Goal: Information Seeking & Learning: Learn about a topic

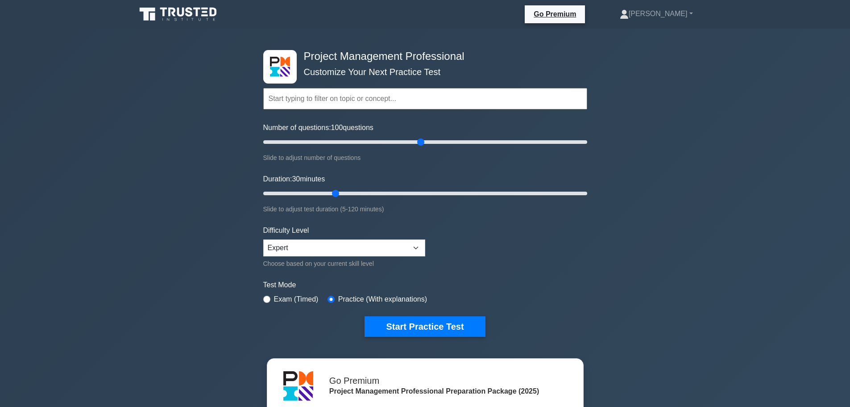
type input "100"
click at [420, 141] on input "Number of questions: 100 questions" at bounding box center [425, 142] width 324 height 11
drag, startPoint x: 338, startPoint y: 190, endPoint x: 634, endPoint y: 195, distance: 296.4
type input "120"
click at [587, 195] on input "Duration: 120 minutes" at bounding box center [425, 193] width 324 height 11
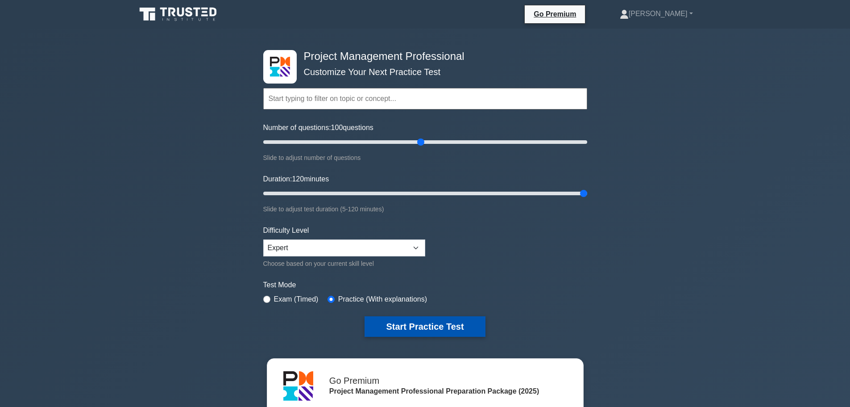
click at [426, 325] on button "Start Practice Test" at bounding box center [425, 326] width 121 height 21
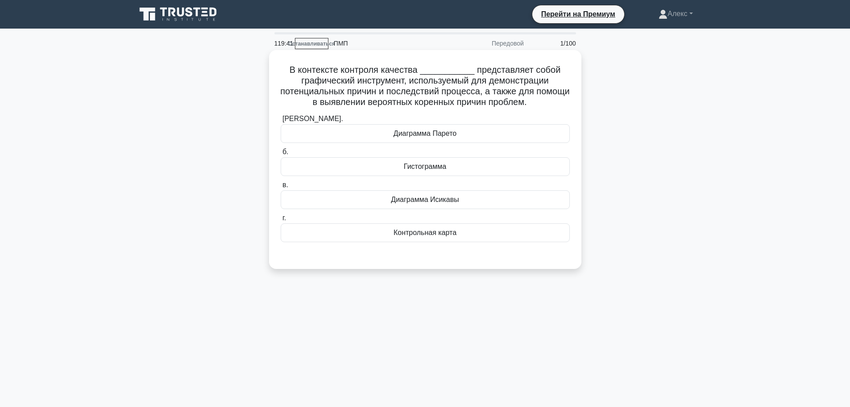
click at [476, 206] on div "Диаграмма Исикавы" at bounding box center [425, 199] width 289 height 19
click at [281, 188] on input "в. Диаграмма Исикавы" at bounding box center [281, 185] width 0 height 6
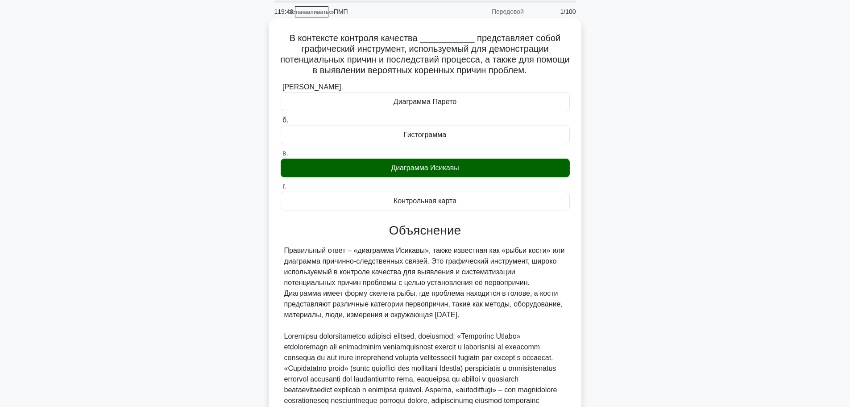
scroll to position [135, 0]
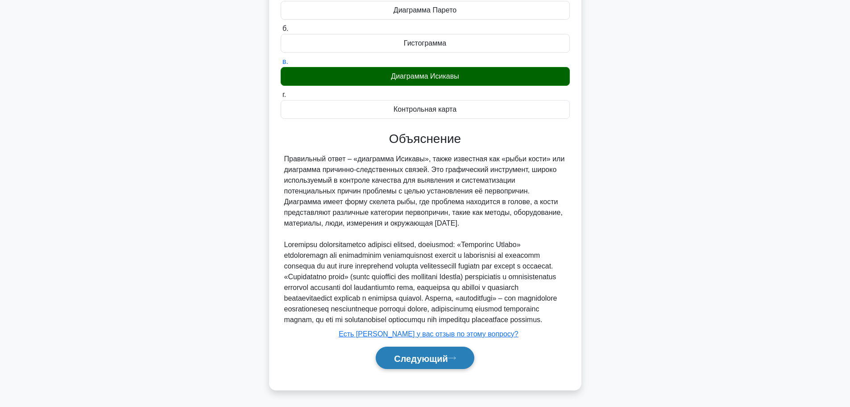
click at [433, 366] on button "Следующий" at bounding box center [425, 357] width 99 height 23
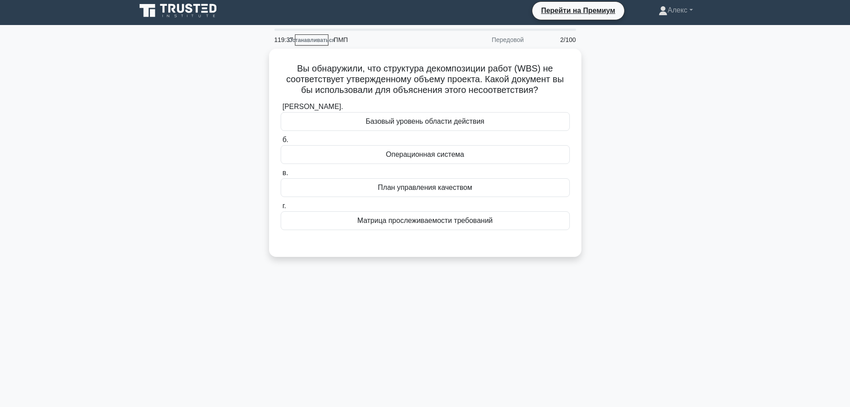
scroll to position [0, 0]
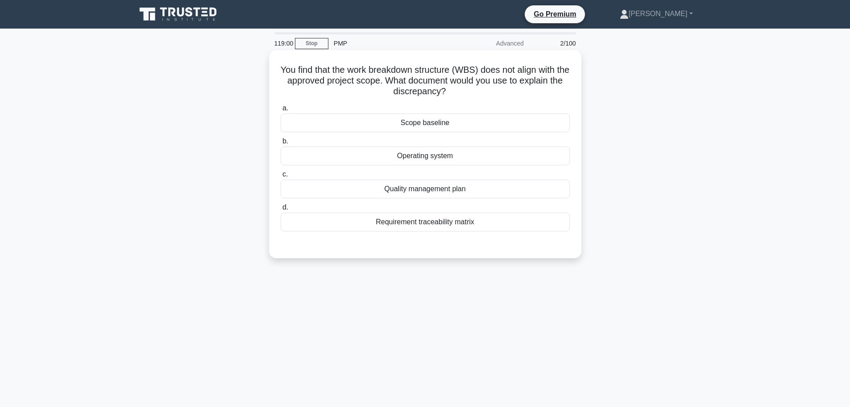
click at [493, 119] on div "Scope baseline" at bounding box center [425, 122] width 289 height 19
click at [281, 111] on input "a. Scope baseline" at bounding box center [281, 108] width 0 height 6
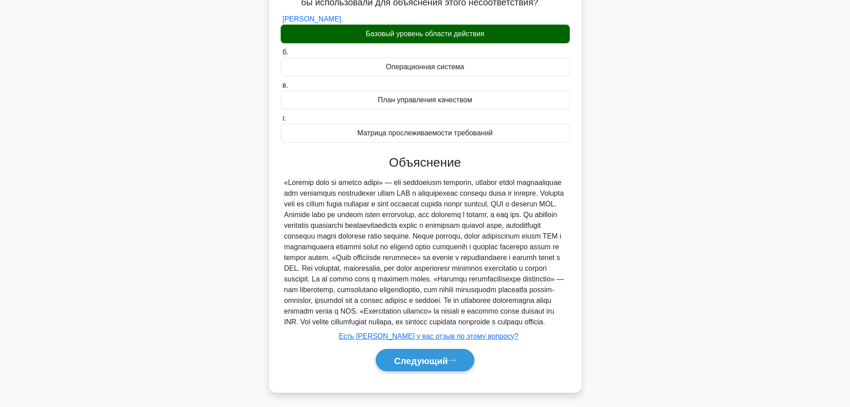
scroll to position [113, 0]
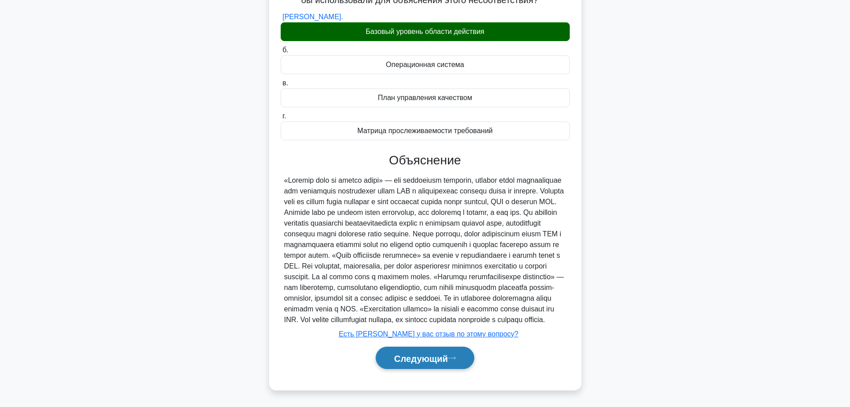
click at [430, 360] on font "Следующий" at bounding box center [421, 358] width 54 height 10
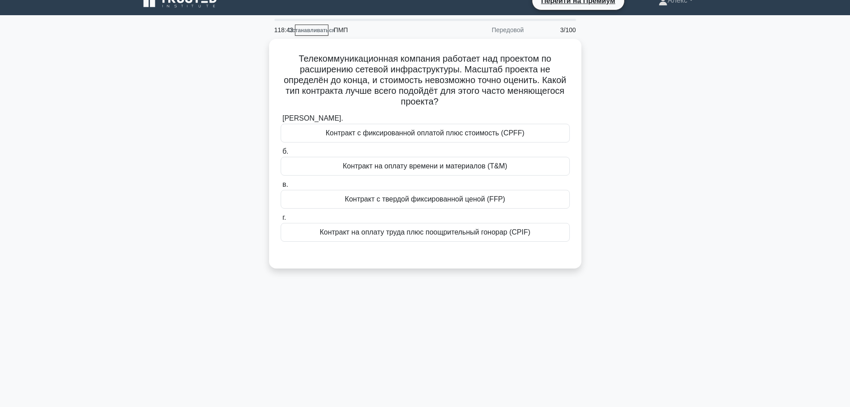
scroll to position [0, 0]
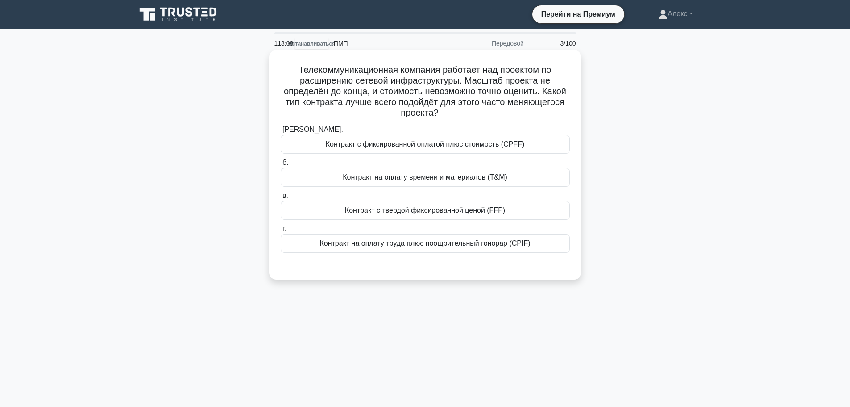
click at [495, 175] on font "Контракт на оплату времени и материалов (T&M)" at bounding box center [425, 177] width 165 height 8
click at [281, 166] on input "б. Контракт на оплату времени и материалов (T&M)" at bounding box center [281, 163] width 0 height 6
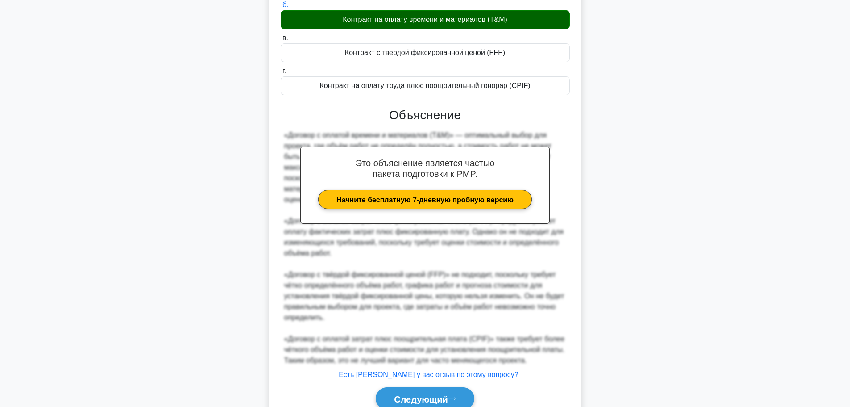
scroll to position [199, 0]
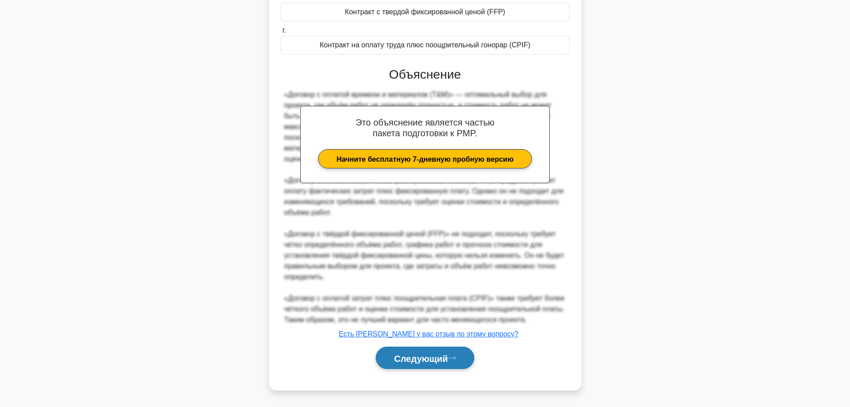
click at [394, 357] on font "Следующий" at bounding box center [421, 358] width 54 height 10
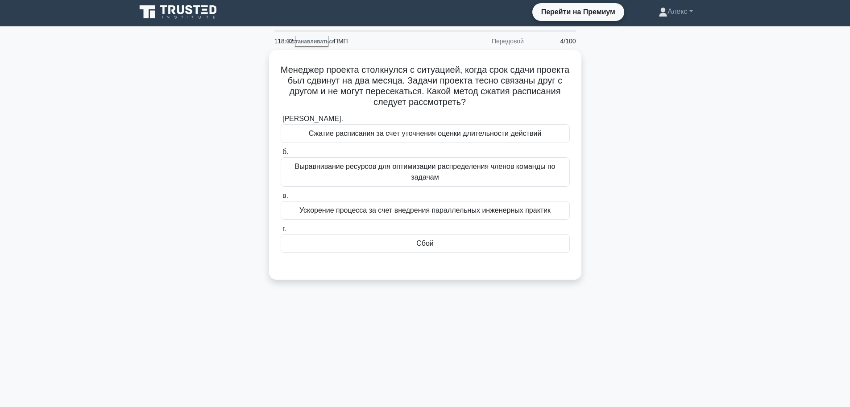
scroll to position [0, 0]
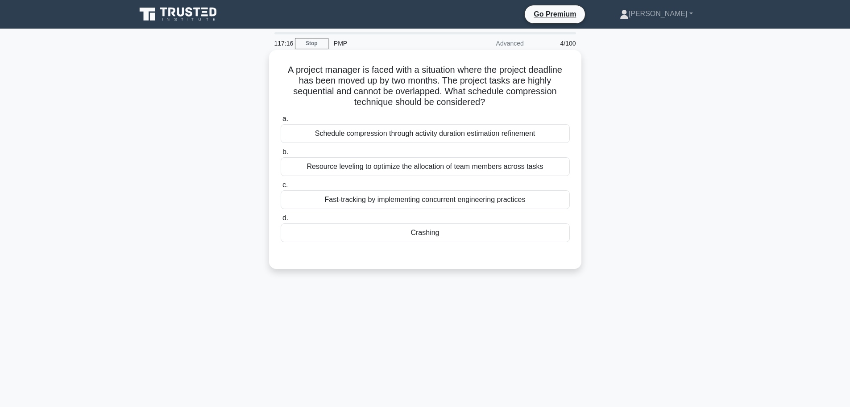
click at [471, 176] on div "Resource leveling to optimize the allocation of team members across tasks" at bounding box center [425, 166] width 289 height 19
click at [281, 155] on input "b. Resource leveling to optimize the allocation of team members across tasks" at bounding box center [281, 152] width 0 height 6
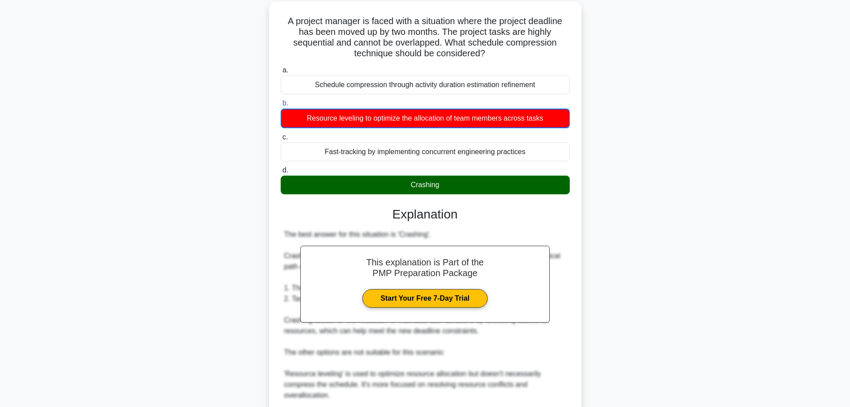
scroll to position [231, 0]
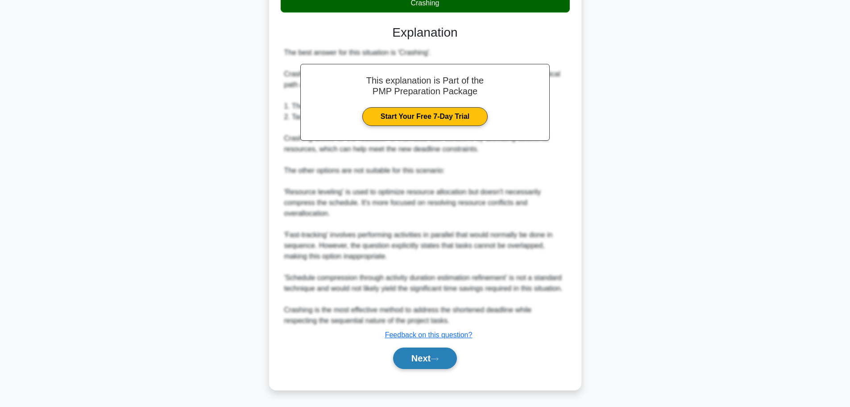
click at [449, 367] on button "Next" at bounding box center [425, 357] width 64 height 21
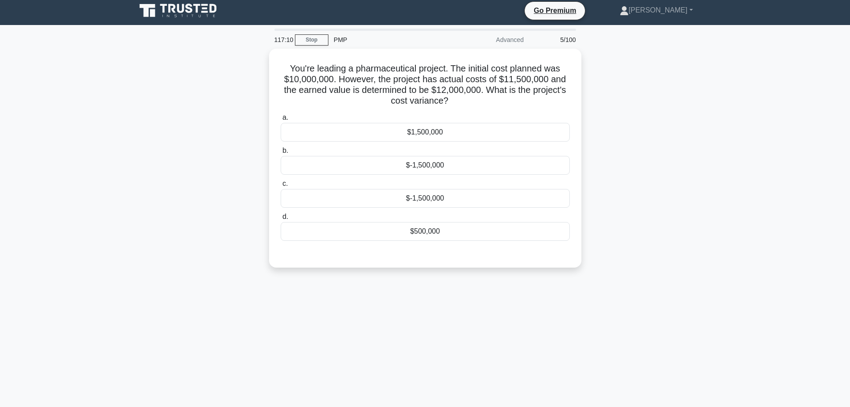
scroll to position [0, 0]
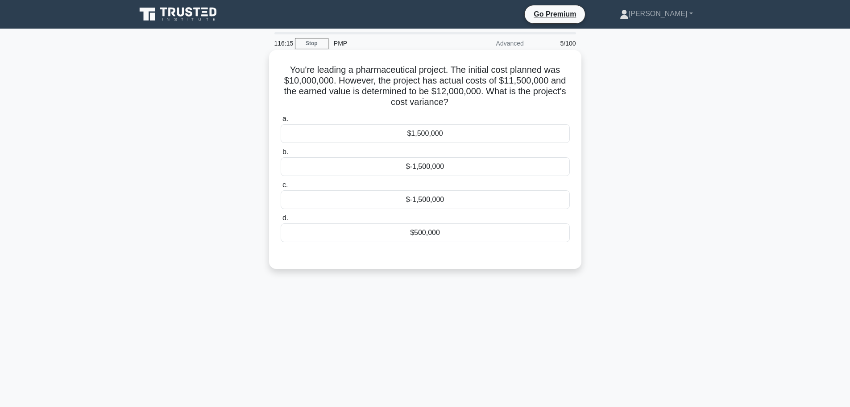
click at [412, 241] on div "$500,000" at bounding box center [425, 232] width 289 height 19
click at [281, 221] on input "d. $500,000" at bounding box center [281, 218] width 0 height 6
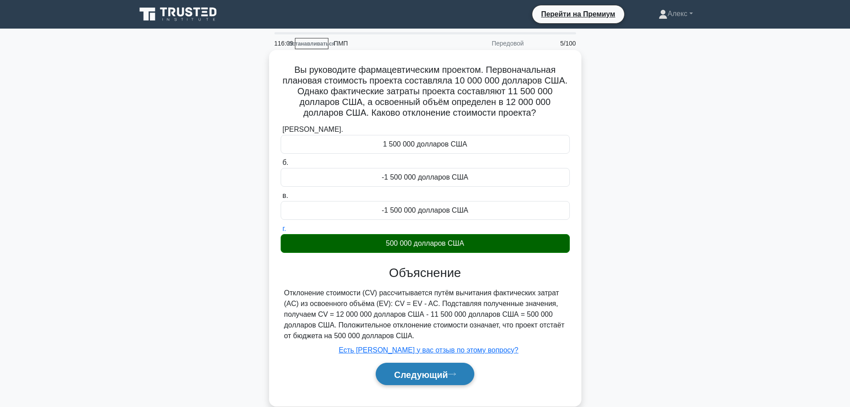
click at [423, 375] on font "Следующий" at bounding box center [421, 374] width 54 height 10
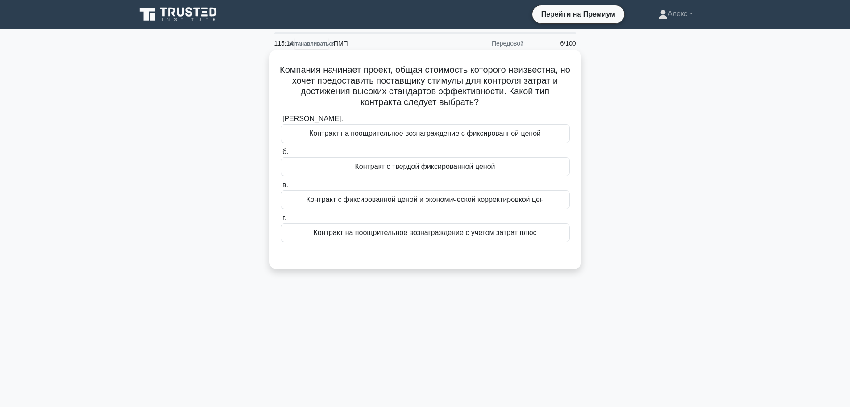
click at [424, 228] on font "Контракт на поощрительное вознаграждение с учетом затрат плюс" at bounding box center [425, 232] width 223 height 11
click at [281, 221] on input "г. Контракт на поощрительное вознаграждение с учетом затрат плюс" at bounding box center [281, 218] width 0 height 6
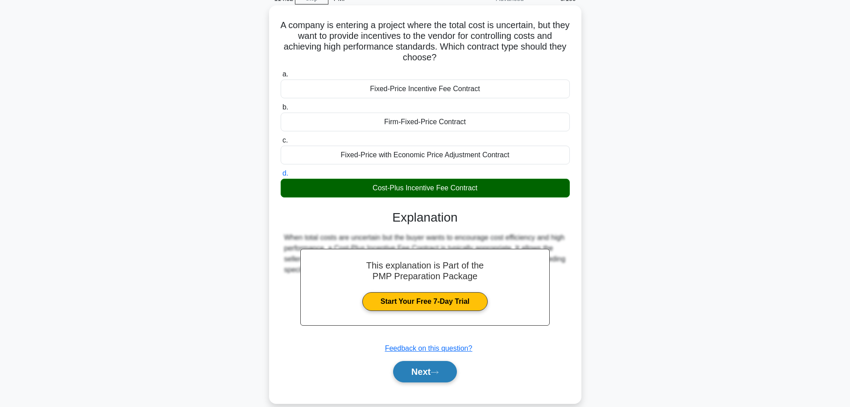
scroll to position [75, 0]
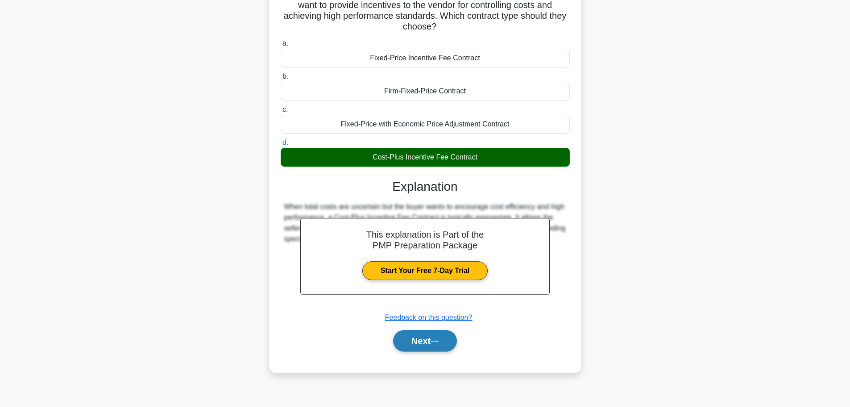
click at [440, 345] on button "Next" at bounding box center [425, 340] width 64 height 21
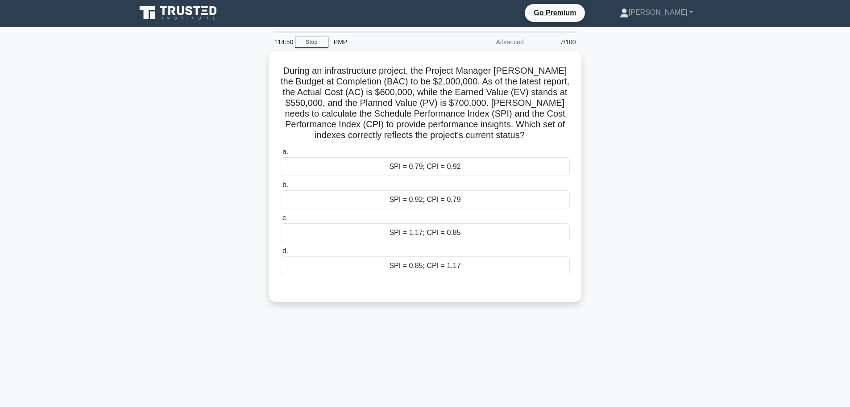
scroll to position [0, 0]
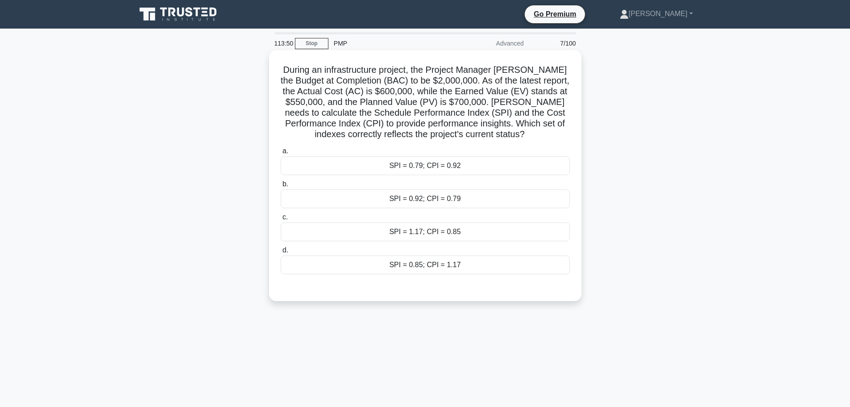
click at [490, 160] on div "SPI = 0.79; CPI = 0.92" at bounding box center [425, 165] width 289 height 19
click at [281, 154] on input "a. SPI = 0.79; CPI = 0.92" at bounding box center [281, 151] width 0 height 6
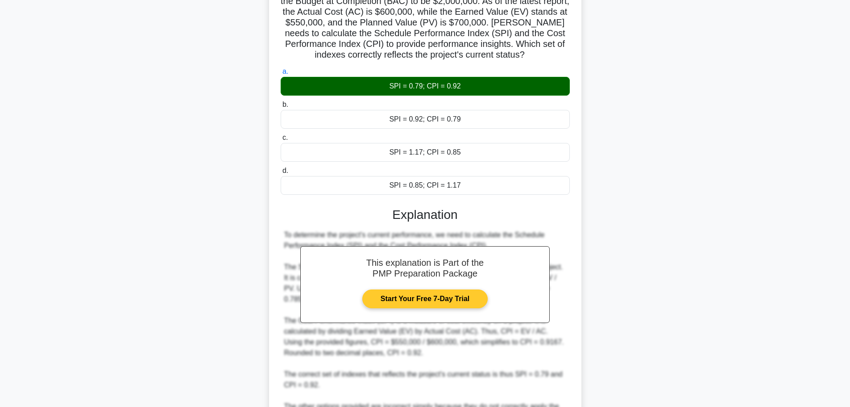
scroll to position [176, 0]
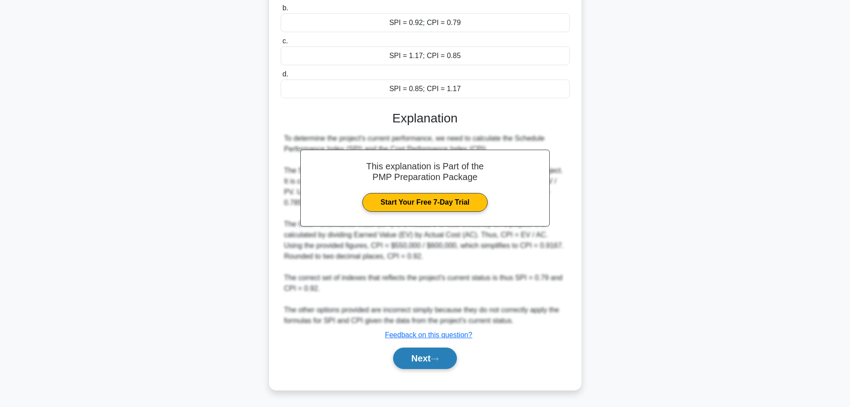
click at [439, 358] on icon at bounding box center [435, 358] width 8 height 5
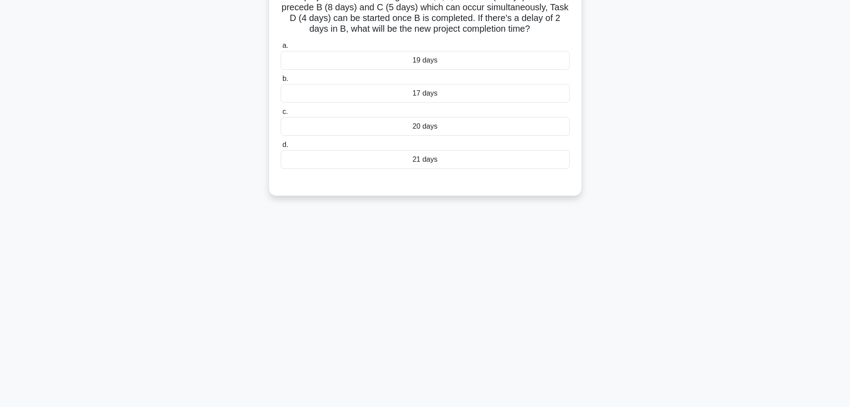
scroll to position [0, 0]
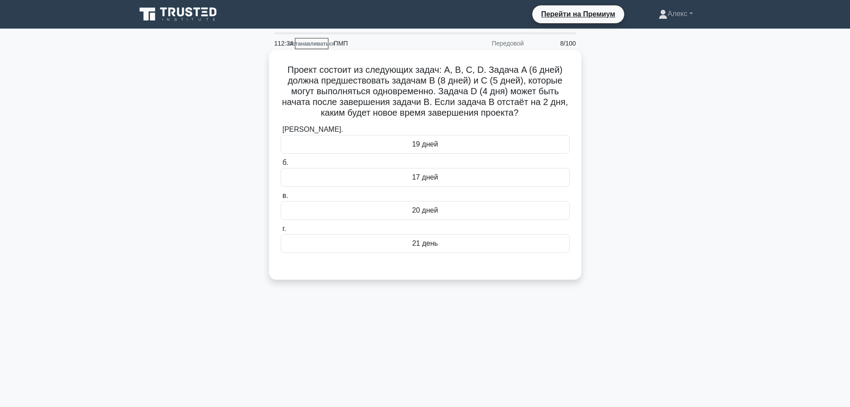
click at [403, 210] on div "20 дней" at bounding box center [425, 210] width 289 height 19
click at [281, 199] on input "в. 20 дней" at bounding box center [281, 196] width 0 height 6
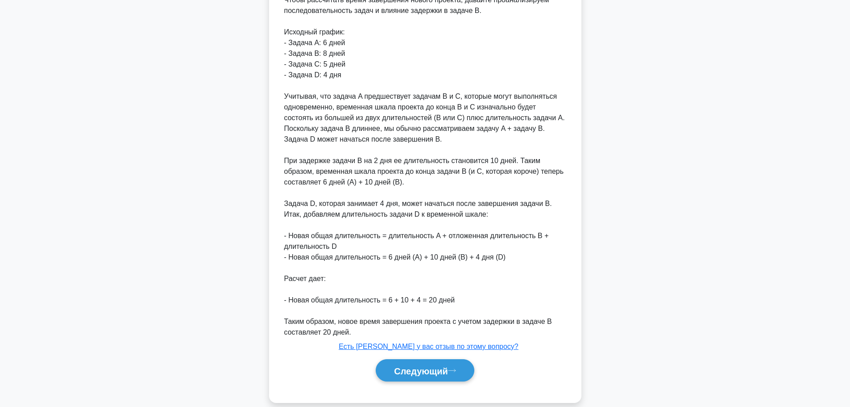
scroll to position [306, 0]
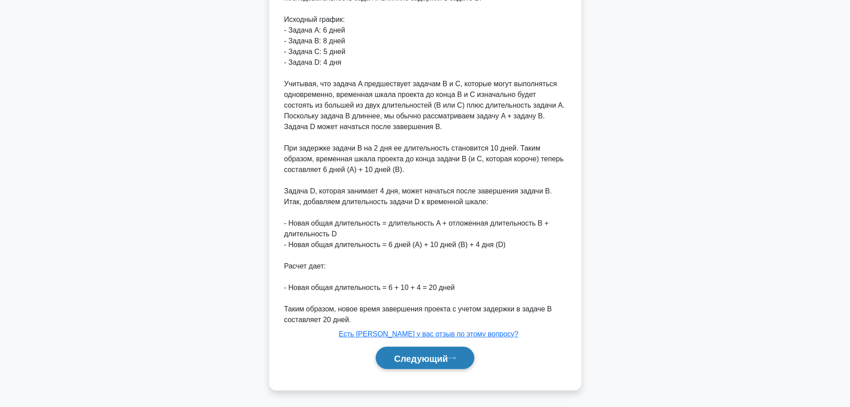
click at [430, 359] on font "Следующий" at bounding box center [421, 358] width 54 height 10
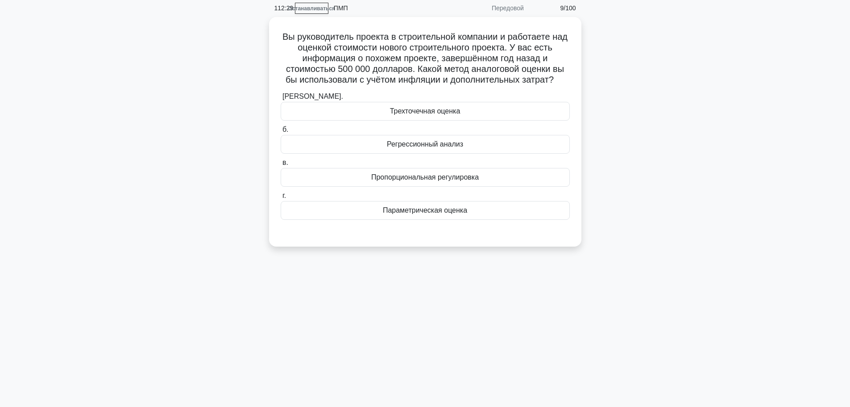
scroll to position [0, 0]
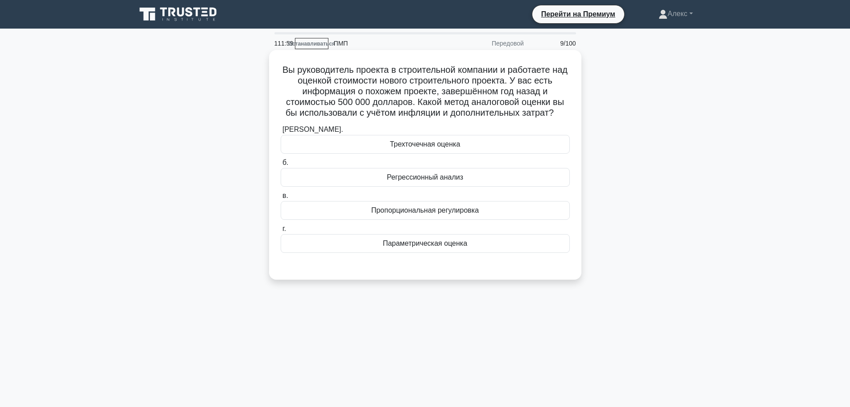
click at [463, 255] on div "а. Трехточечная оценка б. Регрессионный анализ в. г." at bounding box center [425, 195] width 291 height 146
click at [464, 247] on font "Параметрическая оценка" at bounding box center [425, 243] width 84 height 8
click at [281, 232] on input "г. Параметрическая оценка" at bounding box center [281, 229] width 0 height 6
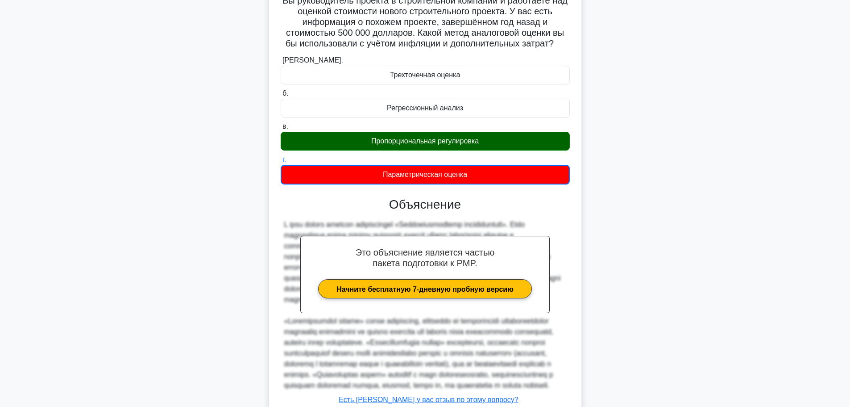
scroll to position [146, 0]
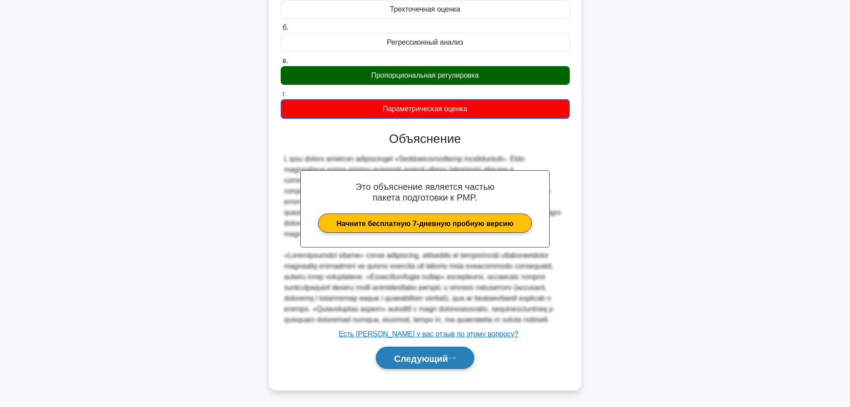
click at [449, 363] on button "Следующий" at bounding box center [425, 357] width 99 height 23
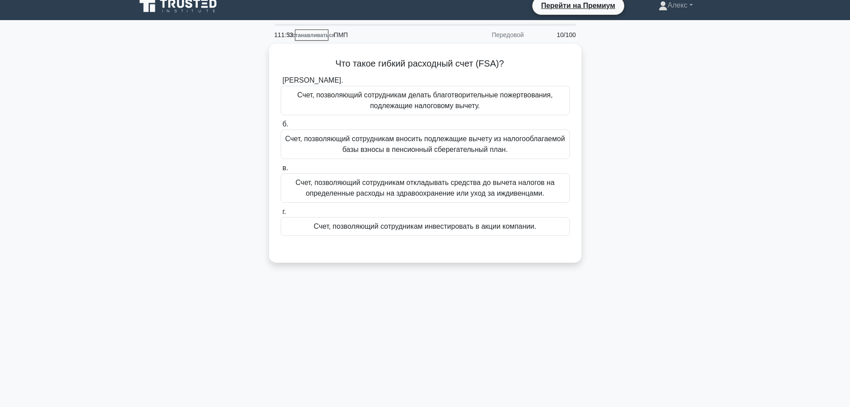
scroll to position [0, 0]
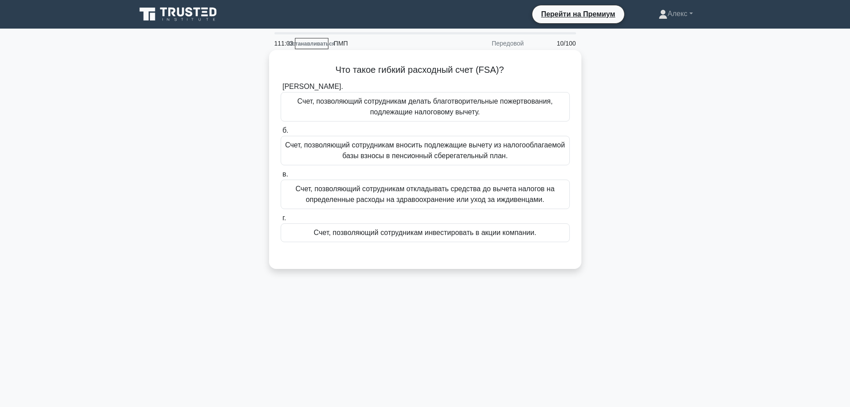
click at [520, 189] on font "Счет, позволяющий сотрудникам откладывать средства до вычета налогов на определ…" at bounding box center [424, 194] width 259 height 18
click at [281, 177] on input "в. Счет, позволяющий сотрудникам откладывать средства до вычета налогов на опре…" at bounding box center [281, 174] width 0 height 6
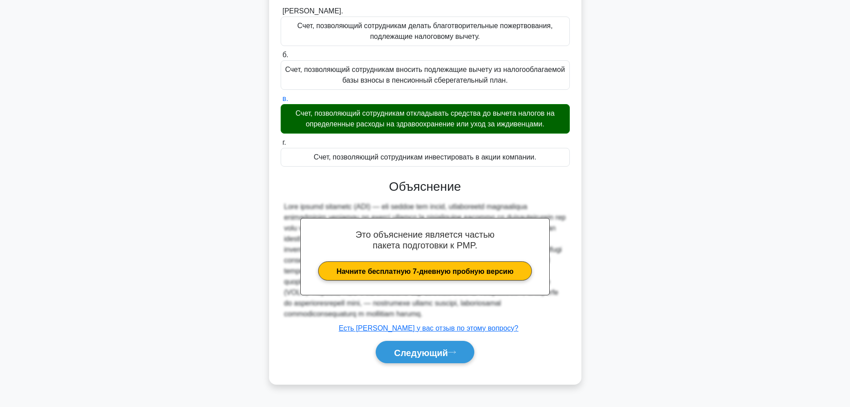
scroll to position [81, 0]
click at [428, 356] on font "Следующий" at bounding box center [421, 352] width 54 height 10
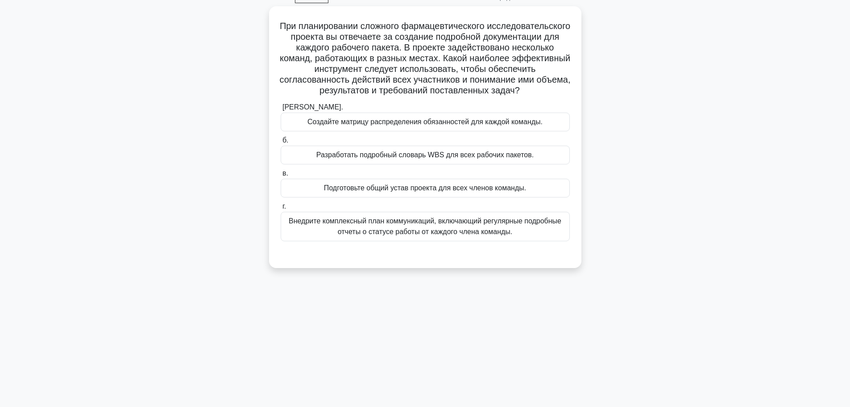
scroll to position [0, 0]
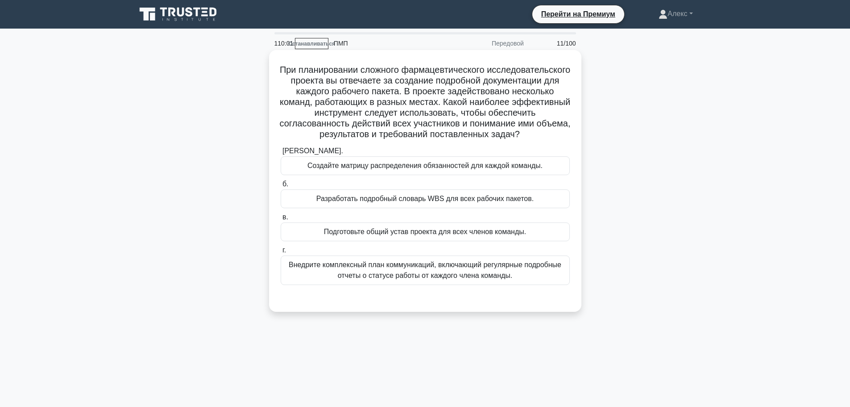
click at [540, 203] on div "Разработать подробный словарь WBS для всех рабочих пакетов." at bounding box center [425, 198] width 289 height 19
click at [281, 187] on input "б. Разработать подробный словарь WBS для всех рабочих пакетов." at bounding box center [281, 184] width 0 height 6
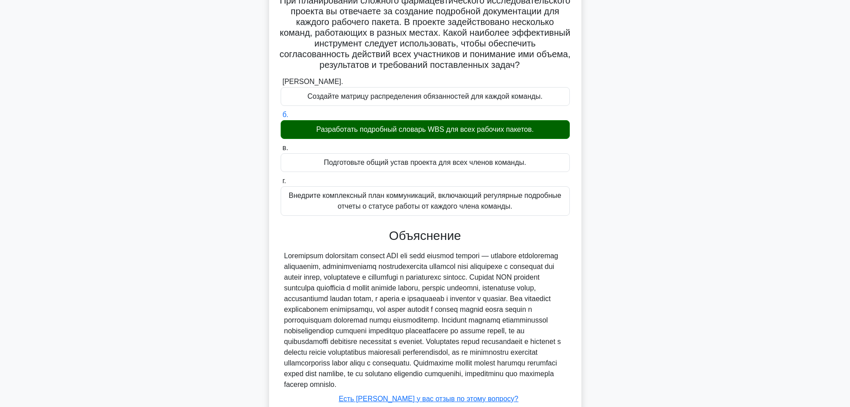
scroll to position [156, 0]
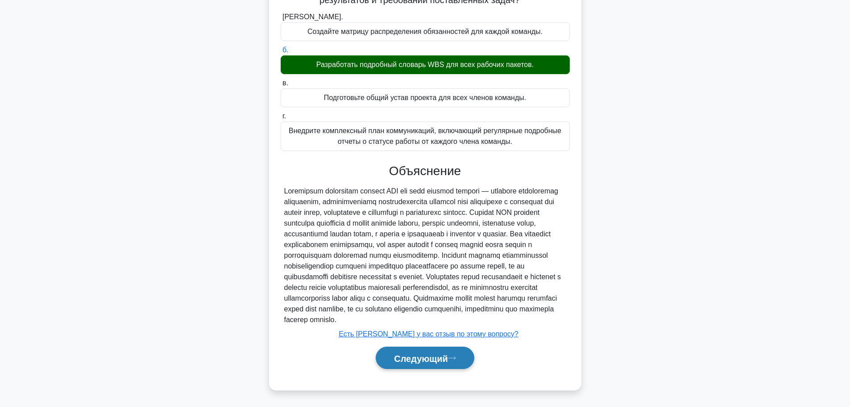
click at [427, 355] on font "Следующий" at bounding box center [421, 358] width 54 height 10
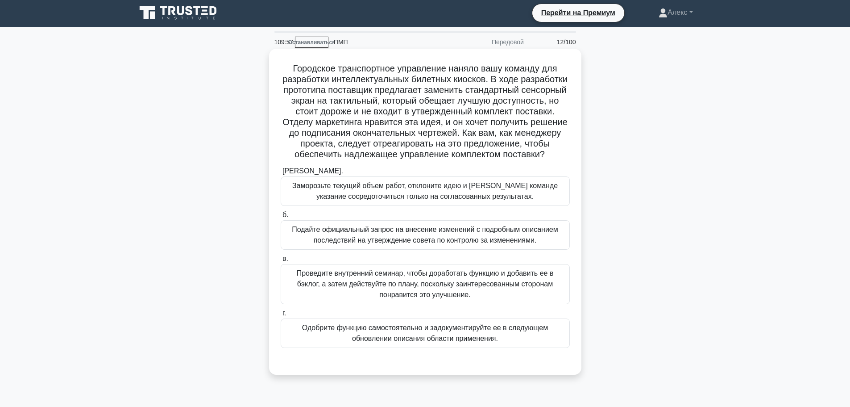
scroll to position [0, 0]
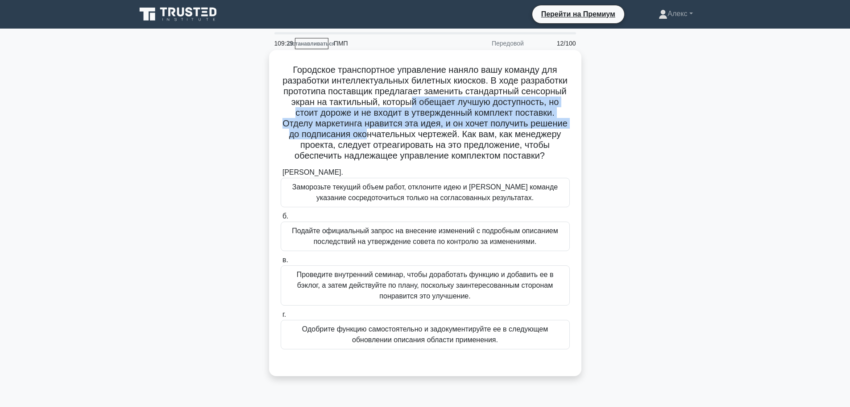
drag, startPoint x: 471, startPoint y: 137, endPoint x: 471, endPoint y: 103, distance: 33.9
click at [471, 103] on font "Городское транспортное управление наняло вашу команду для разработки интеллекту…" at bounding box center [425, 113] width 285 height 96
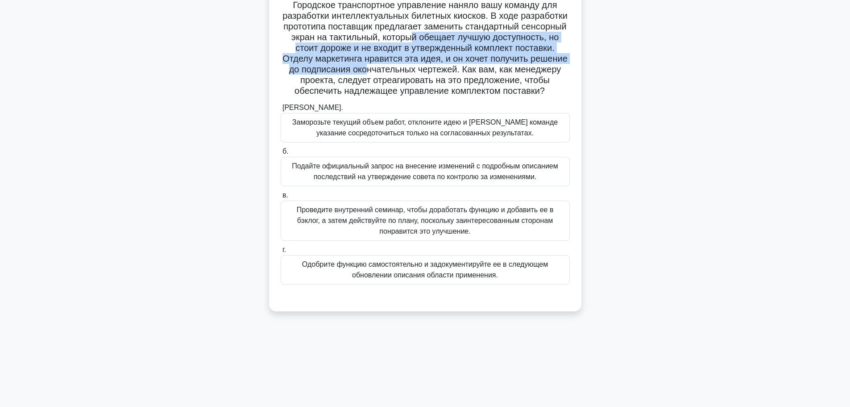
scroll to position [75, 0]
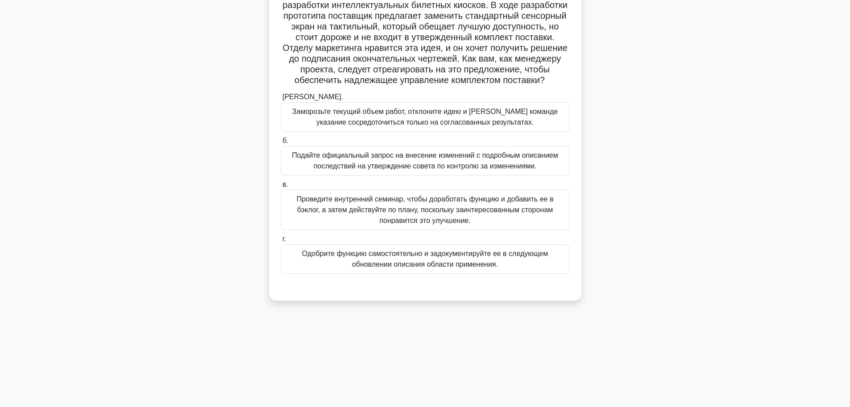
click at [478, 170] on font "Подайте официальный запрос на внесение изменений с подробным описанием последст…" at bounding box center [425, 160] width 266 height 18
click at [281, 144] on input "б. Подайте официальный запрос на внесение изменений с подробным описанием после…" at bounding box center [281, 141] width 0 height 6
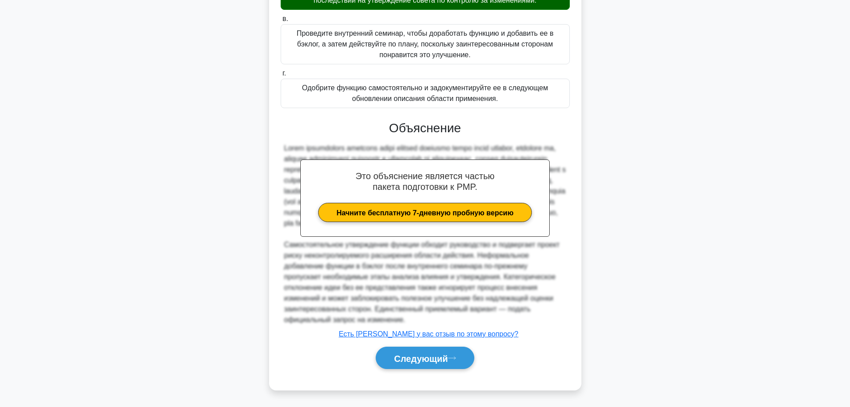
scroll to position [263, 0]
click at [408, 356] on font "Следующий" at bounding box center [421, 358] width 54 height 10
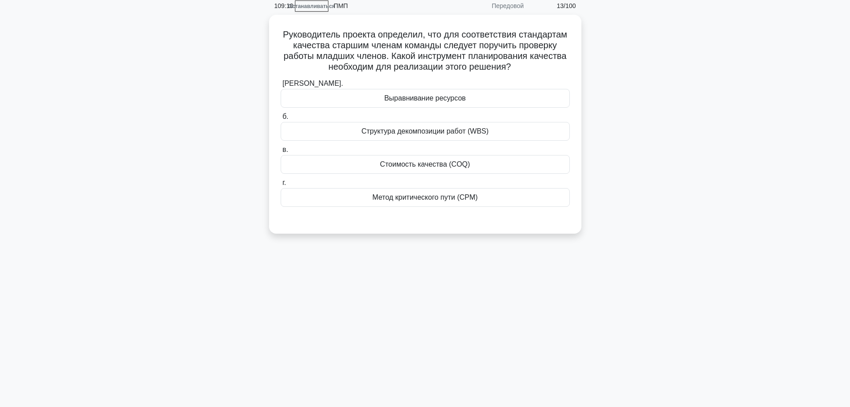
scroll to position [0, 0]
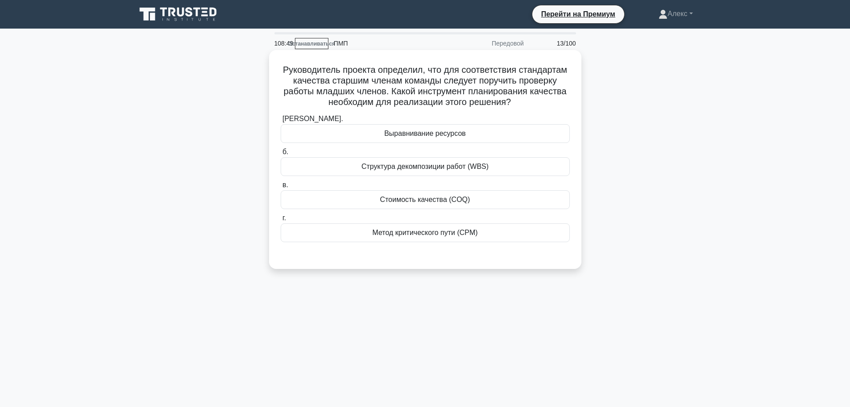
drag, startPoint x: 511, startPoint y: 103, endPoint x: 283, endPoint y: 58, distance: 232.4
click at [283, 58] on div "Руководитель проекта определил, что для соответствия стандартам качества старши…" at bounding box center [425, 160] width 305 height 212
click at [281, 72] on h5 "Руководитель проекта определил, что для соответствия стандартам качества старши…" at bounding box center [425, 86] width 291 height 44
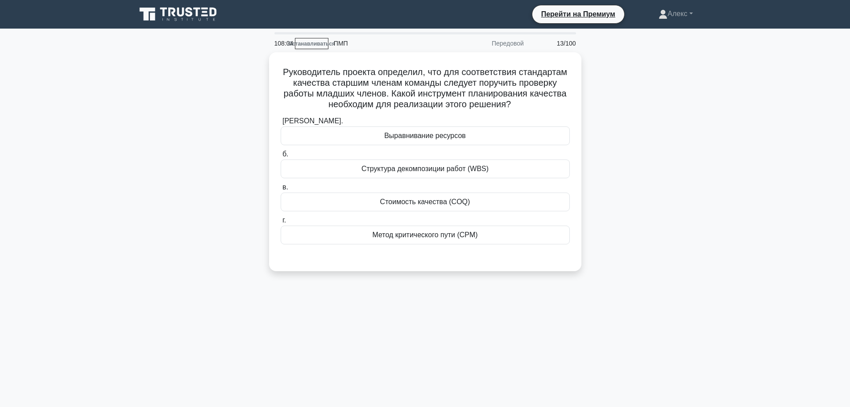
click at [670, 120] on div "Руководитель проекта определил, что для соответствия стандартам качества старши…" at bounding box center [425, 166] width 589 height 229
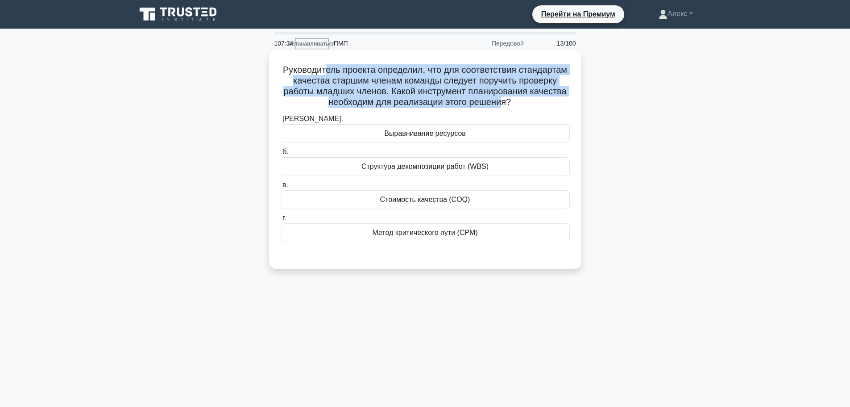
drag, startPoint x: 333, startPoint y: 74, endPoint x: 504, endPoint y: 102, distance: 173.7
click at [504, 102] on font "Руководитель проекта определил, что для соответствия стандартам качества старши…" at bounding box center [425, 86] width 284 height 42
drag, startPoint x: 434, startPoint y: 84, endPoint x: 283, endPoint y: 73, distance: 150.9
click at [283, 73] on font "Руководитель проекта определил, что для соответствия стандартам качества старши…" at bounding box center [425, 86] width 284 height 42
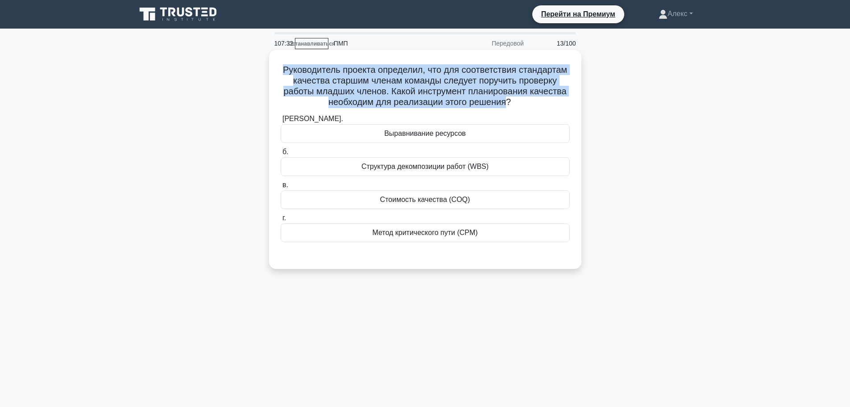
click at [283, 73] on font "Руководитель проекта определил, что для соответствия стандартам качества старши…" at bounding box center [425, 86] width 284 height 42
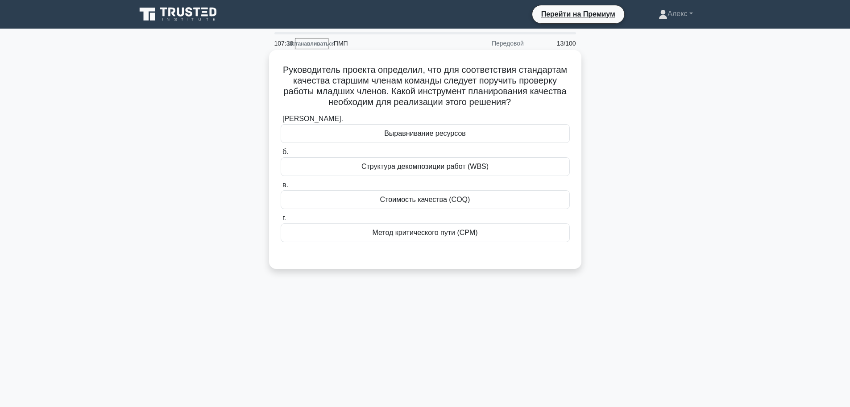
drag, startPoint x: 279, startPoint y: 71, endPoint x: 527, endPoint y: 104, distance: 249.5
click at [527, 104] on h5 "Руководитель проекта определил, что для соответствия стандартам качества старши…" at bounding box center [425, 86] width 291 height 44
click at [538, 102] on h5 "Руководитель проекта определил, что для соответствия стандартам качества старши…" at bounding box center [425, 86] width 291 height 44
drag, startPoint x: 526, startPoint y: 100, endPoint x: 479, endPoint y: 73, distance: 53.8
click at [479, 73] on h5 "Руководитель проекта определил, что для соответствия стандартам качества старши…" at bounding box center [425, 86] width 291 height 44
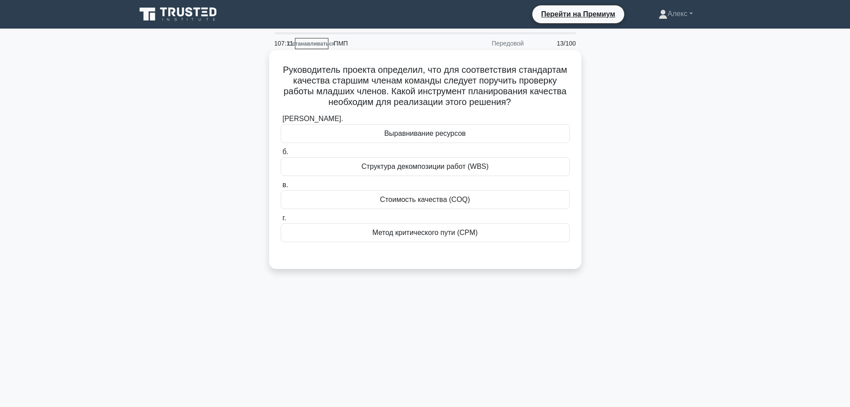
click at [479, 73] on font "Руководитель проекта определил, что для соответствия стандартам качества старши…" at bounding box center [425, 86] width 284 height 42
click at [471, 131] on div "Выравнивание ресурсов" at bounding box center [425, 133] width 289 height 19
click at [281, 122] on input "а. Выравнивание ресурсов" at bounding box center [281, 119] width 0 height 6
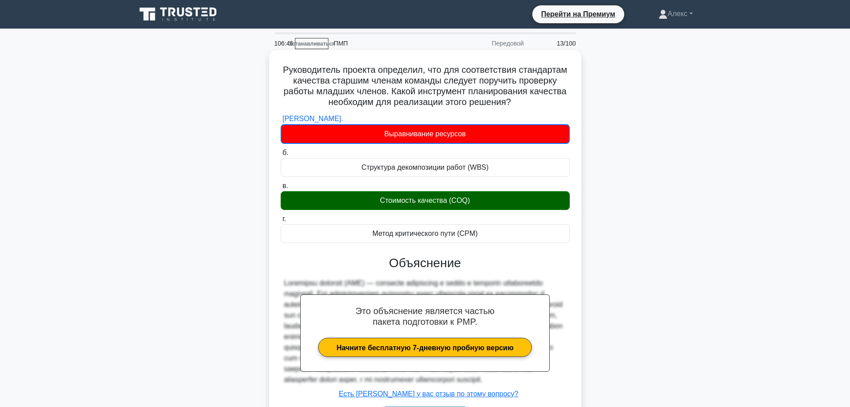
scroll to position [75, 0]
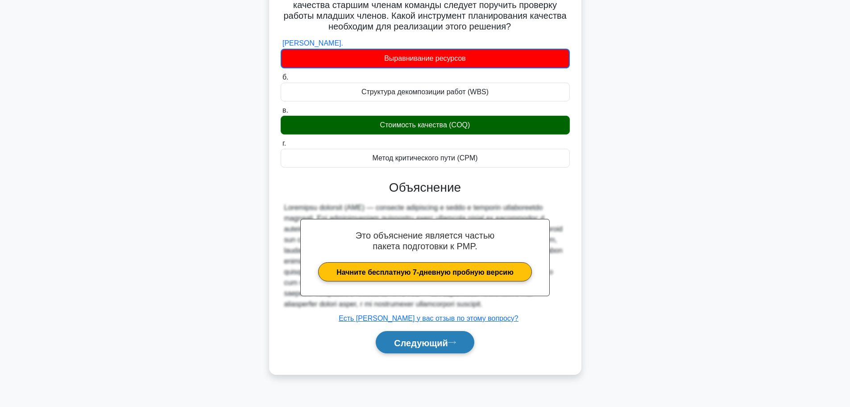
click at [418, 353] on button "Следующий" at bounding box center [425, 342] width 99 height 23
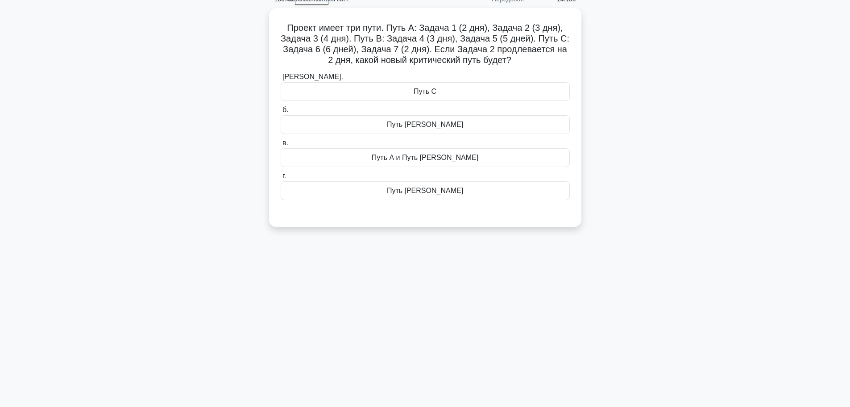
scroll to position [0, 0]
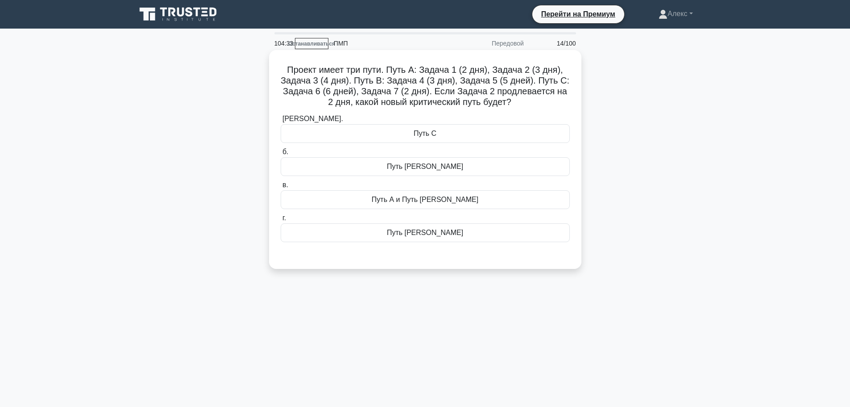
click at [487, 233] on div "Путь А" at bounding box center [425, 232] width 289 height 19
click at [281, 221] on input "г. Путь А" at bounding box center [281, 218] width 0 height 6
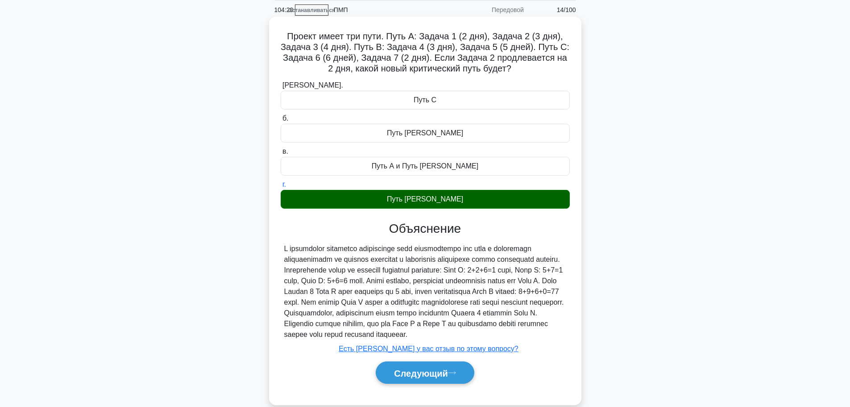
scroll to position [75, 0]
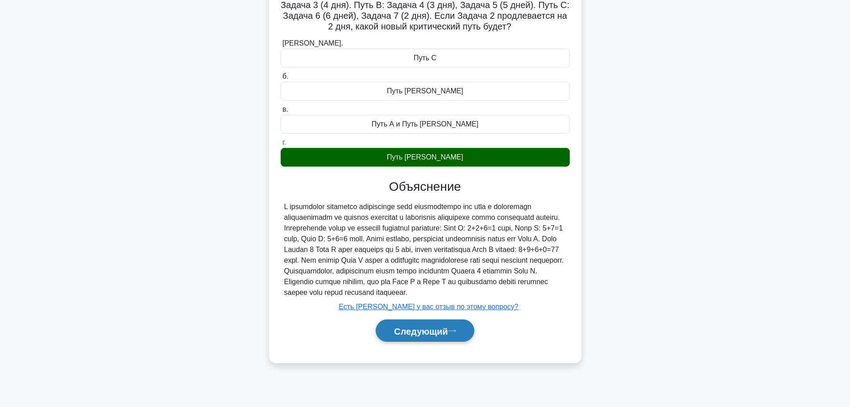
click at [436, 336] on font "Следующий" at bounding box center [421, 331] width 54 height 10
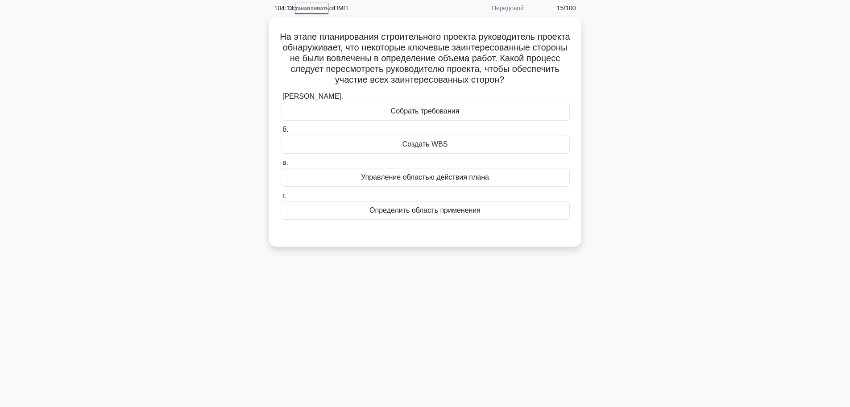
scroll to position [0, 0]
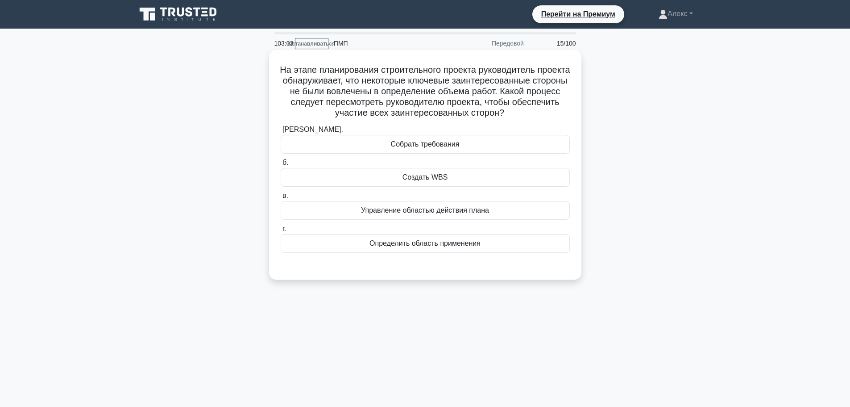
click at [455, 247] on font "Определить область применения" at bounding box center [425, 243] width 111 height 8
click at [281, 232] on input "г. Определить область применения" at bounding box center [281, 229] width 0 height 6
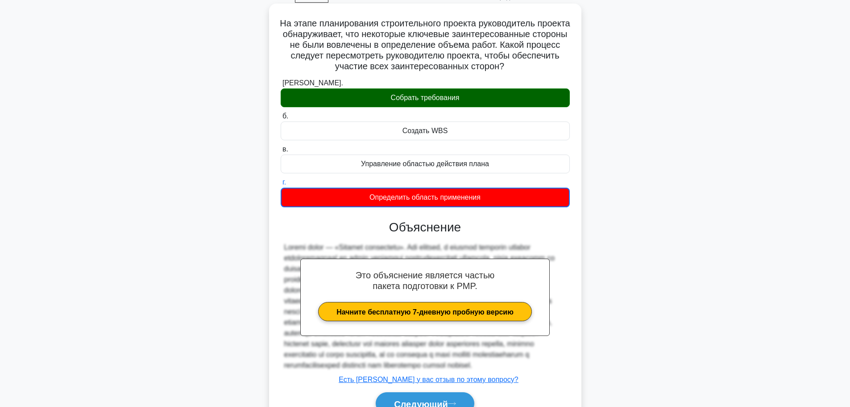
scroll to position [114, 0]
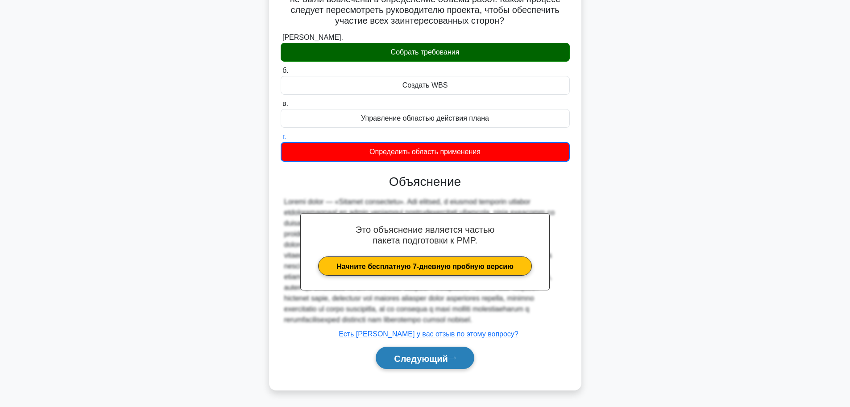
click at [440, 366] on button "Следующий" at bounding box center [425, 357] width 99 height 23
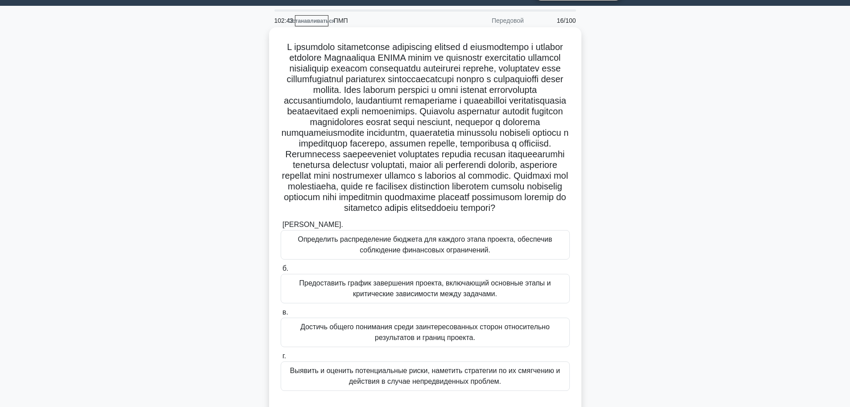
scroll to position [45, 0]
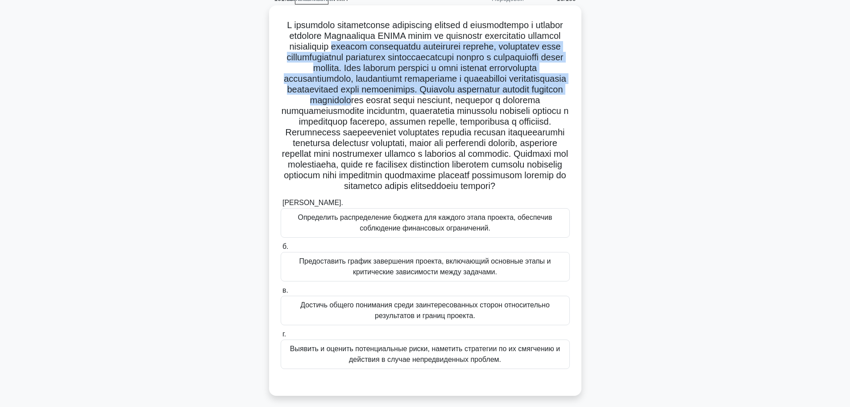
drag, startPoint x: 476, startPoint y: 114, endPoint x: 456, endPoint y: 43, distance: 74.3
click at [456, 43] on font at bounding box center [425, 105] width 287 height 170
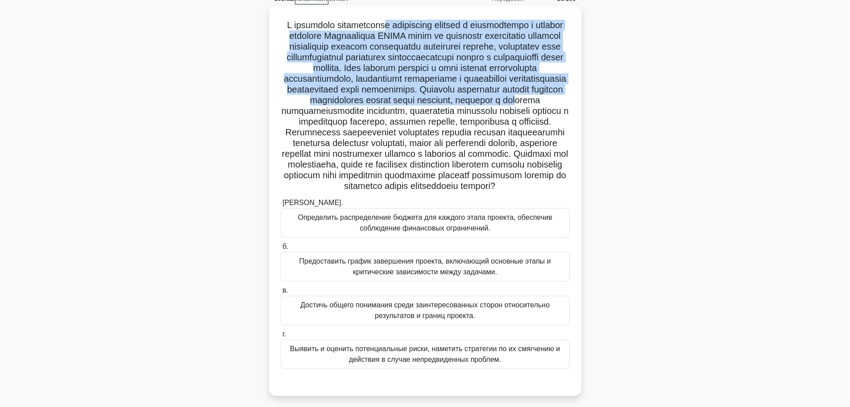
drag, startPoint x: 396, startPoint y: 126, endPoint x: 394, endPoint y: 28, distance: 97.8
click at [394, 28] on font at bounding box center [425, 105] width 287 height 170
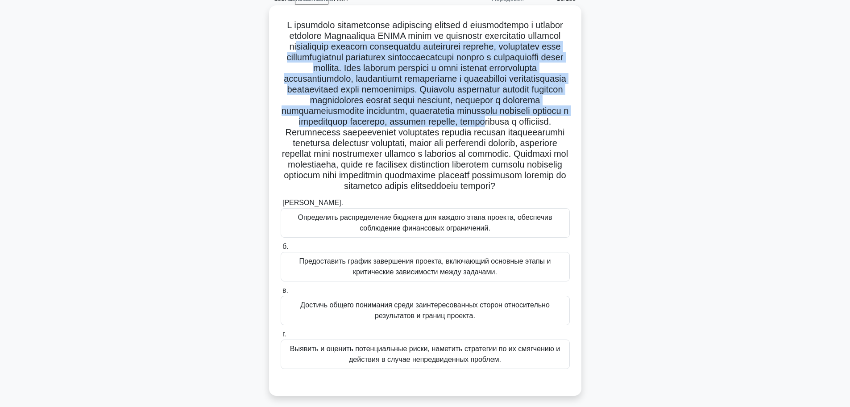
drag, startPoint x: 402, startPoint y: 146, endPoint x: 408, endPoint y: 46, distance: 101.1
click at [408, 46] on font at bounding box center [425, 105] width 287 height 170
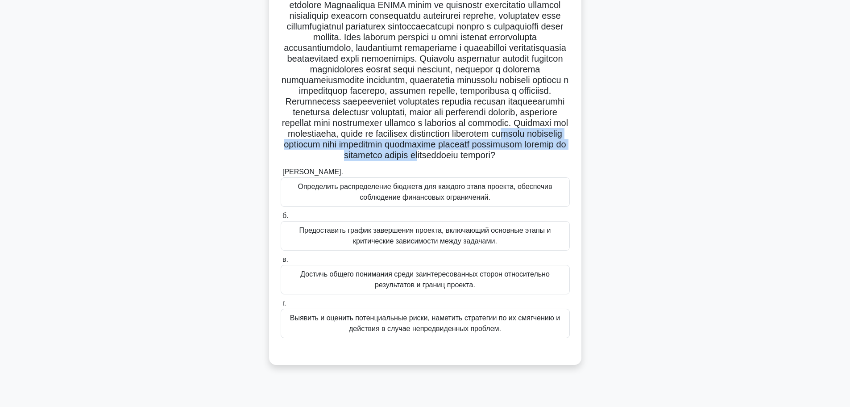
drag, startPoint x: 416, startPoint y: 179, endPoint x: 417, endPoint y: 137, distance: 42.0
click at [417, 156] on font at bounding box center [425, 74] width 287 height 170
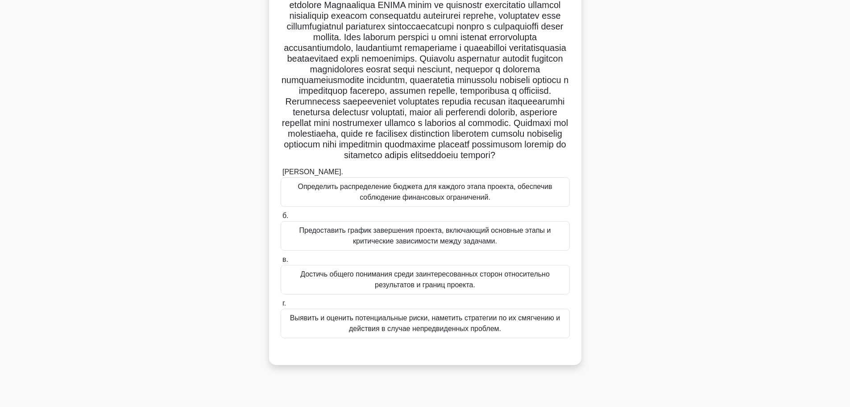
click at [409, 114] on font at bounding box center [425, 74] width 287 height 170
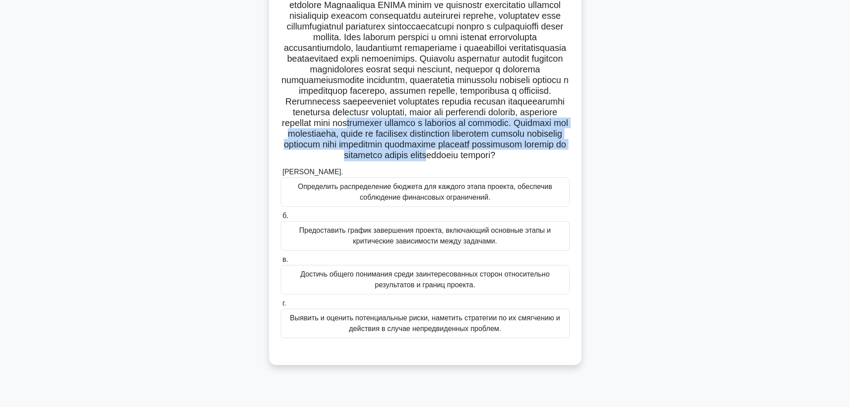
drag, startPoint x: 430, startPoint y: 182, endPoint x: 418, endPoint y: 113, distance: 69.3
click at [419, 119] on font at bounding box center [425, 74] width 287 height 170
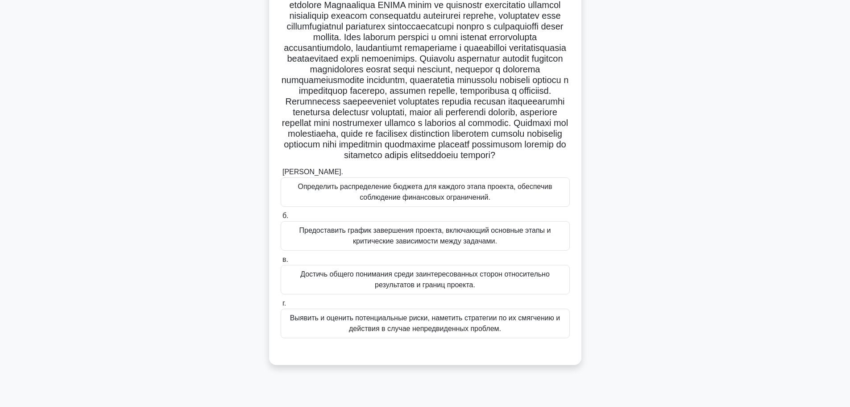
click at [415, 288] on font "Достичь общего понимания среди заинтересованных сторон относительно результатов…" at bounding box center [424, 279] width 249 height 18
click at [281, 262] on input "в. Достичь общего понимания среди заинтересованных сторон относительно результа…" at bounding box center [281, 260] width 0 height 6
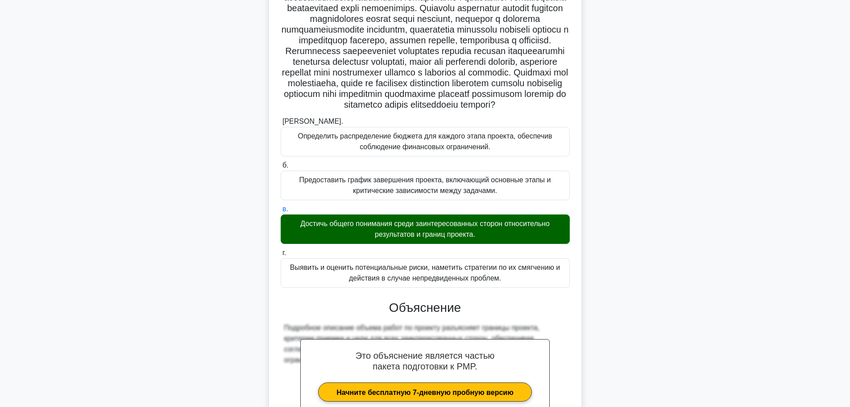
scroll to position [263, 0]
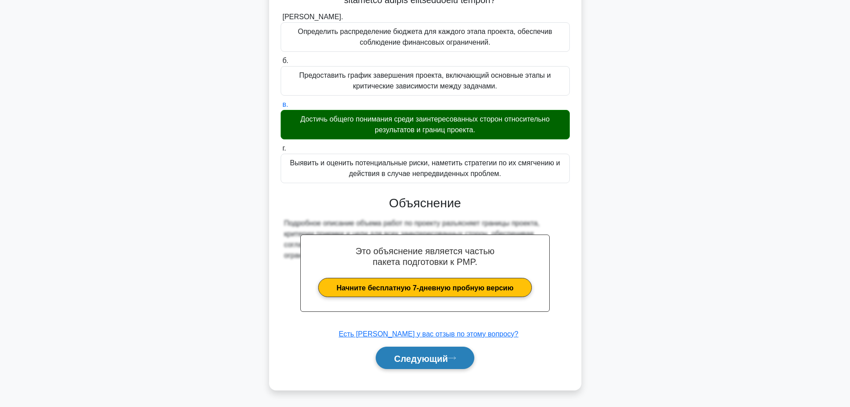
click at [437, 365] on button "Следующий" at bounding box center [425, 357] width 99 height 23
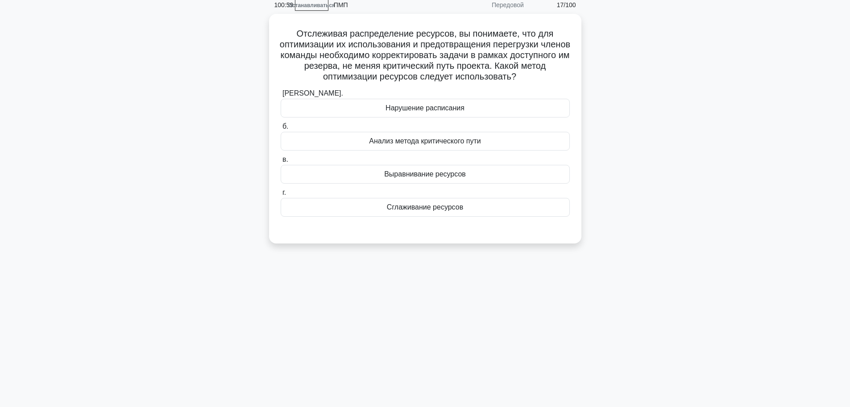
scroll to position [0, 0]
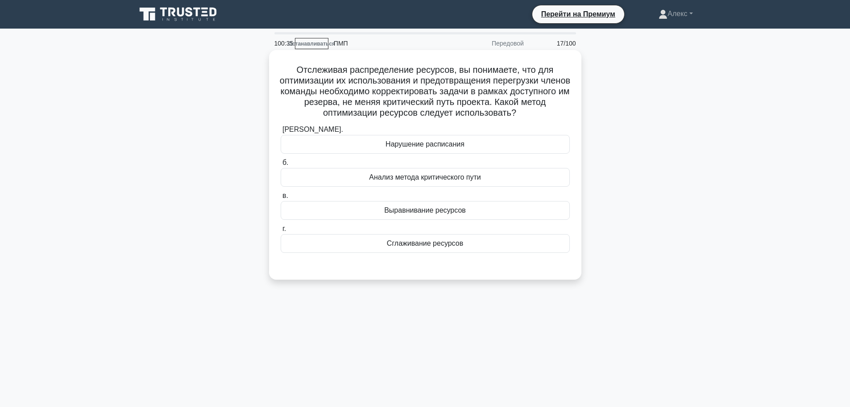
click at [444, 254] on div "а. Нарушение расписания б. Анализ метода критического пути в. г." at bounding box center [425, 188] width 300 height 132
click at [446, 242] on font "Сглаживание ресурсов" at bounding box center [425, 243] width 76 height 8
click at [457, 240] on font "Сглаживание ресурсов" at bounding box center [425, 243] width 76 height 8
click at [281, 232] on input "г. Сглаживание ресурсов" at bounding box center [281, 229] width 0 height 6
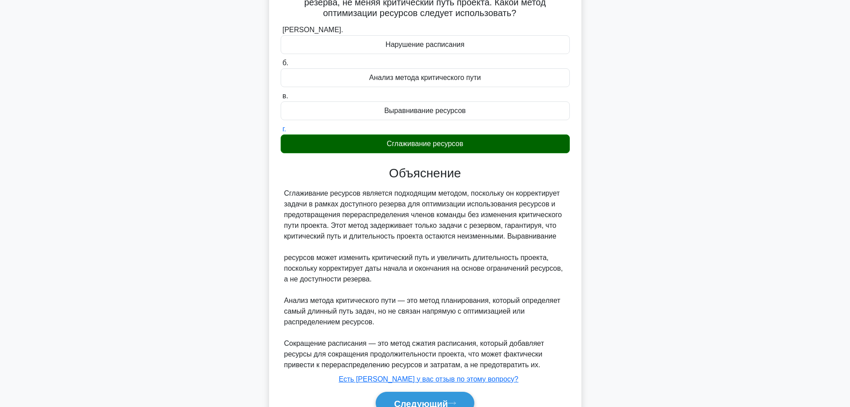
scroll to position [145, 0]
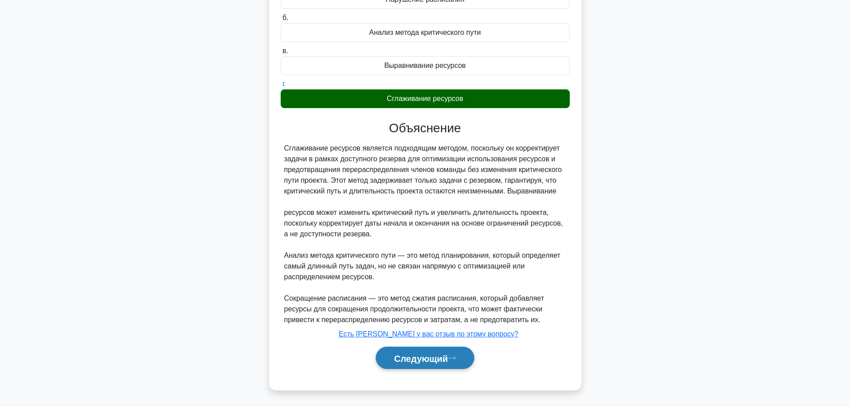
click at [430, 353] on font "Следующий" at bounding box center [421, 358] width 54 height 10
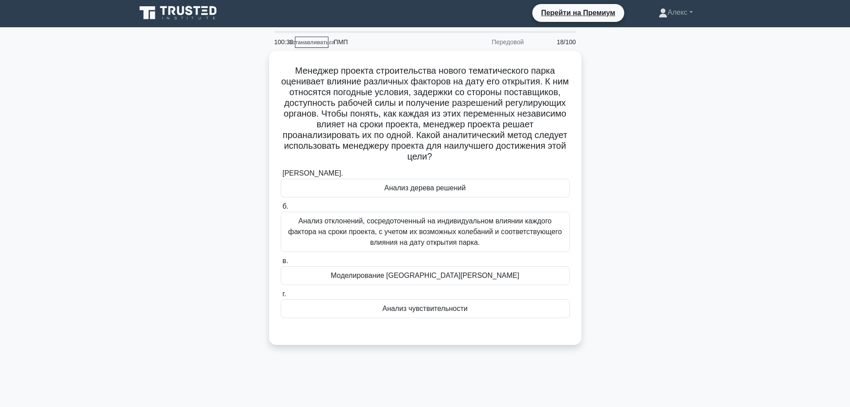
scroll to position [0, 0]
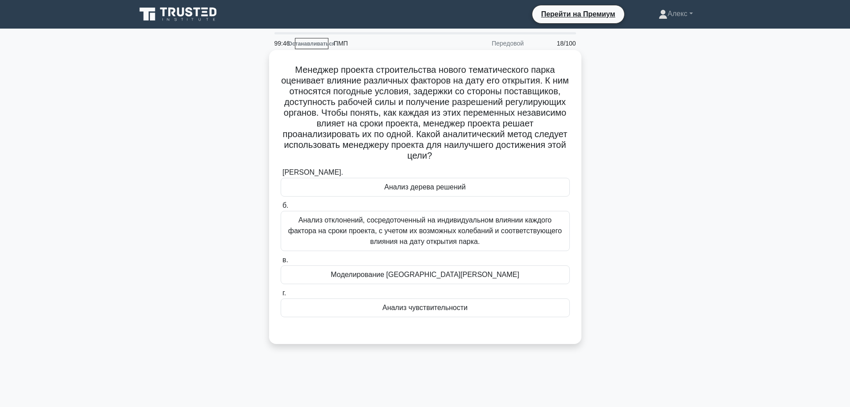
click at [451, 221] on font "Анализ отклонений, сосредоточенный на индивидуальном влиянии каждого фактора на…" at bounding box center [425, 230] width 274 height 29
click at [281, 208] on input "б. Анализ отклонений, сосредоточенный на индивидуальном влиянии каждого фактора…" at bounding box center [281, 206] width 0 height 6
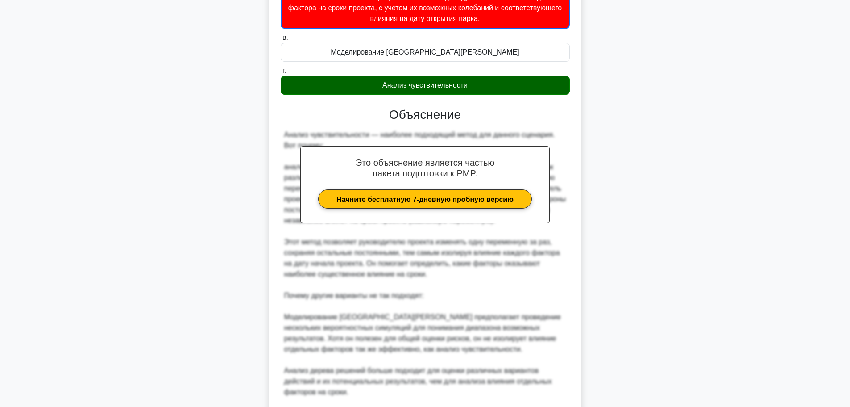
scroll to position [393, 0]
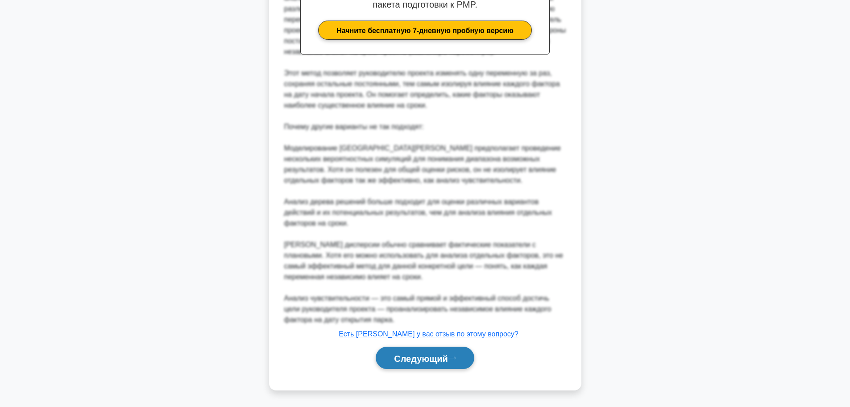
click at [460, 355] on button "Следующий" at bounding box center [425, 357] width 99 height 23
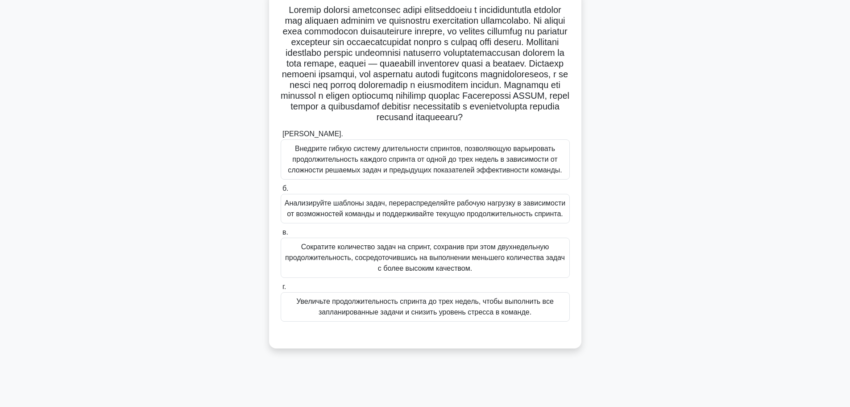
scroll to position [75, 0]
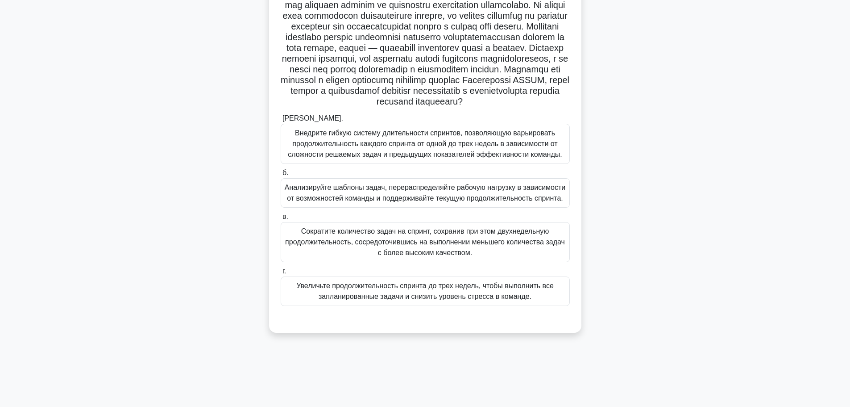
click at [449, 202] on font "Анализируйте шаблоны задач, перераспределяйте рабочую нагрузку в зависимости от…" at bounding box center [425, 192] width 281 height 18
click at [281, 176] on input "б. Анализируйте шаблоны задач, перераспределяйте рабочую нагрузку в зависимости…" at bounding box center [281, 173] width 0 height 6
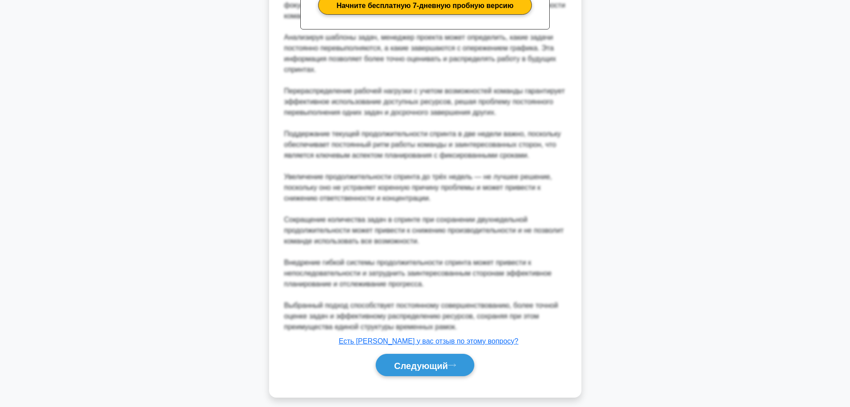
scroll to position [520, 0]
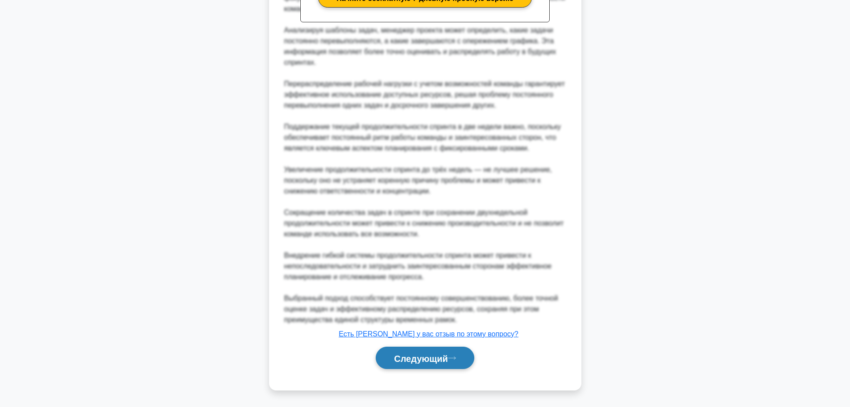
click at [422, 356] on font "Следующий" at bounding box center [421, 358] width 54 height 10
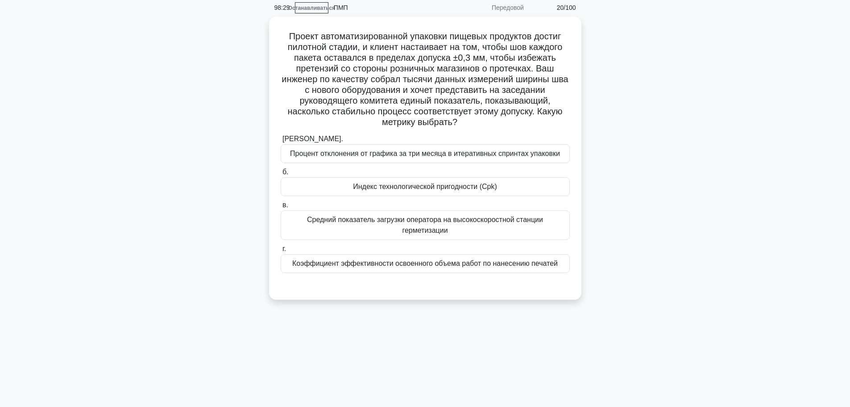
scroll to position [0, 0]
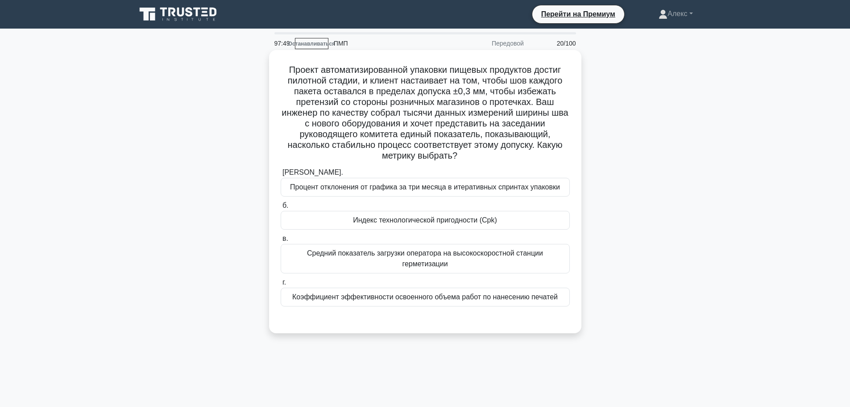
click at [544, 229] on div "Индекс технологической пригодности (Cpk)" at bounding box center [425, 220] width 289 height 19
click at [281, 208] on input "б. Индекс технологической пригодности (Cpk)" at bounding box center [281, 206] width 0 height 6
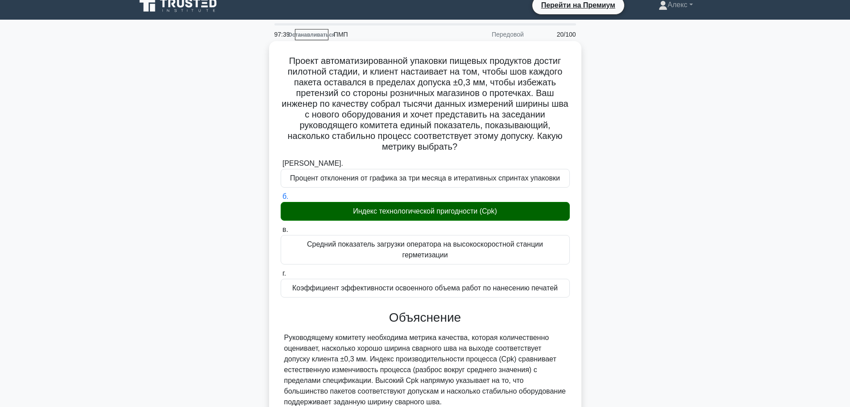
scroll to position [156, 0]
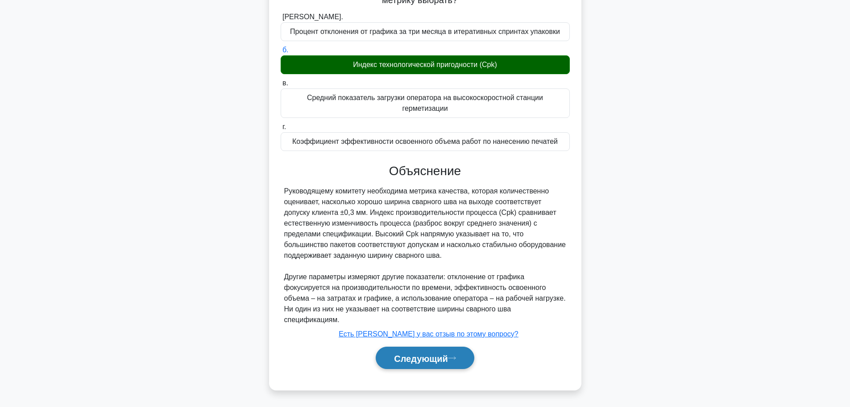
click at [424, 359] on font "Следующий" at bounding box center [421, 358] width 54 height 10
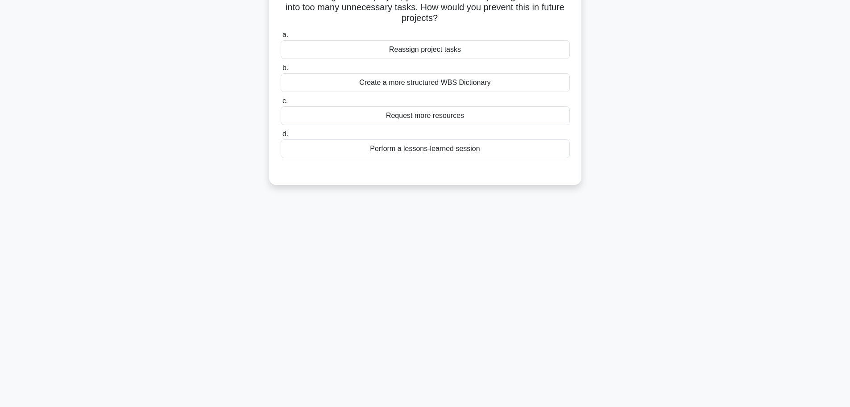
scroll to position [0, 0]
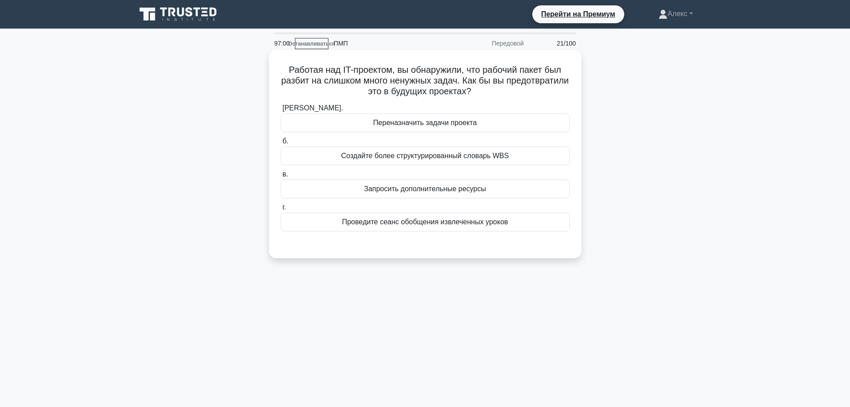
click at [450, 159] on font "Создайте более структурированный словарь WBS" at bounding box center [425, 156] width 168 height 8
click at [281, 144] on input "б. Создайте более структурированный словарь WBS" at bounding box center [281, 141] width 0 height 6
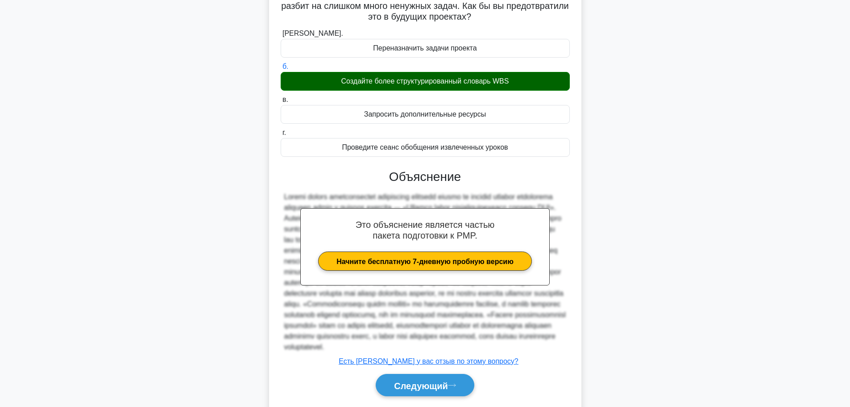
scroll to position [113, 0]
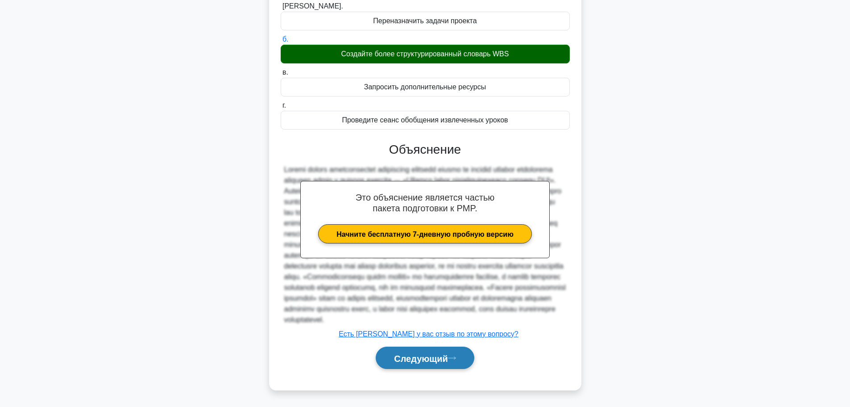
click at [417, 353] on font "Следующий" at bounding box center [421, 358] width 54 height 10
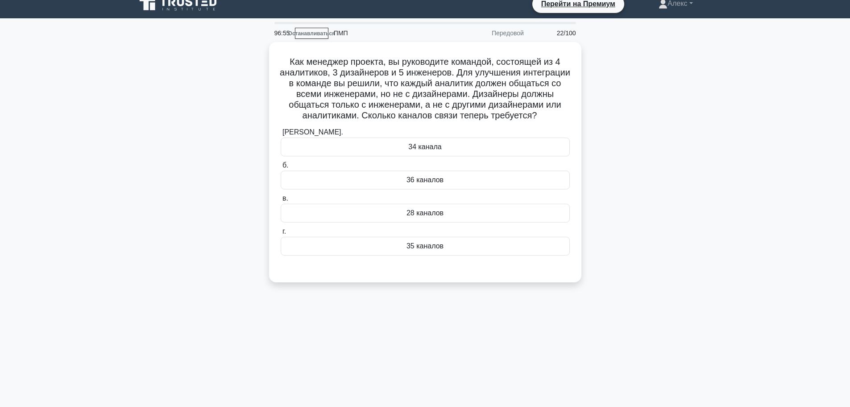
scroll to position [0, 0]
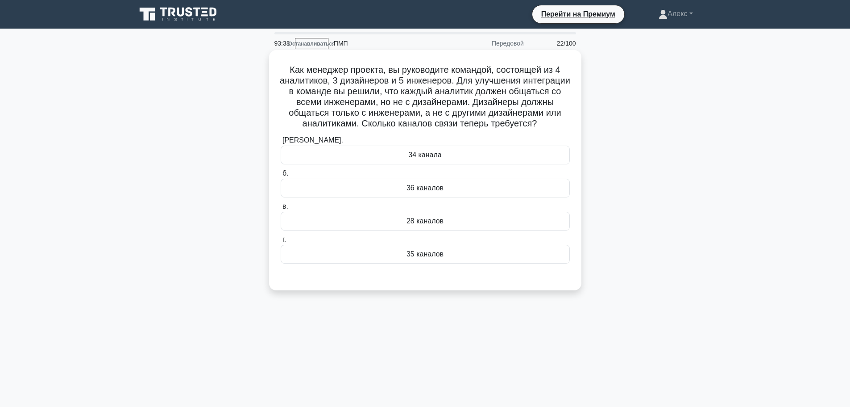
click at [425, 230] on div "28 каналов" at bounding box center [425, 221] width 289 height 19
click at [281, 209] on input "в. 28 каналов" at bounding box center [281, 207] width 0 height 6
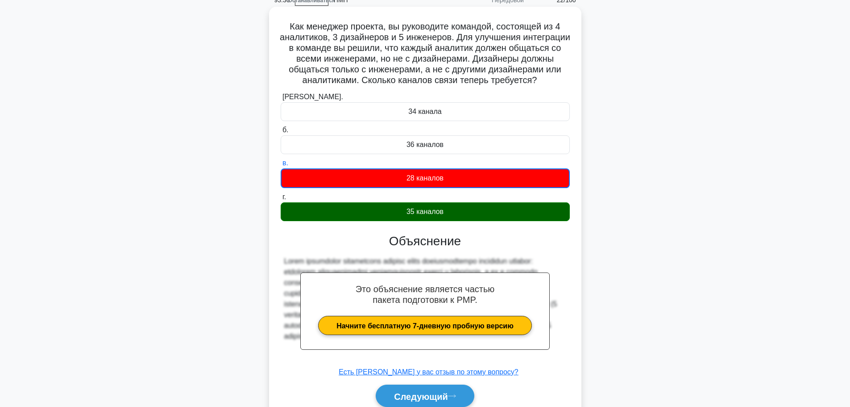
scroll to position [93, 0]
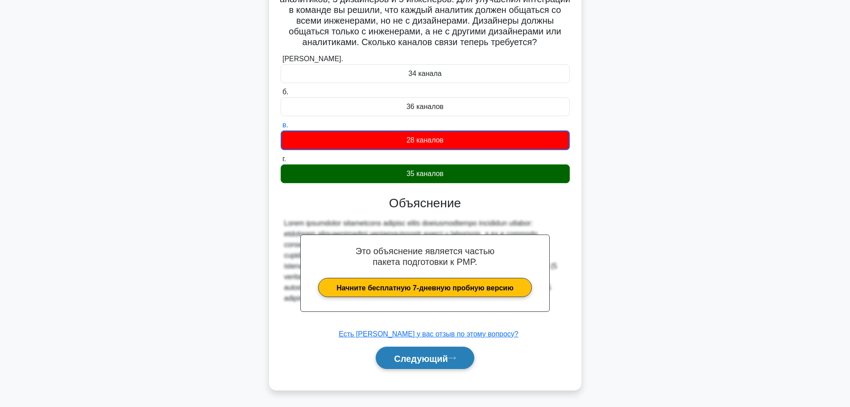
click at [411, 353] on font "Следующий" at bounding box center [421, 358] width 54 height 10
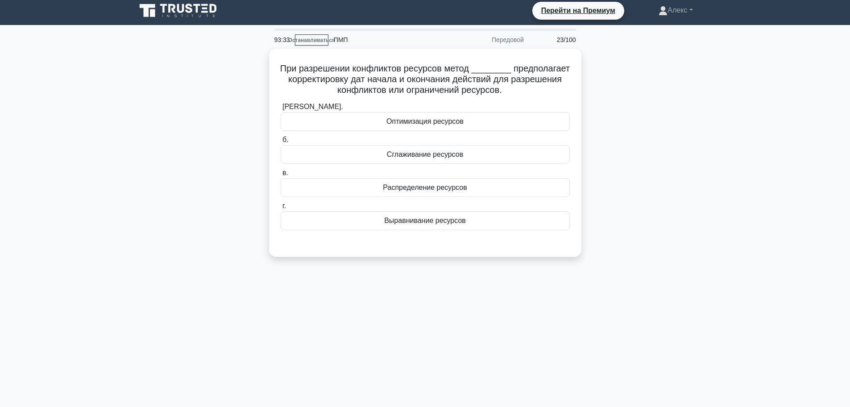
scroll to position [0, 0]
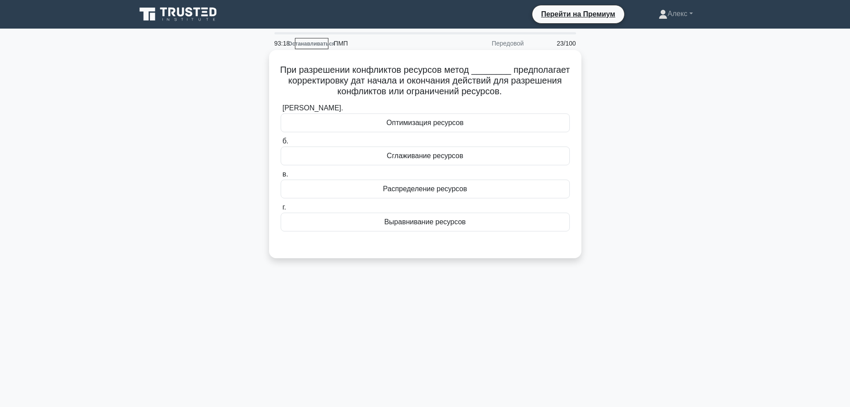
click at [433, 225] on font "Выравнивание ресурсов" at bounding box center [425, 222] width 82 height 8
click at [281, 210] on input "г. Выравнивание ресурсов" at bounding box center [281, 207] width 0 height 6
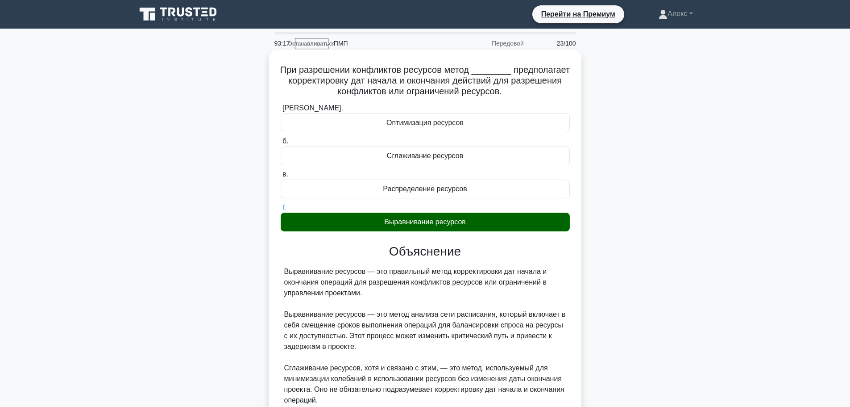
scroll to position [178, 0]
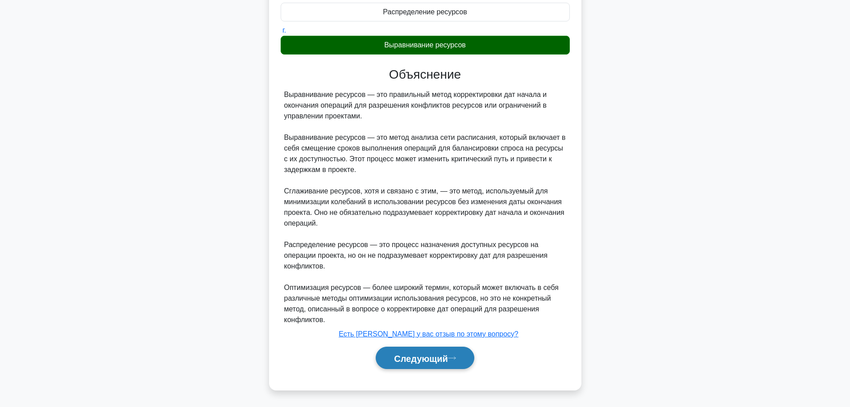
click at [414, 353] on font "Следующий" at bounding box center [421, 358] width 54 height 10
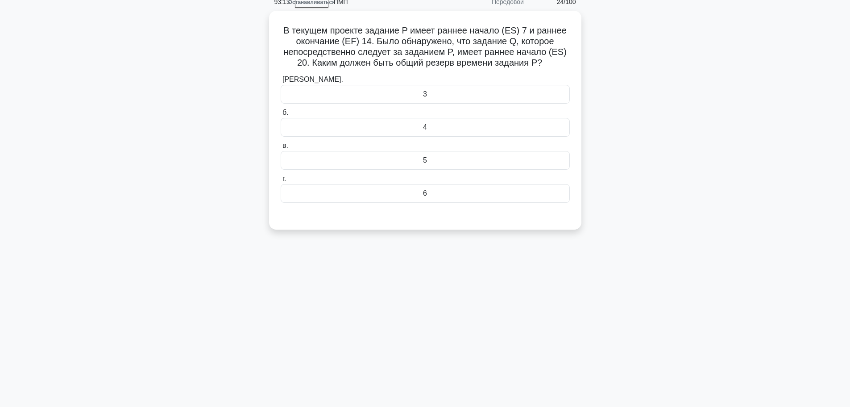
scroll to position [0, 0]
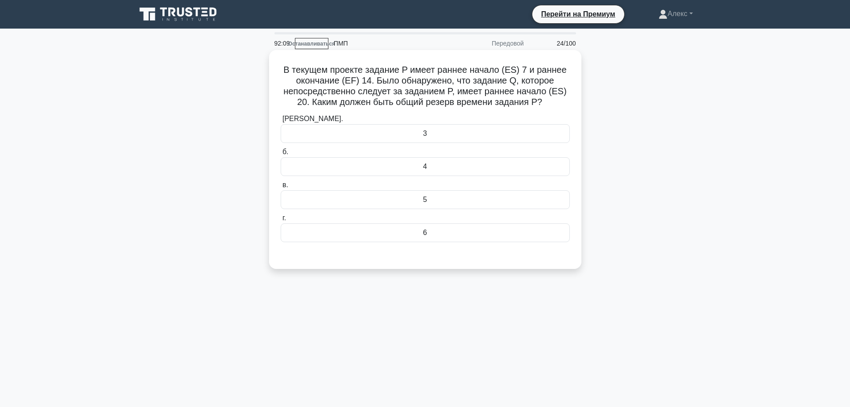
click at [433, 224] on label "г. 6" at bounding box center [425, 226] width 289 height 29
click at [430, 232] on div "6" at bounding box center [425, 232] width 289 height 19
click at [281, 221] on input "г. 6" at bounding box center [281, 218] width 0 height 6
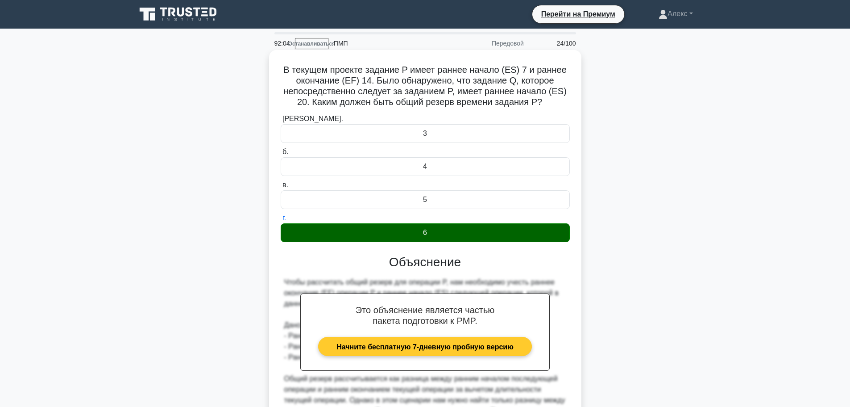
scroll to position [188, 0]
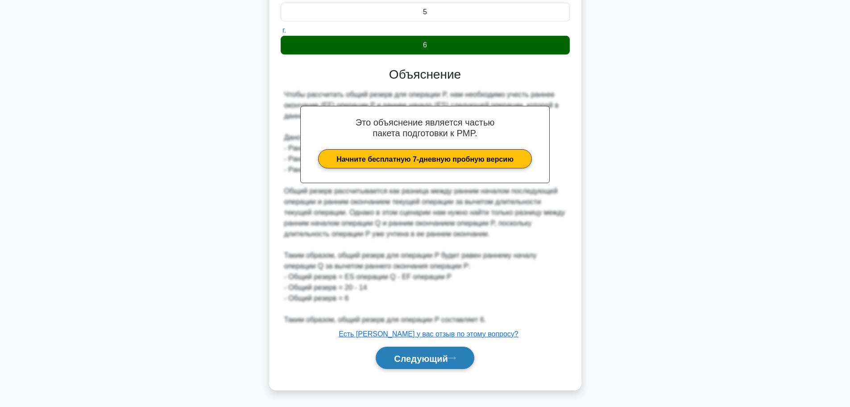
click at [424, 353] on font "Следующий" at bounding box center [421, 358] width 54 height 10
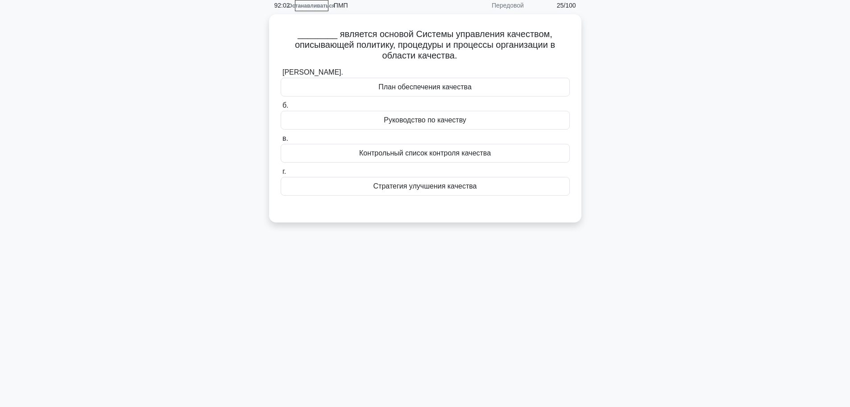
scroll to position [0, 0]
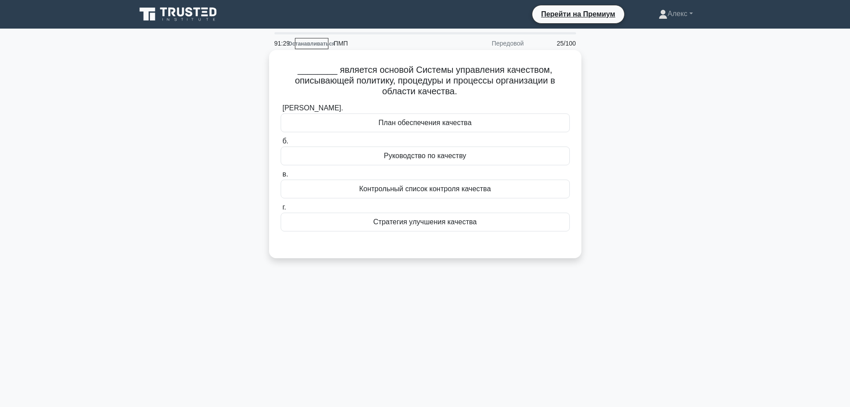
click at [408, 224] on font "Стратегия улучшения качества" at bounding box center [426, 222] width 104 height 8
click at [281, 210] on input "г. Стратегия улучшения качества" at bounding box center [281, 207] width 0 height 6
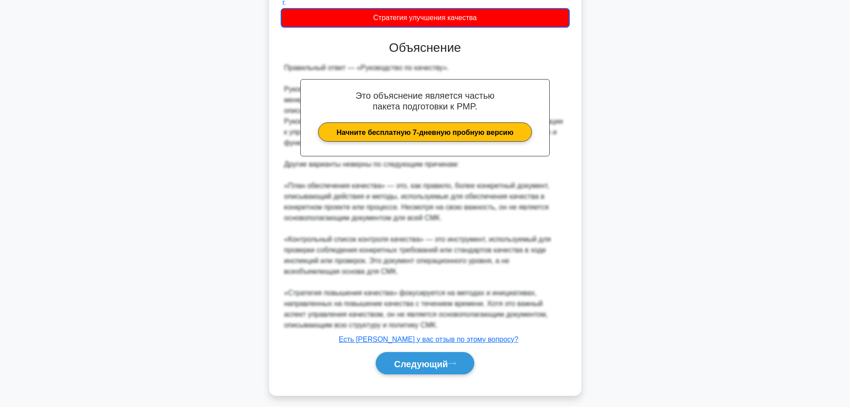
scroll to position [211, 0]
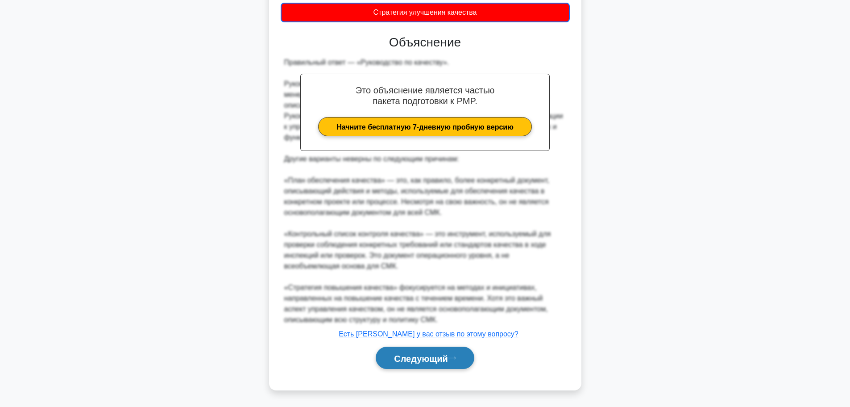
click at [436, 357] on font "Следующий" at bounding box center [421, 358] width 54 height 10
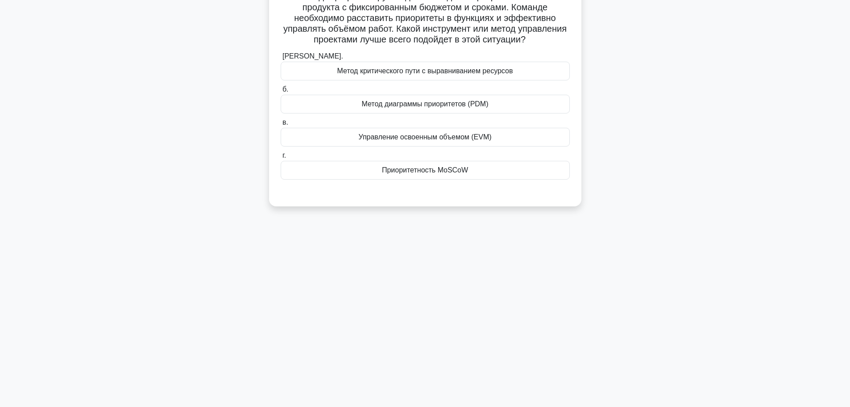
scroll to position [0, 0]
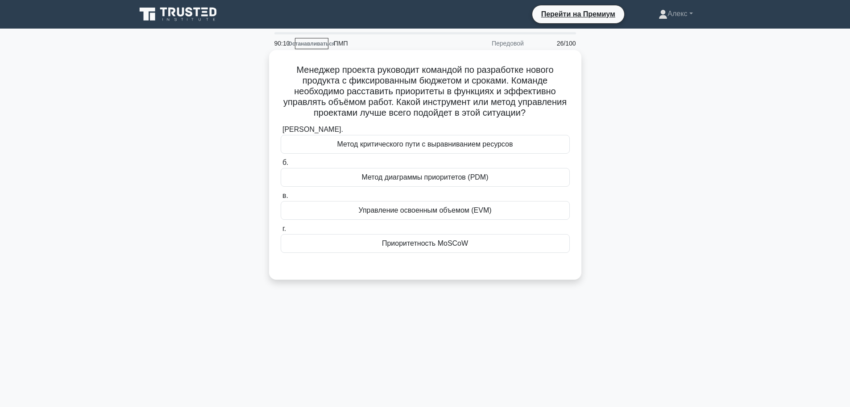
click at [427, 247] on font "Приоритетность MoSCoW" at bounding box center [425, 243] width 86 height 8
click at [281, 232] on input "г. Приоритетность MoSCoW" at bounding box center [281, 229] width 0 height 6
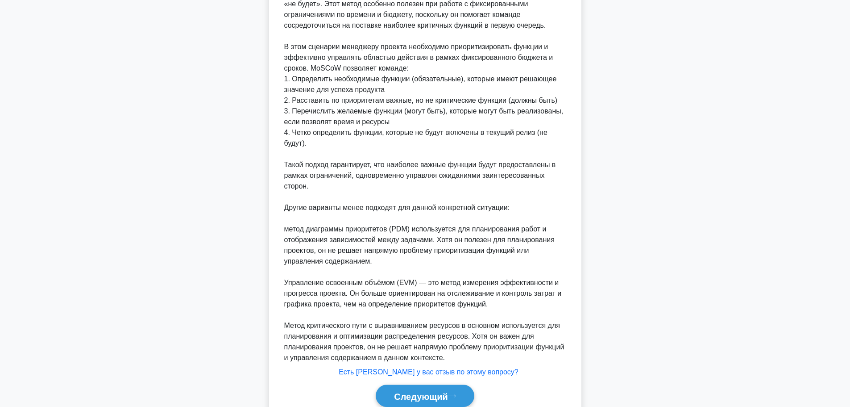
scroll to position [381, 0]
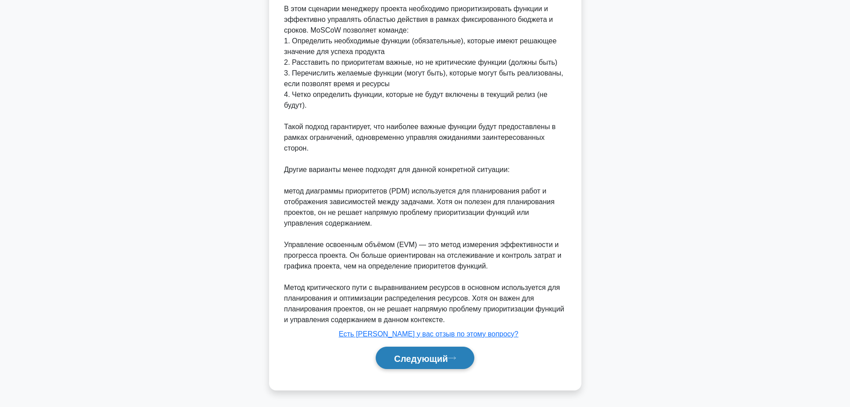
click at [424, 347] on button "Следующий" at bounding box center [425, 357] width 99 height 23
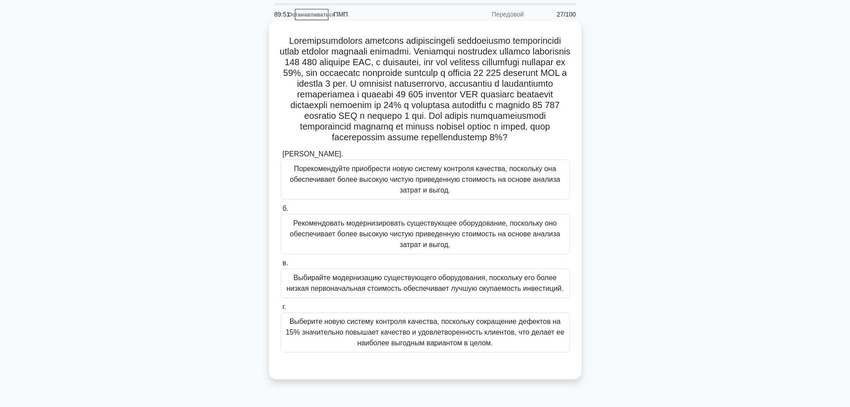
scroll to position [45, 0]
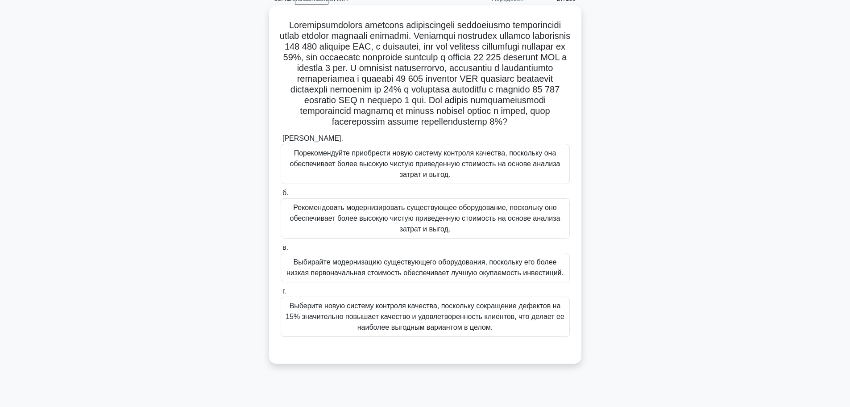
click at [450, 324] on font "Выберите новую систему контроля качества, поскольку сокращение дефектов на 15% …" at bounding box center [425, 316] width 279 height 29
click at [281, 294] on input "г. Выберите новую систему контроля качества, поскольку сокращение дефектов на 1…" at bounding box center [281, 291] width 0 height 6
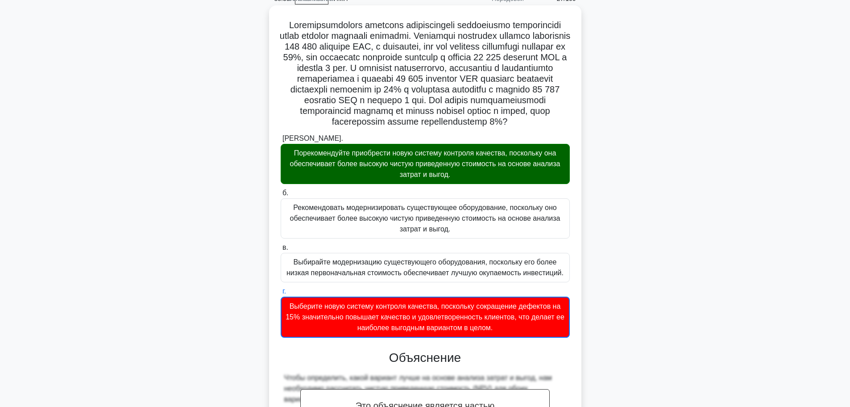
click at [425, 145] on label "а. Порекомендуйте приобрести новую систему контроля качества, поскольку она обе…" at bounding box center [425, 158] width 289 height 51
click at [281, 141] on input "а. Порекомендуйте приобрести новую систему контроля качества, поскольку она обе…" at bounding box center [281, 139] width 0 height 6
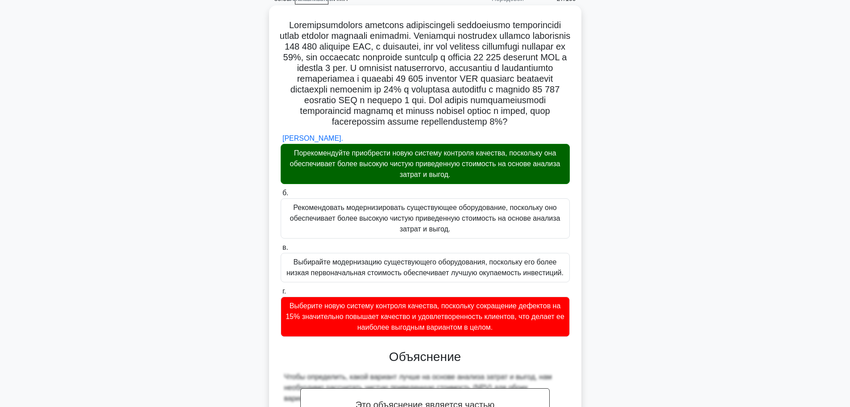
click at [413, 170] on font "Порекомендуйте приобрести новую систему контроля качества, поскольку она обеспе…" at bounding box center [425, 164] width 281 height 32
click at [281, 141] on input "а. Порекомендуйте приобрести новую систему контроля качества, поскольку она обе…" at bounding box center [281, 139] width 0 height 6
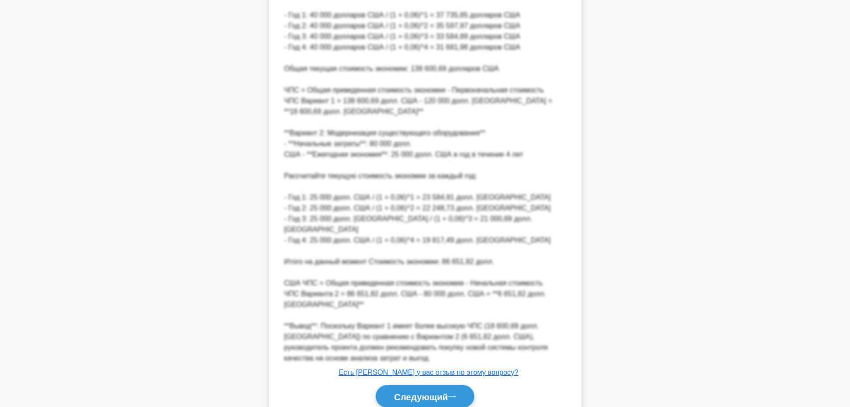
scroll to position [542, 0]
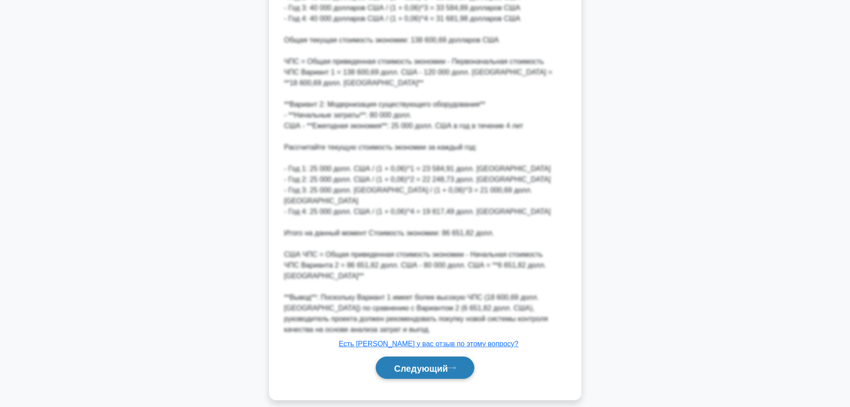
click at [424, 362] on font "Следующий" at bounding box center [421, 367] width 54 height 10
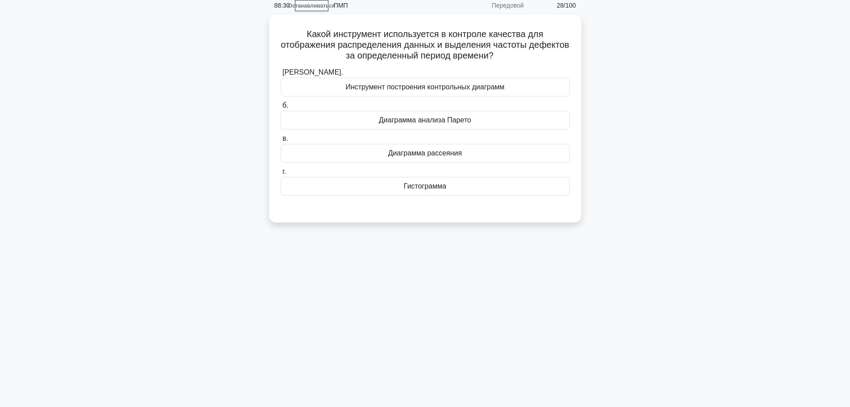
scroll to position [0, 0]
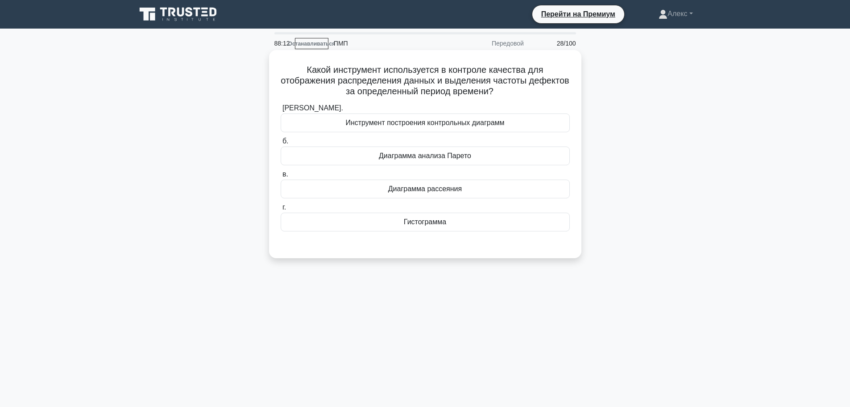
click at [433, 125] on font "Инструмент построения контрольных диаграмм" at bounding box center [424, 123] width 159 height 8
click at [281, 111] on input "а. Инструмент построения контрольных диаграмм" at bounding box center [281, 108] width 0 height 6
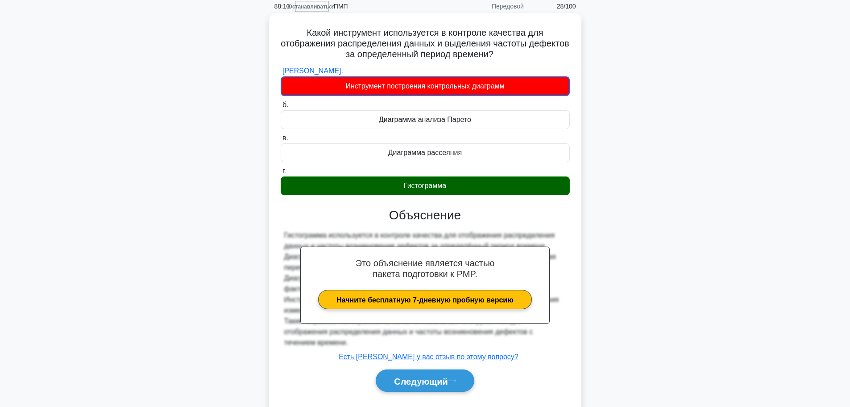
scroll to position [75, 0]
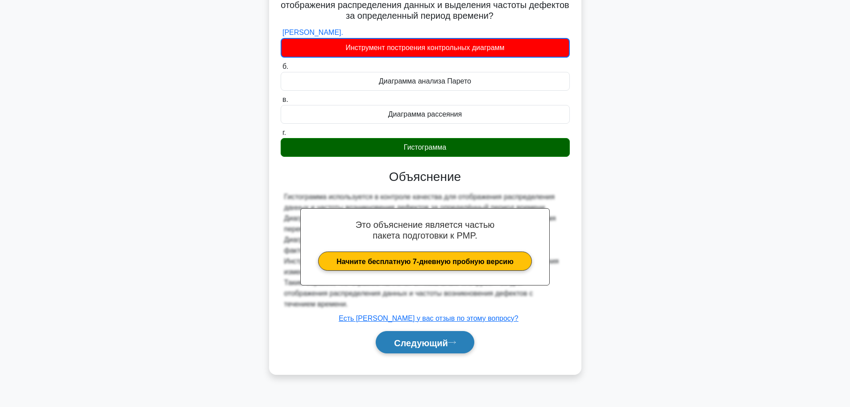
drag, startPoint x: 402, startPoint y: 349, endPoint x: 405, endPoint y: 337, distance: 13.0
click at [402, 349] on div "а. Инструмент построения контрольных диаграмм б. Диаграмма анализа Парето" at bounding box center [425, 194] width 291 height 338
click at [406, 337] on font "Следующий" at bounding box center [421, 342] width 54 height 10
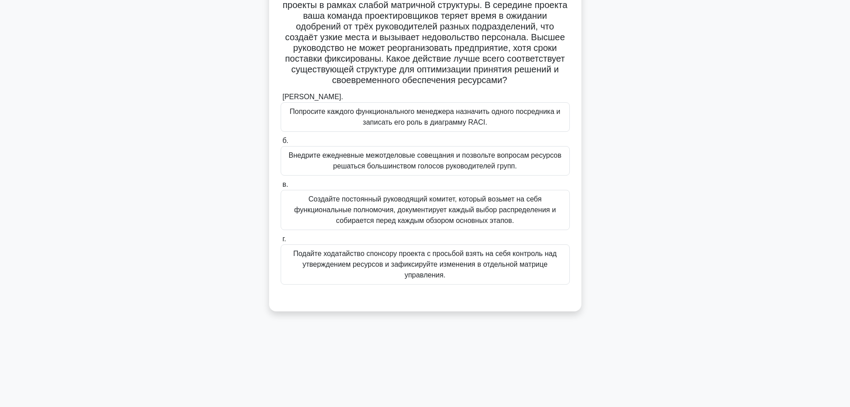
click at [478, 165] on font "Внедрите ежедневные межотделовые совещания и позвольте вопросам ресурсов решать…" at bounding box center [425, 160] width 273 height 18
click at [281, 144] on input "б. Внедрите ежедневные межотделовые совещания и позвольте вопросам ресурсов реш…" at bounding box center [281, 141] width 0 height 6
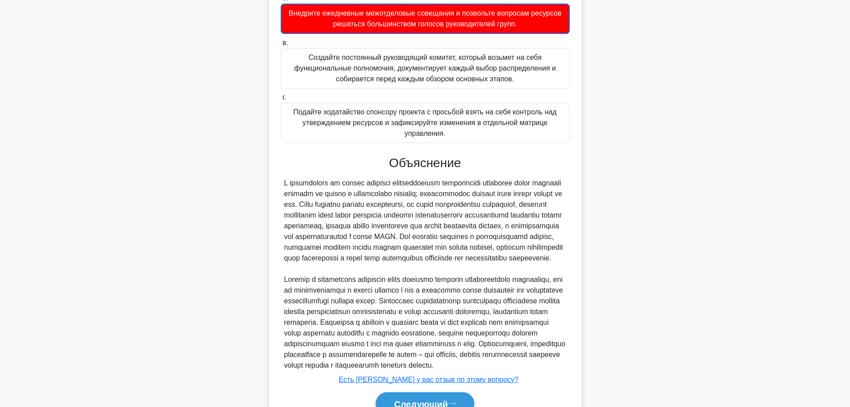
scroll to position [296, 0]
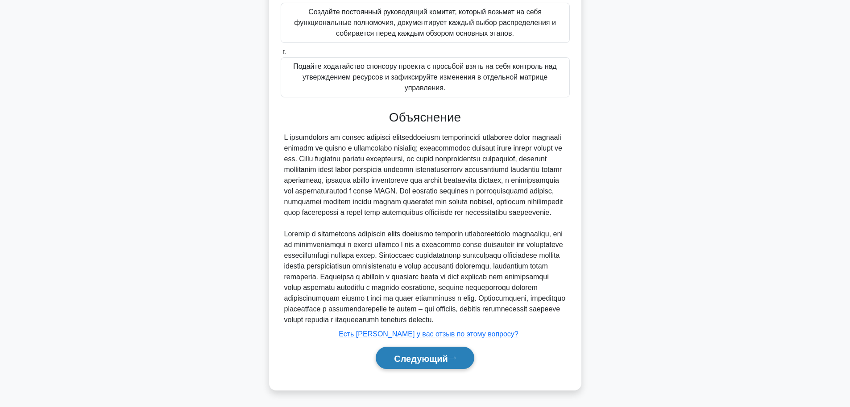
click at [412, 360] on font "Следующий" at bounding box center [421, 358] width 54 height 10
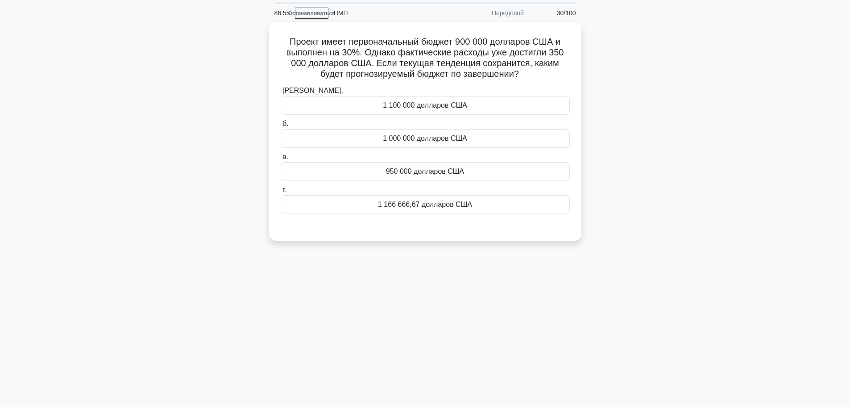
scroll to position [0, 0]
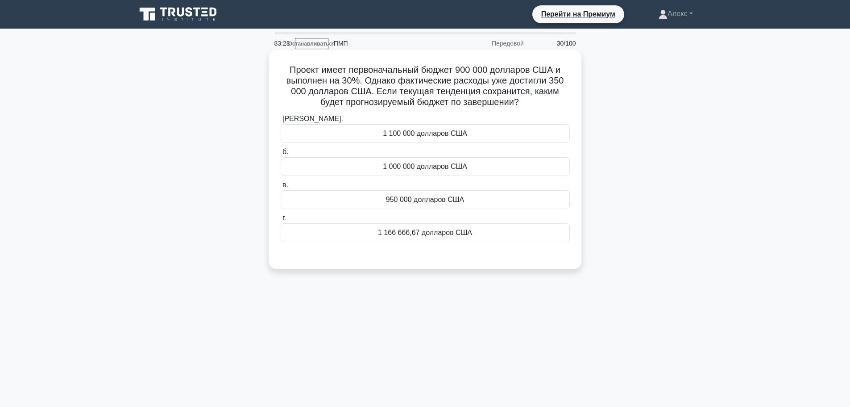
click at [441, 162] on font "1 000 000 долларов США" at bounding box center [425, 166] width 84 height 8
click at [281, 155] on input "б. 1 000 000 долларов США" at bounding box center [281, 152] width 0 height 6
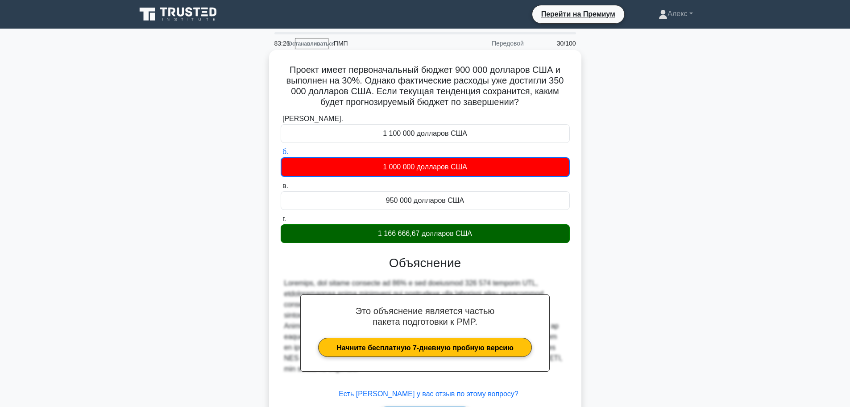
scroll to position [75, 0]
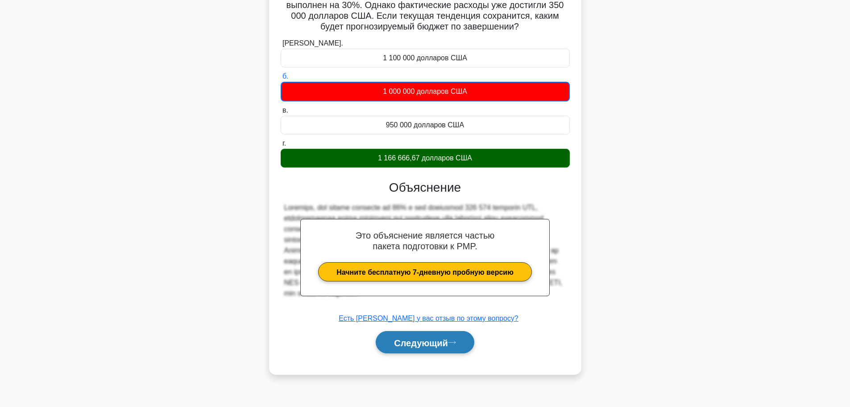
click at [432, 339] on font "Следующий" at bounding box center [421, 342] width 54 height 10
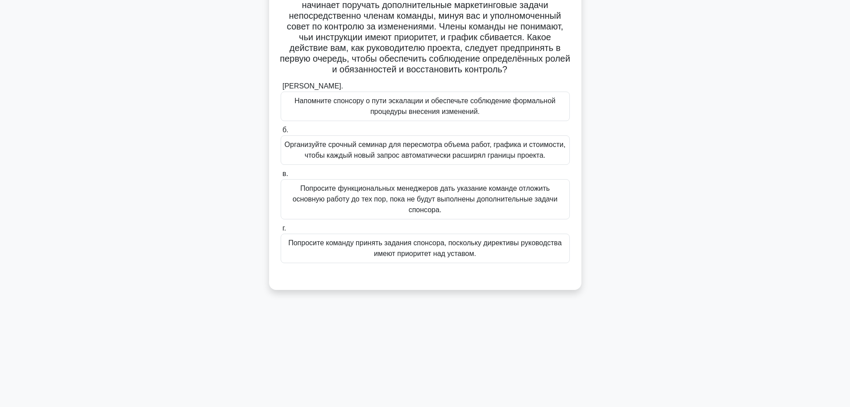
scroll to position [0, 0]
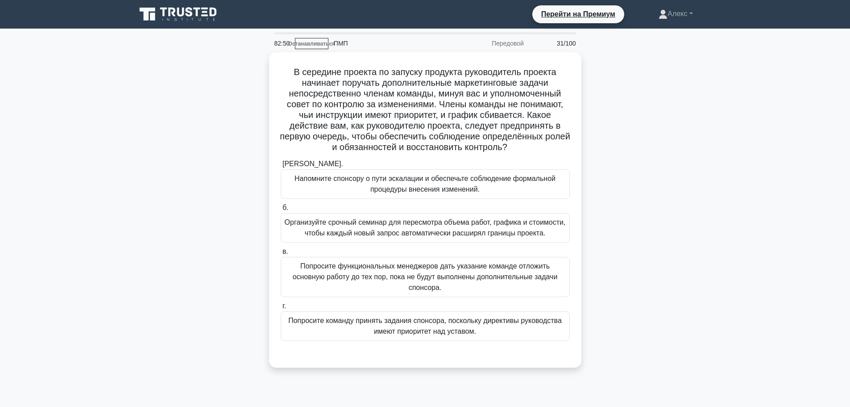
drag, startPoint x: 716, startPoint y: 122, endPoint x: 725, endPoint y: 101, distance: 22.8
click at [717, 121] on div "В середине проекта по запуску продукта руководитель проекта начинает поручать д…" at bounding box center [425, 215] width 589 height 326
click at [721, 266] on main "82:45 Останавливаться ПМП Передовой 31/100 .spinner_0XTQ{transform-origin:cente…" at bounding box center [425, 255] width 850 height 453
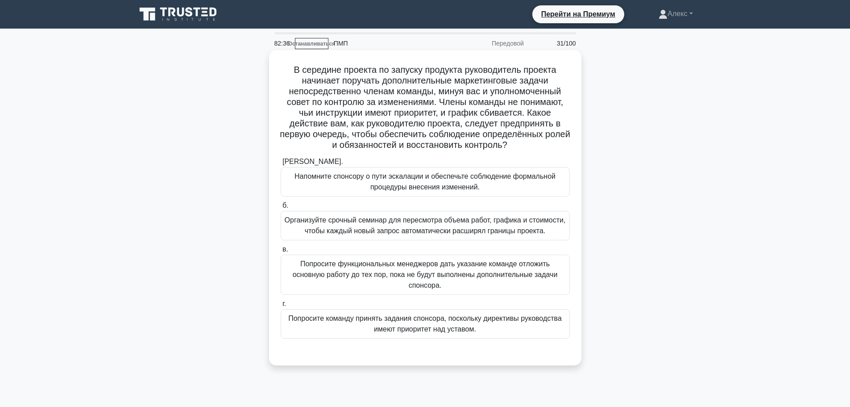
click at [418, 185] on font "Напомните спонсору о пути эскалации и обеспечьте соблюдение формальной процедур…" at bounding box center [425, 181] width 261 height 18
click at [281, 165] on input "а. Напомните спонсору о пути эскалации и обеспечьте соблюдение формальной проце…" at bounding box center [281, 162] width 0 height 6
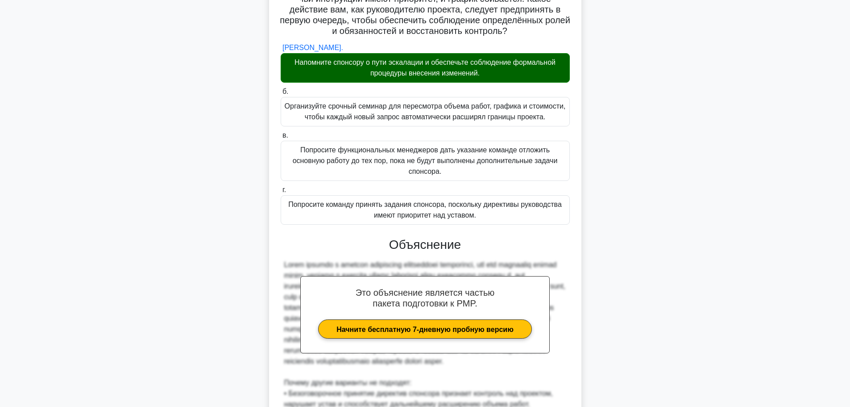
scroll to position [241, 0]
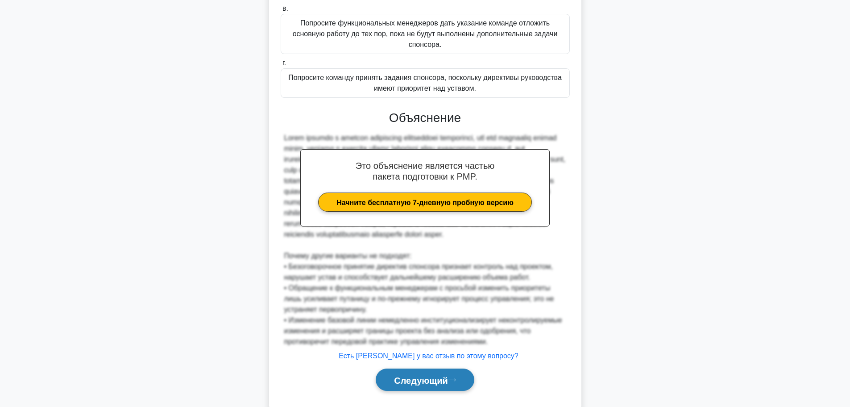
click at [425, 385] on font "Следующий" at bounding box center [421, 380] width 54 height 10
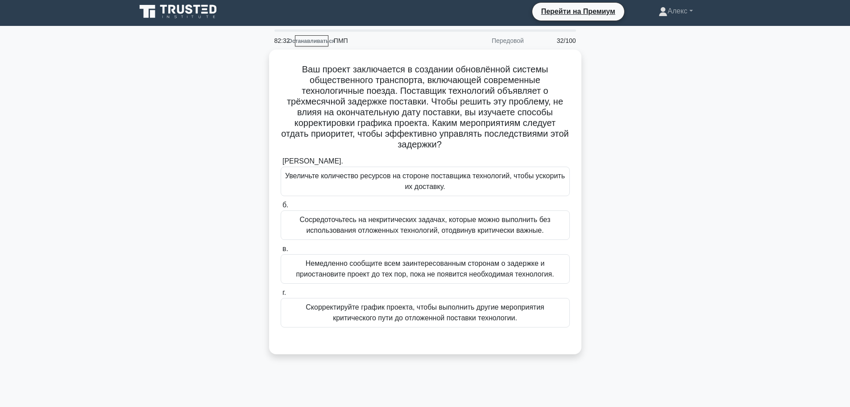
scroll to position [0, 0]
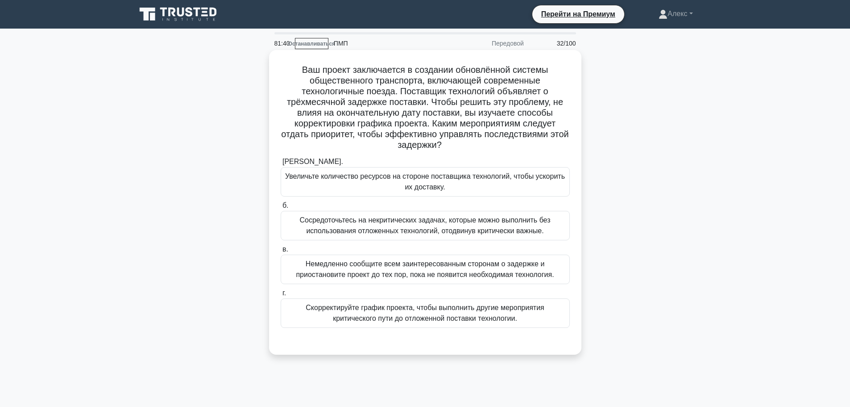
click at [362, 319] on font "Скорректируйте график проекта, чтобы выполнить другие мероприятия критического …" at bounding box center [425, 312] width 238 height 18
click at [281, 296] on input "г. Скорректируйте график проекта, чтобы выполнить другие мероприятия критическо…" at bounding box center [281, 293] width 0 height 6
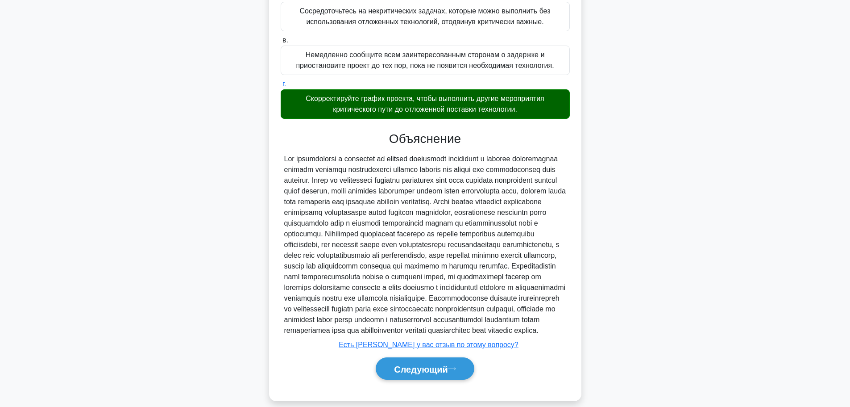
scroll to position [253, 0]
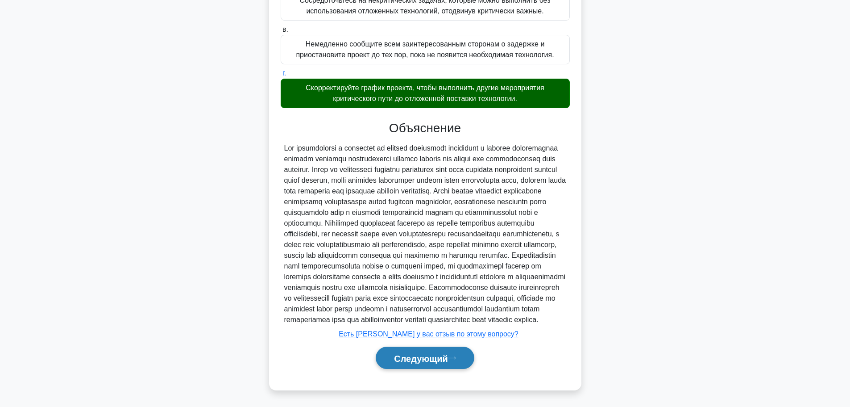
click at [420, 356] on font "Следующий" at bounding box center [421, 358] width 54 height 10
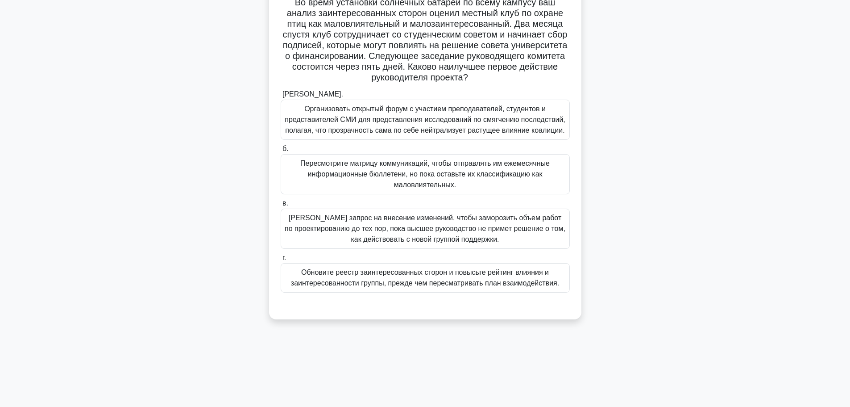
scroll to position [0, 0]
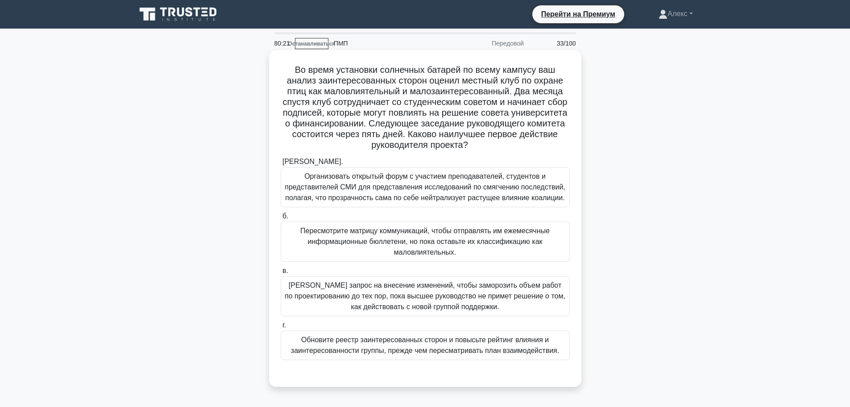
click at [357, 357] on div "Обновите реестр заинтересованных сторон и повысьте рейтинг влияния и заинтересо…" at bounding box center [425, 344] width 289 height 29
click at [281, 328] on input "г. Обновите реестр заинтересованных сторон и повысьте рейтинг влияния и заинтер…" at bounding box center [281, 325] width 0 height 6
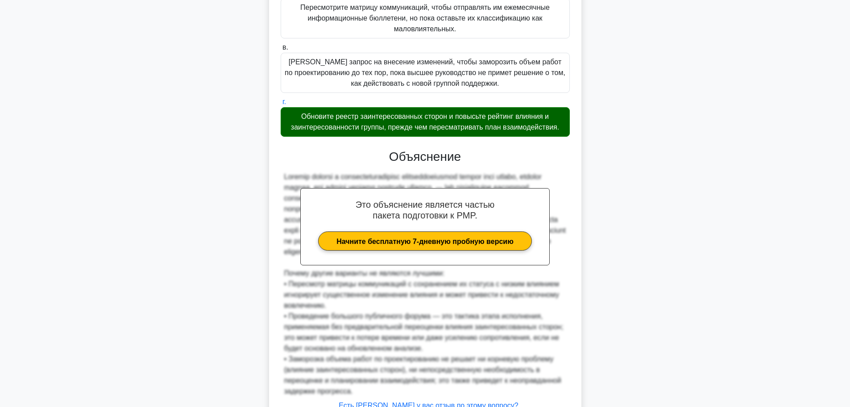
scroll to position [306, 0]
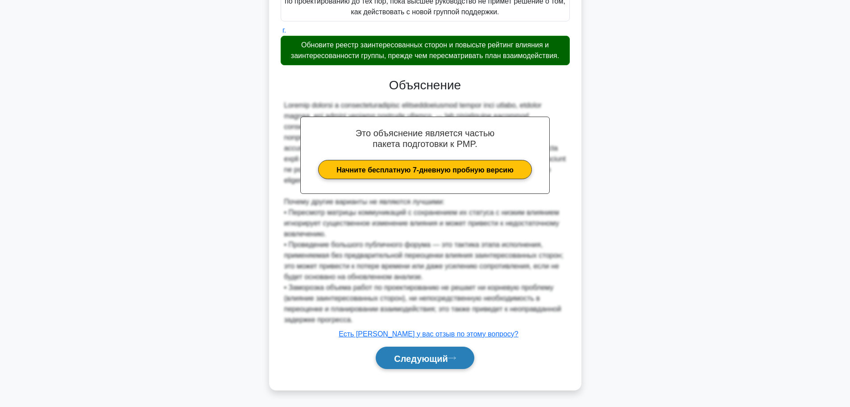
click at [414, 357] on font "Следующий" at bounding box center [421, 358] width 54 height 10
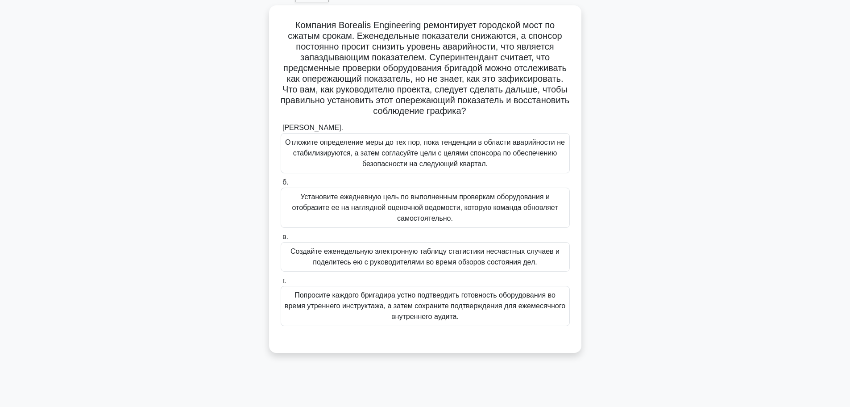
scroll to position [31, 0]
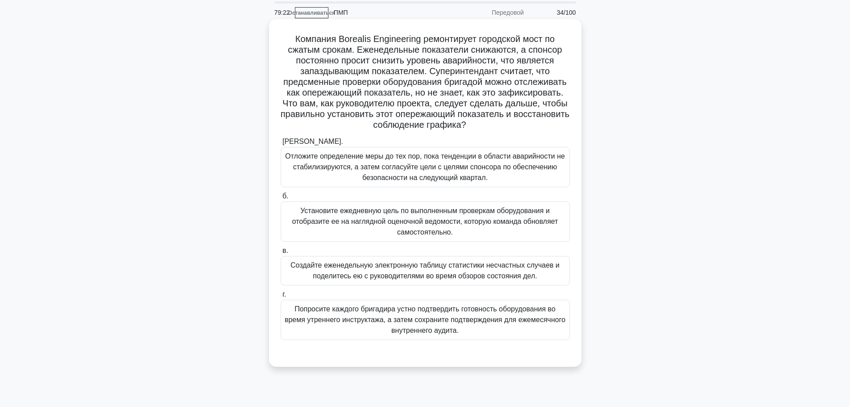
click at [425, 213] on font "Установите ежедневную цель по выполненным проверкам оборудования и отобразите е…" at bounding box center [425, 221] width 266 height 29
click at [281, 199] on input "б. Установите ежедневную цель по выполненным проверкам оборудования и отобразит…" at bounding box center [281, 196] width 0 height 6
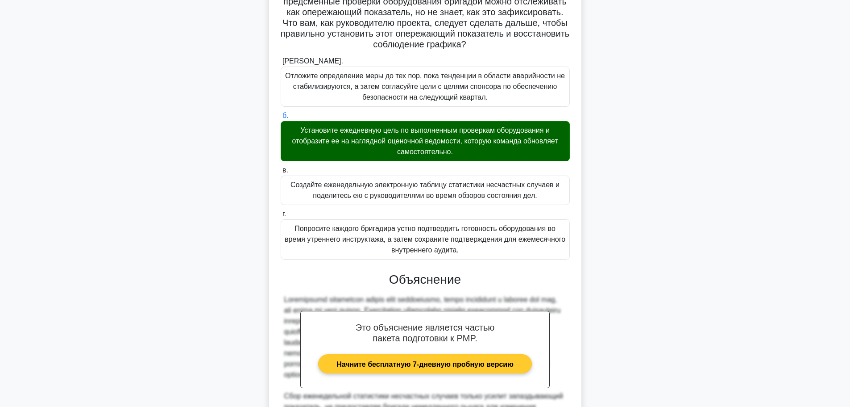
scroll to position [253, 0]
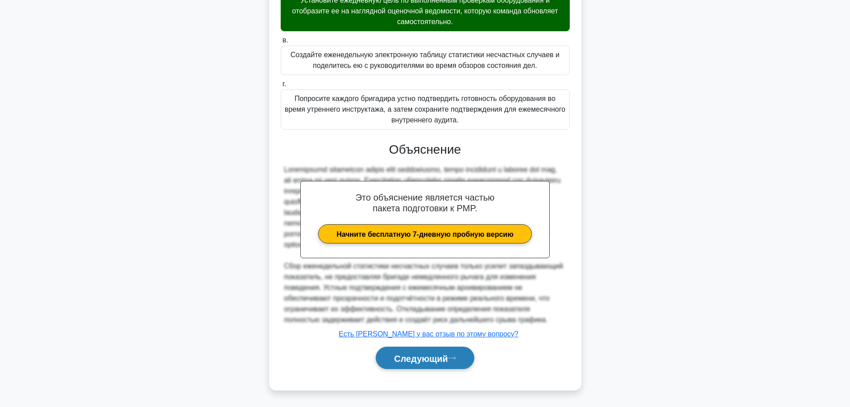
click at [418, 353] on font "Следующий" at bounding box center [421, 358] width 54 height 10
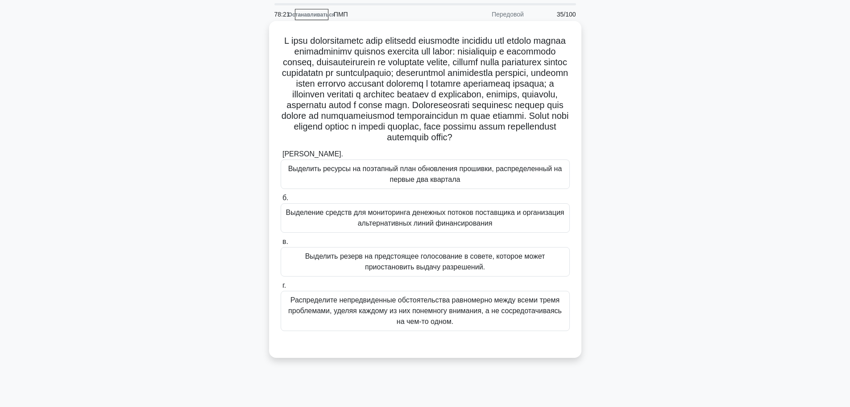
scroll to position [45, 0]
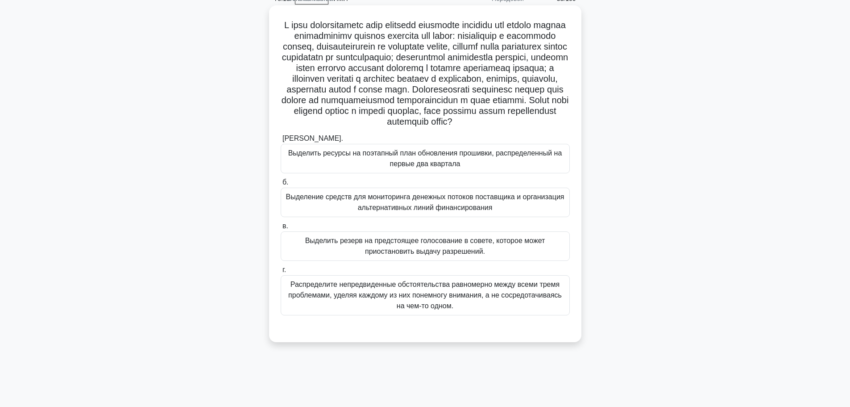
click at [433, 255] on font "Выделить резерв на предстоящее голосование в совете, которое может приостановит…" at bounding box center [425, 246] width 240 height 18
click at [281, 229] on input "в. Выделить резерв на предстоящее голосование в совете, которое может приостано…" at bounding box center [281, 226] width 0 height 6
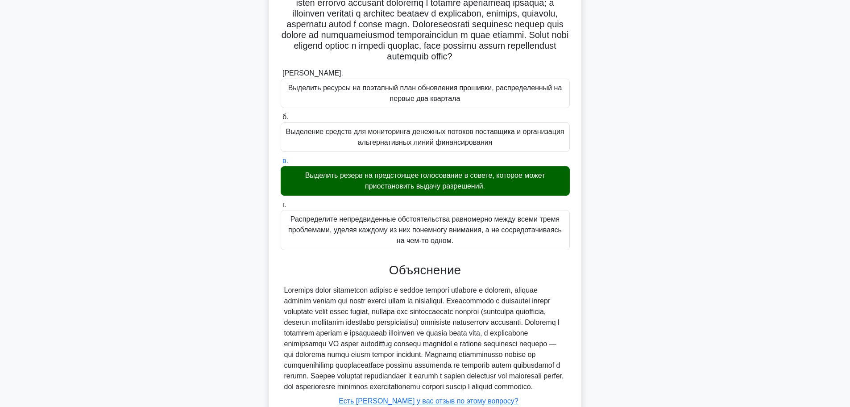
scroll to position [199, 0]
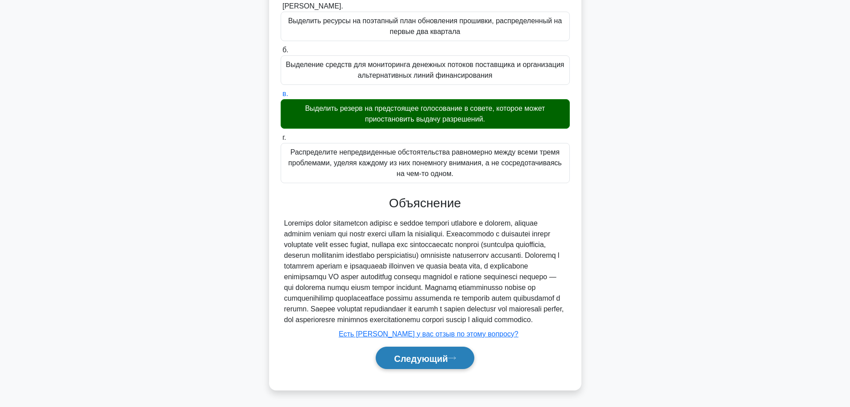
click at [414, 364] on button "Следующий" at bounding box center [425, 357] width 99 height 23
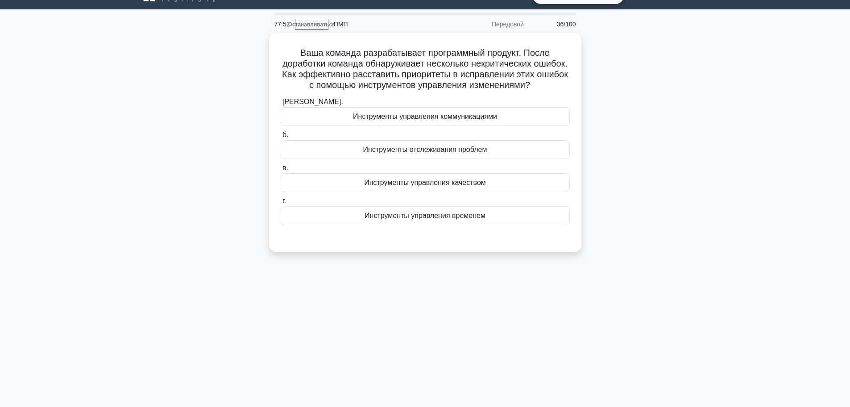
scroll to position [0, 0]
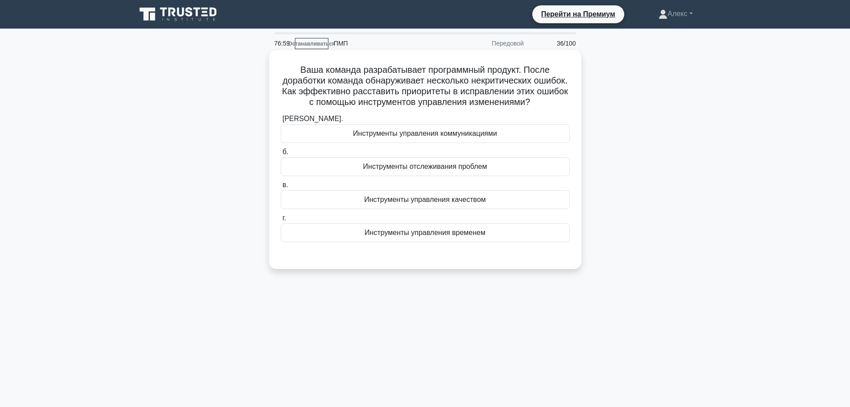
click at [402, 236] on font "Инструменты управления временем" at bounding box center [425, 233] width 121 height 8
click at [281, 221] on input "г. Инструменты управления временем" at bounding box center [281, 218] width 0 height 6
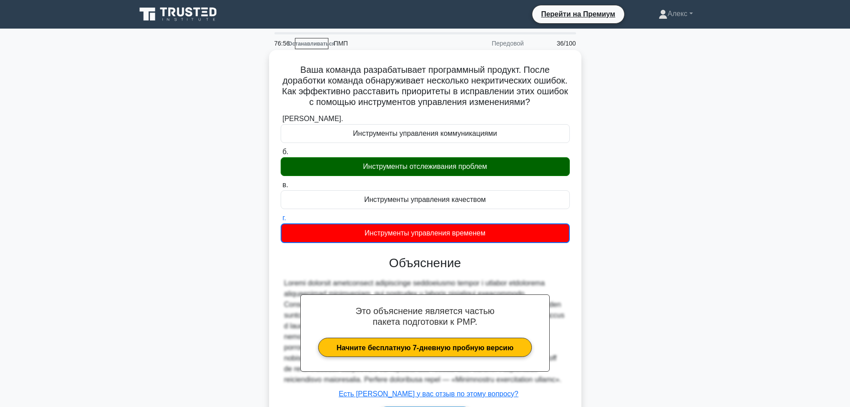
scroll to position [93, 0]
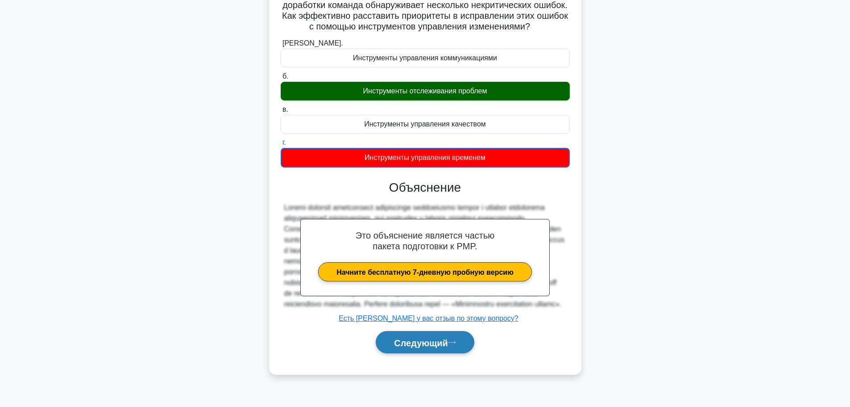
click at [420, 353] on button "Следующий" at bounding box center [425, 342] width 99 height 23
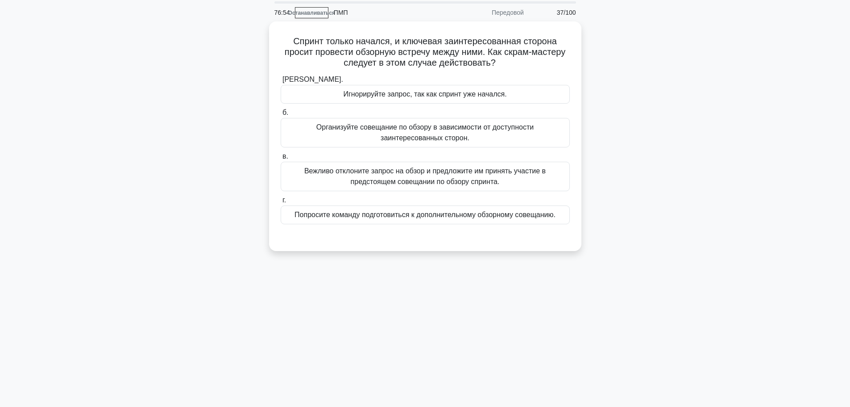
scroll to position [0, 0]
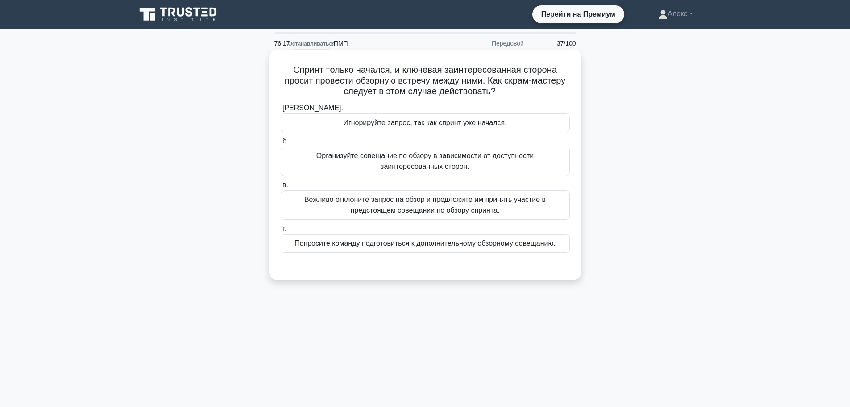
click at [413, 207] on font "Вежливо отклоните запрос на обзор и предложите им принять участие в предстоящем…" at bounding box center [424, 204] width 241 height 18
click at [281, 188] on input "в. Вежливо отклоните запрос на обзор и предложите им принять участие в предстоя…" at bounding box center [281, 185] width 0 height 6
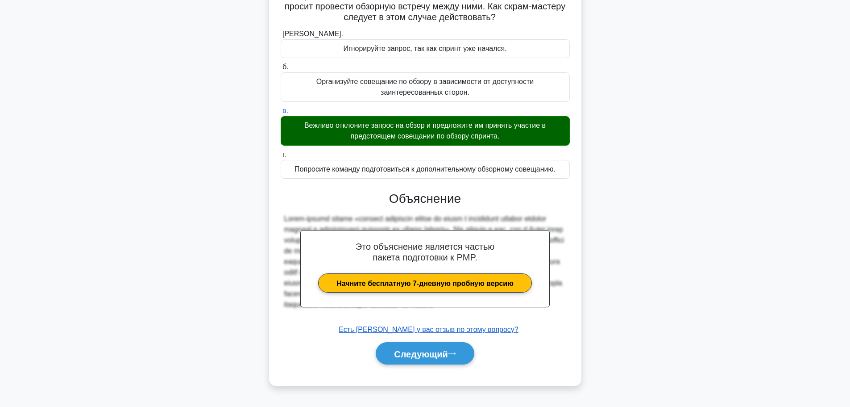
scroll to position [75, 0]
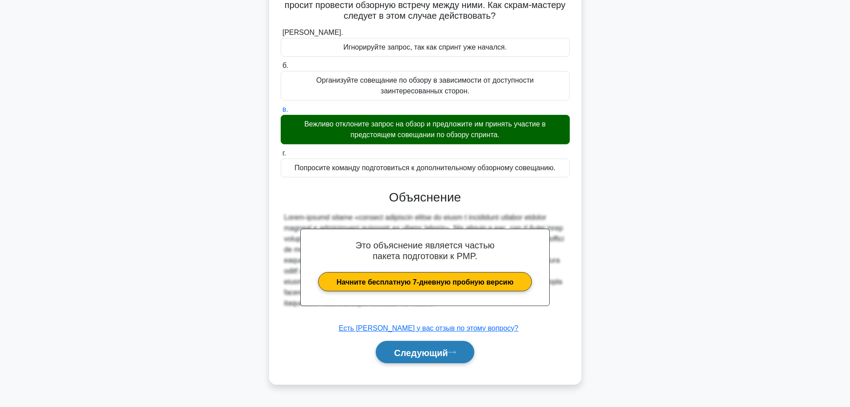
click at [420, 353] on font "Следующий" at bounding box center [421, 352] width 54 height 10
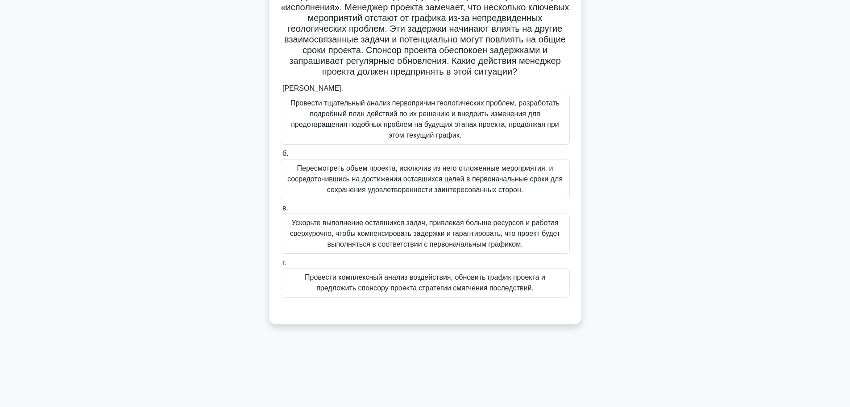
scroll to position [0, 0]
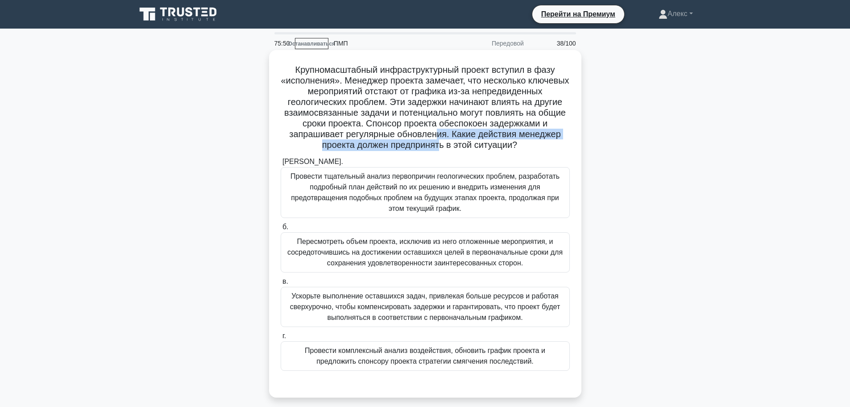
drag, startPoint x: 441, startPoint y: 145, endPoint x: 432, endPoint y: 115, distance: 30.5
click at [435, 124] on font "Крупномасштабный инфраструктурный проект вступил в фазу «исполнения». Менеджер …" at bounding box center [425, 107] width 288 height 85
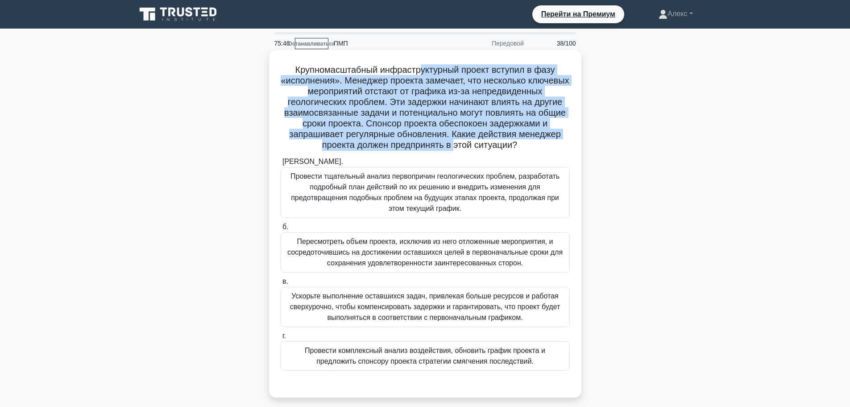
drag, startPoint x: 420, startPoint y: 69, endPoint x: 455, endPoint y: 147, distance: 85.7
click at [455, 147] on font "Крупномасштабный инфраструктурный проект вступил в фазу «исполнения». Менеджер …" at bounding box center [425, 107] width 288 height 85
drag, startPoint x: 447, startPoint y: 145, endPoint x: 379, endPoint y: 66, distance: 103.8
click at [379, 66] on font "Крупномасштабный инфраструктурный проект вступил в фазу «исполнения». Менеджер …" at bounding box center [425, 107] width 288 height 85
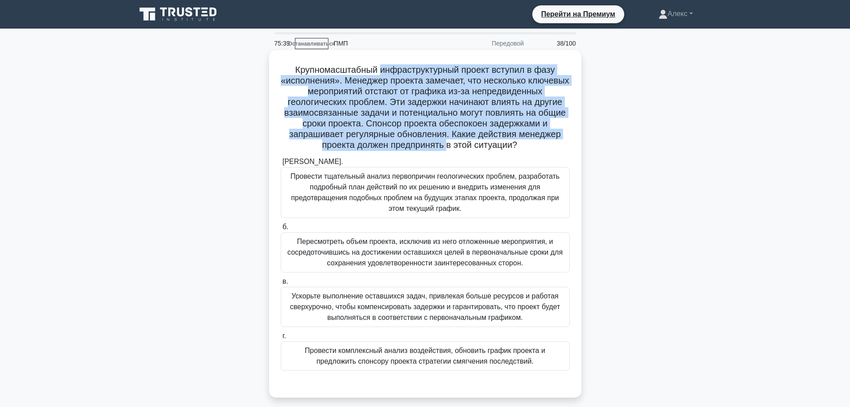
click at [379, 66] on font "Крупномасштабный инфраструктурный проект вступил в фазу «исполнения». Менеджер …" at bounding box center [425, 107] width 288 height 85
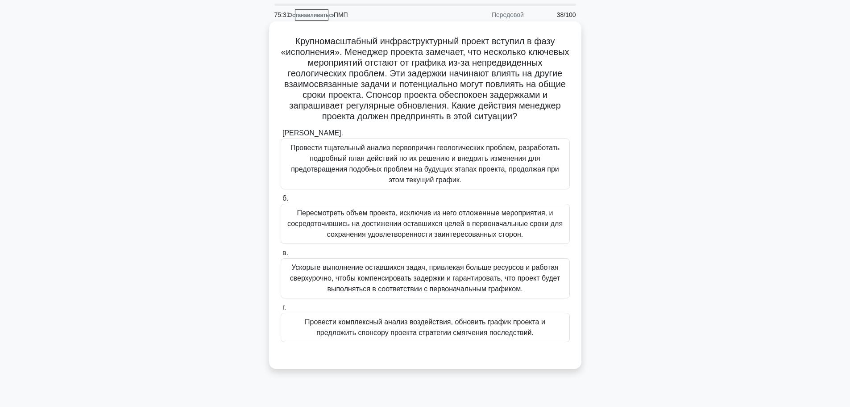
scroll to position [45, 0]
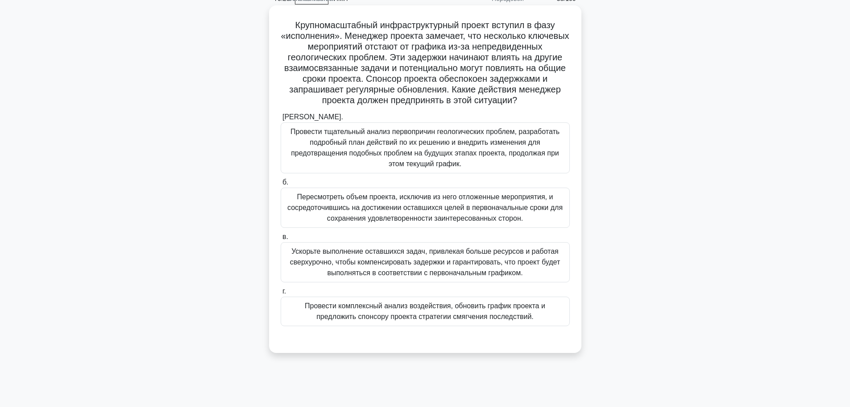
click at [457, 139] on font "Провести тщательный анализ первопричин геологических проблем, разработать подро…" at bounding box center [425, 148] width 269 height 40
click at [281, 120] on input "а. Провести тщательный анализ первопричин геологических проблем, разработать по…" at bounding box center [281, 117] width 0 height 6
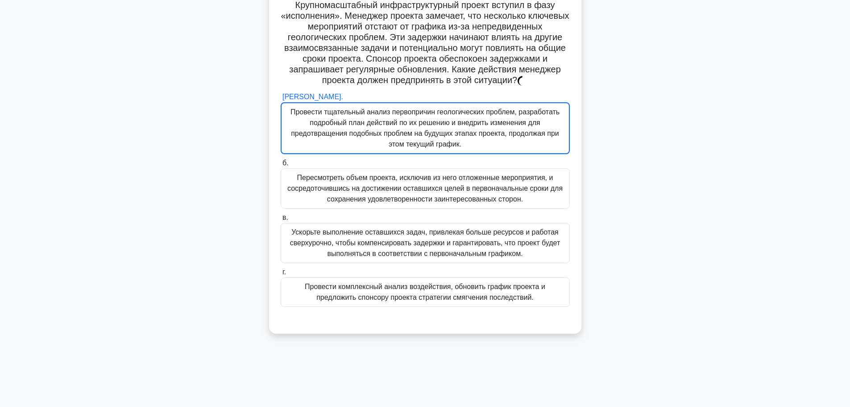
scroll to position [75, 0]
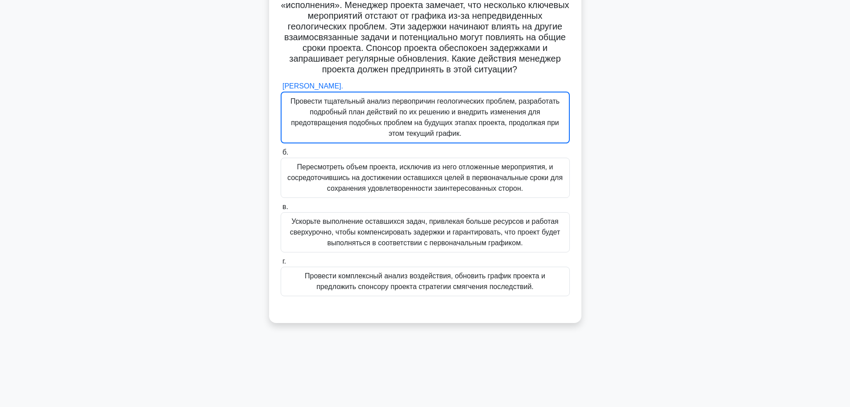
click at [449, 116] on font "Провести тщательный анализ первопричин геологических проблем, разработать подро…" at bounding box center [425, 117] width 269 height 40
click at [281, 89] on input "а. Провести тщательный анализ первопричин геологических проблем, разработать по…" at bounding box center [281, 86] width 0 height 6
click at [578, 156] on div "Крупномасштабный инфраструктурный проект вступил в фазу «исполнения». Менеджер …" at bounding box center [425, 148] width 305 height 341
click at [549, 207] on label "в. Ускорьте выполнение оставшихся задач, привлекая больше ресурсов и работая св…" at bounding box center [425, 226] width 289 height 51
click at [281, 207] on input "в. Ускорьте выполнение оставшихся задач, привлекая больше ресурсов и работая св…" at bounding box center [281, 207] width 0 height 6
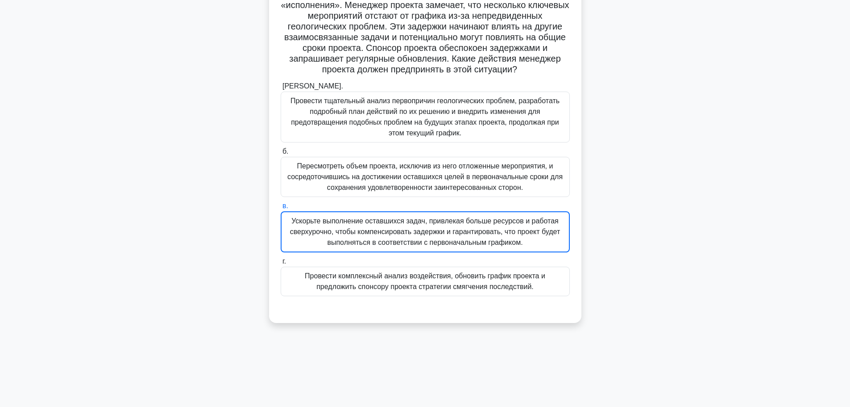
click at [561, 132] on font "Провести тщательный анализ первопричин геологических проблем, разработать подро…" at bounding box center [425, 117] width 281 height 43
click at [281, 89] on input "а. Провести тщательный анализ первопричин геологических проблем, разработать по…" at bounding box center [281, 86] width 0 height 6
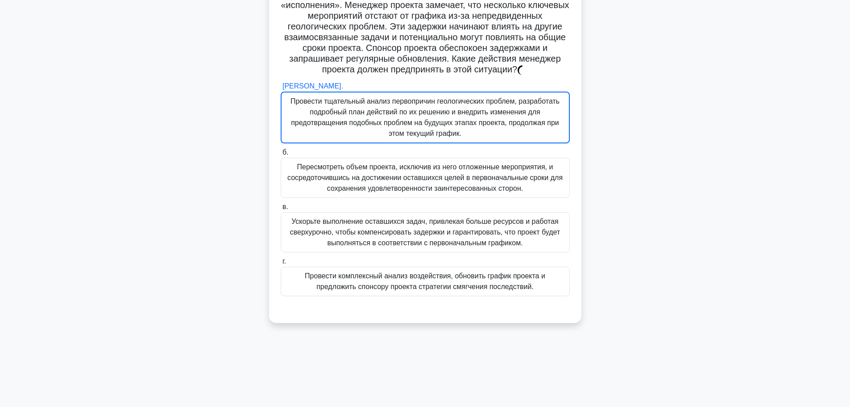
click at [452, 180] on font "Пересмотреть объем проекта, исключив из него отложенные мероприятия, и сосредот…" at bounding box center [424, 177] width 275 height 29
click at [281, 155] on input "б. Пересмотреть объем проекта, исключив из него отложенные мероприятия, и сосре…" at bounding box center [281, 153] width 0 height 6
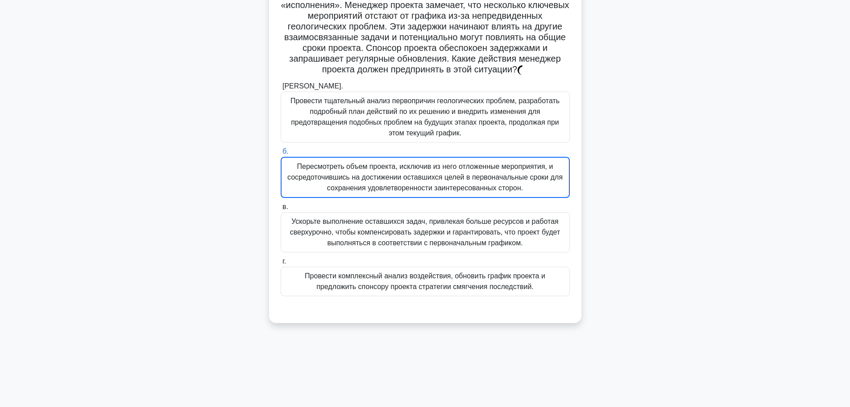
click at [480, 127] on font "Провести тщательный анализ первопричин геологических проблем, разработать подро…" at bounding box center [425, 117] width 269 height 40
click at [281, 89] on input "а. Провести тщательный анализ первопричин геологических проблем, разработать по…" at bounding box center [281, 86] width 0 height 6
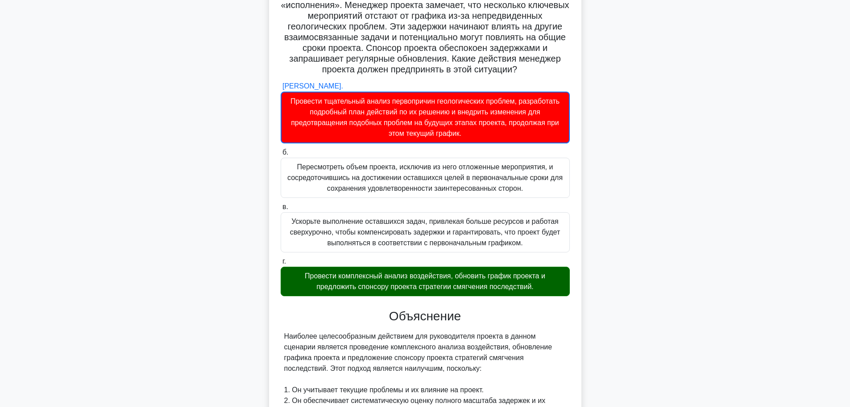
click at [455, 259] on label "г. Провести комплексный анализ воздействия, обновить график проекта и предложит…" at bounding box center [425, 276] width 289 height 40
click at [281, 259] on input "г. Провести комплексный анализ воздействия, обновить график проекта и предложит…" at bounding box center [281, 261] width 0 height 6
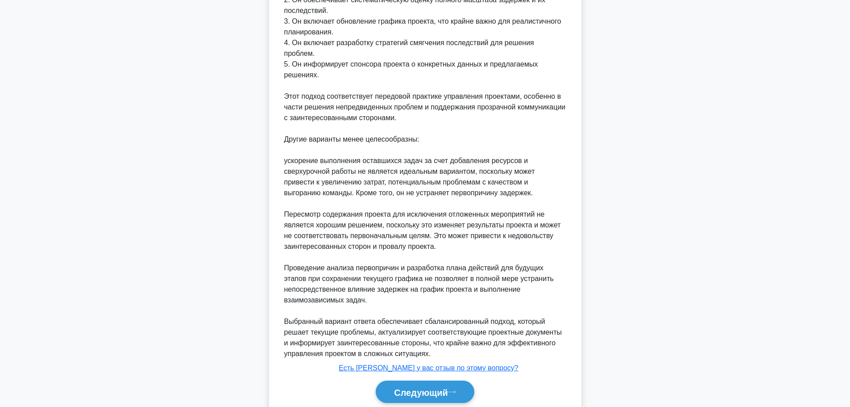
scroll to position [477, 0]
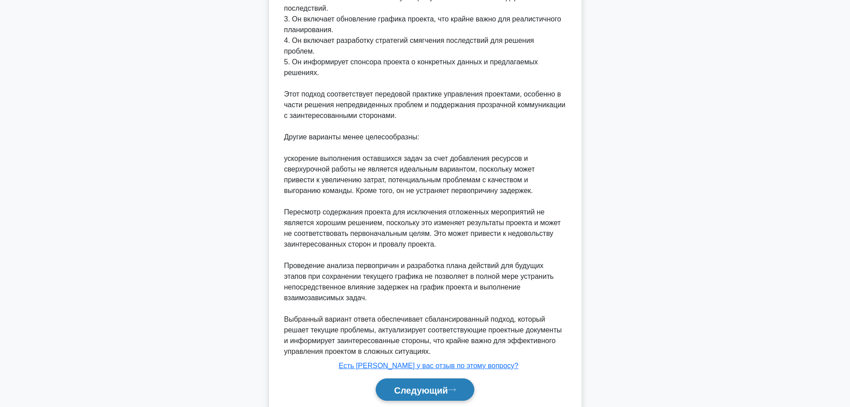
click at [444, 385] on font "Следующий" at bounding box center [421, 390] width 54 height 10
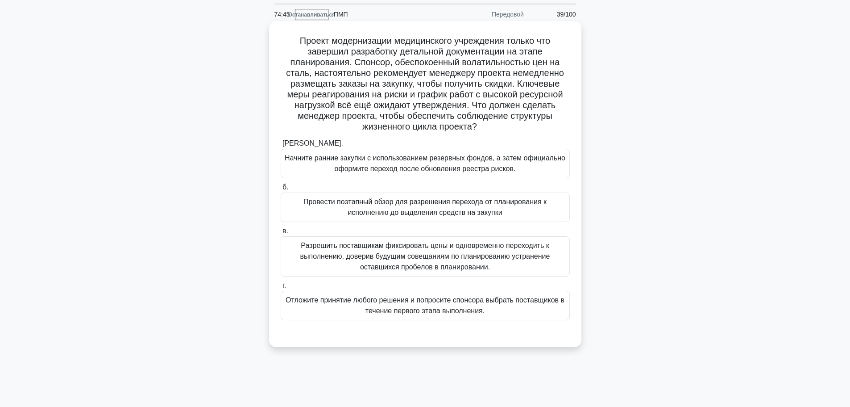
scroll to position [45, 0]
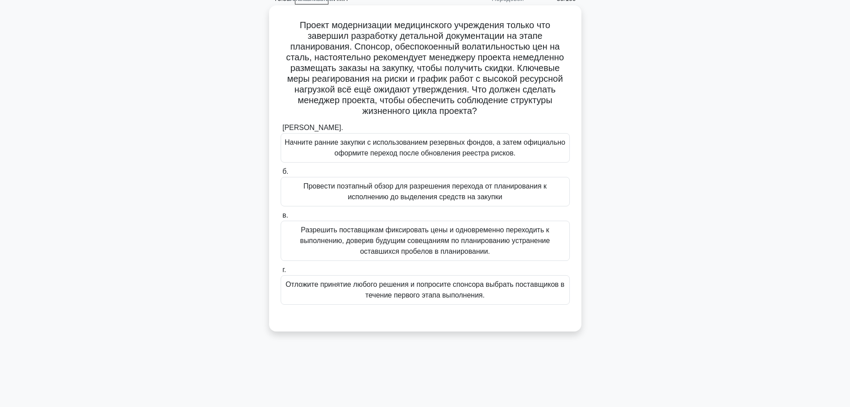
click at [442, 199] on font "Провести поэтапный обзор для разрешения перехода от планирования к исполнению д…" at bounding box center [424, 191] width 243 height 18
click at [281, 175] on input "б. Провести поэтапный обзор для разрешения перехода от планирования к исполнени…" at bounding box center [281, 172] width 0 height 6
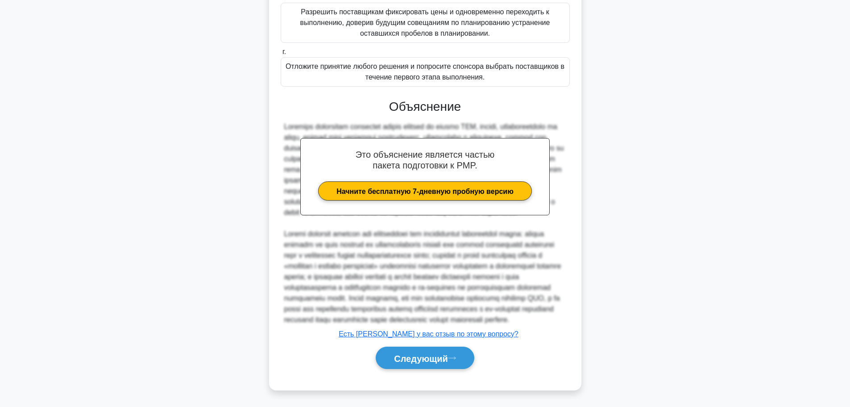
scroll to position [285, 0]
click at [461, 349] on button "Следующий" at bounding box center [425, 357] width 99 height 23
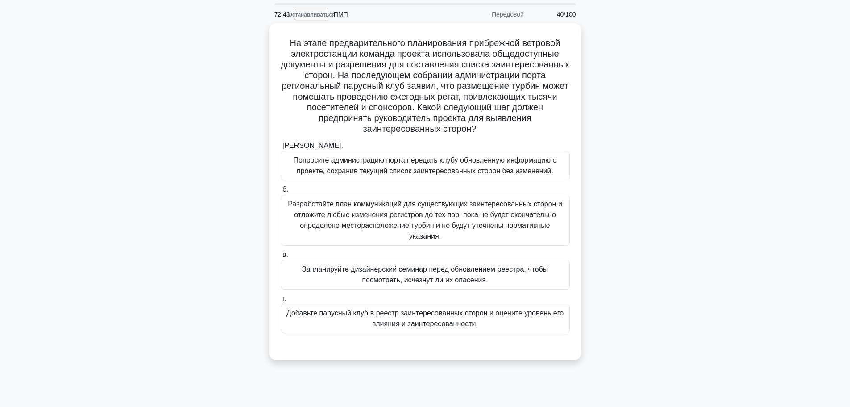
scroll to position [45, 0]
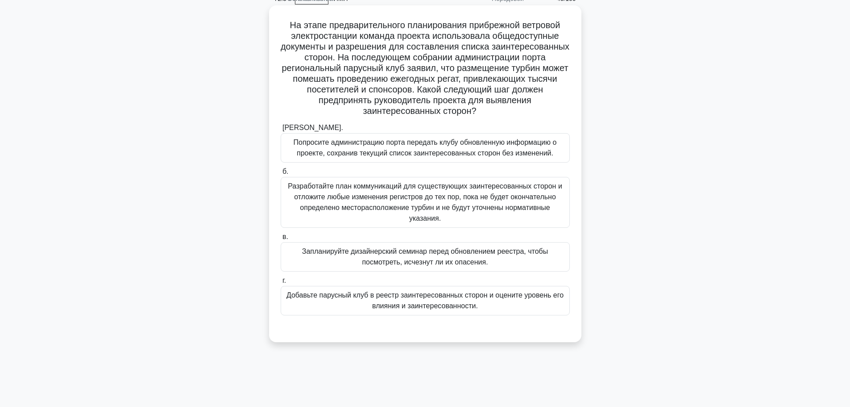
click at [514, 303] on font "Добавьте парусный клуб в реестр заинтересованных сторон и оцените уровень его в…" at bounding box center [425, 300] width 281 height 21
click at [281, 283] on input "г. Добавьте парусный клуб в реестр заинтересованных сторон и оцените уровень ег…" at bounding box center [281, 281] width 0 height 6
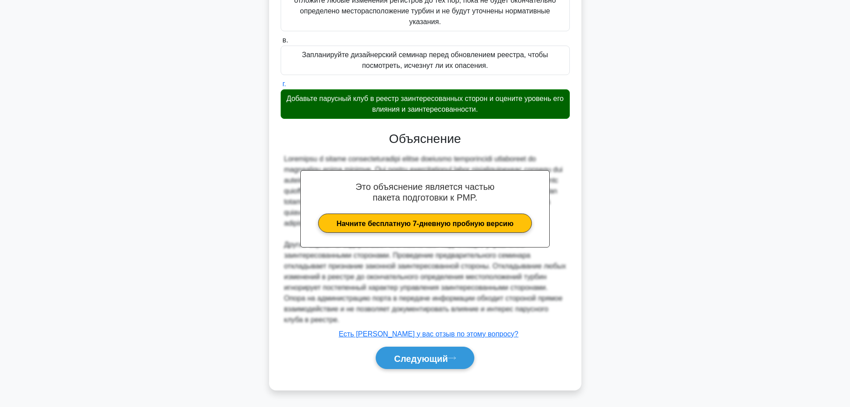
scroll to position [253, 0]
click at [420, 357] on font "Следующий" at bounding box center [421, 358] width 54 height 10
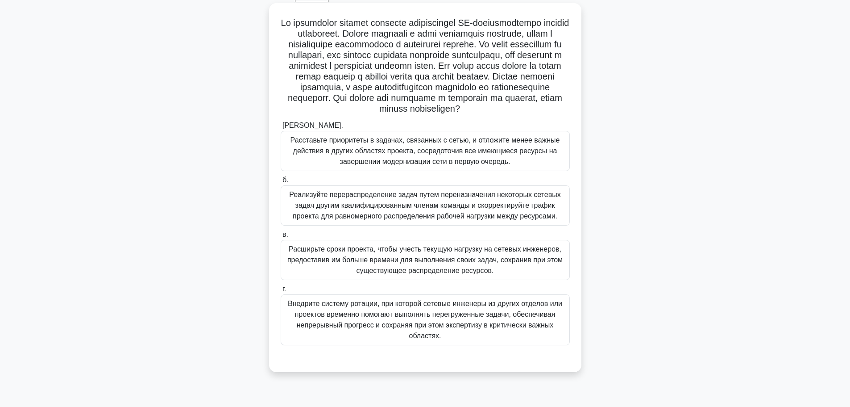
scroll to position [31, 0]
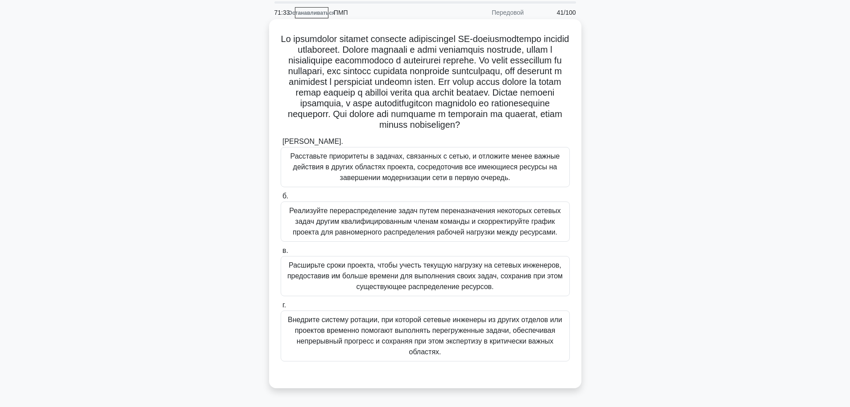
click at [408, 332] on font "Внедрите систему ротации, при которой сетевые инженеры из других отделов или пр…" at bounding box center [425, 336] width 274 height 40
click at [281, 308] on input "г. Внедрите систему ротации, при которой сетевые инженеры из других отделов или…" at bounding box center [281, 305] width 0 height 6
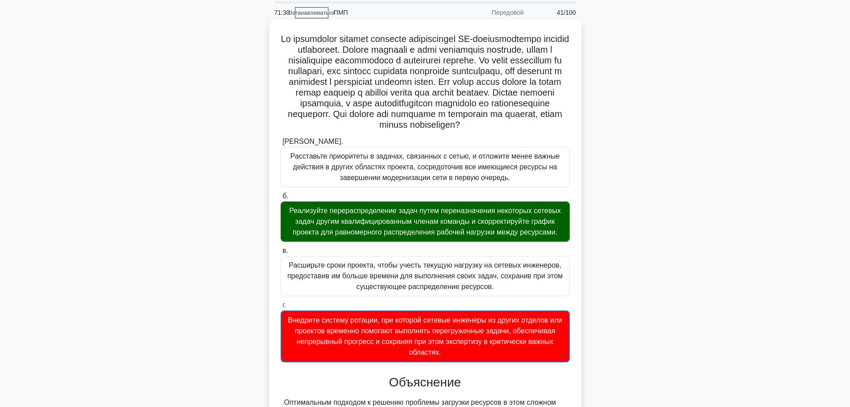
click at [453, 237] on font "Реализуйте перераспределение задач путем переназначения некоторых сетевых задач…" at bounding box center [425, 221] width 281 height 32
click at [281, 199] on input "б. Реализуйте перераспределение задач путем переназначения некоторых сетевых за…" at bounding box center [281, 196] width 0 height 6
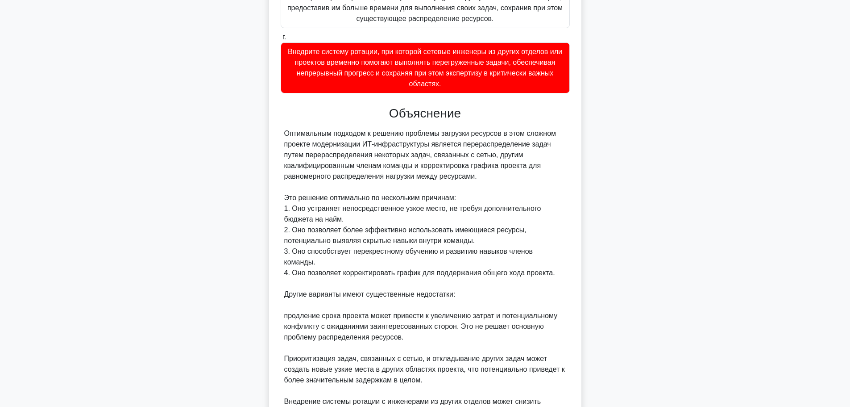
scroll to position [467, 0]
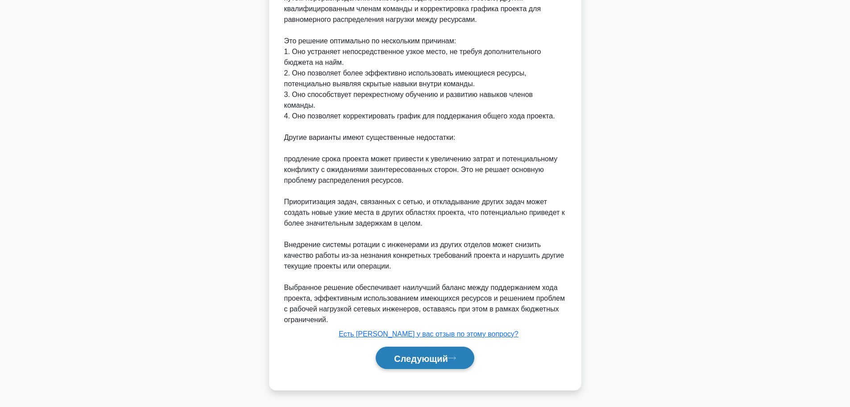
click at [433, 357] on font "Следующий" at bounding box center [421, 358] width 54 height 10
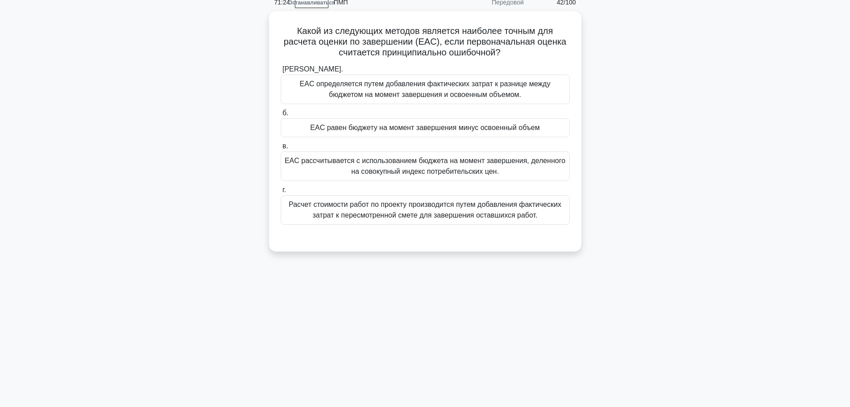
scroll to position [0, 0]
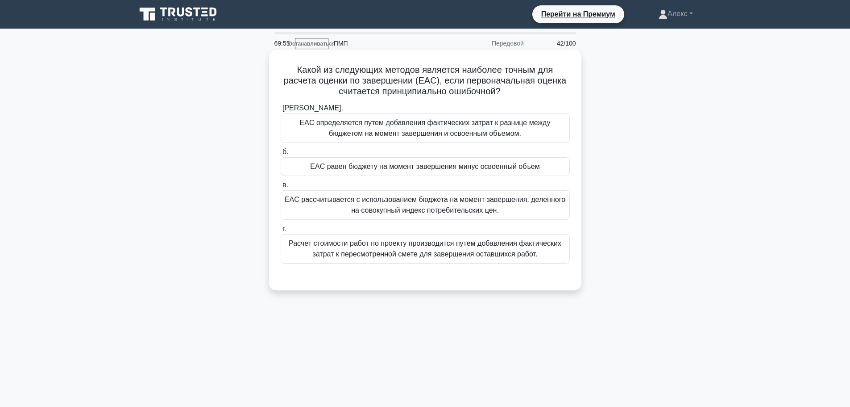
click at [520, 135] on font "EAC определяется путем добавления фактических затрат к разнице между бюджетом н…" at bounding box center [425, 128] width 251 height 18
click at [281, 111] on input "а. EAC определяется путем добавления фактических затрат к разнице между бюджето…" at bounding box center [281, 108] width 0 height 6
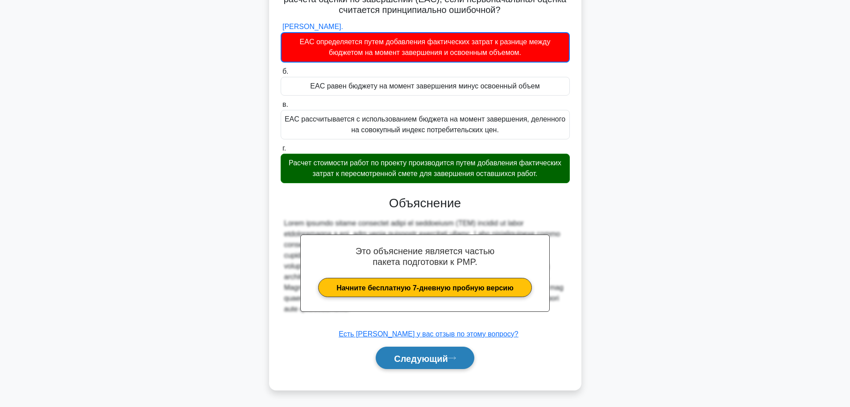
click at [441, 354] on font "Следующий" at bounding box center [421, 358] width 54 height 10
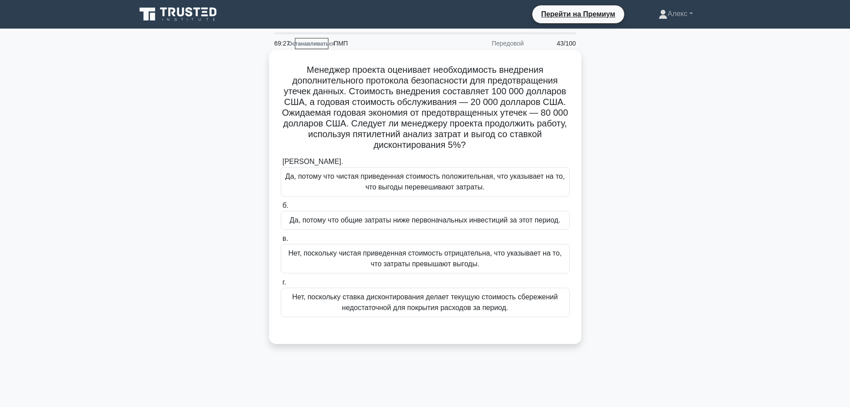
click at [457, 180] on font "Да, потому что чистая приведенная стоимость положительная, что указывает на то,…" at bounding box center [424, 181] width 279 height 18
click at [281, 165] on input "а. Да, потому что чистая приведенная стоимость положительная, что указывает на …" at bounding box center [281, 162] width 0 height 6
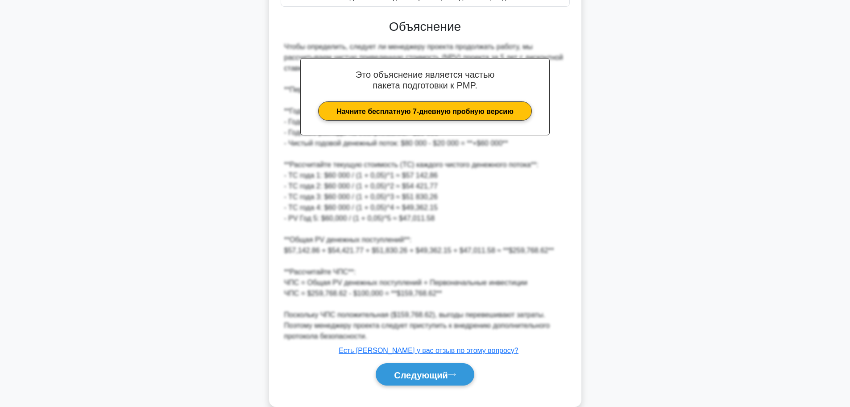
scroll to position [312, 0]
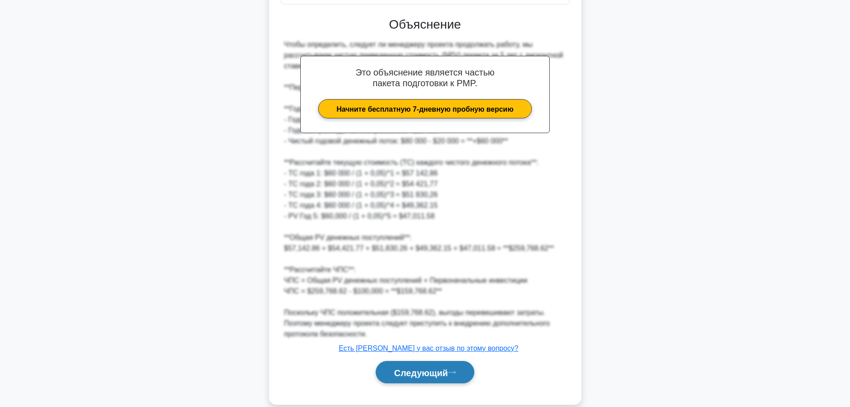
click at [428, 370] on font "Следующий" at bounding box center [421, 372] width 54 height 10
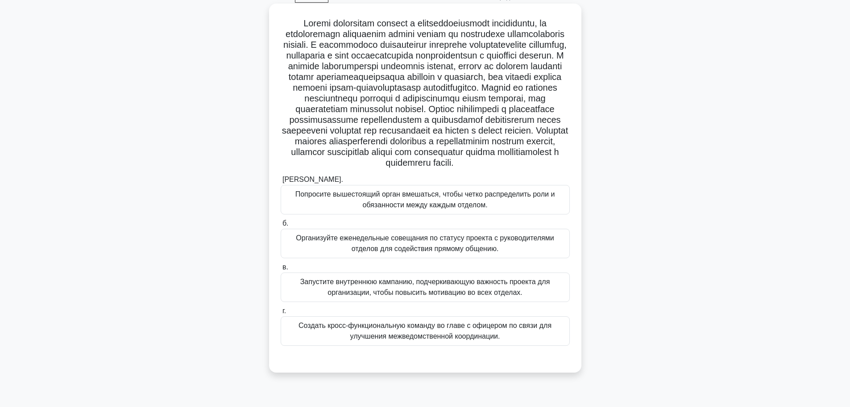
scroll to position [31, 0]
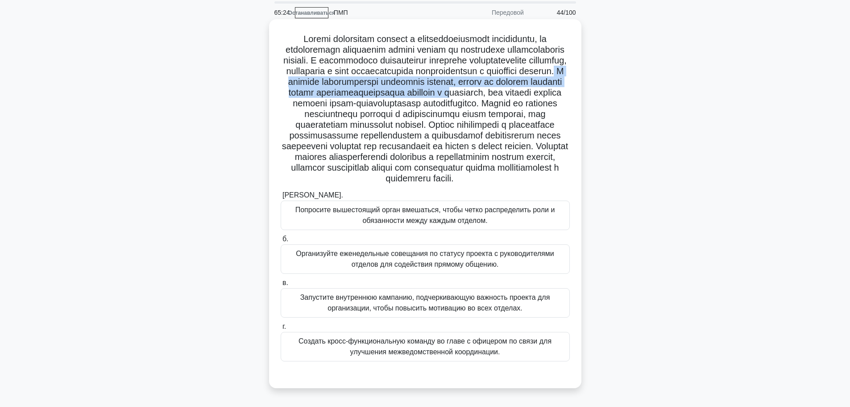
drag, startPoint x: 459, startPoint y: 100, endPoint x: 458, endPoint y: 83, distance: 17.0
click at [458, 83] on font at bounding box center [425, 108] width 287 height 149
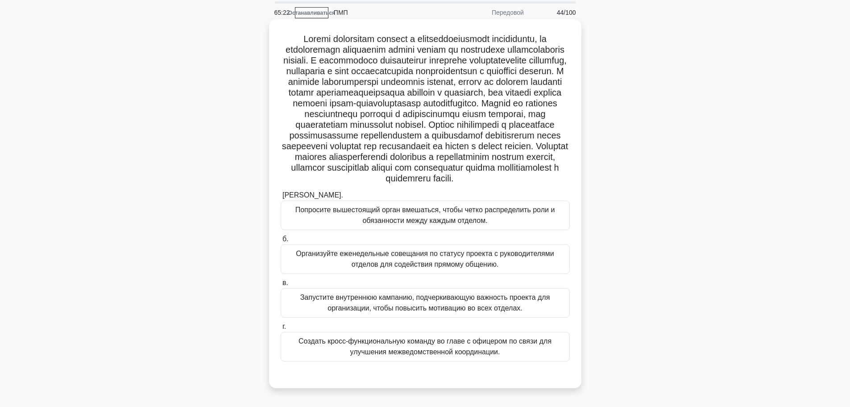
click at [434, 115] on font at bounding box center [425, 108] width 287 height 149
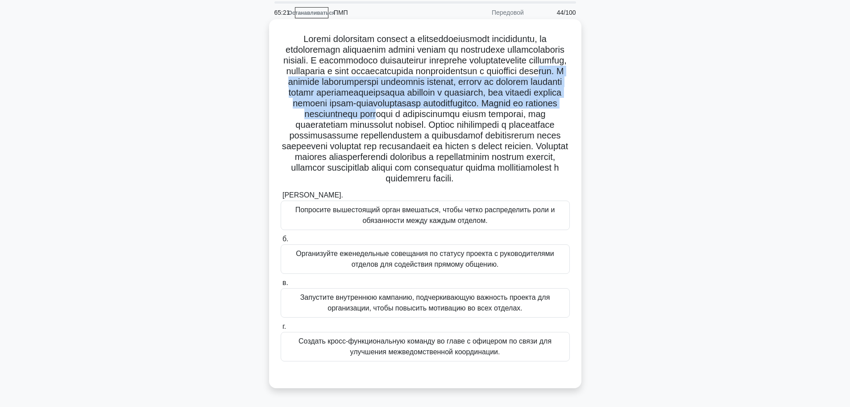
drag, startPoint x: 438, startPoint y: 93, endPoint x: 429, endPoint y: 128, distance: 35.9
click at [429, 128] on font at bounding box center [425, 108] width 287 height 149
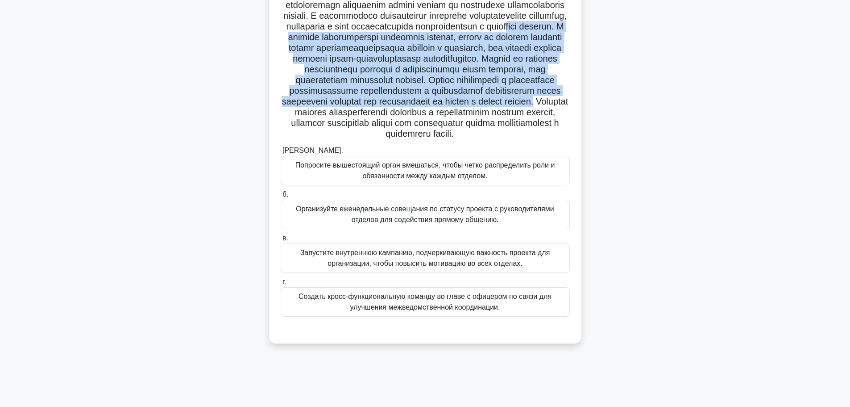
drag, startPoint x: 474, startPoint y: 125, endPoint x: 395, endPoint y: 33, distance: 121.0
click at [395, 33] on font at bounding box center [425, 63] width 287 height 149
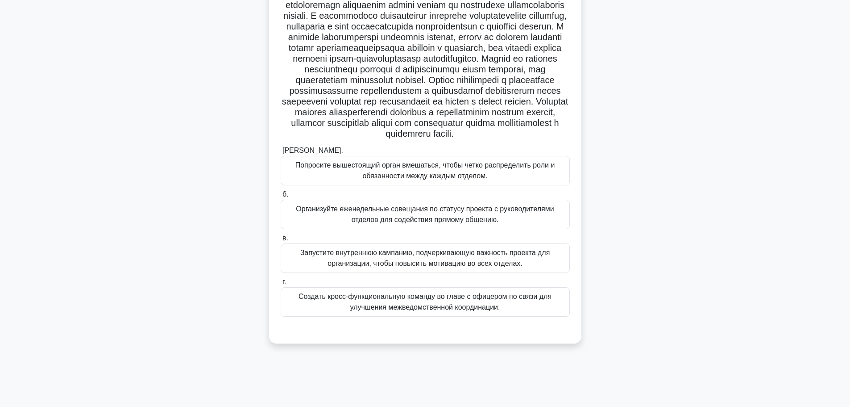
click at [432, 311] on font "Создать кросс-функциональную команду во главе с офицером по связи для улучшения…" at bounding box center [425, 301] width 253 height 18
click at [281, 285] on input "г. Создать кросс-функциональную команду во главе с офицером по связи для улучше…" at bounding box center [281, 282] width 0 height 6
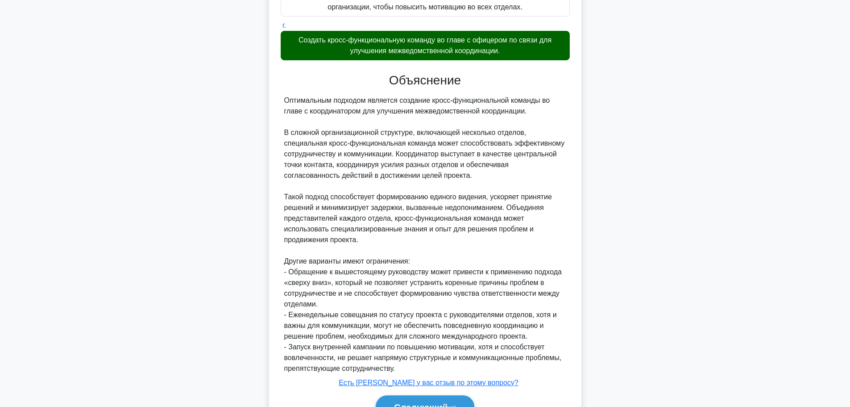
scroll to position [403, 0]
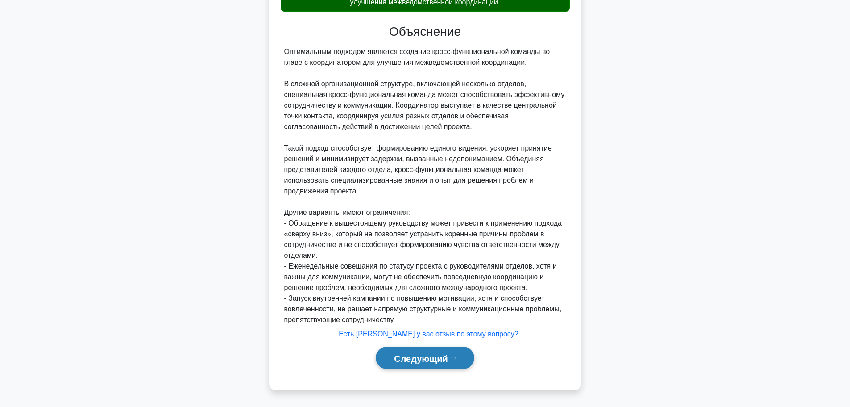
click at [416, 354] on font "Следующий" at bounding box center [421, 358] width 54 height 10
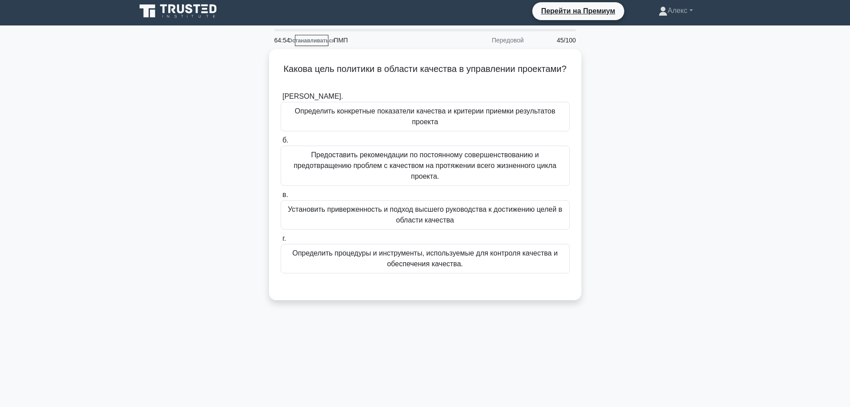
scroll to position [0, 0]
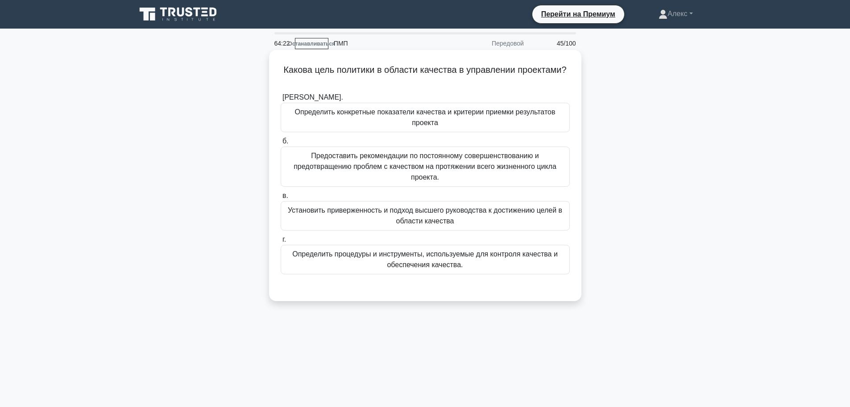
click at [469, 227] on div "Установить приверженность и подход высшего руководства к достижению целей в обл…" at bounding box center [425, 215] width 289 height 29
click at [281, 199] on input "в. Установить приверженность и подход высшего руководства к достижению целей в …" at bounding box center [281, 196] width 0 height 6
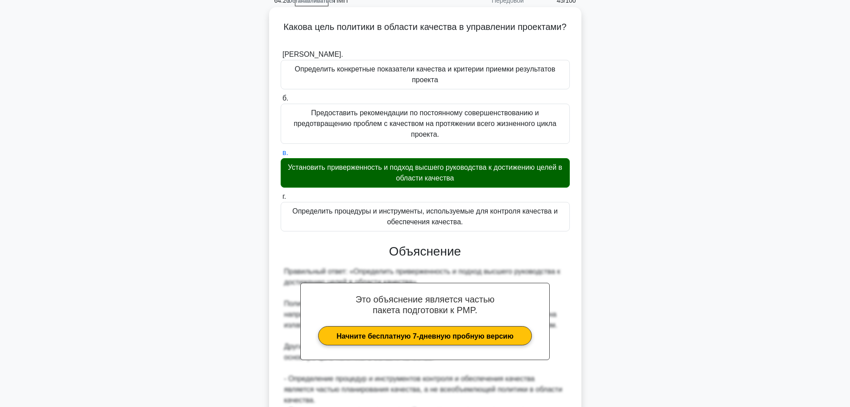
scroll to position [178, 0]
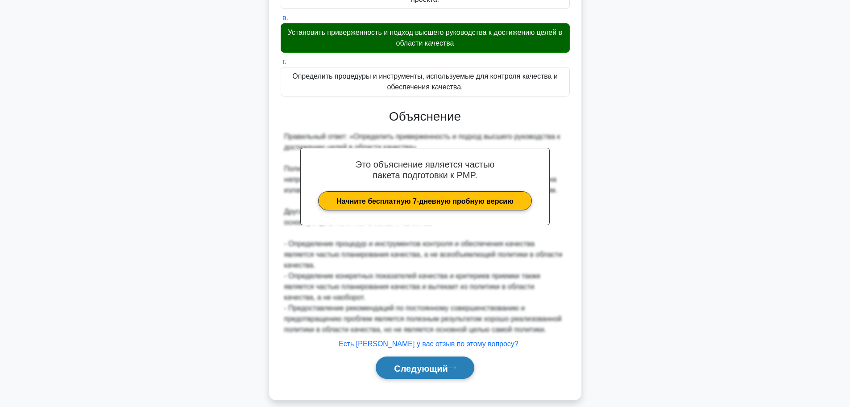
click at [441, 363] on font "Следующий" at bounding box center [421, 368] width 54 height 10
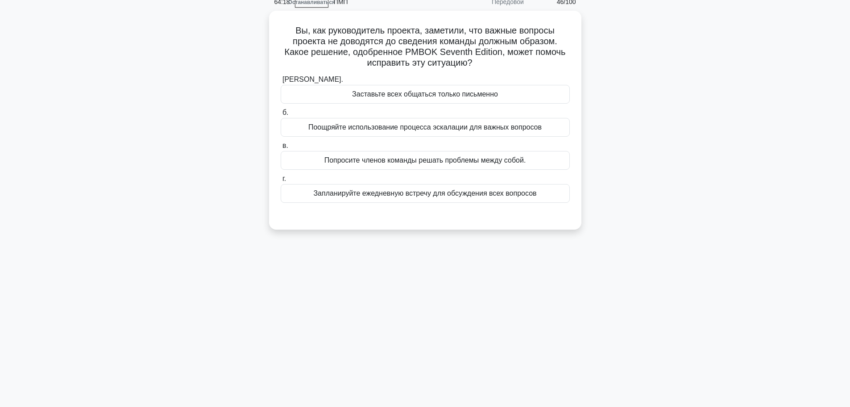
scroll to position [0, 0]
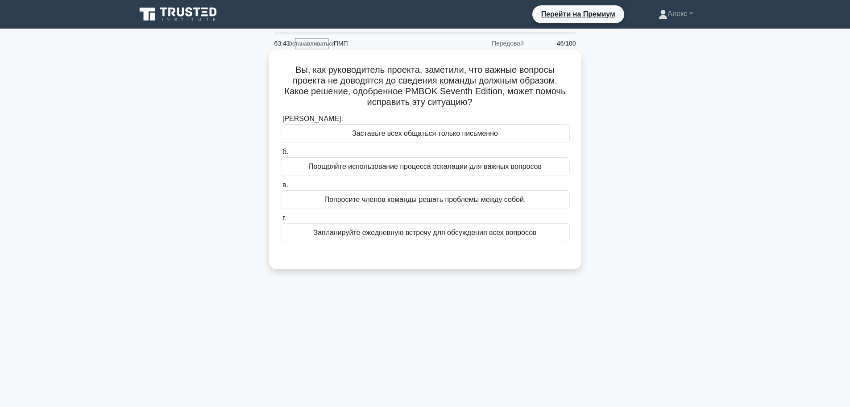
click at [452, 234] on font "Запланируйте ежедневную встречу для обсуждения всех вопросов" at bounding box center [424, 233] width 223 height 8
click at [281, 221] on input "г. Запланируйте ежедневную встречу для обсуждения всех вопросов" at bounding box center [281, 218] width 0 height 6
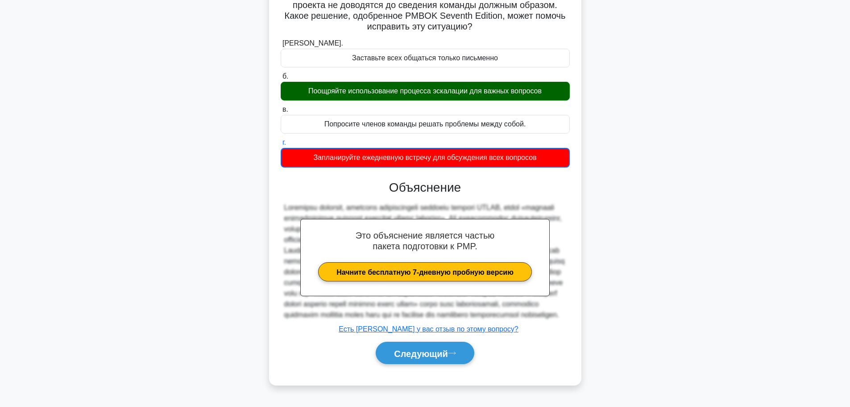
scroll to position [93, 0]
click at [424, 352] on button "Следующий" at bounding box center [425, 352] width 99 height 23
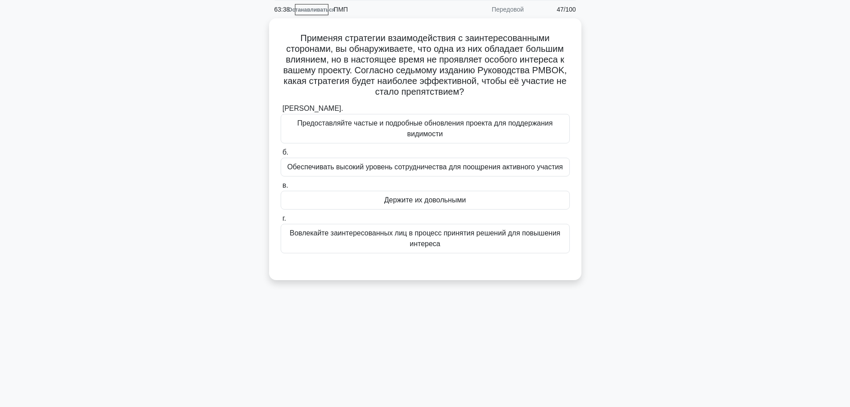
scroll to position [0, 0]
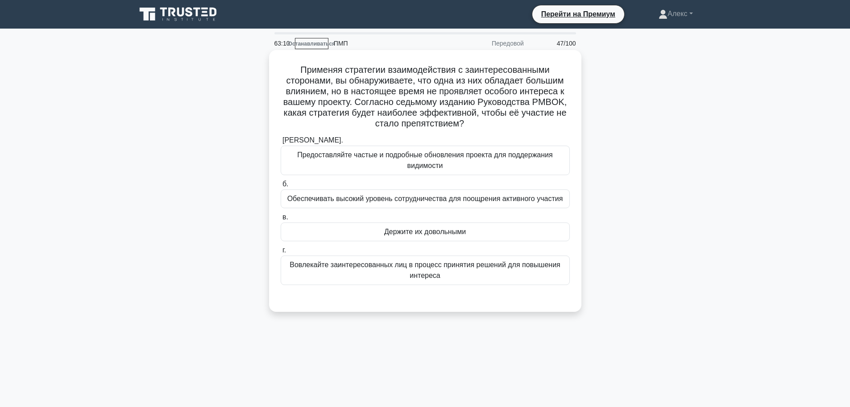
click at [469, 276] on font "Вовлекайте заинтересованных лиц в процесс принятия решений для повышения интере…" at bounding box center [425, 269] width 281 height 21
click at [281, 253] on input "г. Вовлекайте заинтересованных лиц в процесс принятия решений для повышения инт…" at bounding box center [281, 250] width 0 height 6
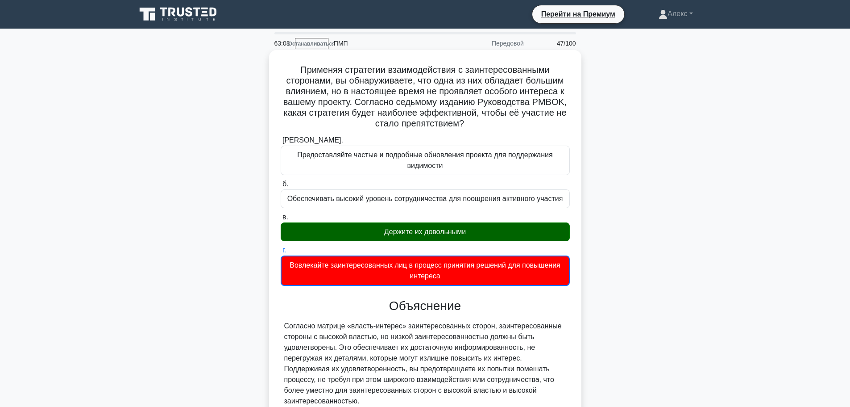
click at [462, 238] on div "Держите их довольными" at bounding box center [425, 231] width 289 height 19
click at [281, 220] on input "в. Держите их довольными" at bounding box center [281, 217] width 0 height 6
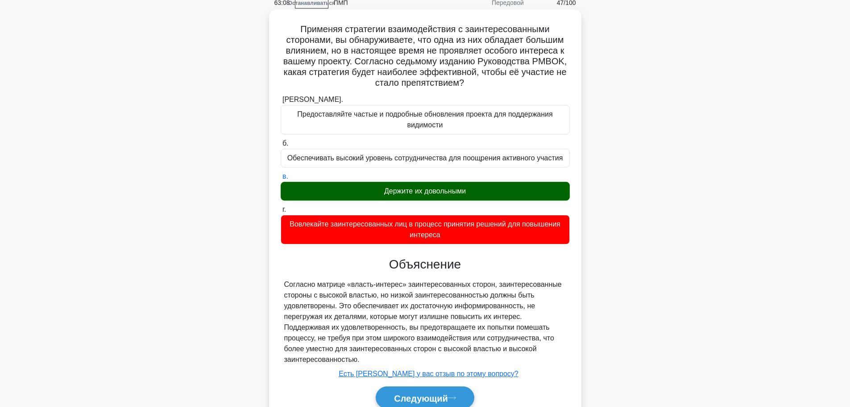
scroll to position [81, 0]
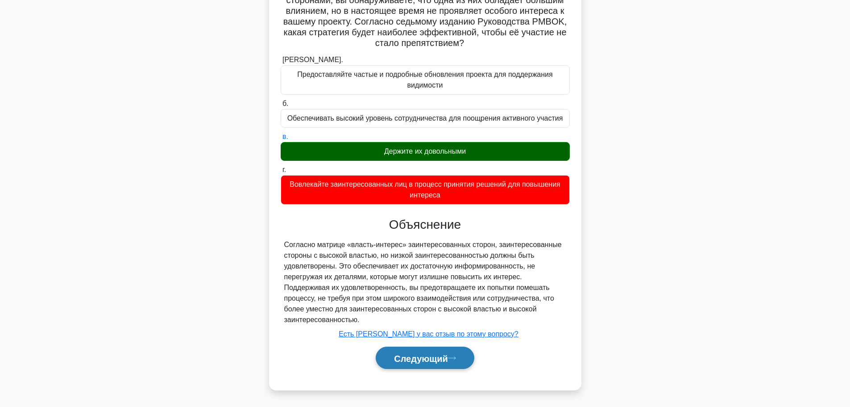
click at [430, 360] on font "Следующий" at bounding box center [421, 358] width 54 height 10
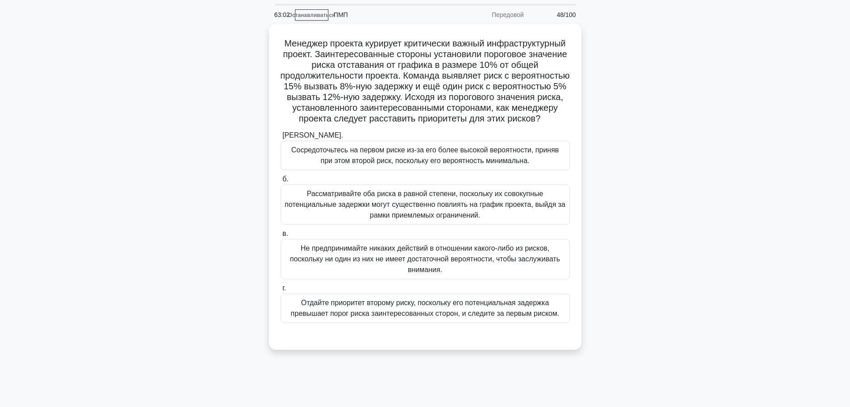
scroll to position [45, 0]
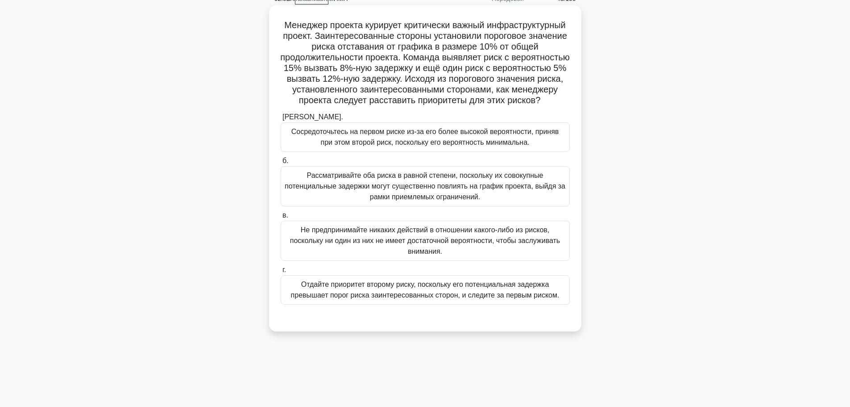
click at [428, 299] on font "Отдайте приоритет второму риску, поскольку его потенциальная задержка превышает…" at bounding box center [425, 289] width 269 height 18
click at [281, 273] on input "г. Отдайте приоритет второму риску, поскольку его потенциальная задержка превыш…" at bounding box center [281, 270] width 0 height 6
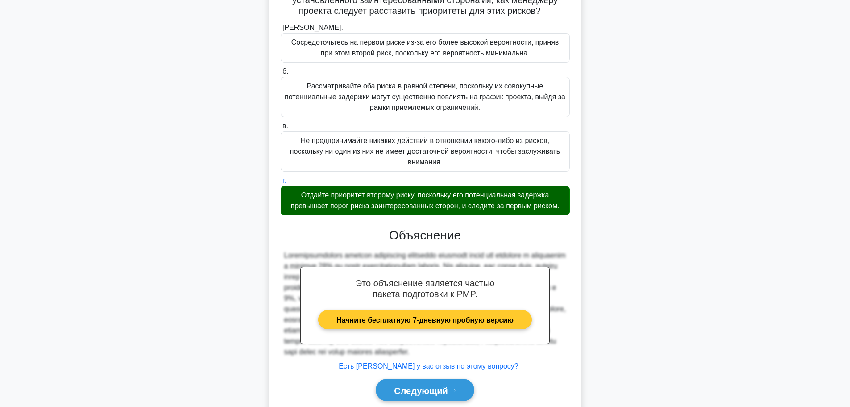
scroll to position [188, 0]
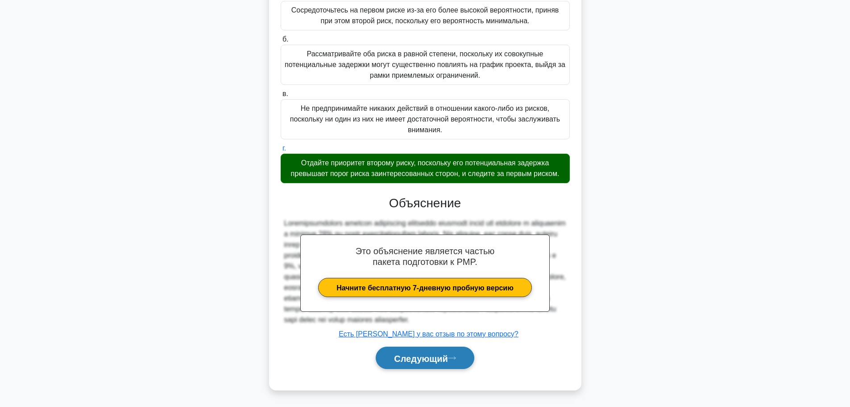
click at [409, 352] on button "Следующий" at bounding box center [425, 357] width 99 height 23
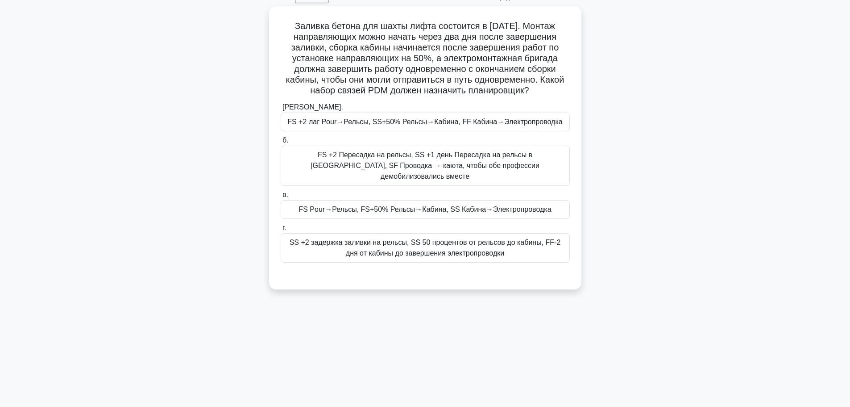
scroll to position [0, 0]
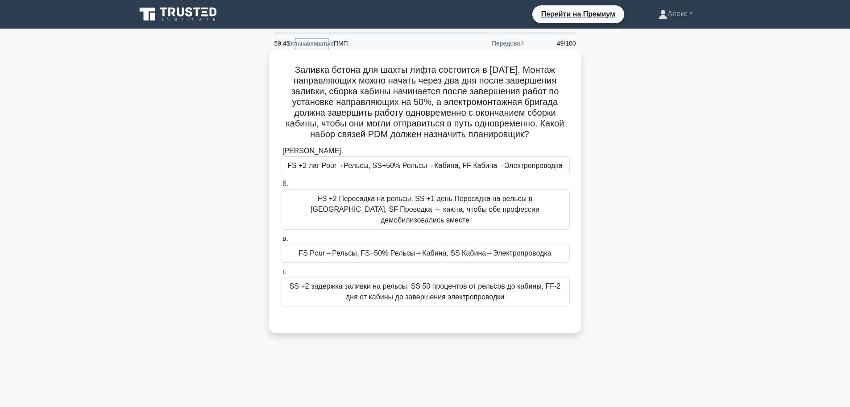
click at [378, 169] on font "FS +2 лаг Pour→Рельсы, SS+50% Рельсы→Кабина, FF Кабина→Электропроводка" at bounding box center [424, 166] width 275 height 8
click at [281, 154] on input "а. FS +2 лаг Pour→Рельсы, SS+50% Рельсы→Кабина, FF Кабина→Электропроводка" at bounding box center [281, 151] width 0 height 6
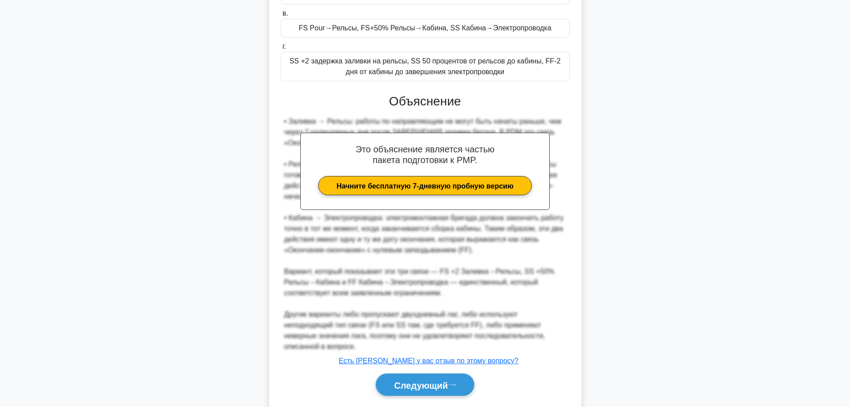
scroll to position [242, 0]
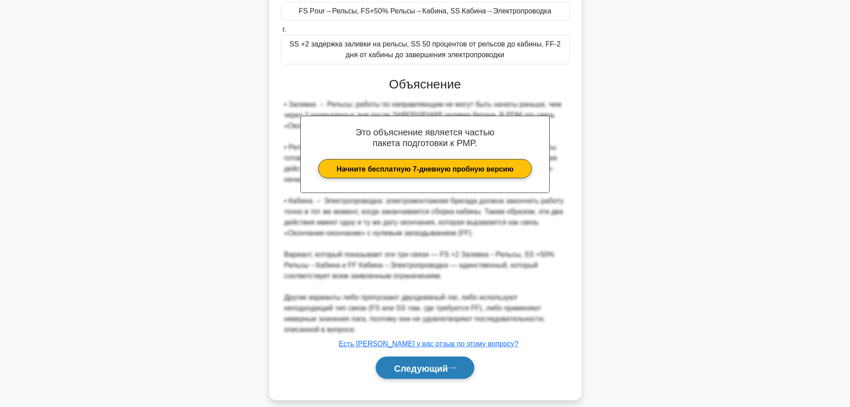
click at [408, 363] on font "Следующий" at bounding box center [421, 368] width 54 height 10
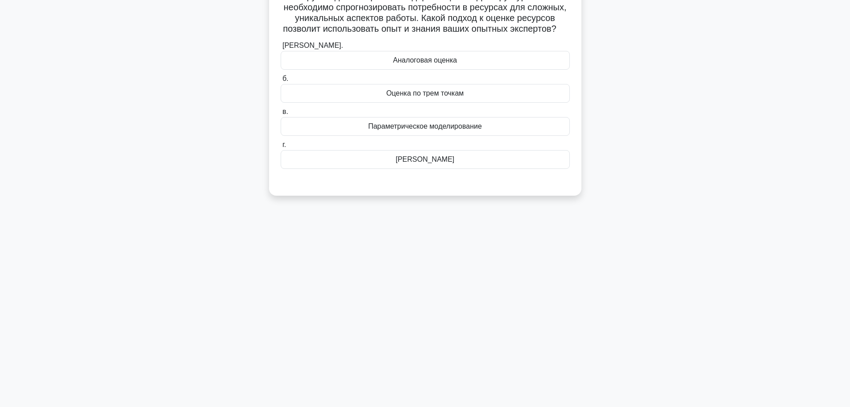
scroll to position [0, 0]
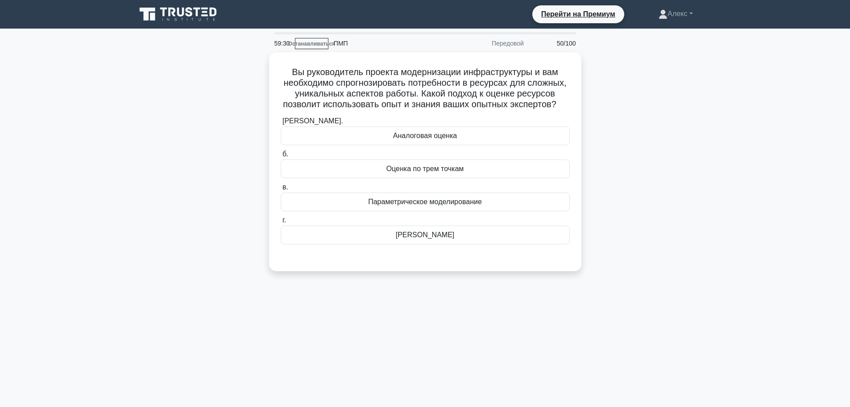
click at [410, 354] on div "59:30 Останавливаться ПМП Передовой 50/100 Вы руководитель проекта модернизации…" at bounding box center [425, 255] width 589 height 446
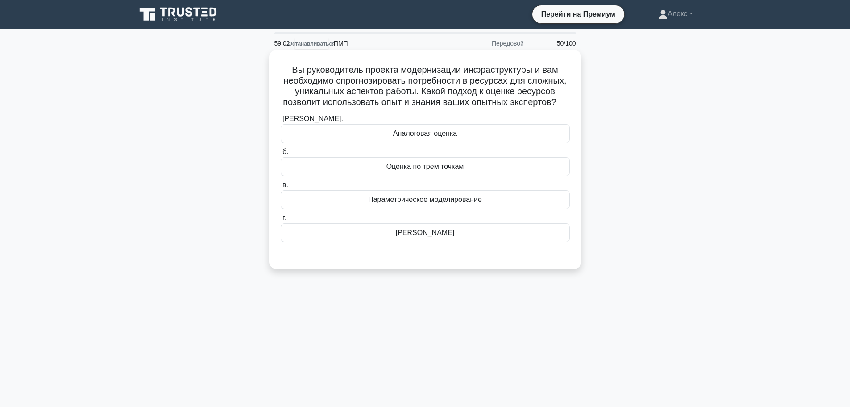
click at [426, 238] on font "Метод Дельфи" at bounding box center [425, 232] width 59 height 11
click at [281, 221] on input "г. Метод Дельфи" at bounding box center [281, 218] width 0 height 6
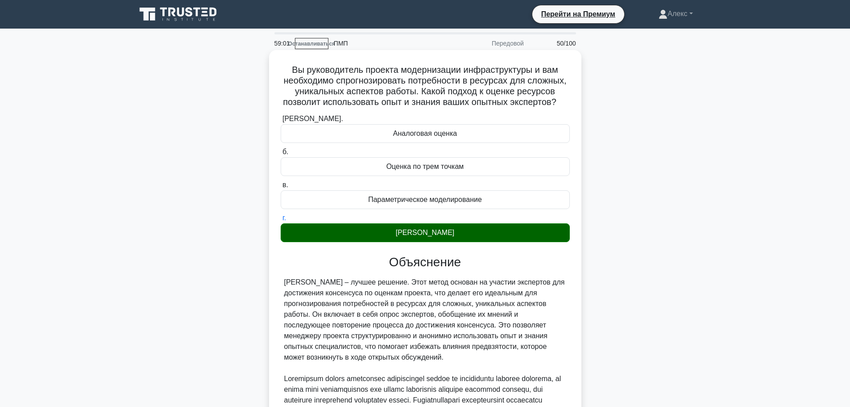
scroll to position [156, 0]
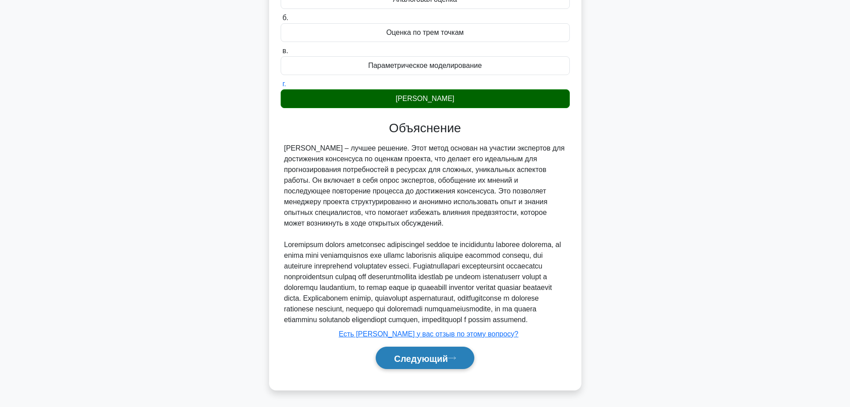
click at [448, 361] on font "Следующий" at bounding box center [421, 358] width 54 height 10
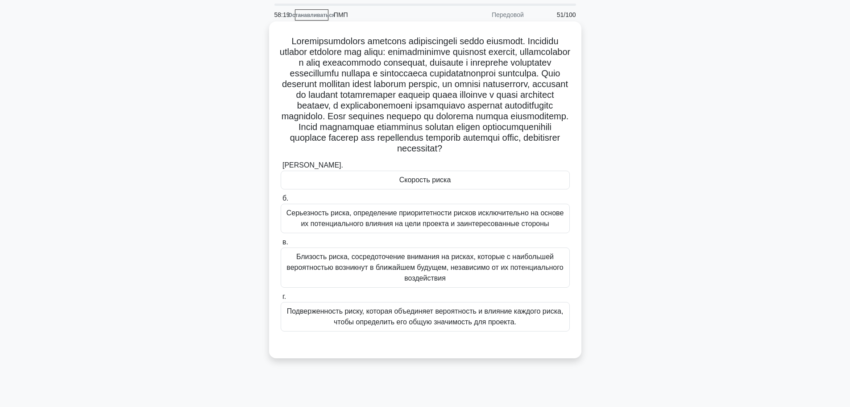
scroll to position [45, 0]
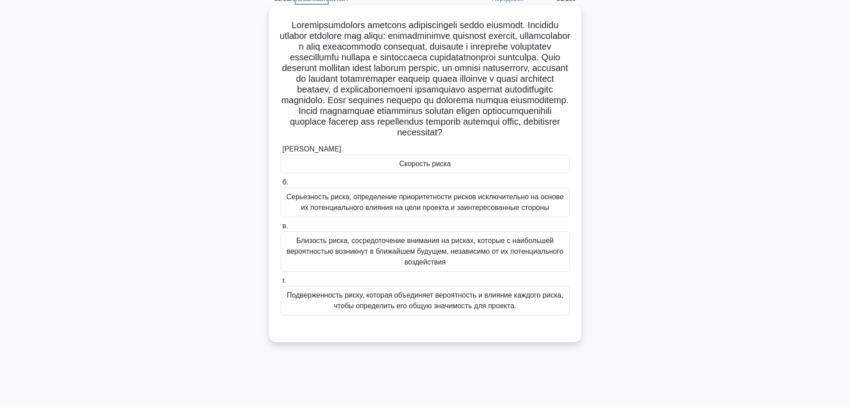
click at [417, 167] on font "Скорость риска" at bounding box center [425, 164] width 52 height 8
click at [281, 152] on input "а. Скорость риска" at bounding box center [281, 149] width 0 height 6
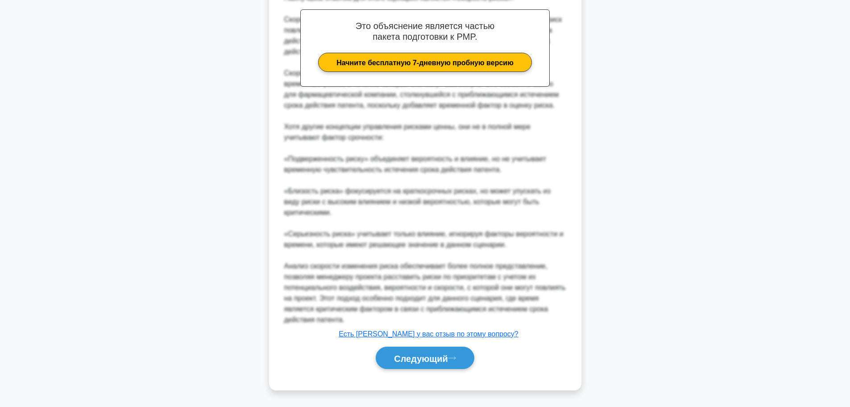
scroll to position [413, 0]
click at [440, 363] on button "Следующий" at bounding box center [425, 357] width 99 height 23
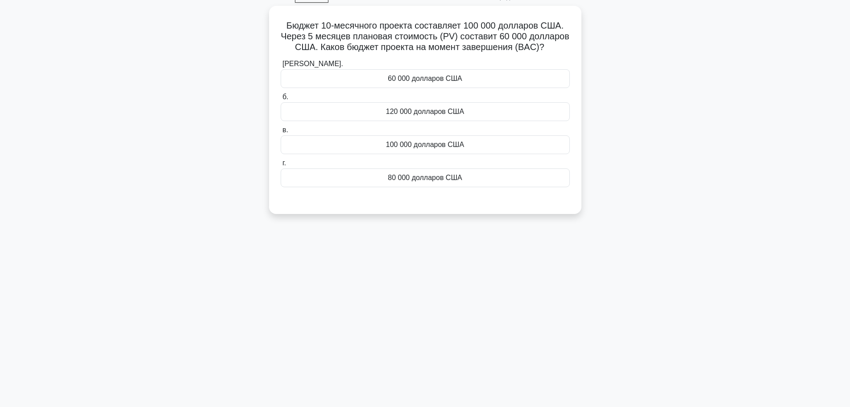
scroll to position [0, 0]
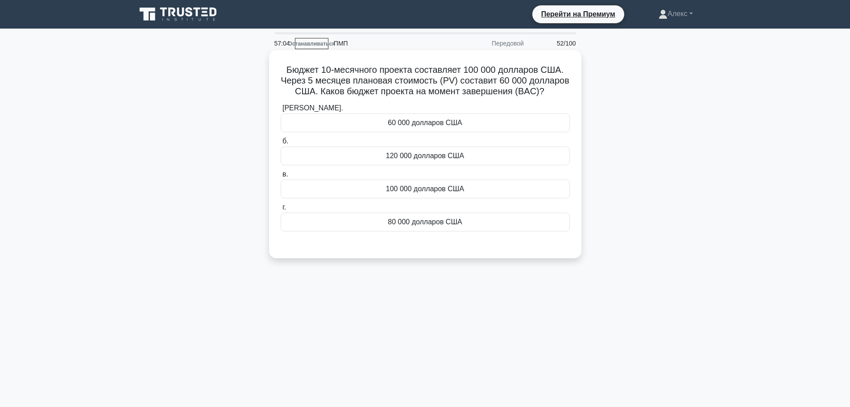
click at [457, 122] on font "60 000 долларов США" at bounding box center [425, 123] width 74 height 8
click at [281, 111] on input "а. 60 000 долларов США" at bounding box center [281, 108] width 0 height 6
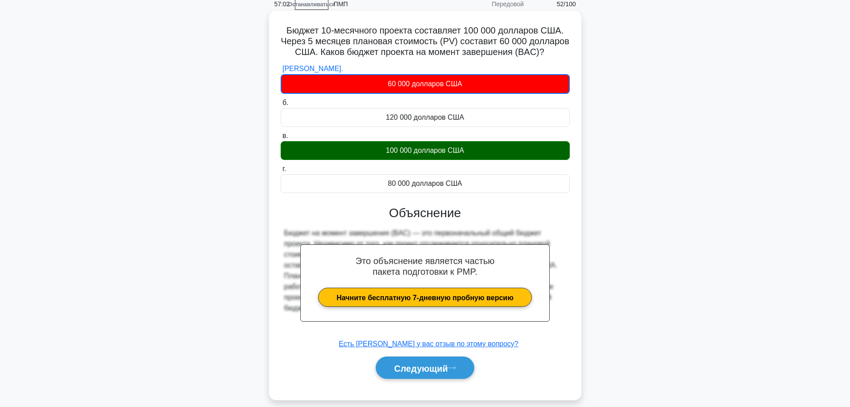
scroll to position [75, 0]
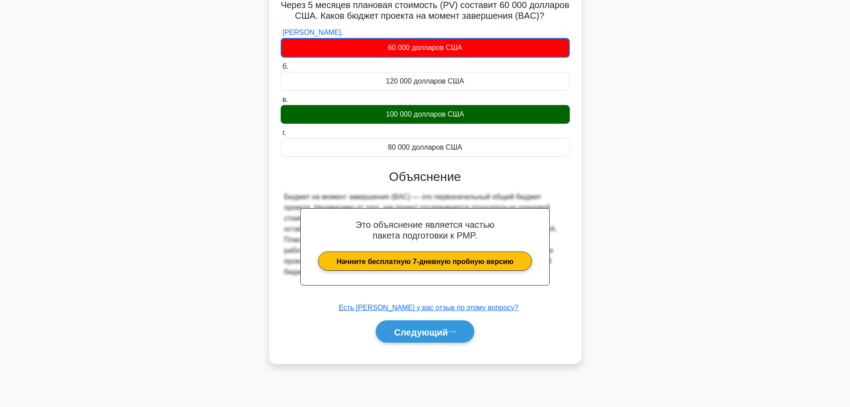
click at [394, 347] on div "а. 60 000 долларов США б. 120 000 долларов США в. г." at bounding box center [425, 189] width 291 height 328
click at [402, 337] on button "Следующий" at bounding box center [425, 331] width 99 height 23
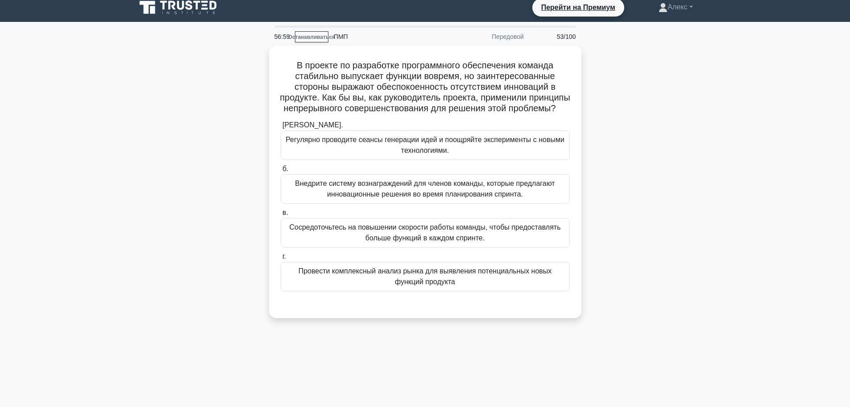
scroll to position [0, 0]
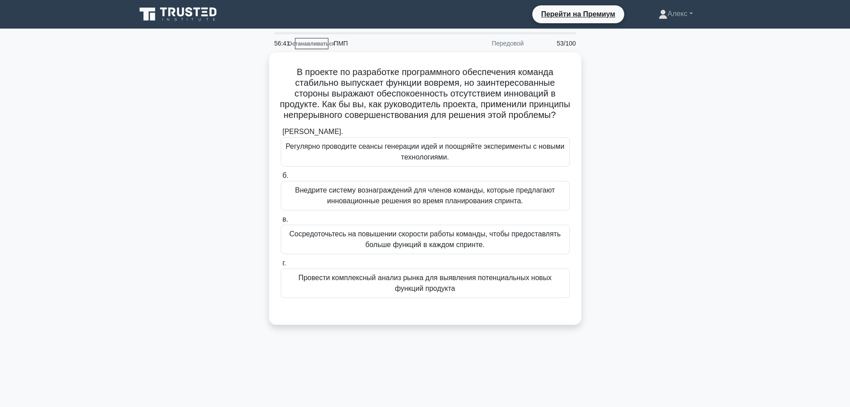
click at [701, 249] on div "В проекте по разработке программного обеспечения команда стабильно выпускает фу…" at bounding box center [425, 193] width 589 height 283
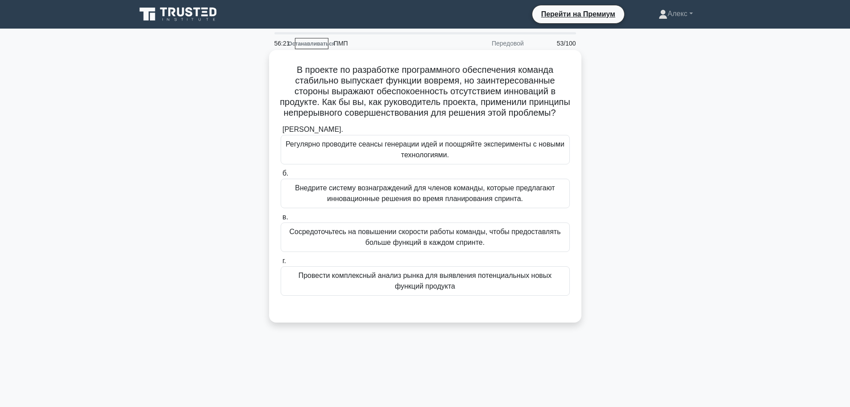
click at [441, 158] on font "Регулярно проводите сеансы генерации идей и поощряйте эксперименты с новыми тех…" at bounding box center [425, 149] width 279 height 18
click at [281, 133] on input "а. Регулярно проводите сеансы генерации идей и поощряйте эксперименты с новыми …" at bounding box center [281, 130] width 0 height 6
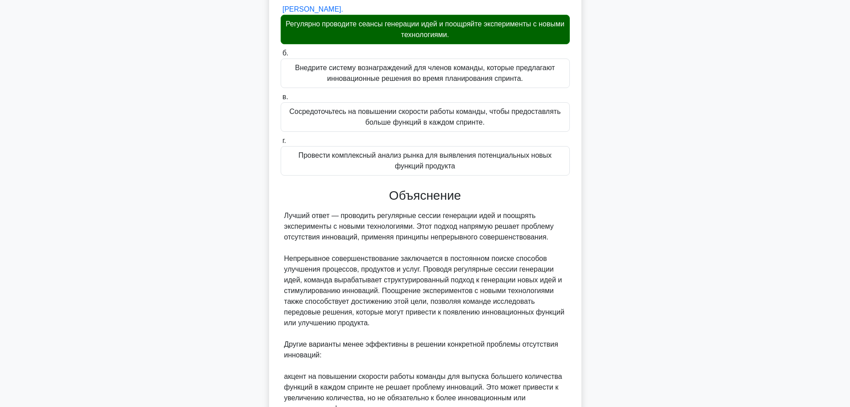
scroll to position [357, 0]
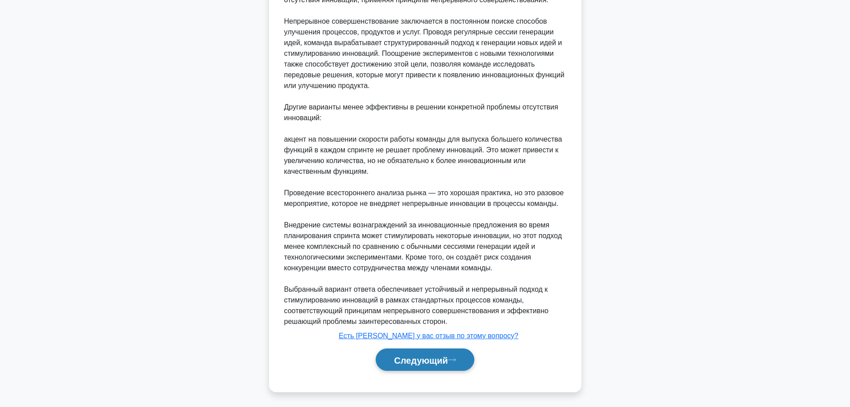
click at [433, 371] on button "Следующий" at bounding box center [425, 359] width 99 height 23
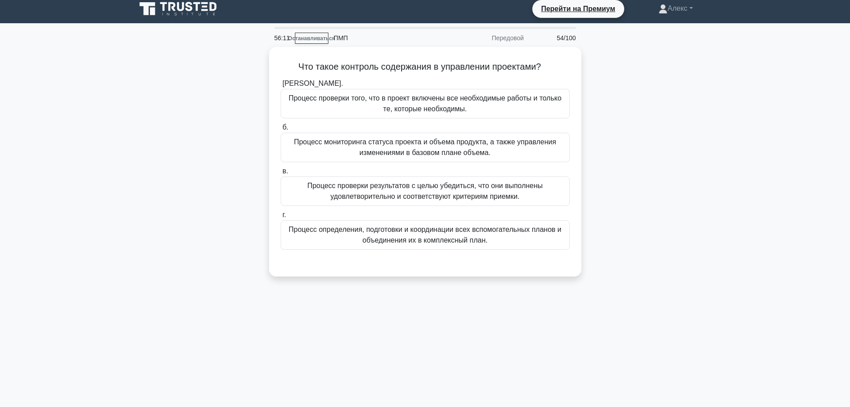
scroll to position [0, 0]
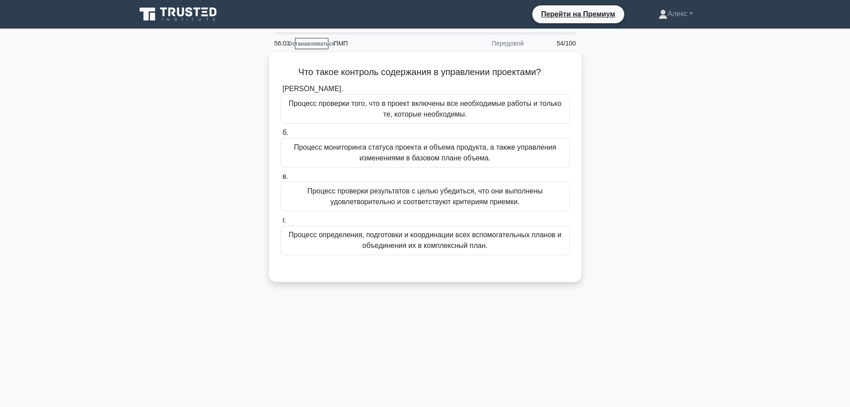
click at [615, 243] on div "Что такое контроль содержания в управлении проектами? .spinner_0XTQ{transform-o…" at bounding box center [425, 172] width 589 height 240
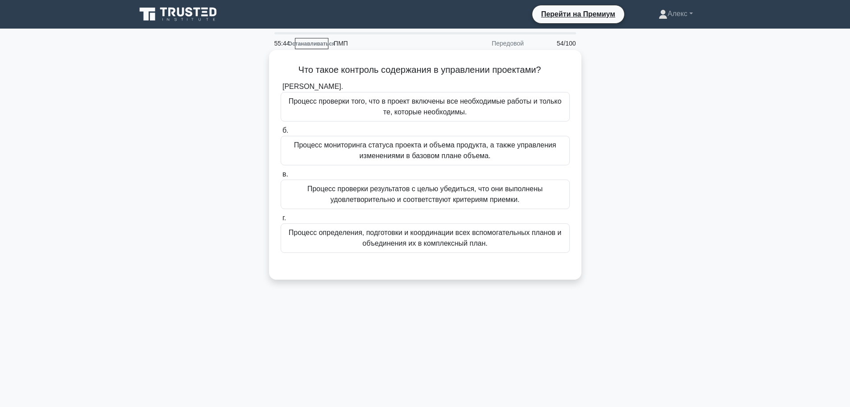
click at [511, 95] on div "Процесс проверки того, что в проект включены все необходимые работы и только те…" at bounding box center [425, 106] width 289 height 29
click at [281, 90] on input "а. Процесс проверки того, что в проект включены все необходимые работы и только…" at bounding box center [281, 87] width 0 height 6
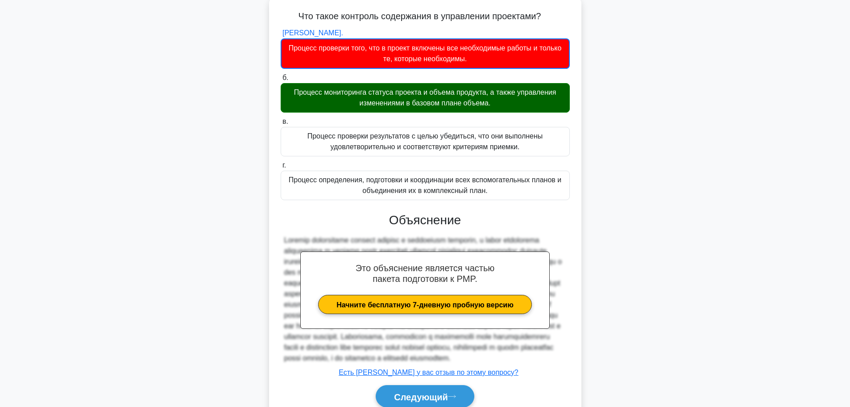
scroll to position [114, 0]
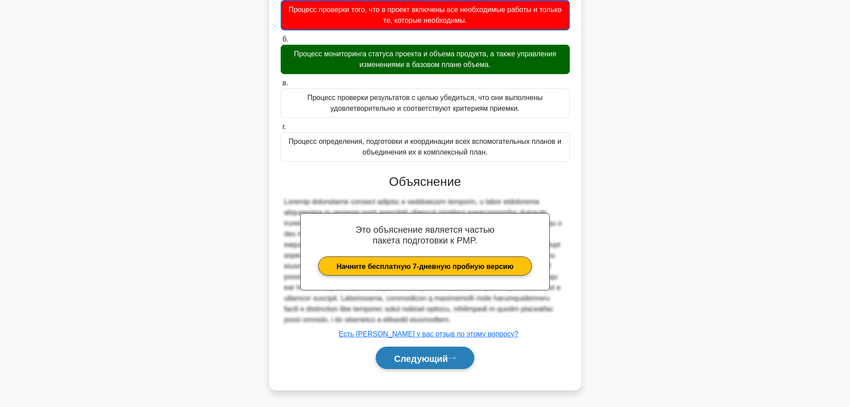
click at [420, 362] on font "Следующий" at bounding box center [421, 358] width 54 height 10
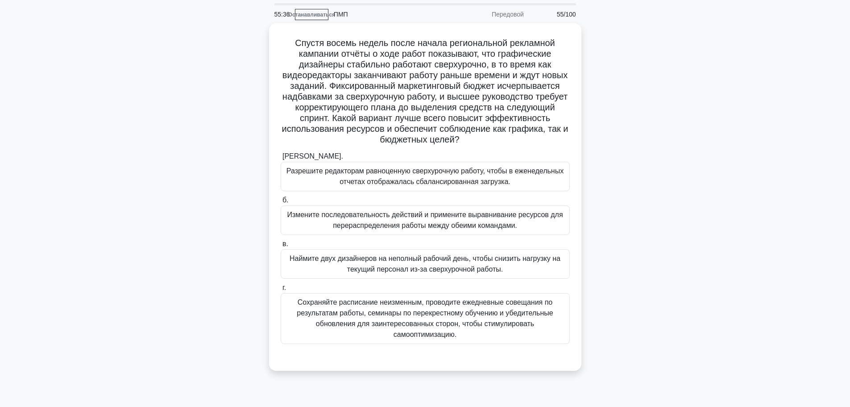
scroll to position [45, 0]
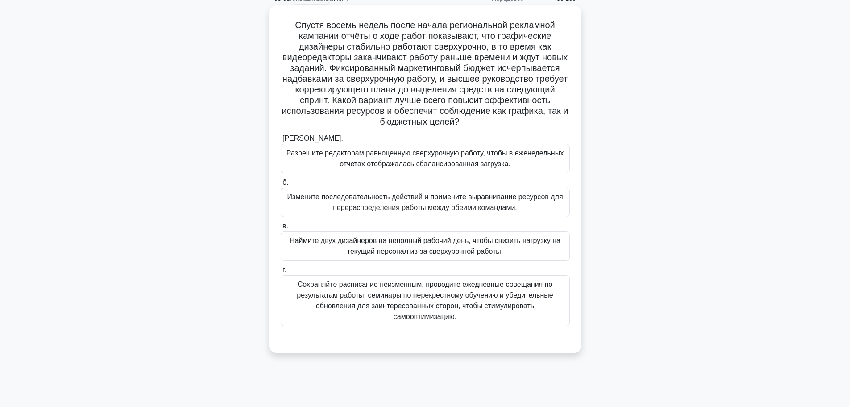
click at [396, 245] on font "Наймите двух дизайнеров на неполный рабочий день, чтобы снизить нагрузку на тек…" at bounding box center [425, 246] width 271 height 18
click at [281, 229] on input "в. Наймите двух дизайнеров на неполный рабочий день, чтобы снизить нагрузку на …" at bounding box center [281, 226] width 0 height 6
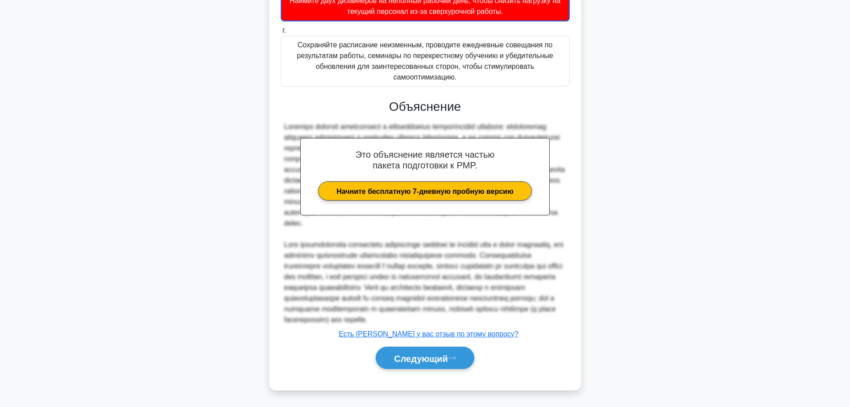
scroll to position [296, 0]
click at [408, 357] on font "Следующий" at bounding box center [421, 358] width 54 height 10
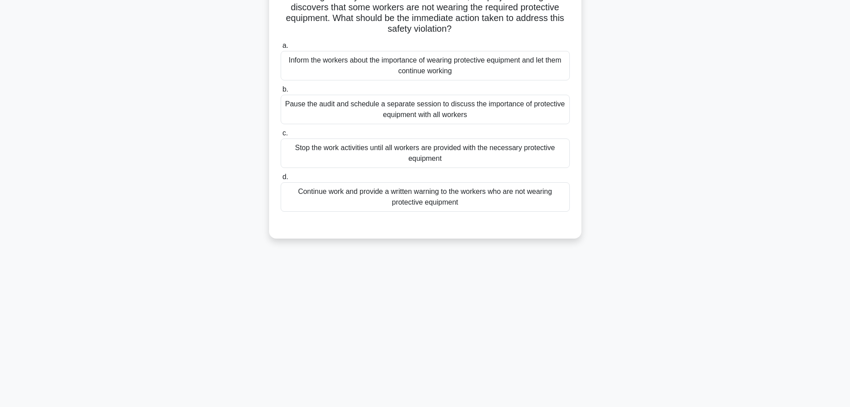
scroll to position [0, 0]
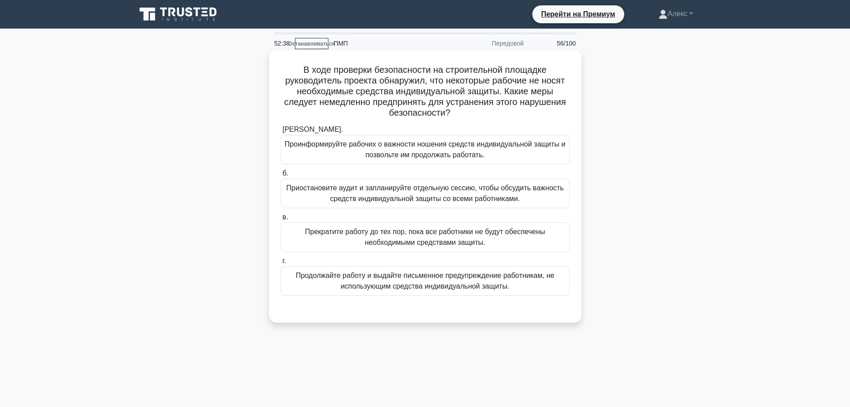
click at [515, 246] on font "Прекратите работу до тех пор, пока все работники не будут обеспечены необходимы…" at bounding box center [425, 236] width 281 height 21
click at [281, 220] on input "в. Прекратите работу до тех пор, пока все работники не будут обеспечены необход…" at bounding box center [281, 217] width 0 height 6
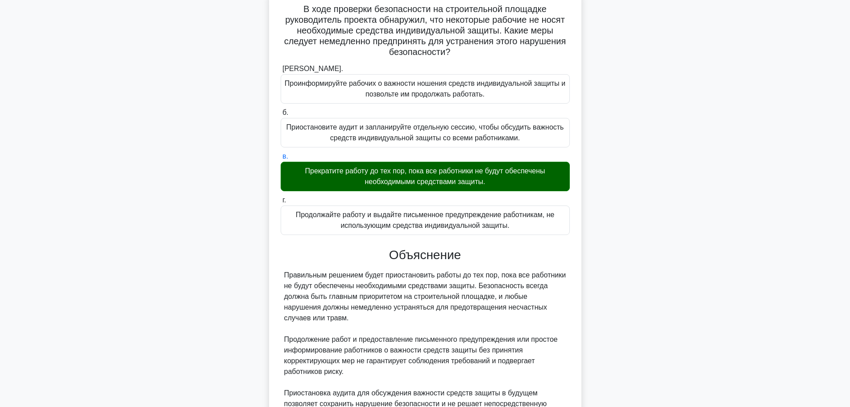
scroll to position [199, 0]
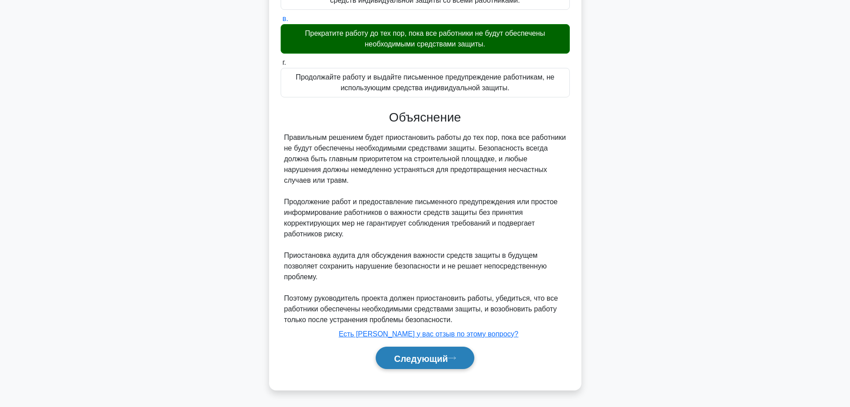
click at [442, 357] on font "Следующий" at bounding box center [421, 358] width 54 height 10
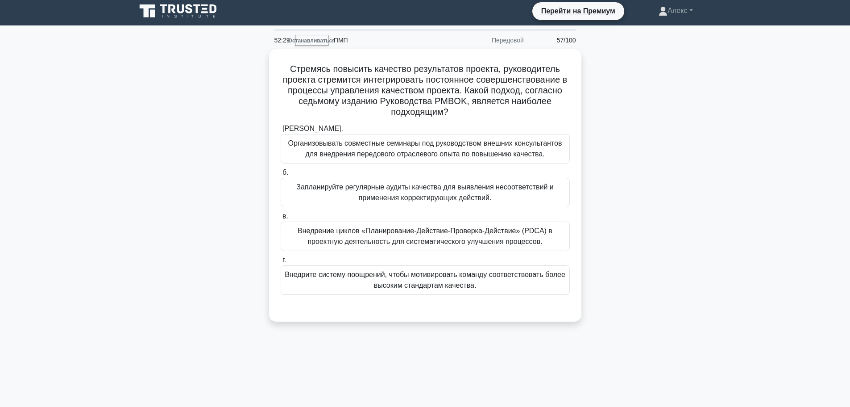
scroll to position [0, 0]
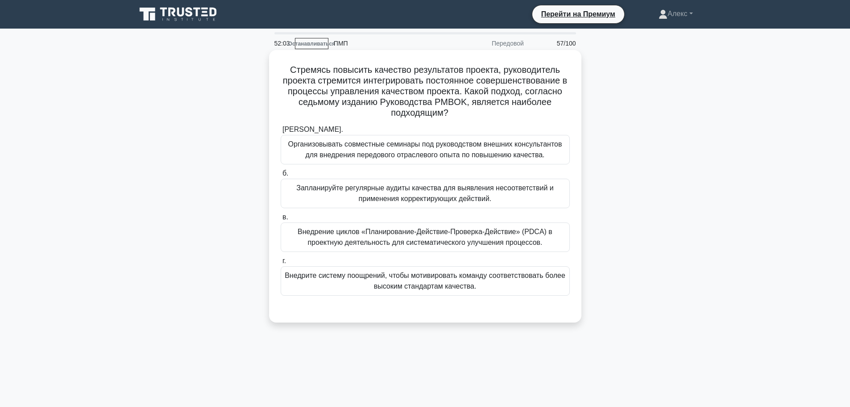
click at [407, 246] on font "Внедрение циклов «Планирование-Действие-Проверка-Действие» (PDCA) в проектную д…" at bounding box center [425, 237] width 255 height 18
click at [281, 220] on input "в. Внедрение циклов «Планирование-Действие-Проверка-Действие» (PDCA) в проектну…" at bounding box center [281, 217] width 0 height 6
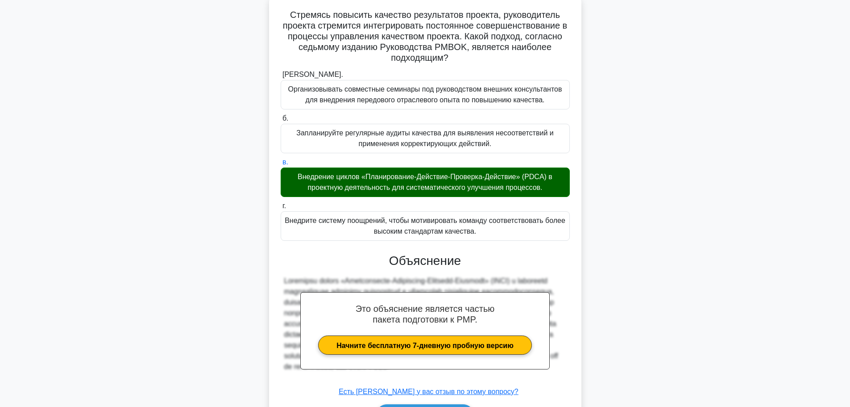
scroll to position [113, 0]
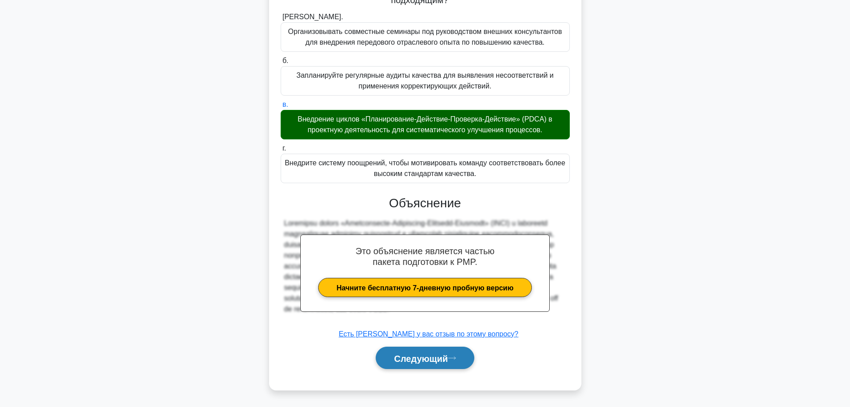
click at [413, 353] on font "Следующий" at bounding box center [421, 358] width 54 height 10
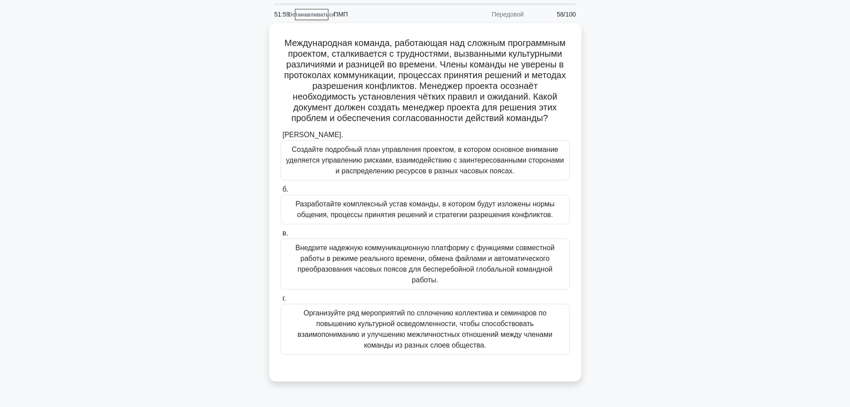
scroll to position [45, 0]
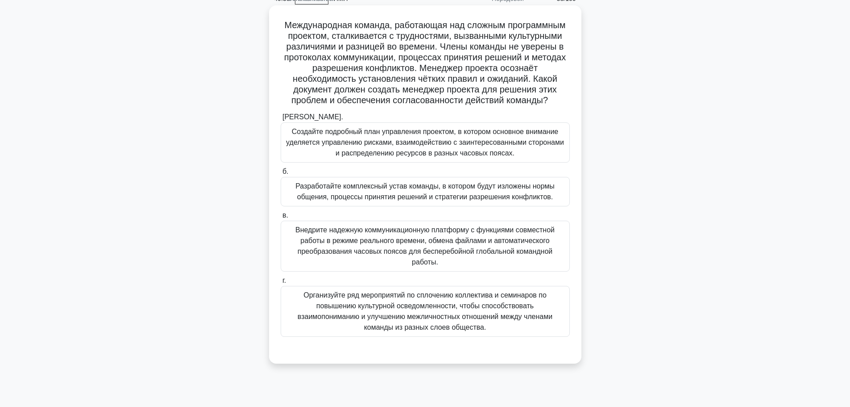
click at [427, 199] on font "Разработайте комплексный устав команды, в котором будут изложены нормы общения,…" at bounding box center [424, 191] width 259 height 18
click at [281, 175] on input "б. Разработайте комплексный устав команды, в котором будут изложены нормы общен…" at bounding box center [281, 172] width 0 height 6
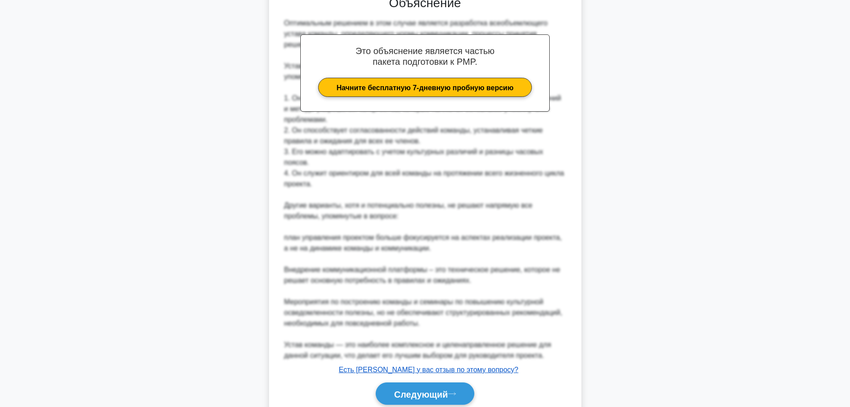
scroll to position [435, 0]
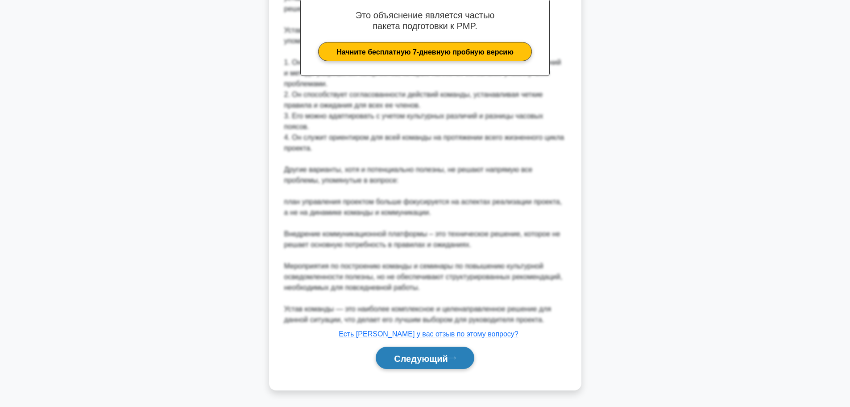
click at [418, 356] on font "Следующий" at bounding box center [421, 358] width 54 height 10
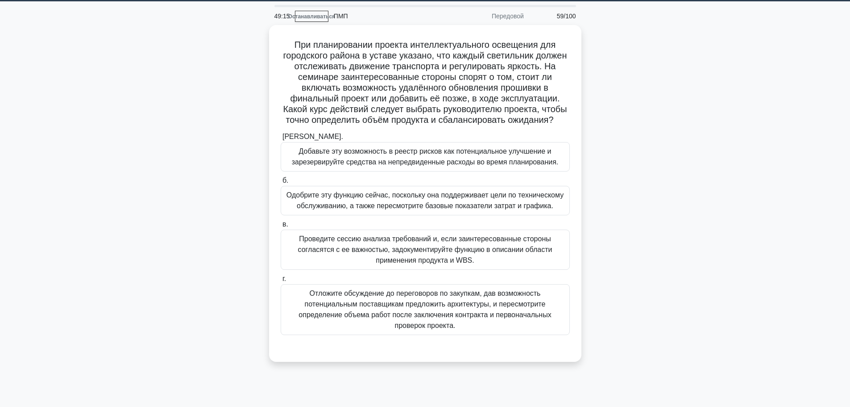
scroll to position [26, 0]
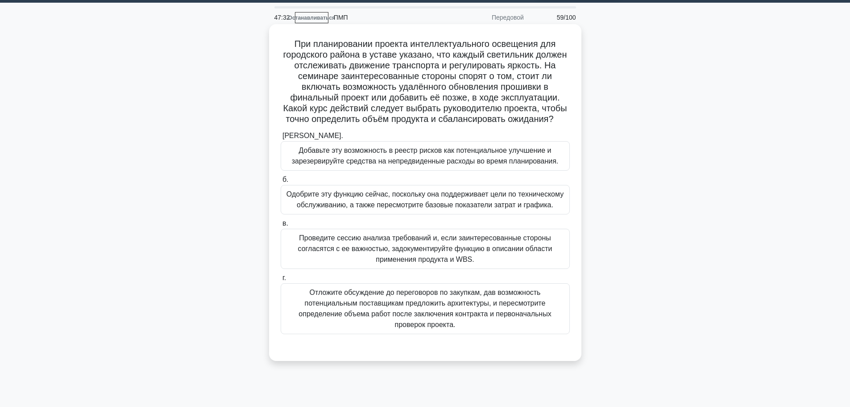
click at [498, 165] on font "Добавьте эту возможность в реестр рисков как потенциальное улучшение и зарезерв…" at bounding box center [425, 155] width 267 height 18
click at [281, 139] on input "а. Добавьте эту возможность в реестр рисков как потенциальное улучшение и зарез…" at bounding box center [281, 136] width 0 height 6
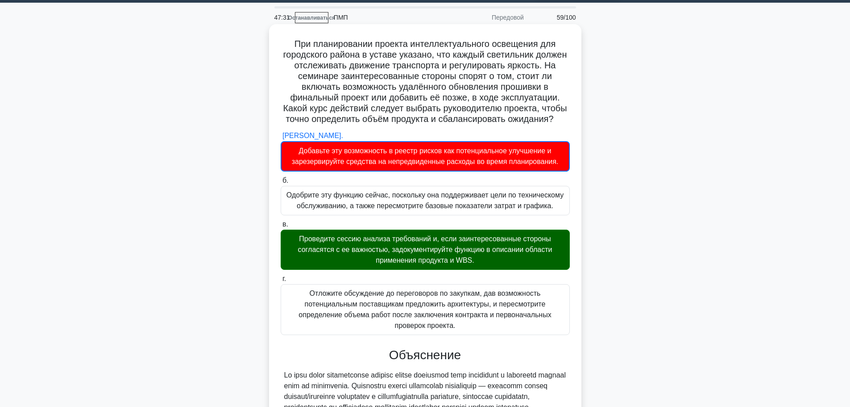
click at [517, 260] on font "Проведите сессию анализа требований и, если заинтересованные стороны согласятся…" at bounding box center [425, 249] width 254 height 29
click at [281, 227] on input "в. Проведите сессию анализа требований и, если заинтересованные стороны соглася…" at bounding box center [281, 224] width 0 height 6
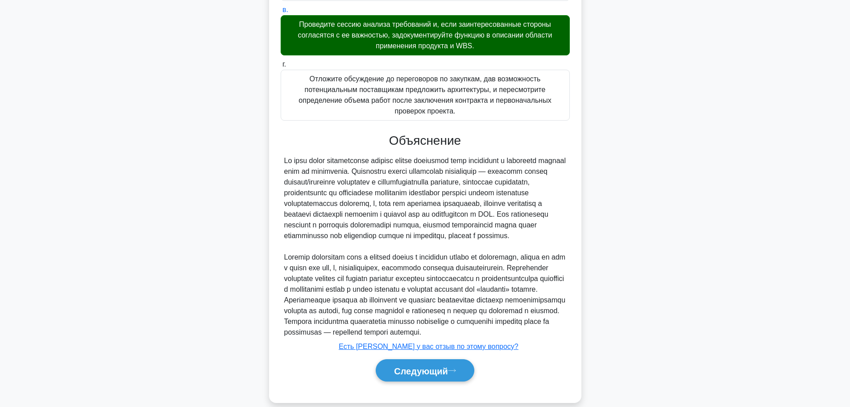
scroll to position [295, 0]
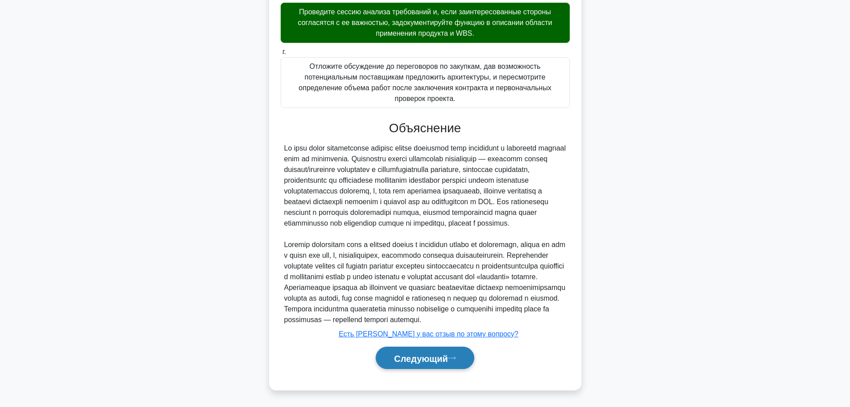
click at [460, 354] on button "Следующий" at bounding box center [425, 357] width 99 height 23
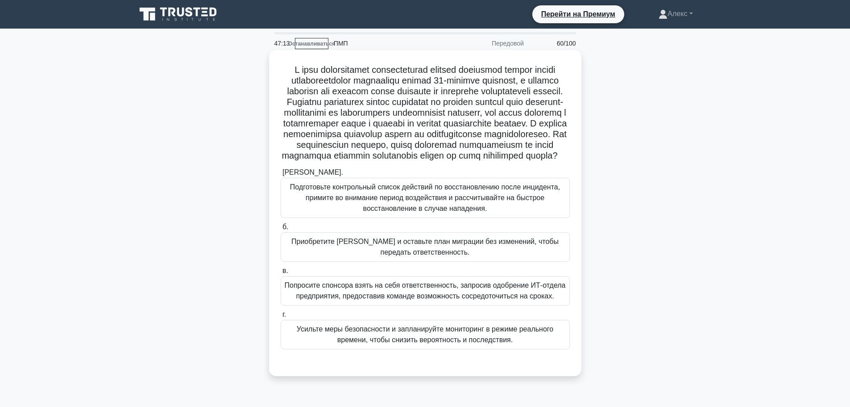
scroll to position [45, 0]
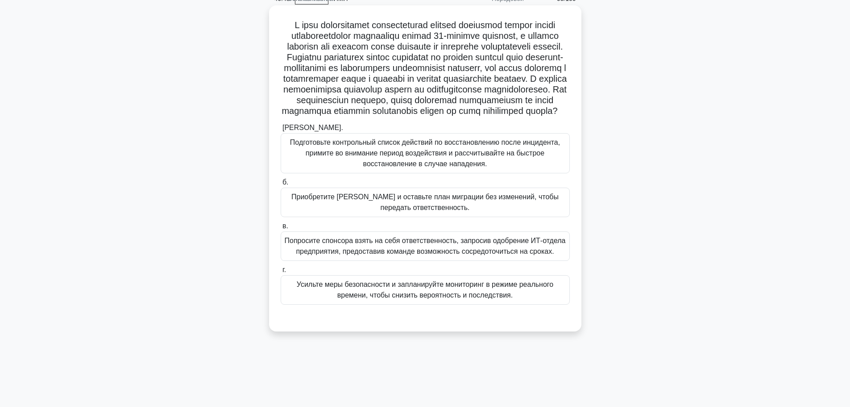
click at [513, 300] on font "Усильте меры безопасности и запланируйте мониторинг в режиме реального времени,…" at bounding box center [425, 289] width 281 height 21
click at [281, 273] on input "г. Усильте меры безопасности и запланируйте мониторинг в режиме реального време…" at bounding box center [281, 270] width 0 height 6
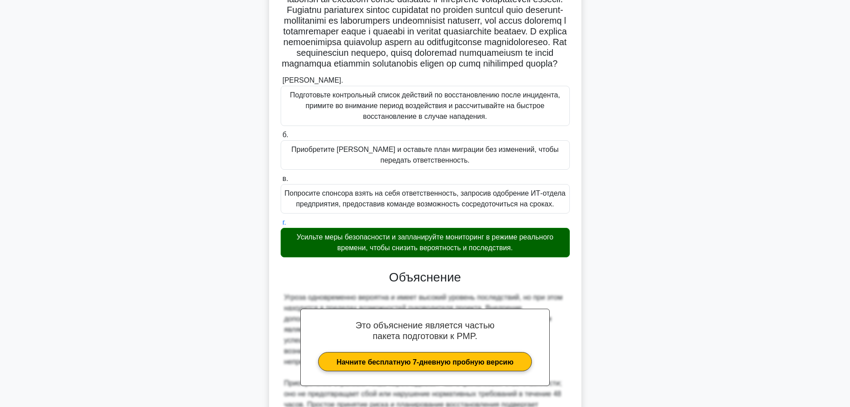
scroll to position [253, 0]
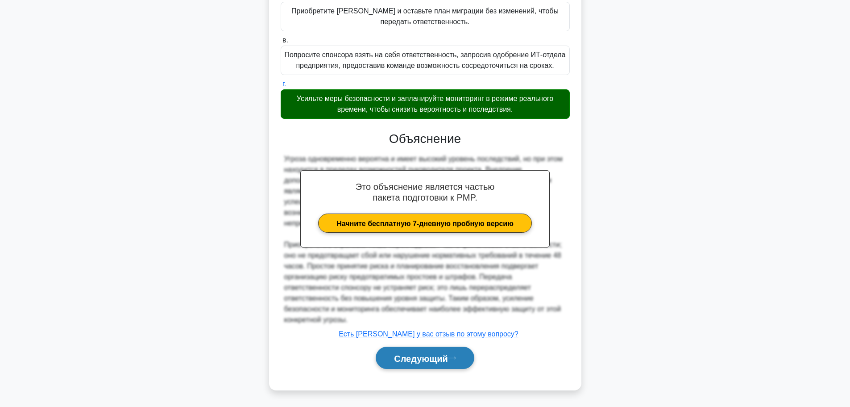
click at [463, 351] on button "Следующий" at bounding box center [425, 357] width 99 height 23
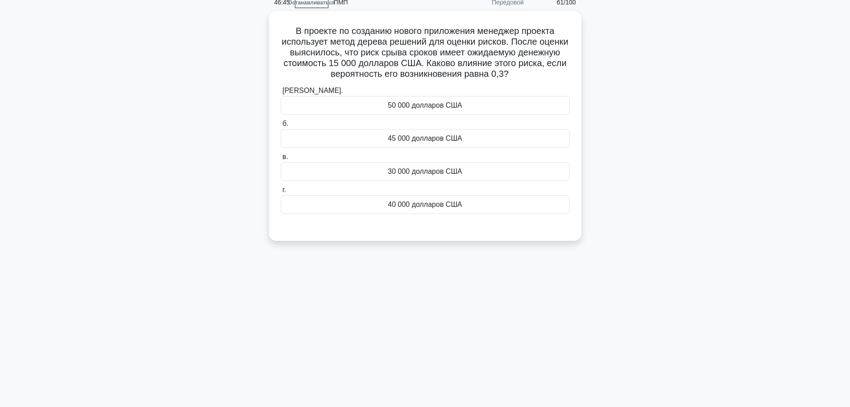
scroll to position [0, 0]
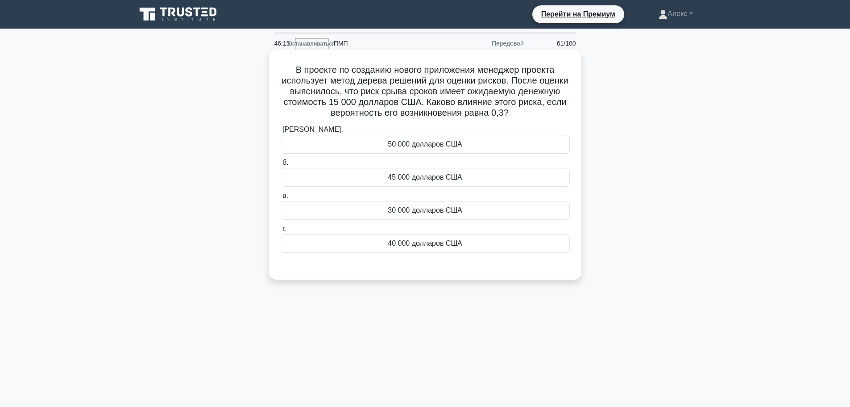
click at [420, 171] on div "45 000 долларов США" at bounding box center [425, 177] width 289 height 19
click at [281, 166] on input "б. 45 000 долларов США" at bounding box center [281, 163] width 0 height 6
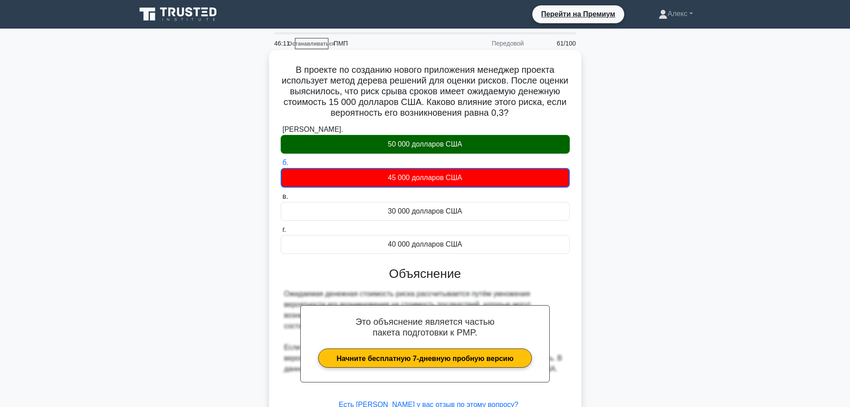
scroll to position [75, 0]
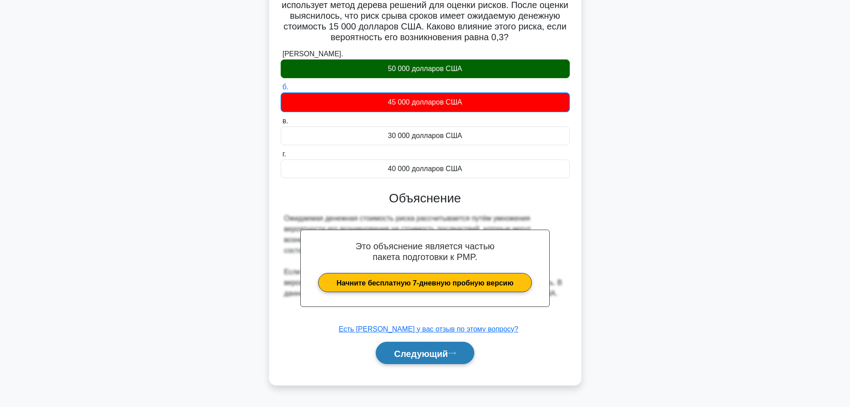
click at [428, 356] on font "Следующий" at bounding box center [421, 353] width 54 height 10
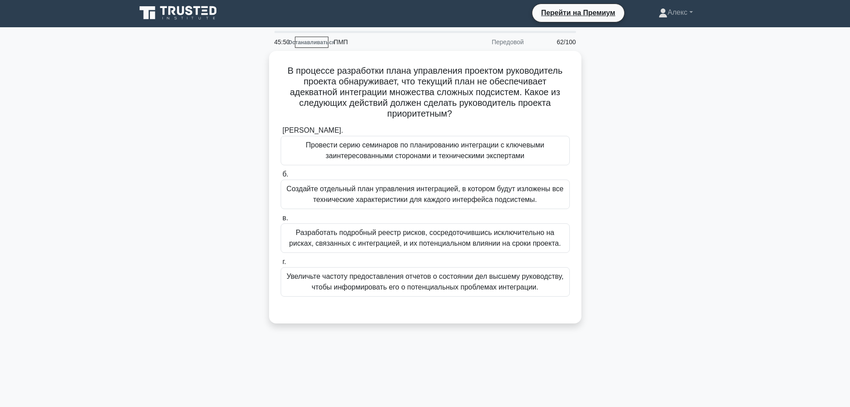
scroll to position [0, 0]
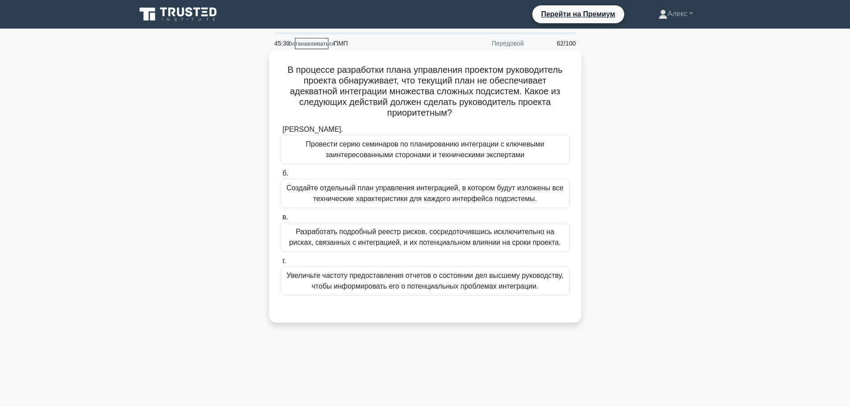
click at [470, 145] on font "Провести серию семинаров по планированию интеграции с ключевыми заинтересованны…" at bounding box center [425, 149] width 238 height 18
click at [281, 133] on input "а. Провести серию семинаров по планированию интеграции с ключевыми заинтересова…" at bounding box center [281, 130] width 0 height 6
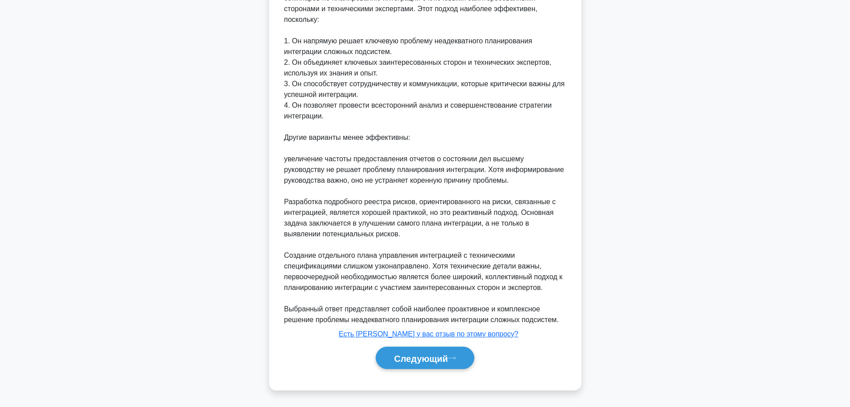
scroll to position [349, 0]
drag, startPoint x: 420, startPoint y: 378, endPoint x: 423, endPoint y: 361, distance: 16.7
click at [420, 378] on div "а. Провести серию семинаров по планированию интеграции с ключевыми заинтересова…" at bounding box center [425, 76] width 291 height 605
click at [423, 361] on font "Следующий" at bounding box center [421, 358] width 54 height 10
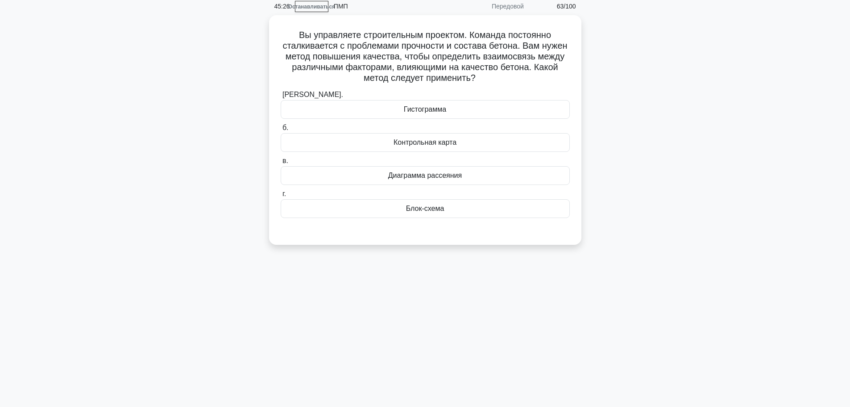
scroll to position [0, 0]
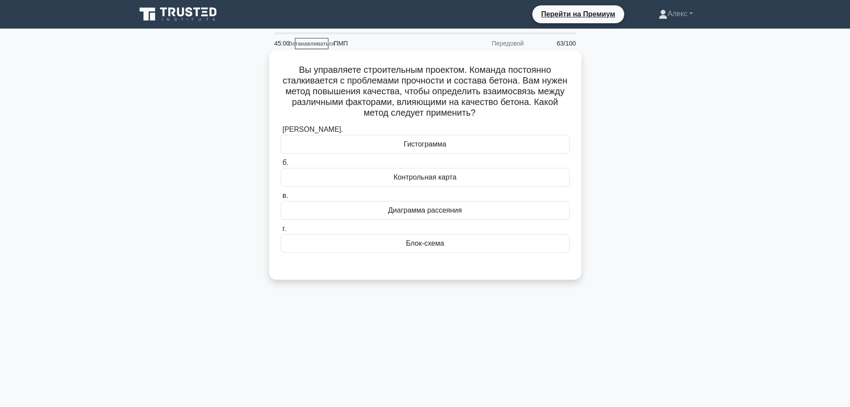
click at [438, 214] on font "Диаграмма рассеяния" at bounding box center [425, 210] width 74 height 8
click at [281, 199] on input "в. Диаграмма рассеяния" at bounding box center [281, 196] width 0 height 6
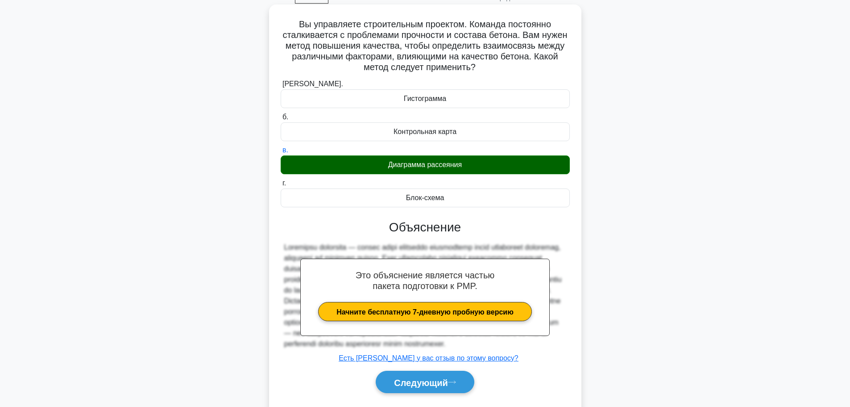
scroll to position [92, 0]
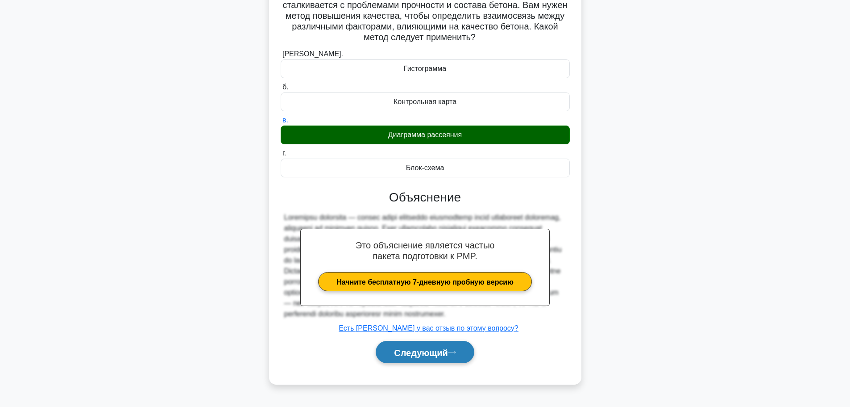
click at [422, 357] on font "Следующий" at bounding box center [421, 352] width 54 height 10
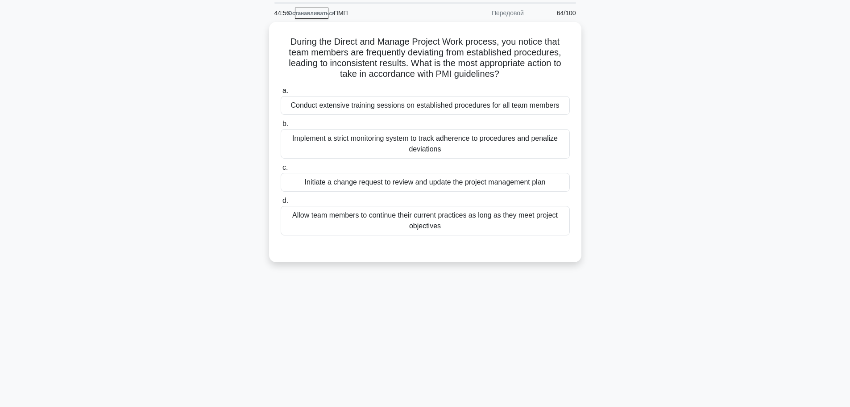
scroll to position [0, 0]
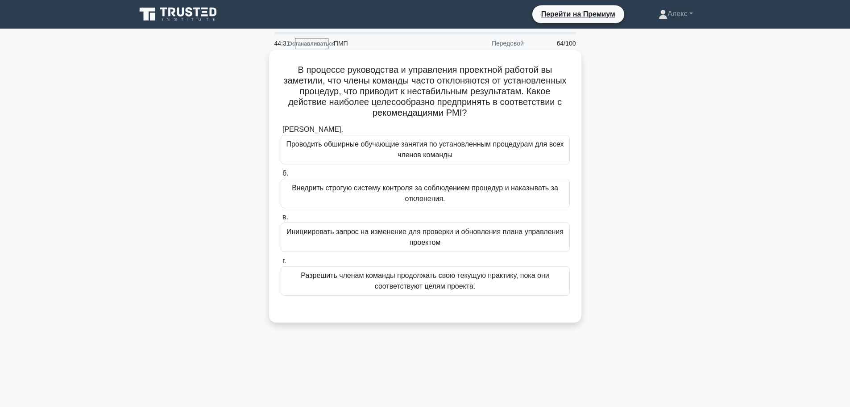
click at [470, 155] on font "Проводить обширные обучающие занятия по установленным процедурам для всех члено…" at bounding box center [425, 149] width 281 height 21
click at [281, 133] on input "а. Проводить обширные обучающие занятия по установленным процедурам для всех чл…" at bounding box center [281, 130] width 0 height 6
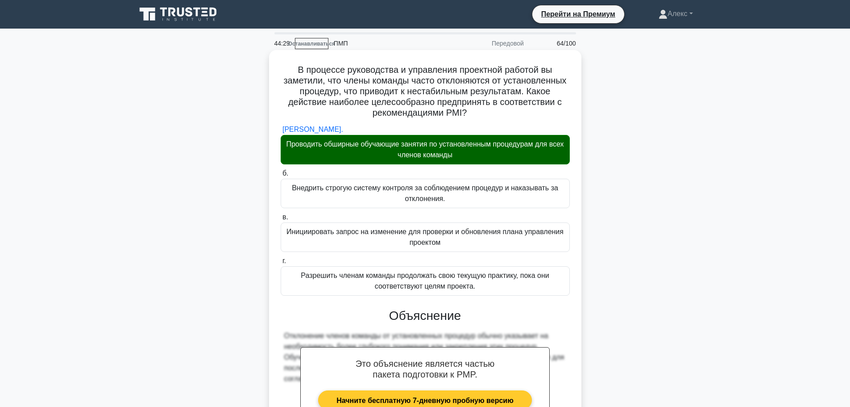
scroll to position [113, 0]
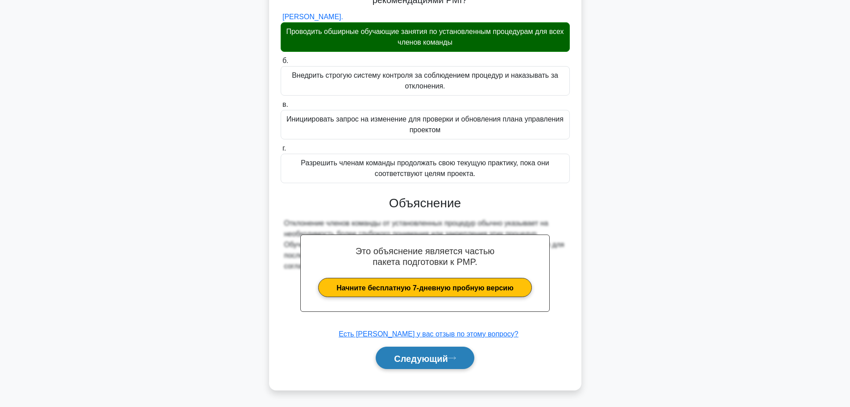
click at [419, 357] on font "Следующий" at bounding box center [421, 358] width 54 height 10
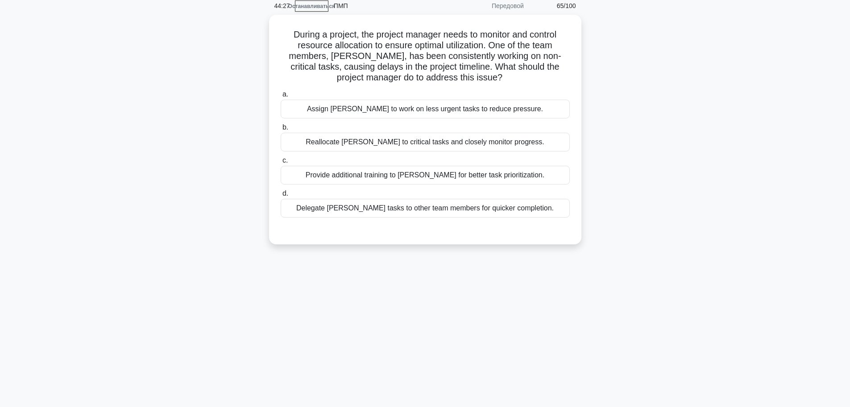
scroll to position [0, 0]
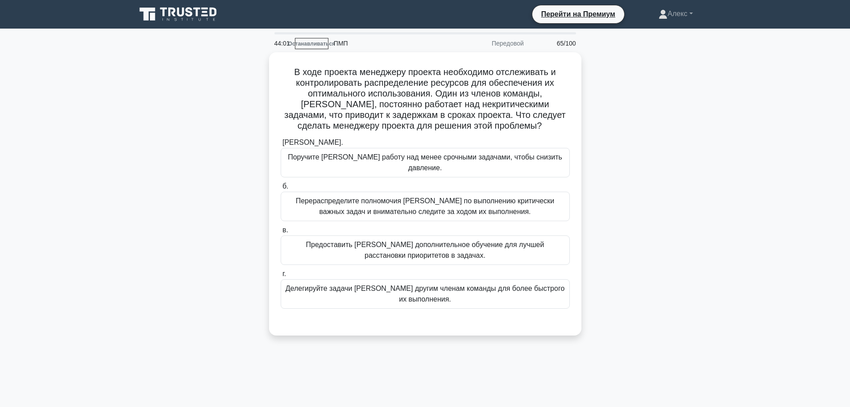
click at [652, 134] on div "В ходе проекта менеджеру проекта необходимо отслеживать и контролировать распре…" at bounding box center [425, 199] width 589 height 294
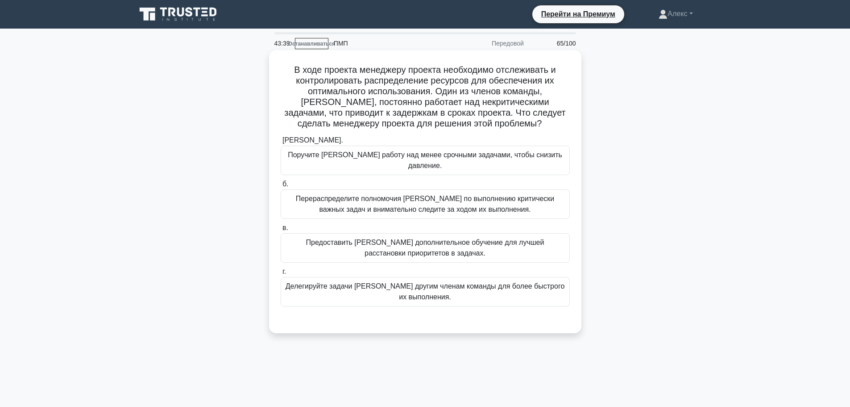
click at [475, 246] on font "Предоставить Джону дополнительное обучение для лучшей расстановки приоритетов в…" at bounding box center [425, 247] width 281 height 21
click at [281, 231] on input "в. Предоставить Джону дополнительное обучение для лучшей расстановки приоритето…" at bounding box center [281, 228] width 0 height 6
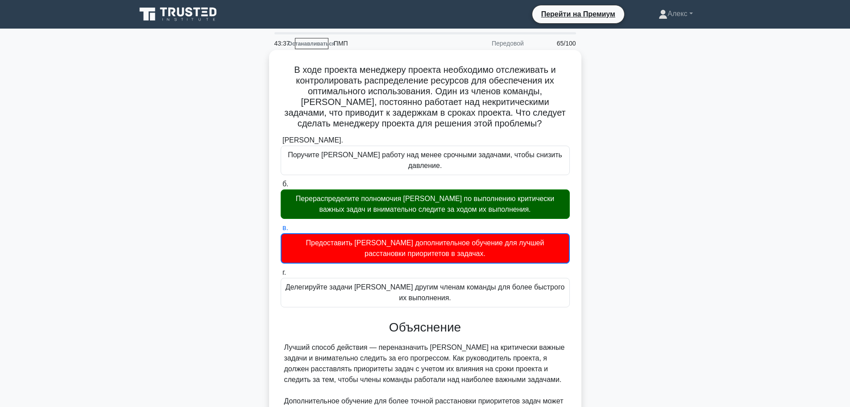
click at [480, 199] on font "Перераспределите полномочия Джона по выполнению критически важных задач и внима…" at bounding box center [425, 204] width 259 height 18
click at [281, 187] on input "б. Перераспределите полномочия Джона по выполнению критически важных задач и вн…" at bounding box center [281, 184] width 0 height 6
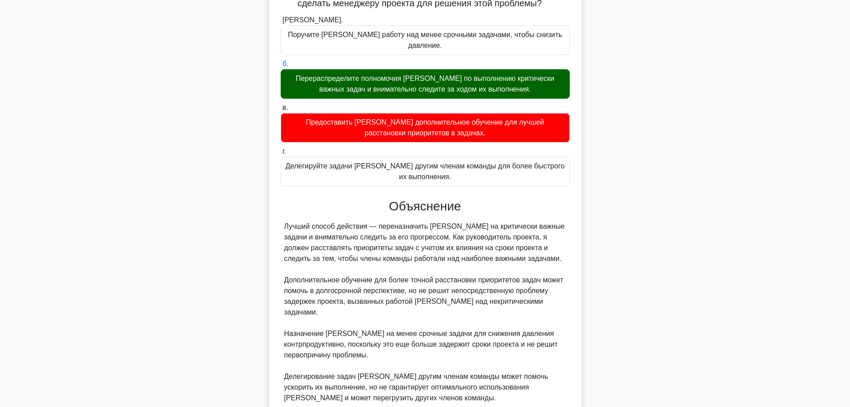
scroll to position [178, 0]
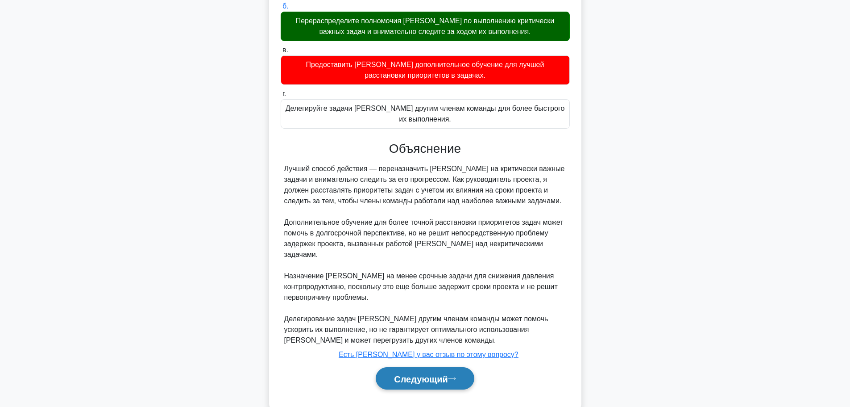
click at [445, 374] on font "Следующий" at bounding box center [421, 379] width 54 height 10
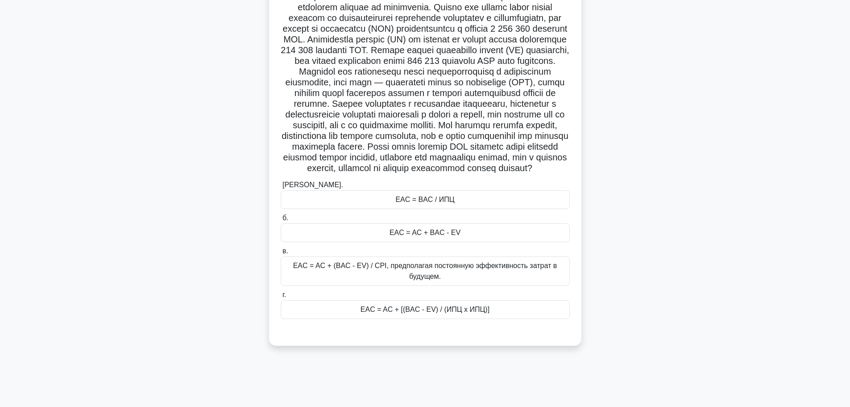
scroll to position [43, 0]
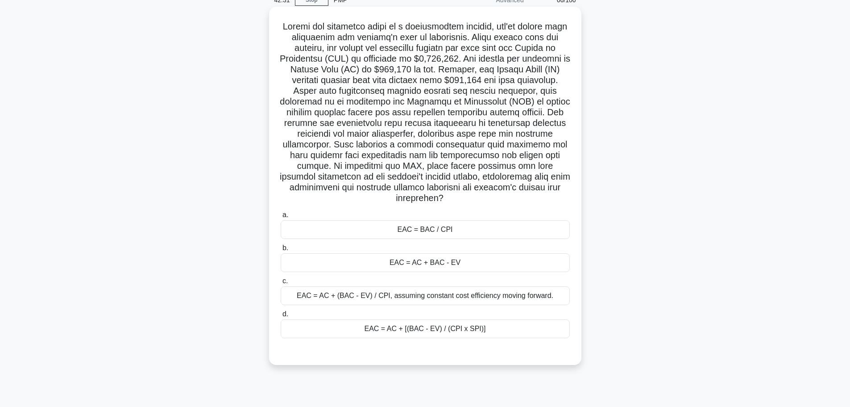
click at [466, 331] on div "EAC = AC + [(BAC - EV) / (CPI x SPI)]" at bounding box center [425, 328] width 289 height 19
click at [281, 317] on input "d. EAC = AC + [(BAC - EV) / (CPI x SPI)]" at bounding box center [281, 314] width 0 height 6
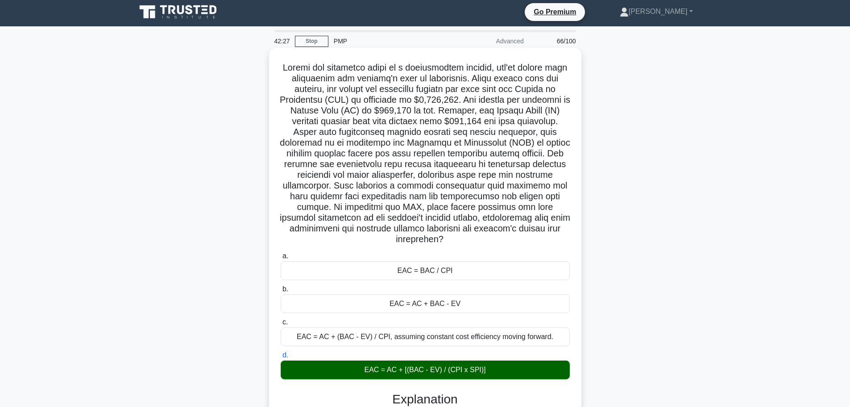
scroll to position [0, 0]
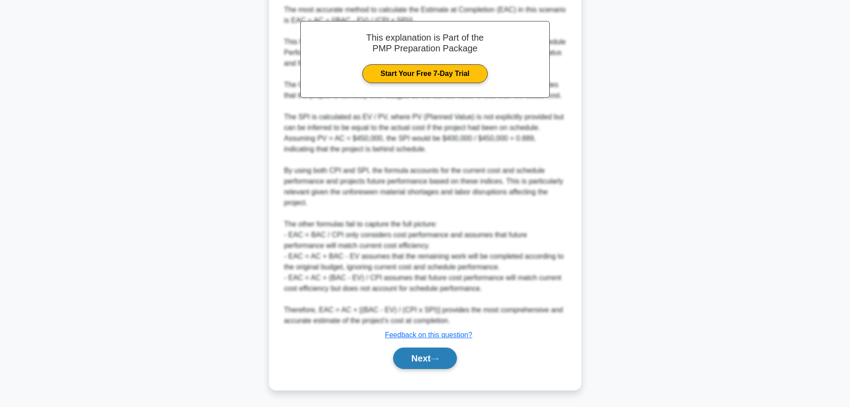
click at [447, 359] on button "Next" at bounding box center [425, 357] width 64 height 21
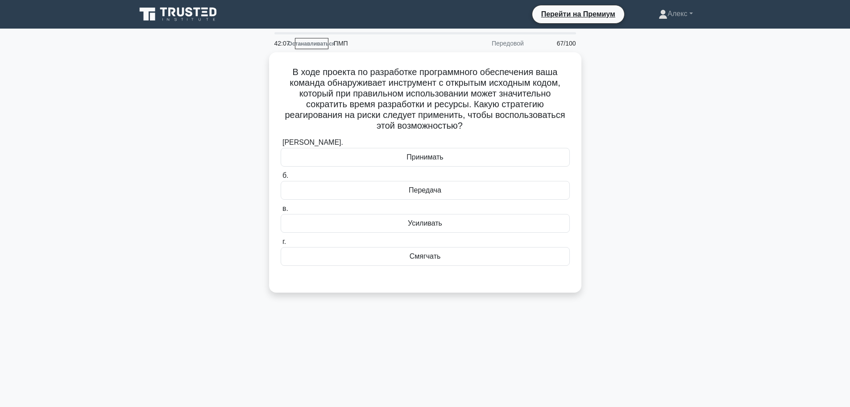
click at [643, 183] on div "В ходе проекта по разработке программного обеспечения ваша команда обнаруживает…" at bounding box center [425, 177] width 589 height 251
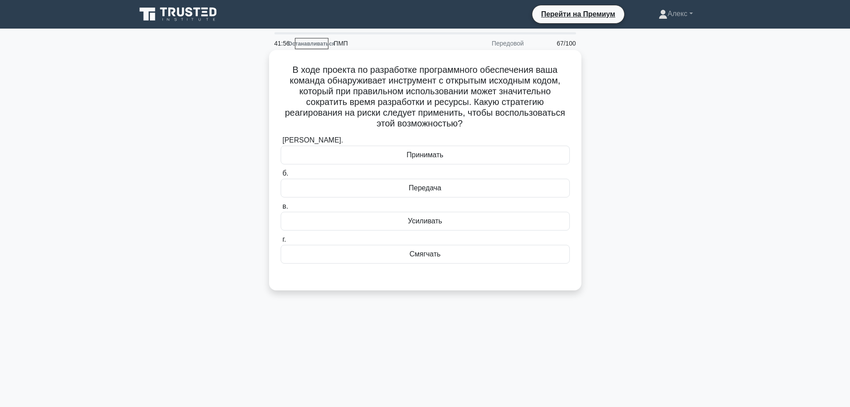
click at [424, 224] on font "Усиливать" at bounding box center [425, 221] width 34 height 8
click at [281, 209] on input "в. Усиливать" at bounding box center [281, 207] width 0 height 6
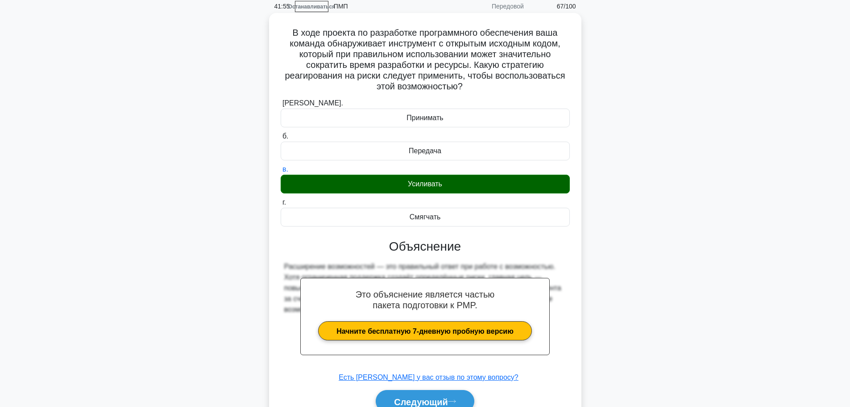
scroll to position [81, 0]
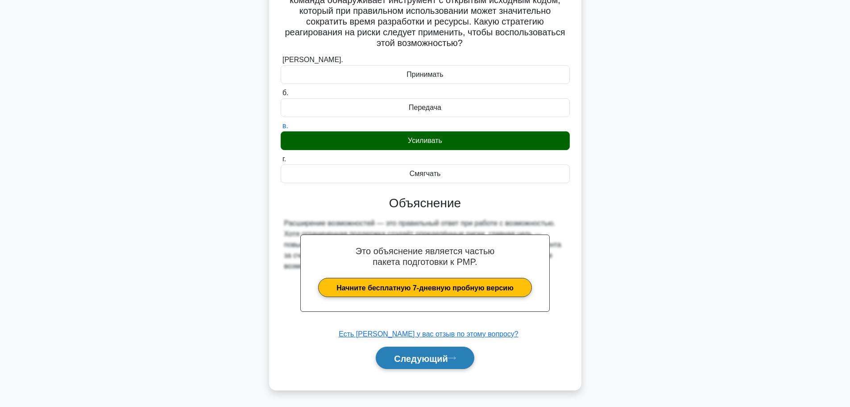
click at [409, 355] on font "Следующий" at bounding box center [421, 358] width 54 height 10
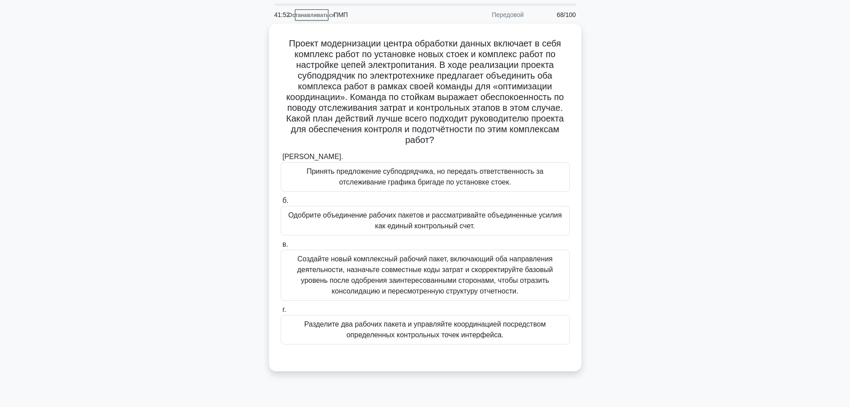
scroll to position [45, 0]
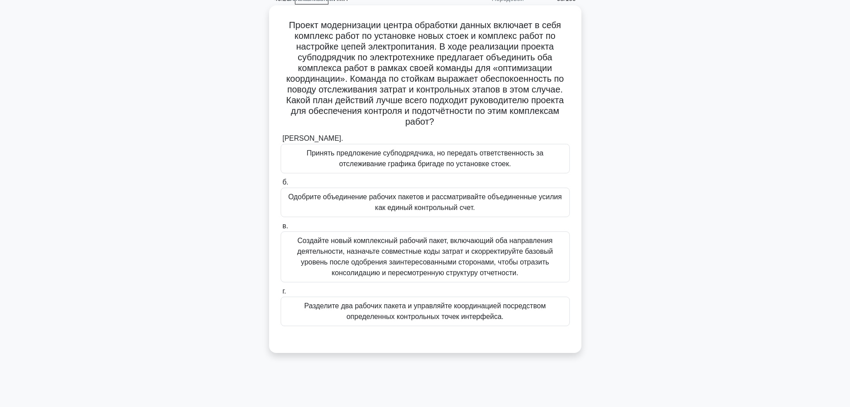
click at [423, 248] on font "Создайте новый комплексный рабочий пакет, включающий оба направления деятельнос…" at bounding box center [425, 257] width 256 height 40
click at [281, 229] on input "в. Создайте новый комплексный рабочий пакет, включающий оба направления деятель…" at bounding box center [281, 226] width 0 height 6
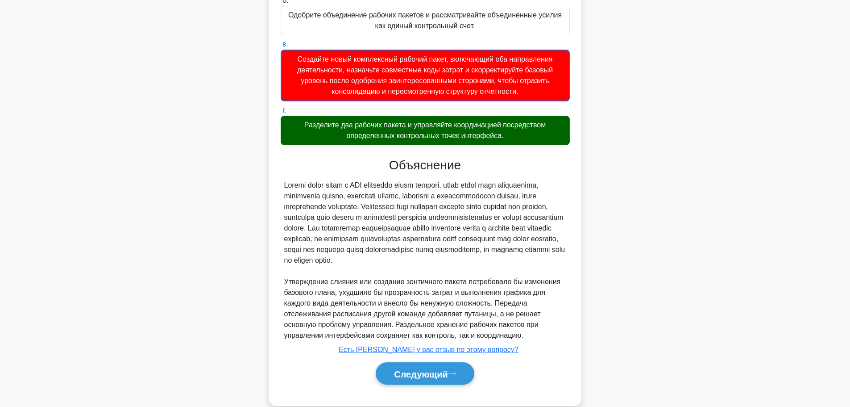
scroll to position [254, 0]
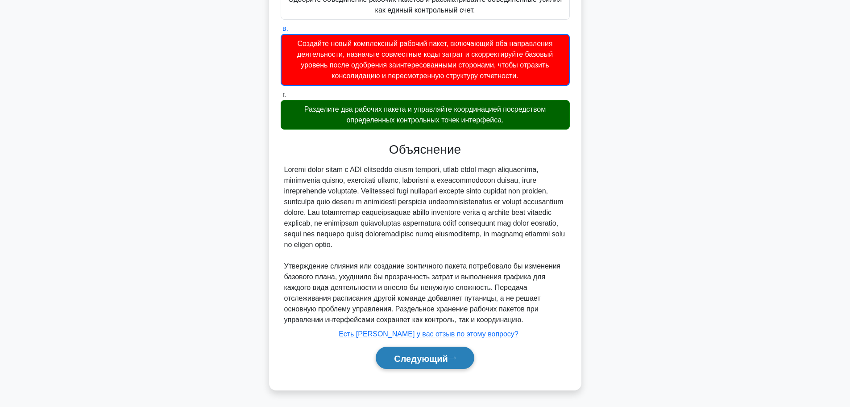
click at [396, 351] on button "Следующий" at bounding box center [425, 357] width 99 height 23
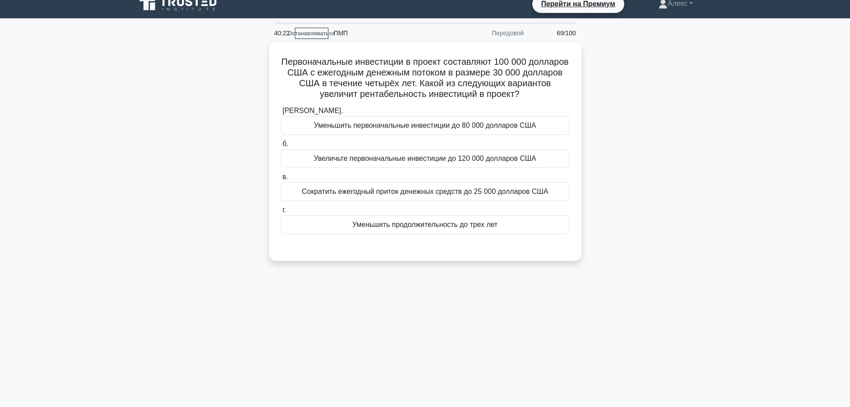
scroll to position [0, 0]
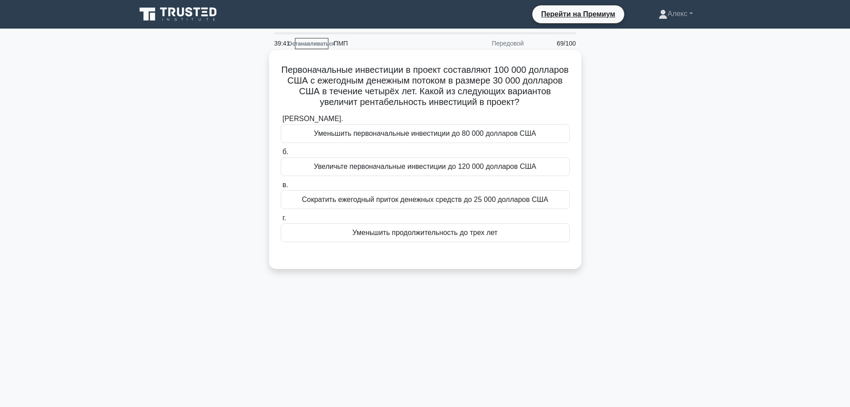
click at [485, 137] on font "Уменьшить первоначальные инвестиции до 80 000 долларов США" at bounding box center [425, 133] width 222 height 8
click at [281, 122] on input "а. Уменьшить первоначальные инвестиции до 80 000 долларов США" at bounding box center [281, 119] width 0 height 6
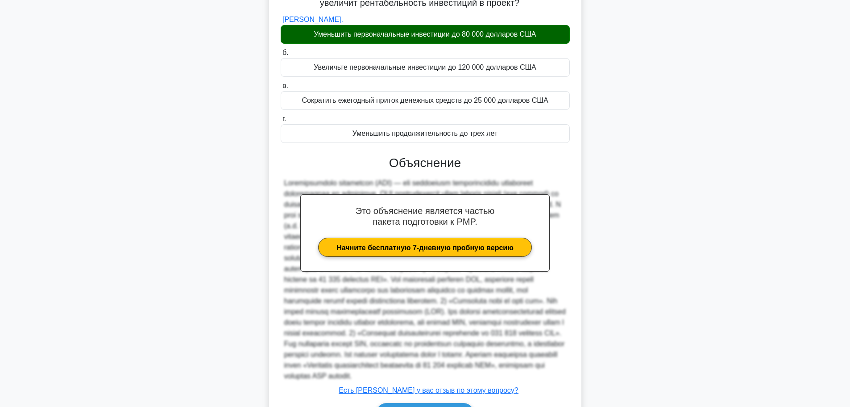
scroll to position [167, 0]
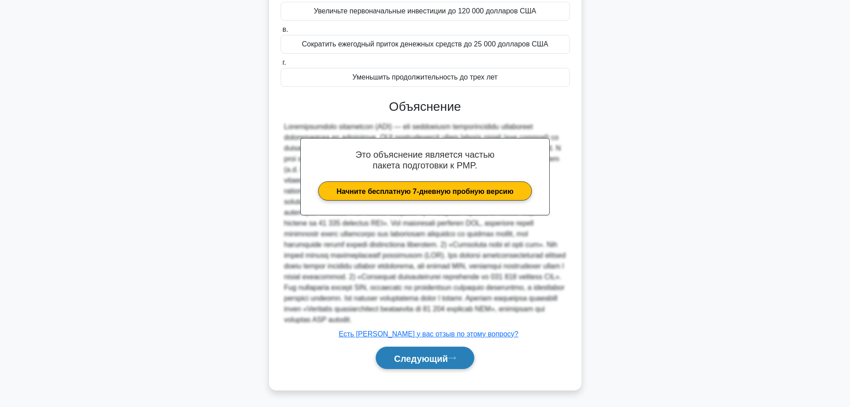
click at [456, 367] on button "Следующий" at bounding box center [425, 357] width 99 height 23
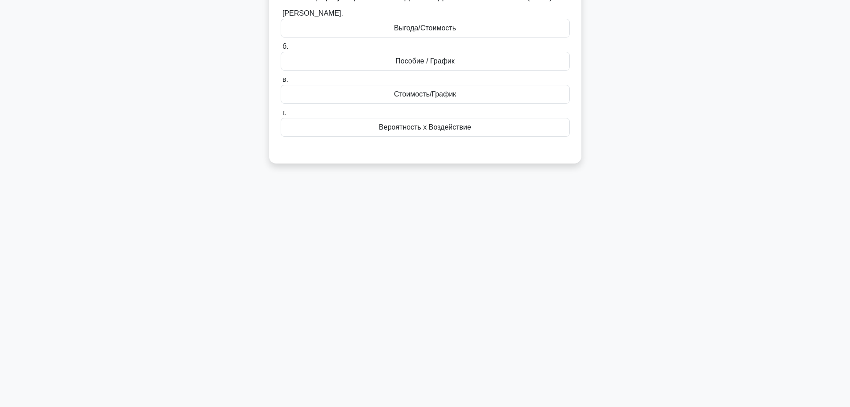
scroll to position [0, 0]
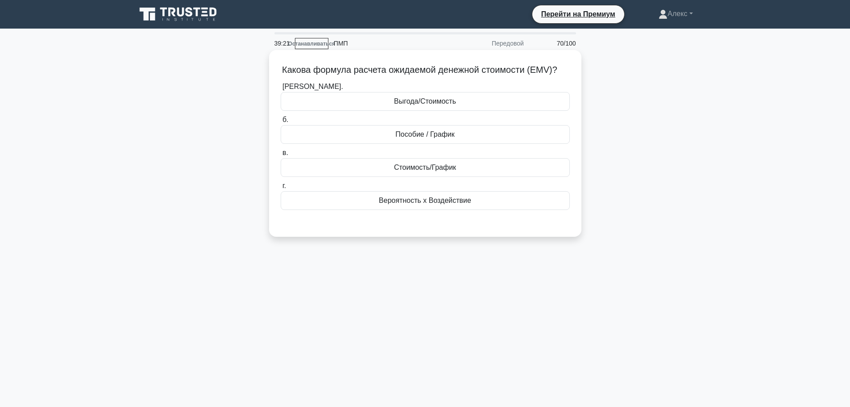
click at [479, 206] on div "Вероятность x Воздействие" at bounding box center [425, 200] width 289 height 19
click at [281, 189] on input "г. Вероятность x Воздействие" at bounding box center [281, 186] width 0 height 6
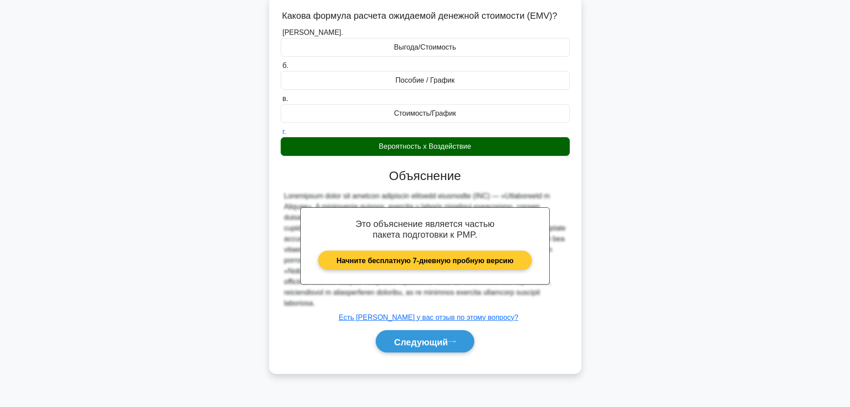
scroll to position [75, 0]
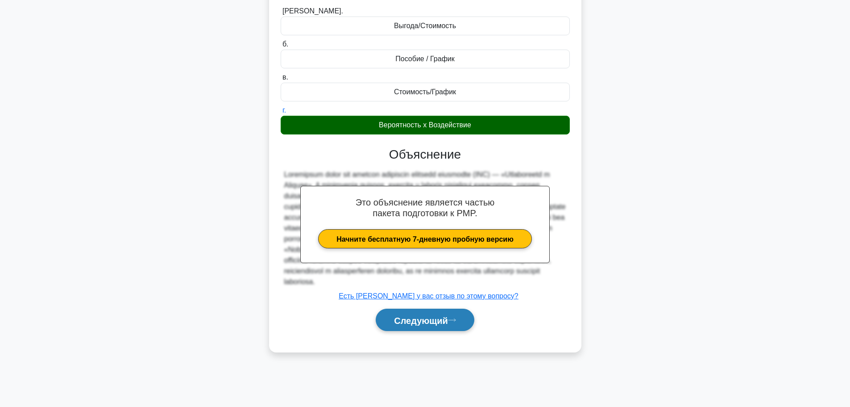
click at [412, 325] on font "Следующий" at bounding box center [421, 320] width 54 height 10
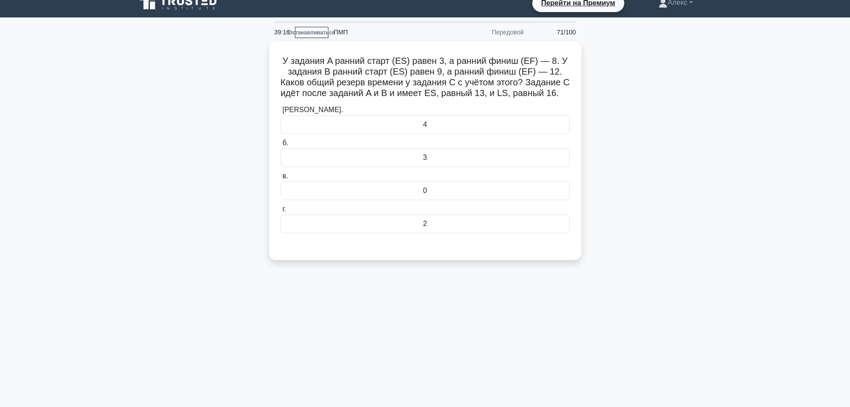
scroll to position [0, 0]
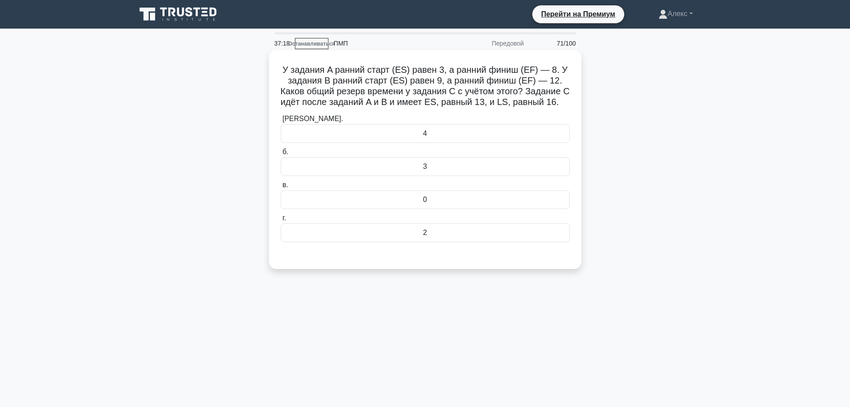
click at [512, 204] on div "0" at bounding box center [425, 199] width 289 height 19
click at [281, 188] on input "в. 0" at bounding box center [281, 185] width 0 height 6
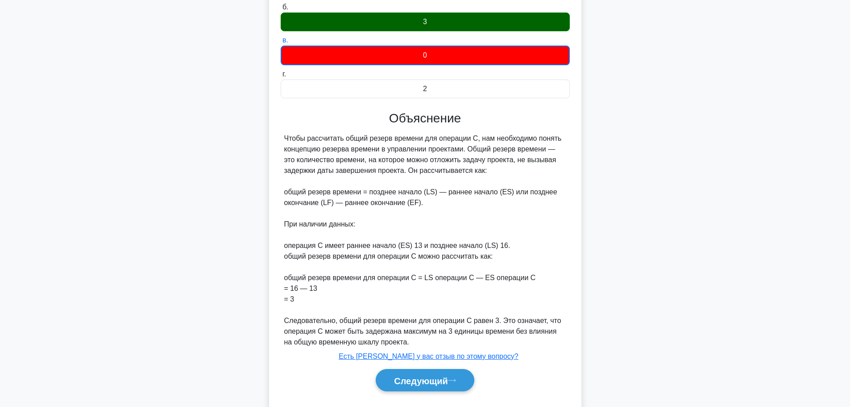
scroll to position [179, 0]
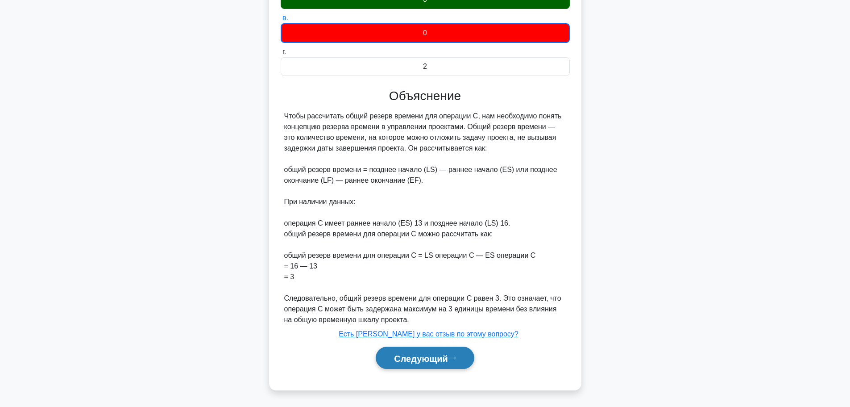
click at [445, 351] on button "Следующий" at bounding box center [425, 357] width 99 height 23
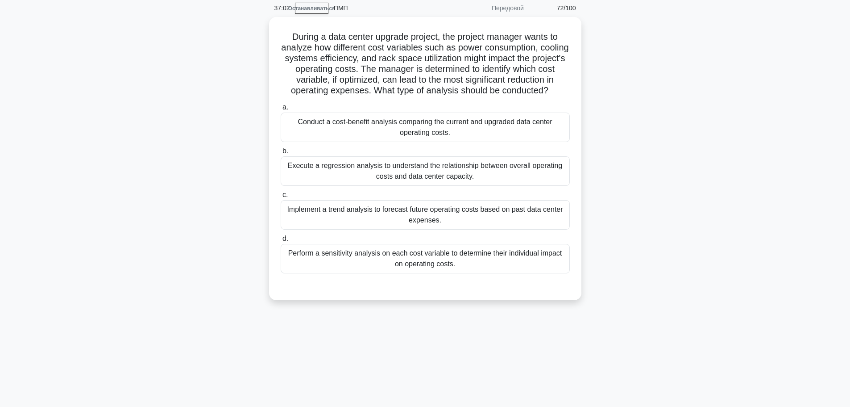
scroll to position [0, 0]
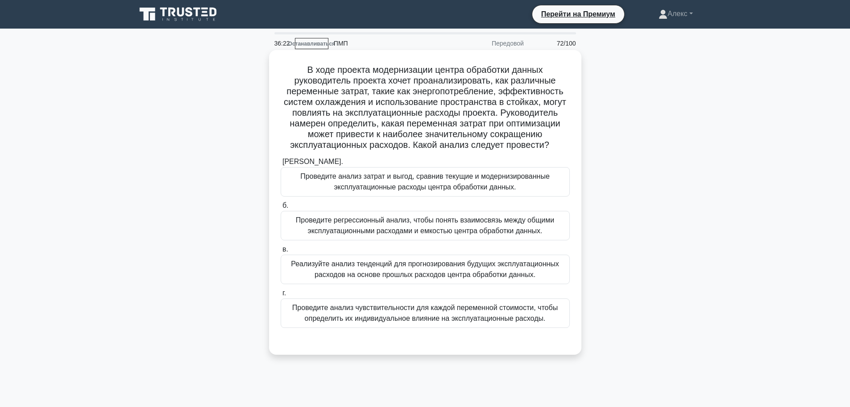
click at [404, 313] on font "Проведите анализ чувствительности для каждой переменной стоимости, чтобы опреде…" at bounding box center [425, 312] width 281 height 21
click at [281, 296] on input "г. Проведите анализ чувствительности для каждой переменной стоимости, чтобы опр…" at bounding box center [281, 293] width 0 height 6
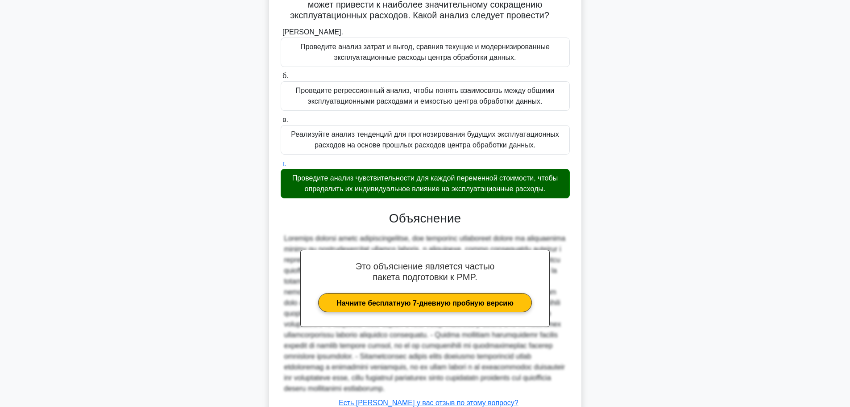
scroll to position [220, 0]
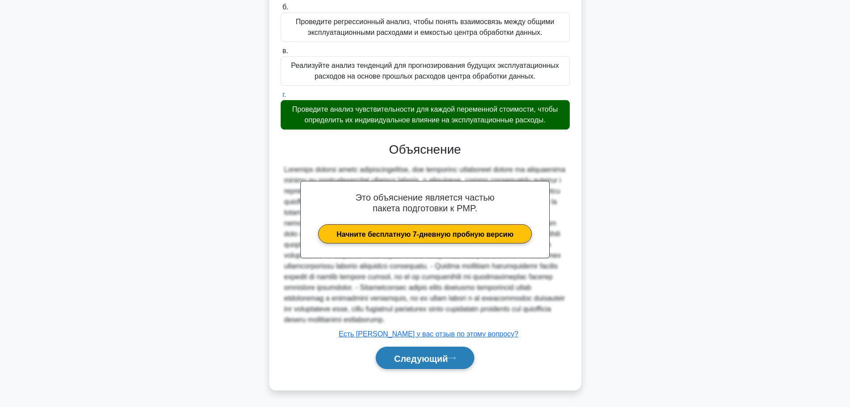
click at [435, 356] on font "Следующий" at bounding box center [421, 358] width 54 height 10
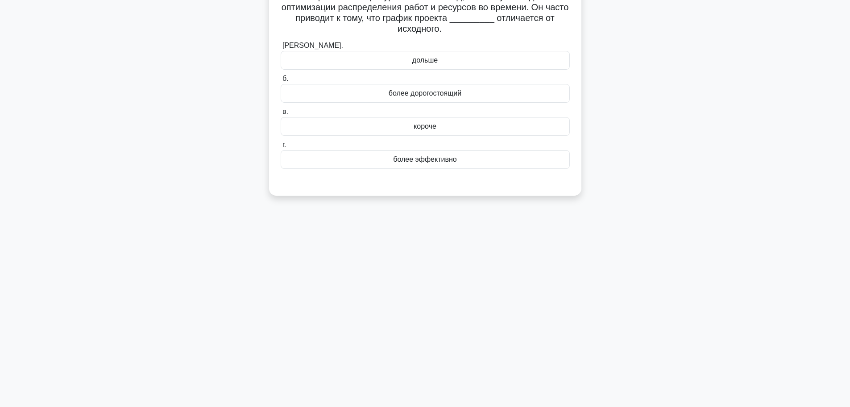
scroll to position [0, 0]
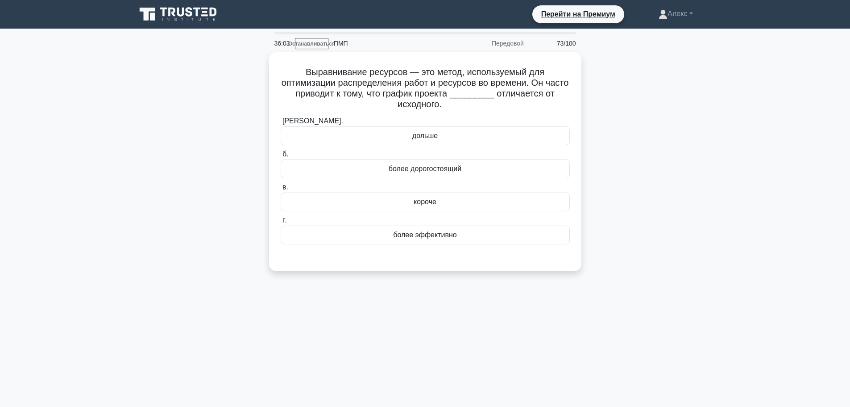
click at [619, 224] on div "Выравнивание ресурсов — это метод, используемый для оптимизации распределения р…" at bounding box center [425, 166] width 589 height 229
click at [477, 132] on div "дольше" at bounding box center [425, 133] width 289 height 19
click at [281, 122] on input "а. дольше" at bounding box center [281, 119] width 0 height 6
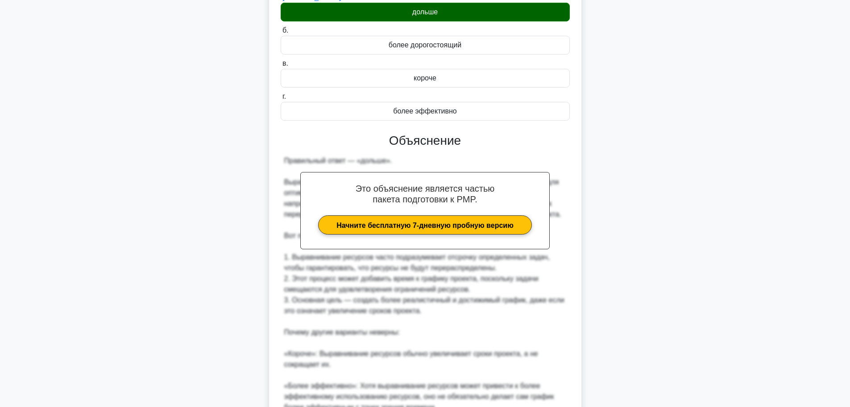
scroll to position [263, 0]
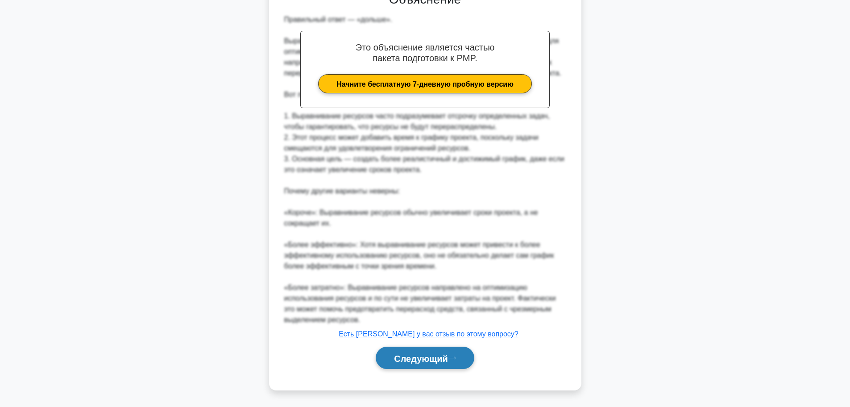
click at [423, 362] on font "Следующий" at bounding box center [421, 358] width 54 height 10
click at [430, 356] on font "Следующий" at bounding box center [421, 358] width 54 height 10
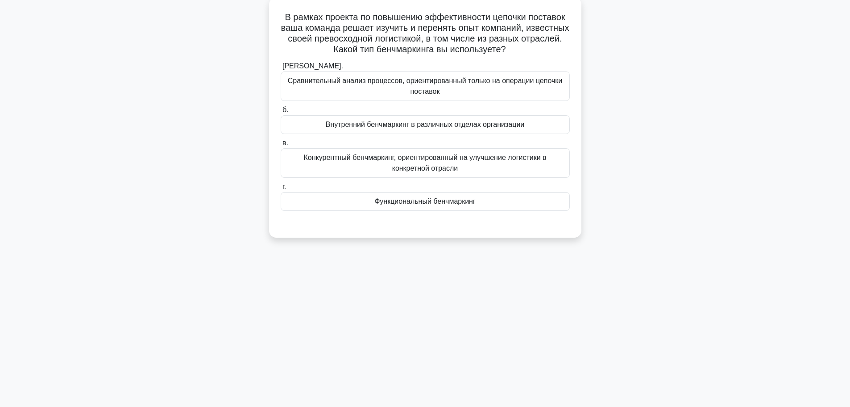
scroll to position [0, 0]
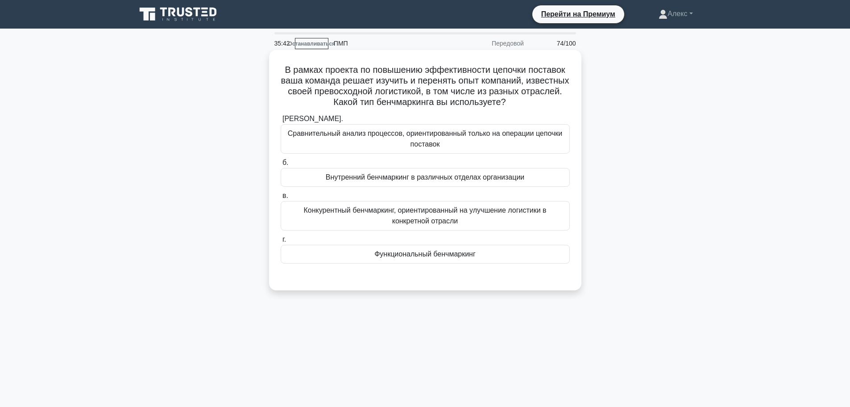
click at [447, 252] on font "Функциональный бенчмаркинг" at bounding box center [424, 254] width 101 height 8
click at [281, 242] on input "г. Функциональный бенчмаркинг" at bounding box center [281, 240] width 0 height 6
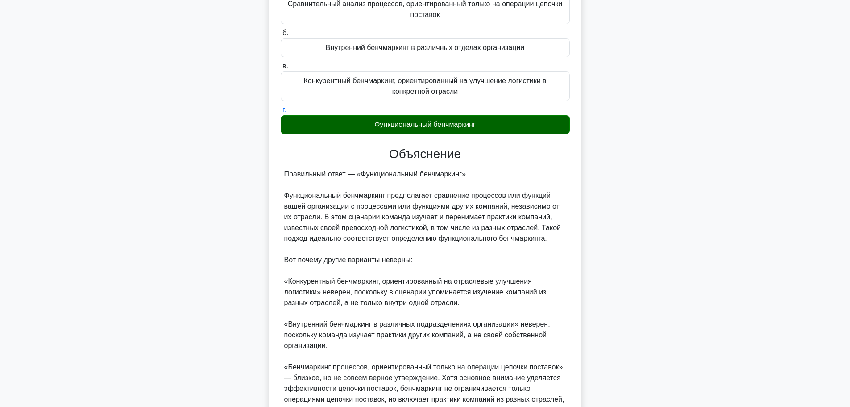
scroll to position [220, 0]
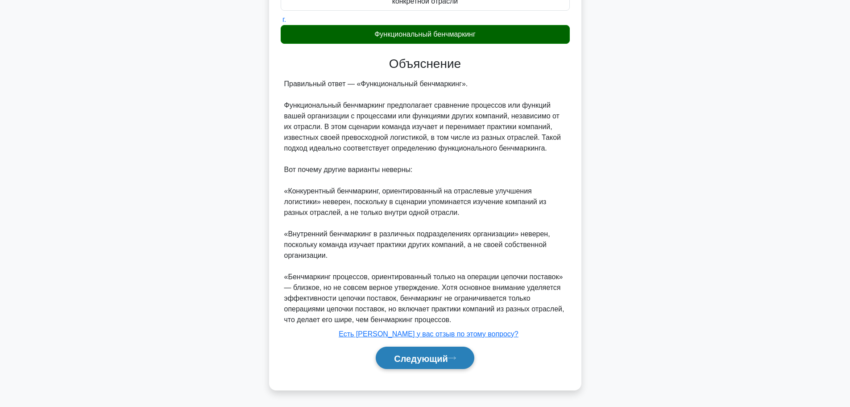
click at [435, 354] on font "Следующий" at bounding box center [421, 358] width 54 height 10
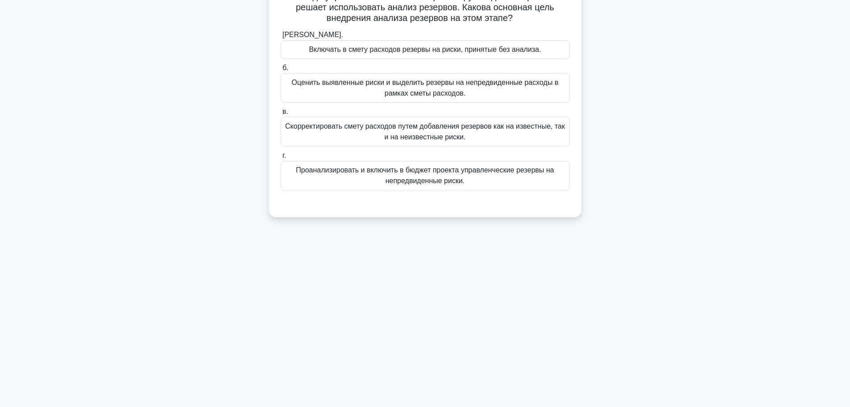
scroll to position [0, 0]
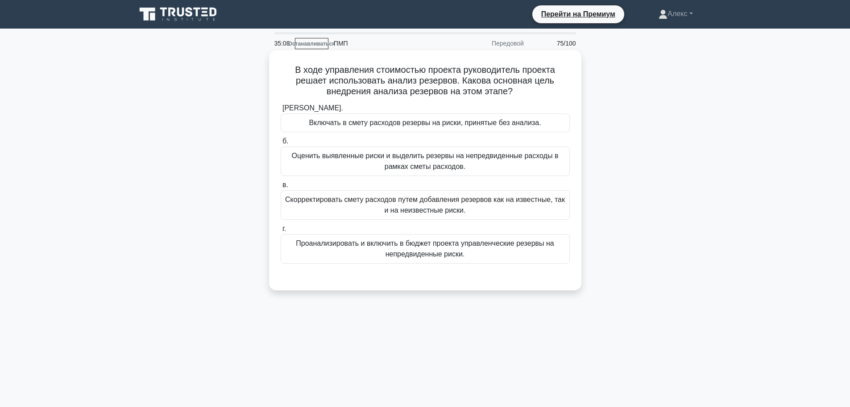
click at [474, 169] on font "Оценить выявленные риски и выделить резервы на непредвиденные расходы в рамках …" at bounding box center [425, 160] width 281 height 21
click at [281, 144] on input "б. Оценить выявленные риски и выделить резервы на непредвиденные расходы в рамк…" at bounding box center [281, 141] width 0 height 6
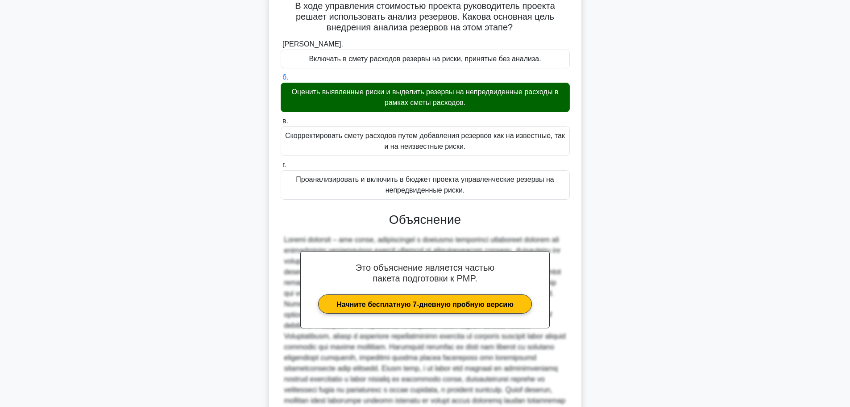
scroll to position [178, 0]
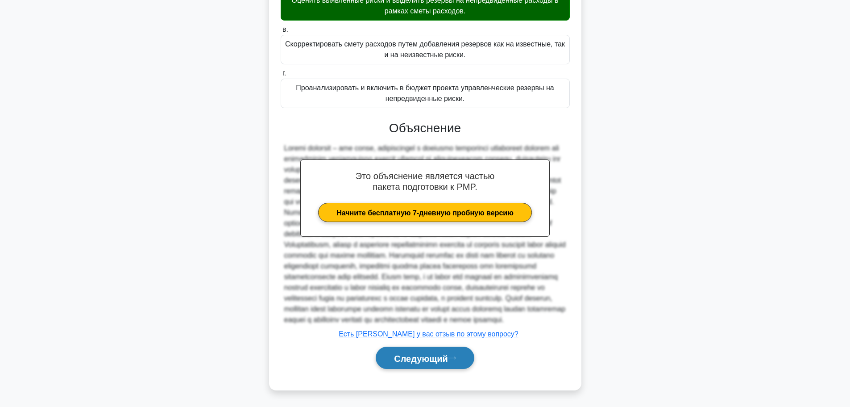
click at [443, 368] on button "Следующий" at bounding box center [425, 357] width 99 height 23
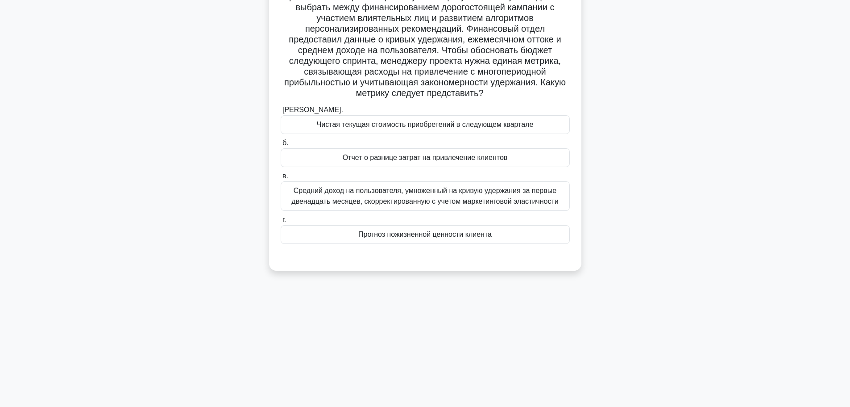
scroll to position [0, 0]
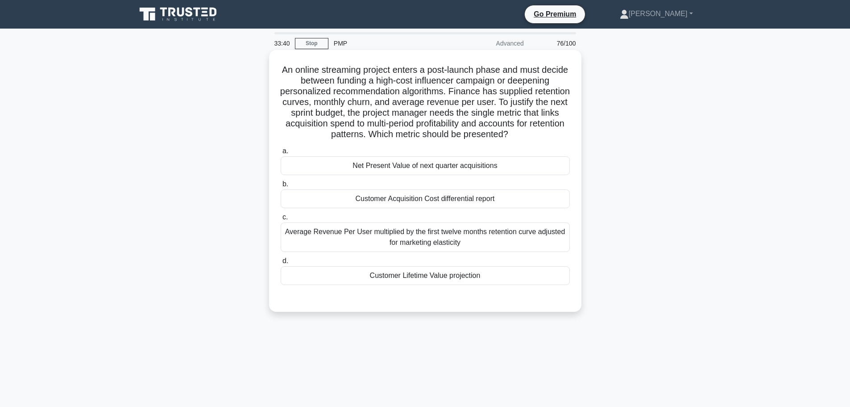
click at [450, 282] on div "Customer Lifetime Value projection" at bounding box center [425, 275] width 289 height 19
click at [281, 264] on input "d. Customer Lifetime Value projection" at bounding box center [281, 261] width 0 height 6
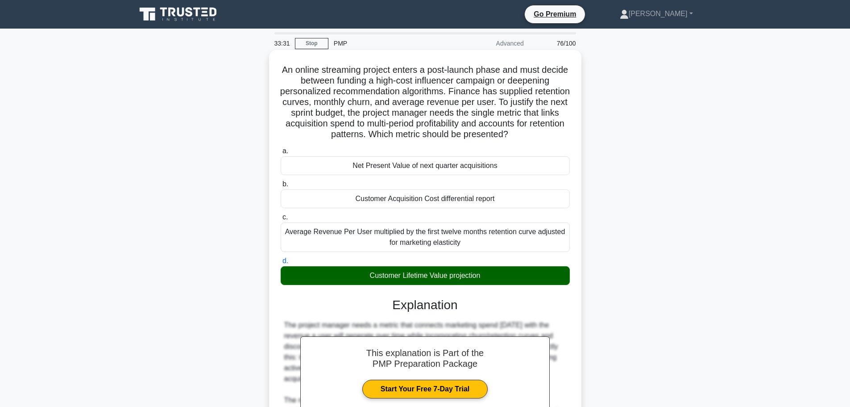
scroll to position [133, 0]
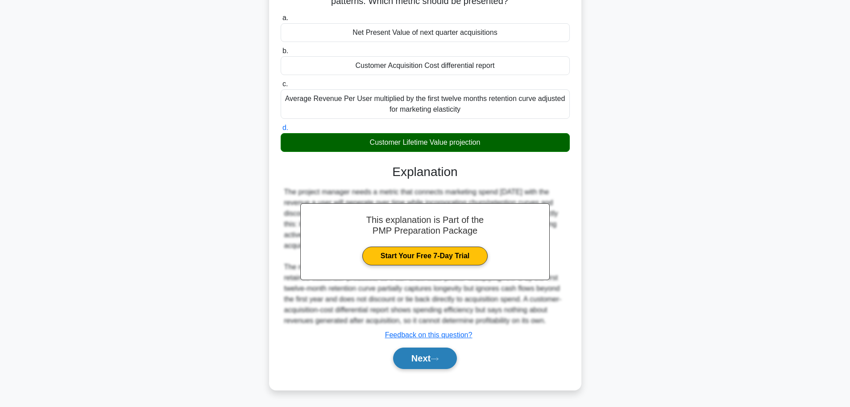
click at [405, 359] on button "Next" at bounding box center [425, 357] width 64 height 21
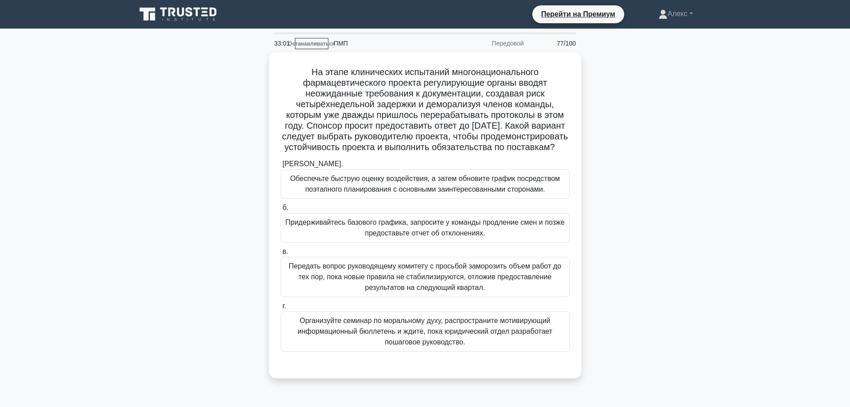
scroll to position [45, 0]
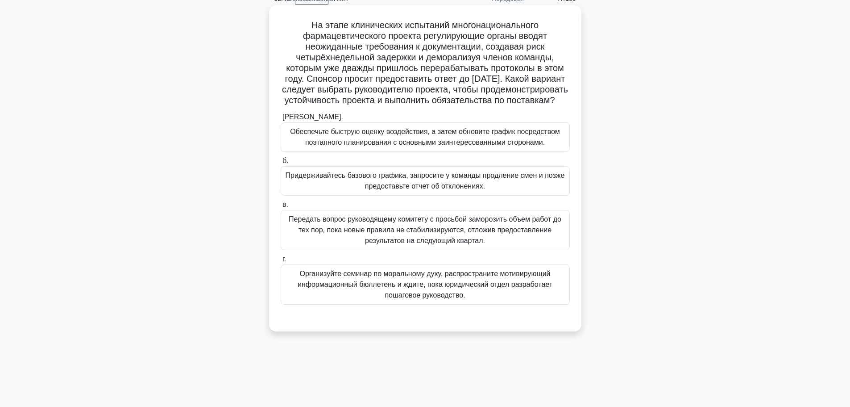
click at [462, 144] on font "Обеспечьте быструю оценку воздействия, а затем обновите график посредством поэт…" at bounding box center [425, 137] width 270 height 18
click at [281, 120] on input "а. Обеспечьте быструю оценку воздействия, а затем обновите график посредством п…" at bounding box center [281, 117] width 0 height 6
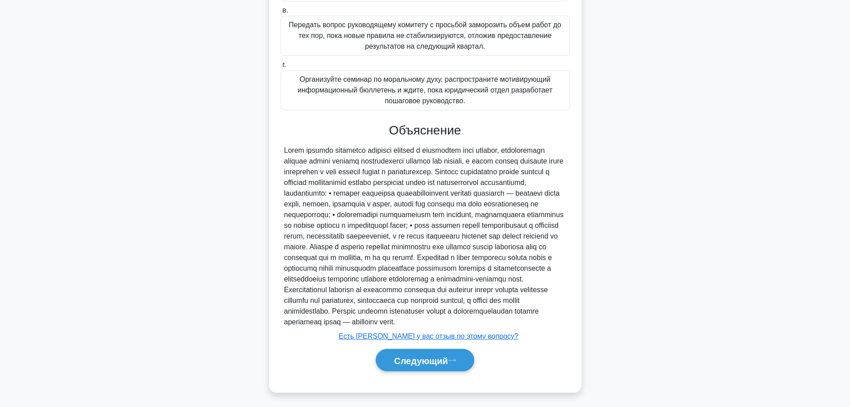
scroll to position [274, 0]
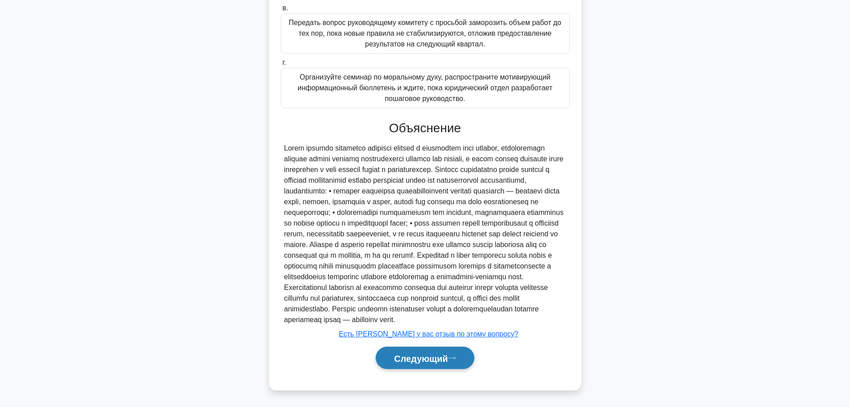
click at [436, 363] on button "Следующий" at bounding box center [425, 357] width 99 height 23
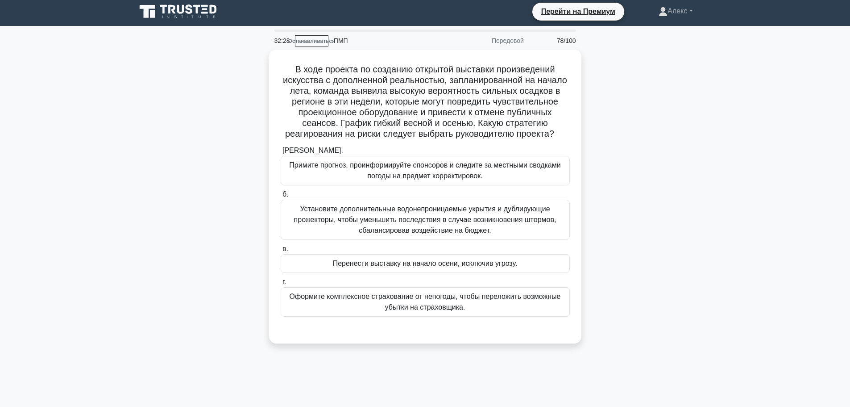
scroll to position [0, 0]
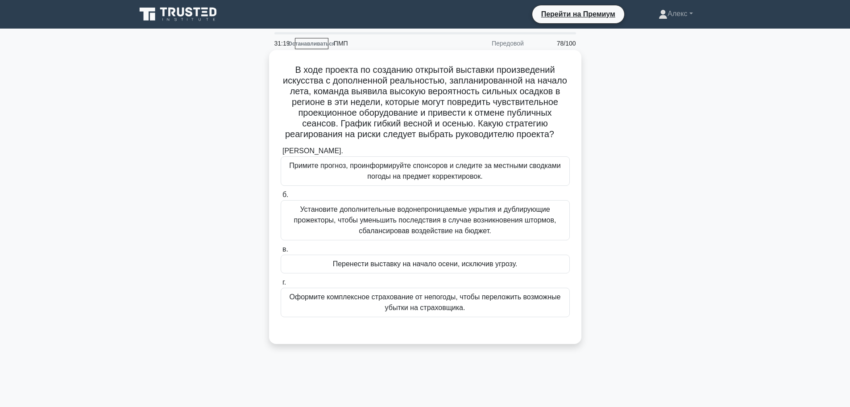
click at [413, 222] on font "Установите дополнительные водонепроницаемые укрытия и дублирующие прожекторы, ч…" at bounding box center [425, 219] width 262 height 29
click at [281, 198] on input "б. Установите дополнительные водонепроницаемые укрытия и дублирующие прожекторы…" at bounding box center [281, 195] width 0 height 6
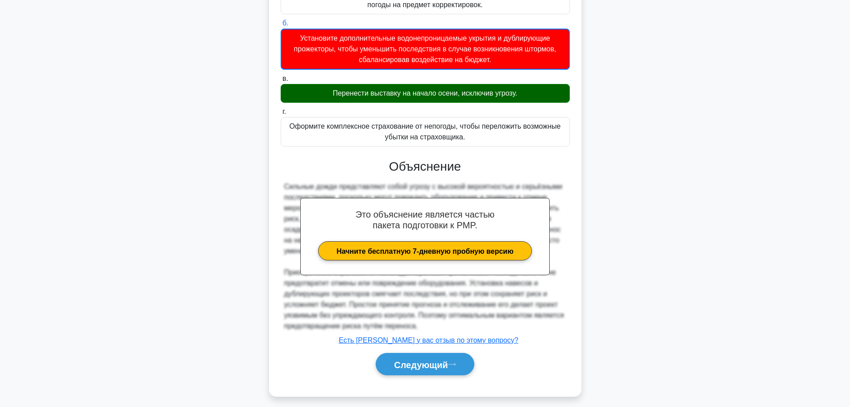
scroll to position [179, 0]
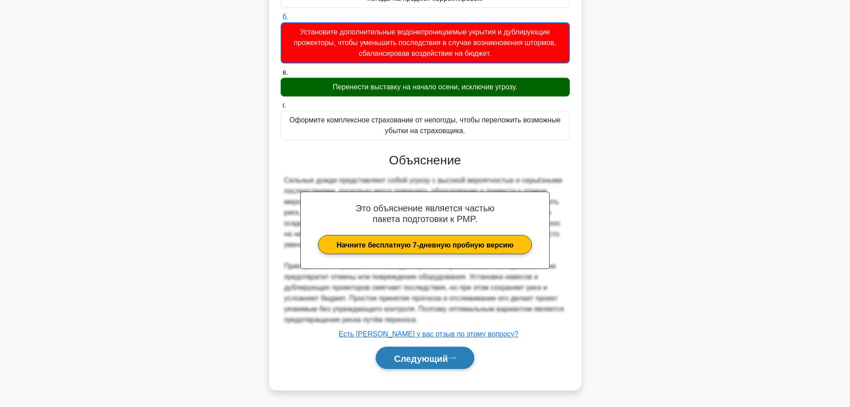
click at [426, 362] on font "Следующий" at bounding box center [421, 358] width 54 height 10
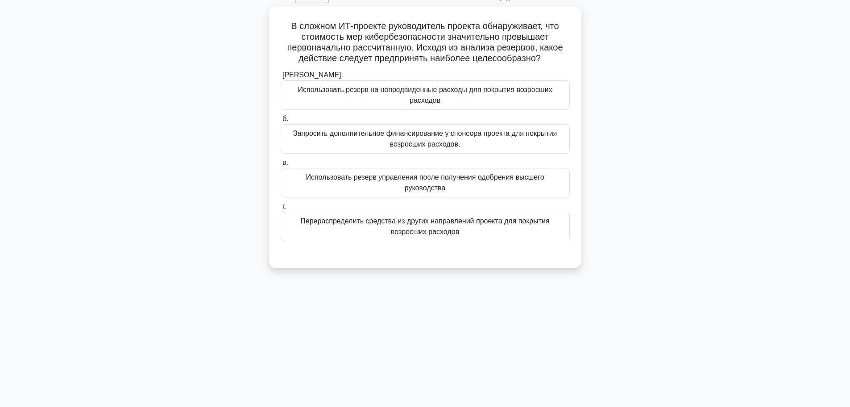
scroll to position [0, 0]
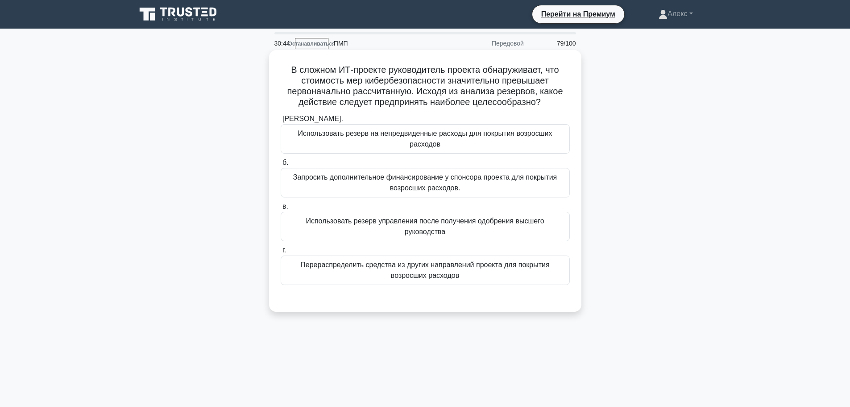
click at [480, 147] on font "Использовать резерв на непредвиденные расходы для покрытия возросших расходов" at bounding box center [425, 138] width 281 height 21
click at [281, 122] on input "а. Использовать резерв на непредвиденные расходы для покрытия возросших расходов" at bounding box center [281, 119] width 0 height 6
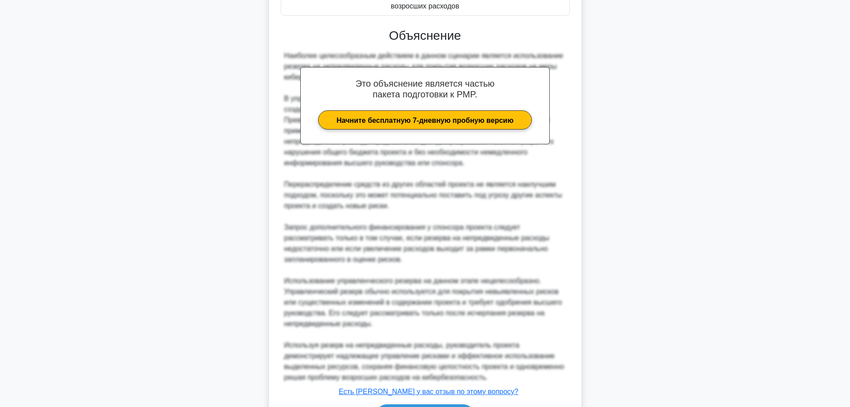
scroll to position [312, 0]
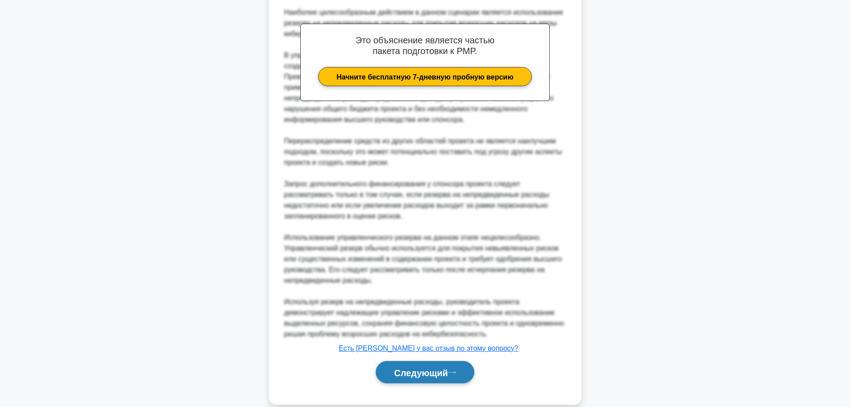
click at [429, 367] on font "Следующий" at bounding box center [421, 372] width 54 height 10
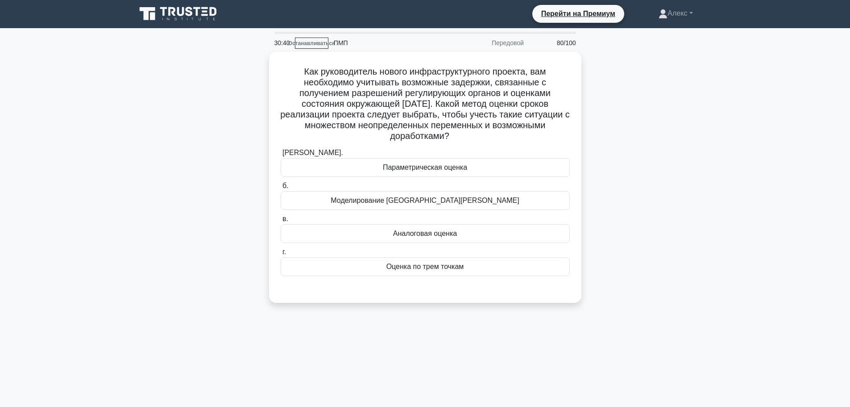
scroll to position [0, 0]
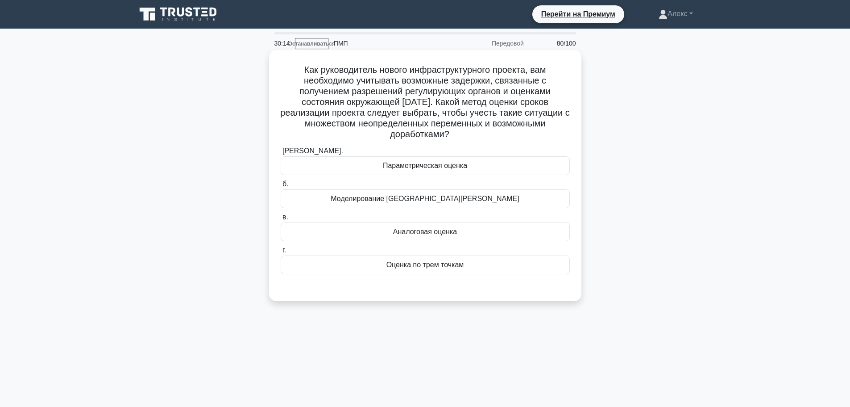
click at [457, 195] on font "Моделирование Монте-Карло" at bounding box center [425, 199] width 188 height 8
click at [281, 187] on input "б. Моделирование Монте-Карло" at bounding box center [281, 184] width 0 height 6
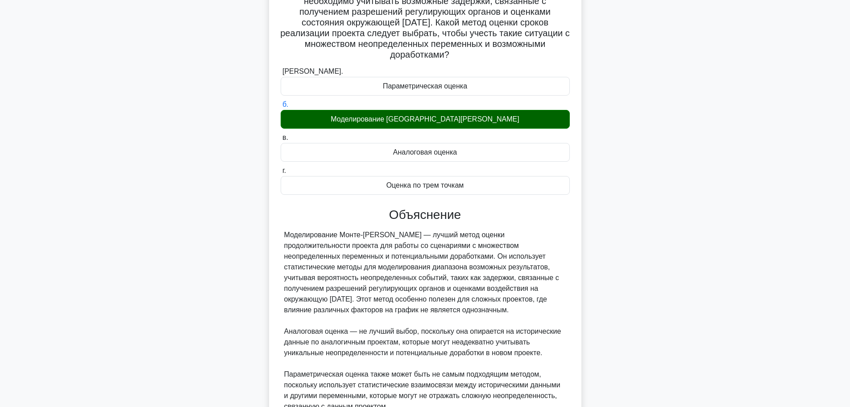
scroll to position [231, 0]
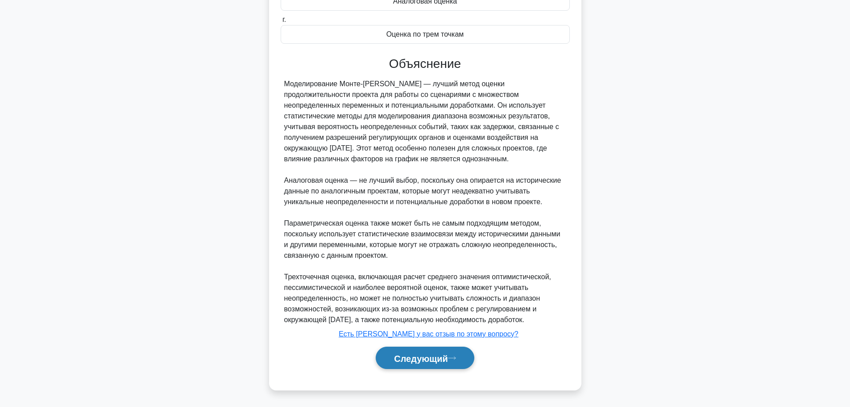
click at [414, 353] on font "Следующий" at bounding box center [421, 358] width 54 height 10
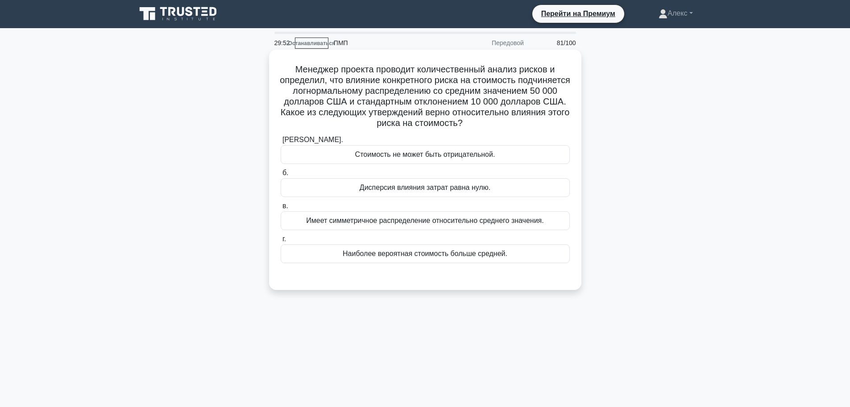
scroll to position [0, 0]
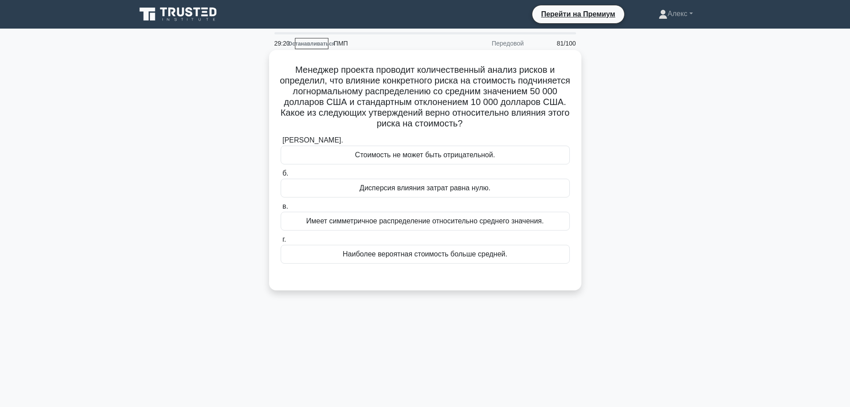
click at [410, 184] on font "Дисперсия влияния затрат равна нулю." at bounding box center [425, 188] width 131 height 8
click at [281, 176] on input "б. Дисперсия влияния затрат равна нулю." at bounding box center [281, 173] width 0 height 6
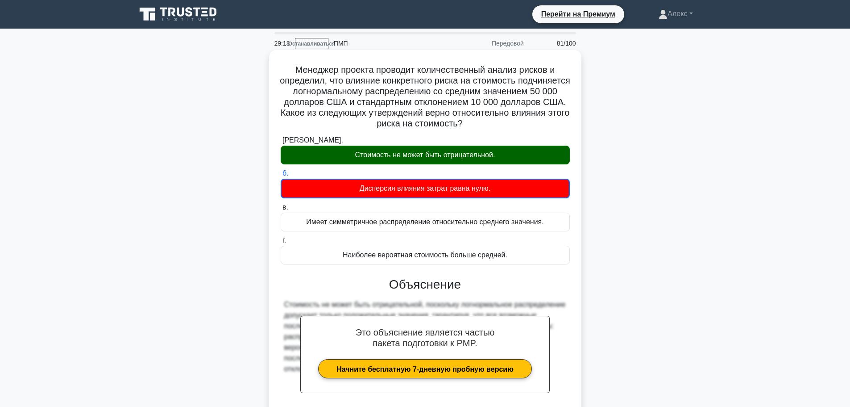
click at [409, 157] on font "Стоимость не может быть отрицательной." at bounding box center [425, 155] width 140 height 8
click at [281, 143] on input "а. Стоимость не может быть отрицательной." at bounding box center [281, 140] width 0 height 6
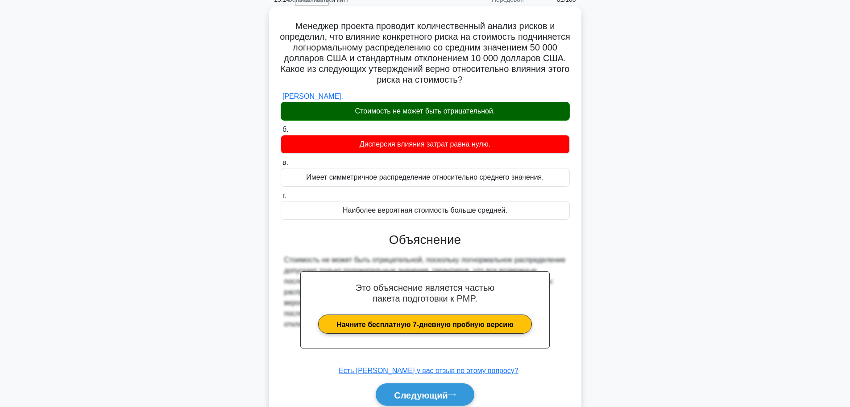
scroll to position [81, 0]
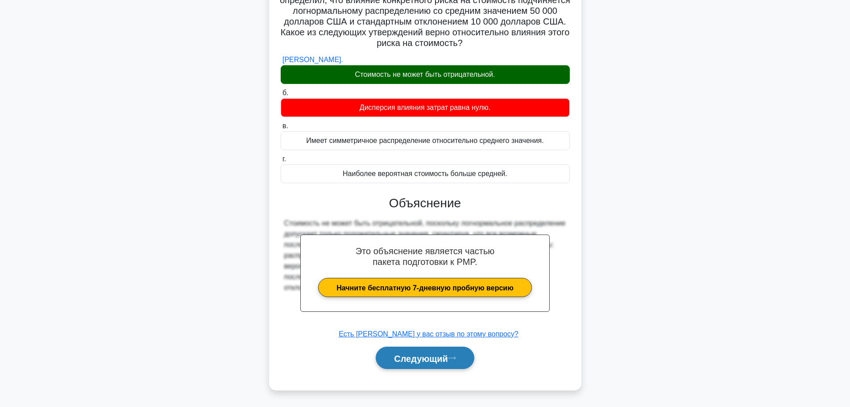
click at [448, 354] on font "Следующий" at bounding box center [421, 358] width 54 height 10
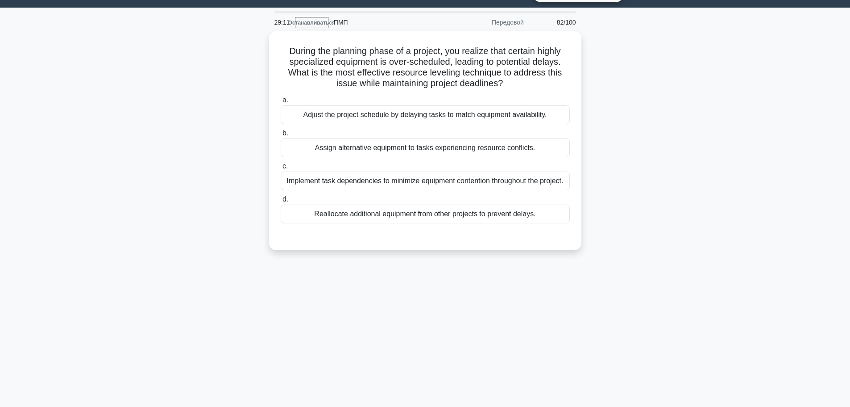
scroll to position [0, 0]
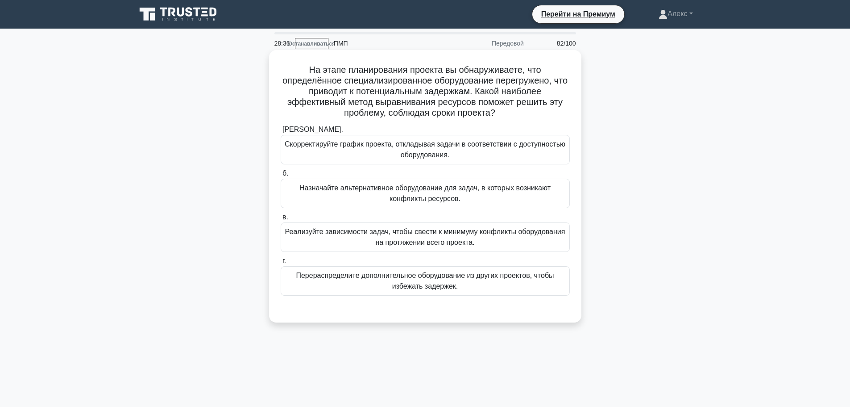
click at [435, 243] on font "Реализуйте зависимости задач, чтобы свести к минимуму конфликты оборудования на…" at bounding box center [425, 237] width 280 height 18
click at [281, 220] on input "в. Реализуйте зависимости задач, чтобы свести к минимуму конфликты оборудования…" at bounding box center [281, 217] width 0 height 6
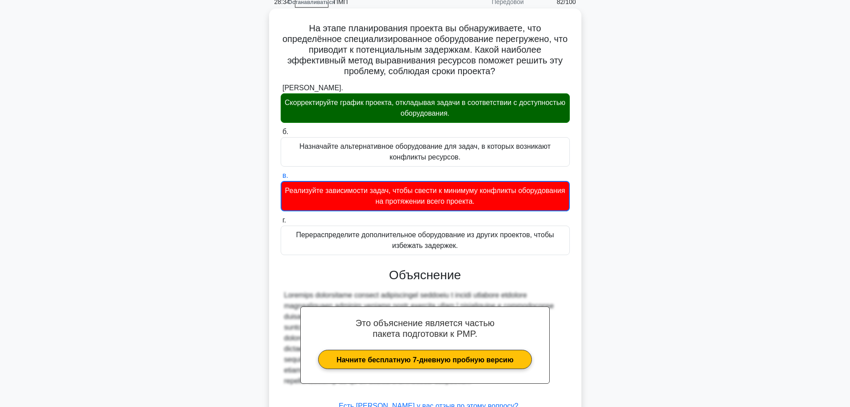
scroll to position [114, 0]
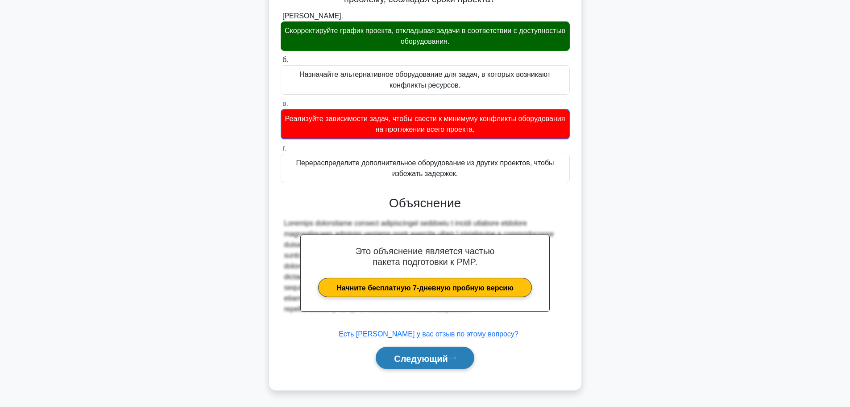
click at [422, 360] on font "Следующий" at bounding box center [421, 358] width 54 height 10
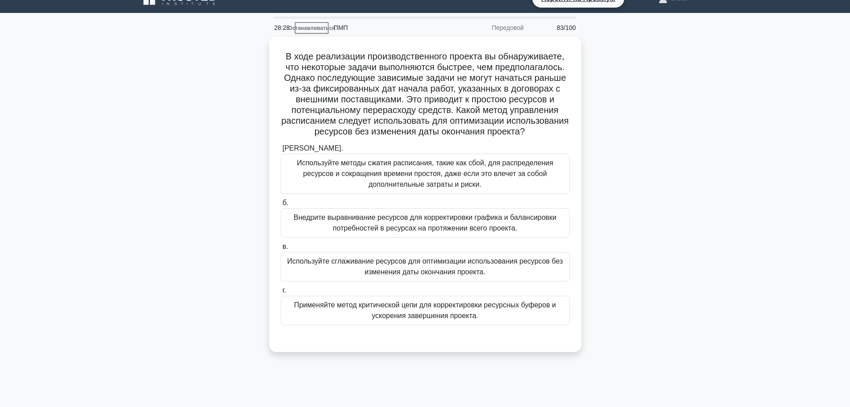
scroll to position [0, 0]
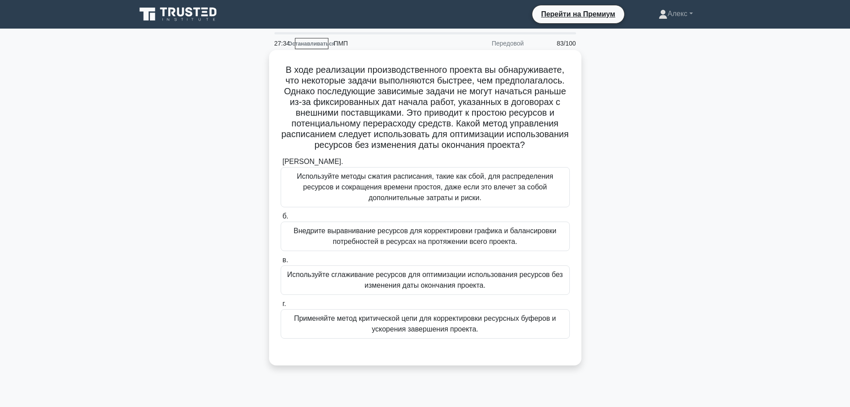
click at [423, 289] on font "Используйте сглаживание ресурсов для оптимизации использования ресурсов без изм…" at bounding box center [425, 279] width 276 height 18
click at [281, 263] on input "в. Используйте сглаживание ресурсов для оптимизации использования ресурсов без …" at bounding box center [281, 260] width 0 height 6
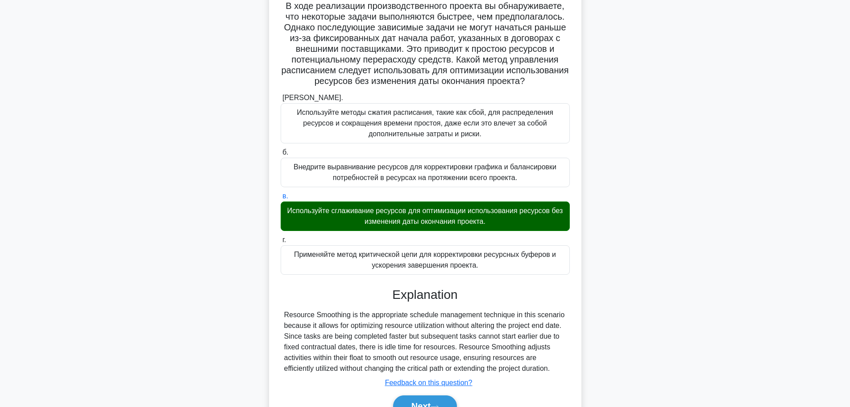
scroll to position [145, 0]
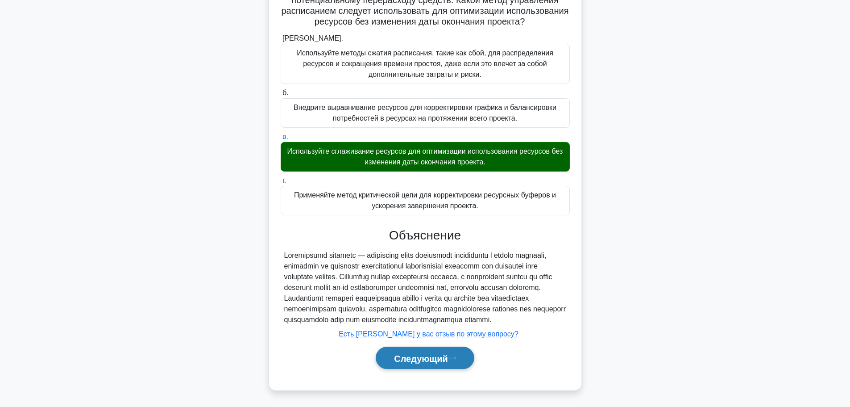
click at [437, 365] on button "Следующий" at bounding box center [425, 357] width 99 height 23
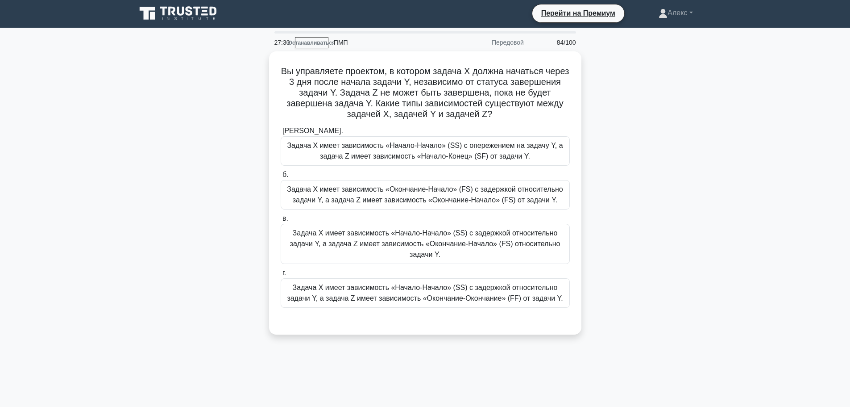
scroll to position [0, 0]
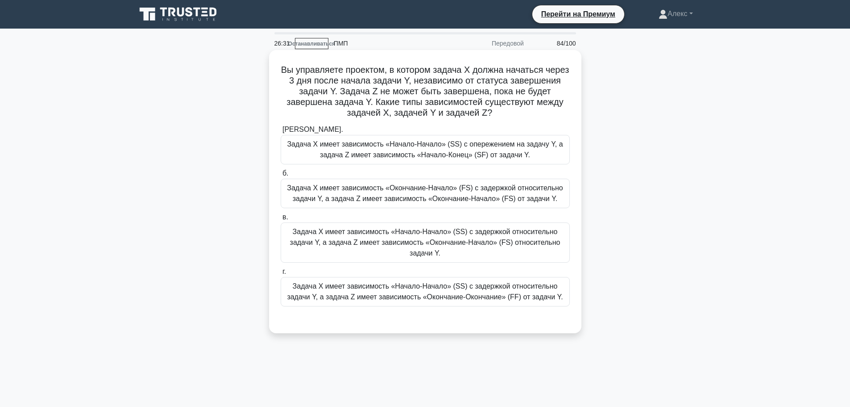
click at [357, 295] on font "Задача X имеет зависимость «Начало-Начало» (SS) с задержкой относительно задачи…" at bounding box center [425, 291] width 276 height 18
click at [281, 274] on input "г. Задача X имеет зависимость «Начало-Начало» (SS) с задержкой относительно зад…" at bounding box center [281, 272] width 0 height 6
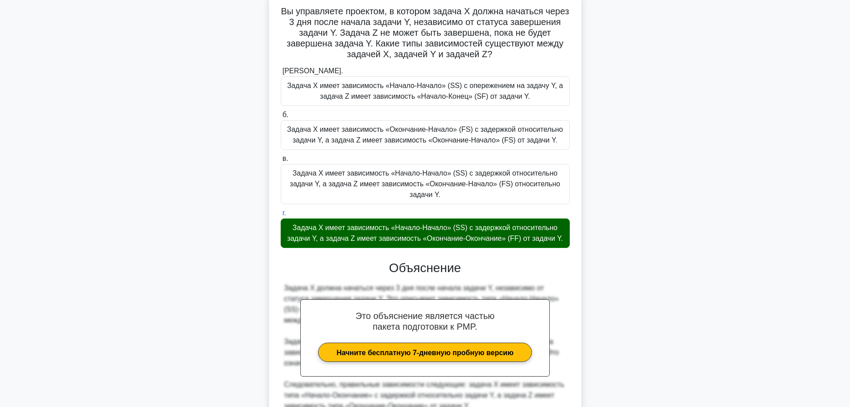
scroll to position [145, 0]
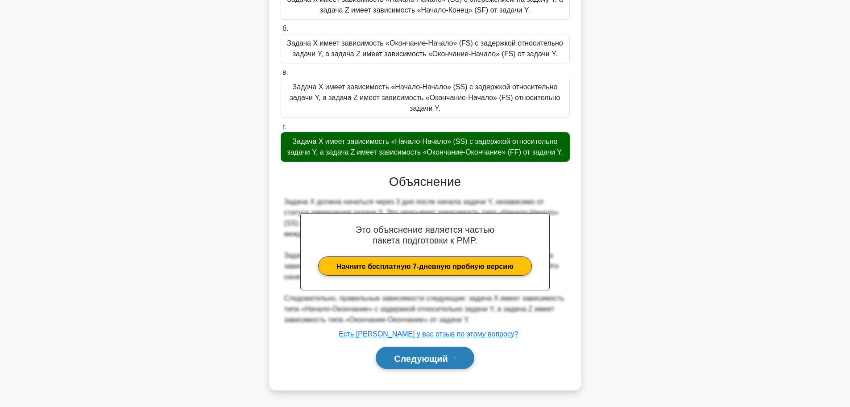
click at [444, 364] on button "Следующий" at bounding box center [425, 357] width 99 height 23
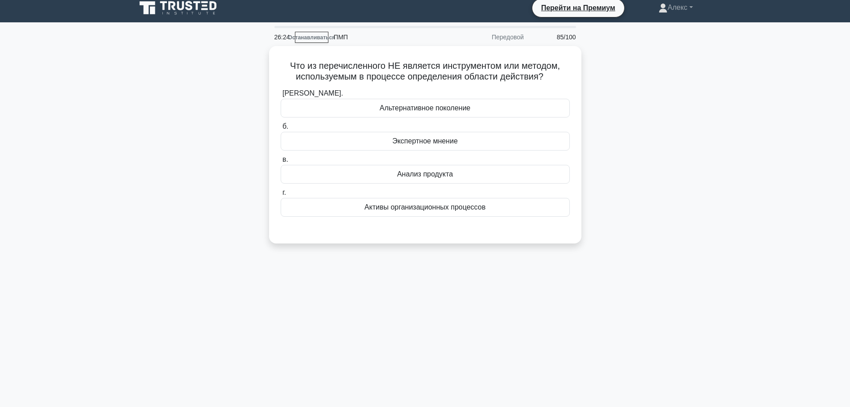
scroll to position [0, 0]
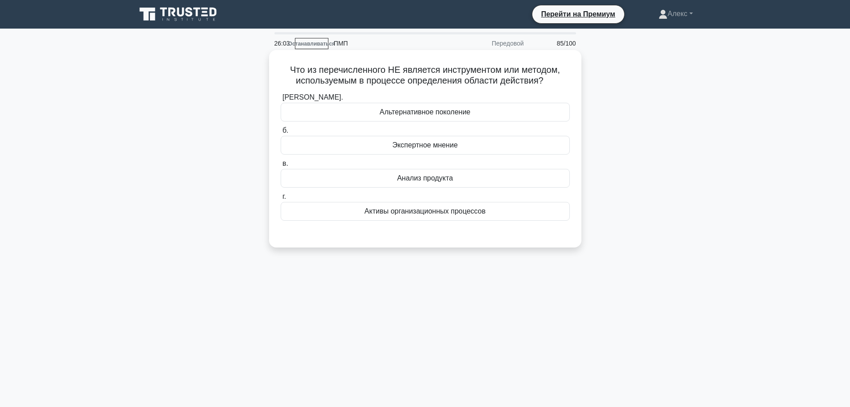
click at [466, 114] on font "Альтернативное поколение" at bounding box center [425, 112] width 91 height 8
click at [281, 100] on input "а. Альтернативное поколение" at bounding box center [281, 98] width 0 height 6
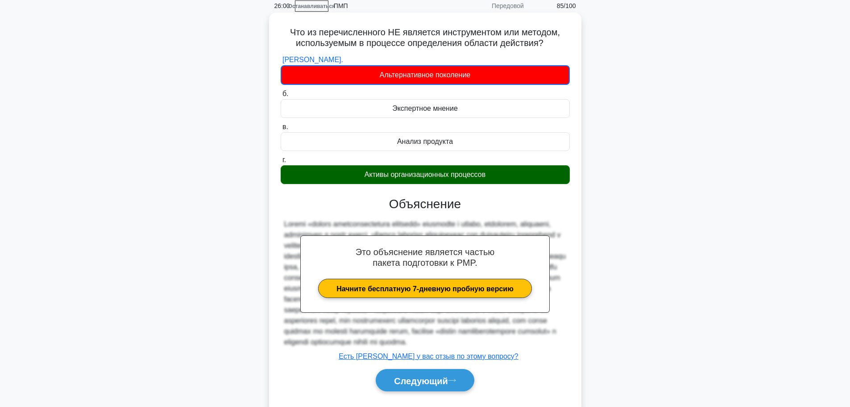
scroll to position [75, 0]
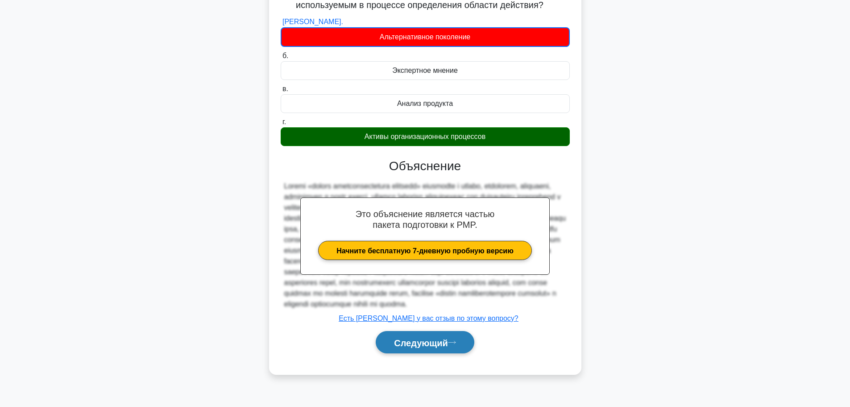
click at [452, 353] on button "Следующий" at bounding box center [425, 342] width 99 height 23
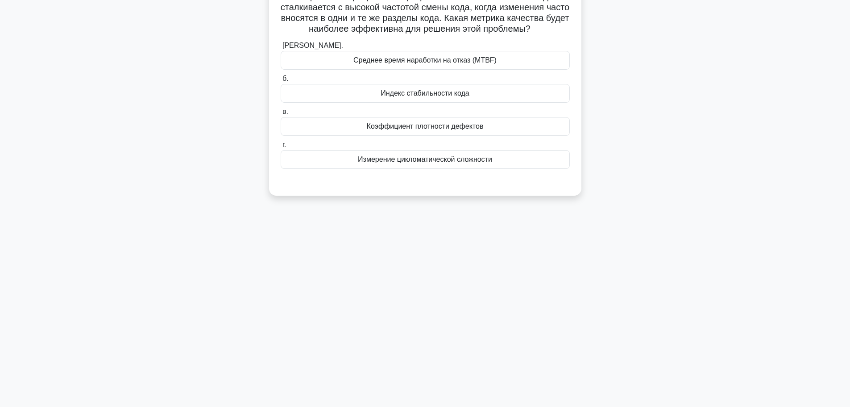
scroll to position [0, 0]
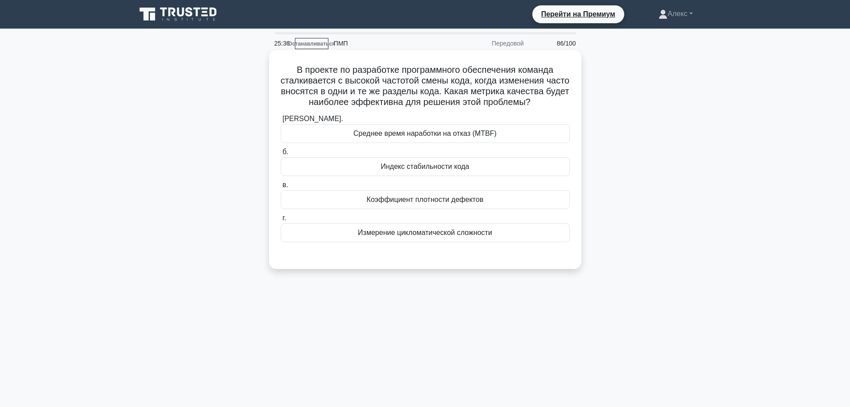
click at [444, 170] on font "Индекс стабильности кода" at bounding box center [425, 166] width 88 height 8
click at [281, 155] on input "б. Индекс стабильности кода" at bounding box center [281, 152] width 0 height 6
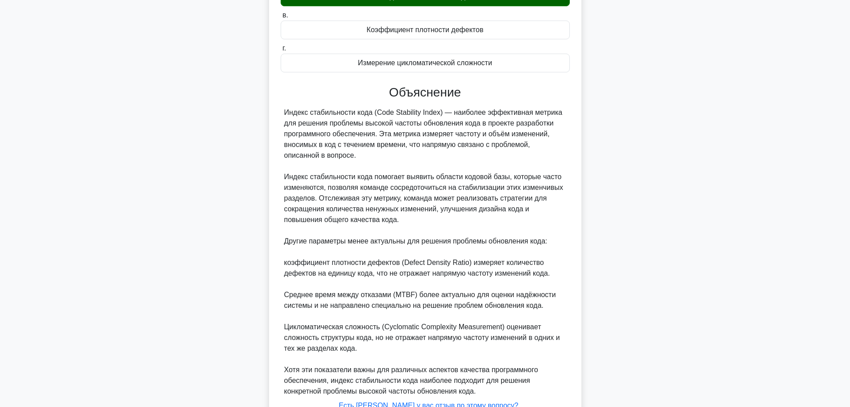
scroll to position [253, 0]
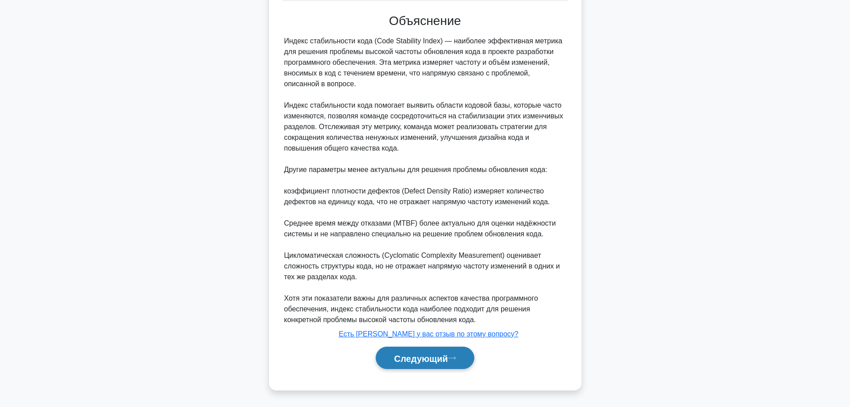
click at [416, 358] on font "Следующий" at bounding box center [421, 358] width 54 height 10
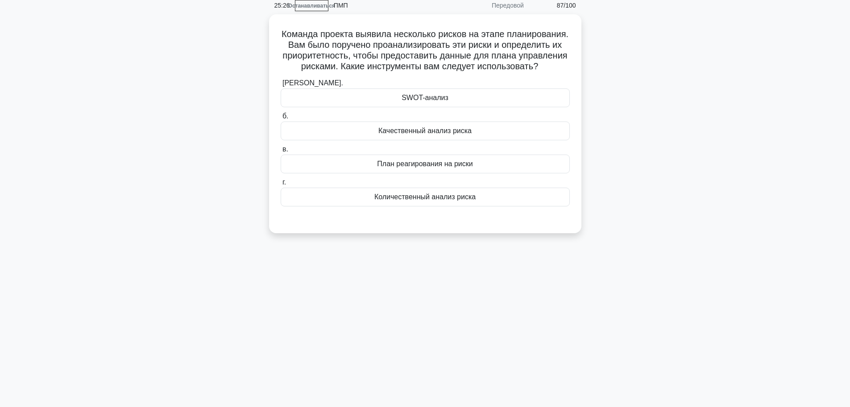
scroll to position [0, 0]
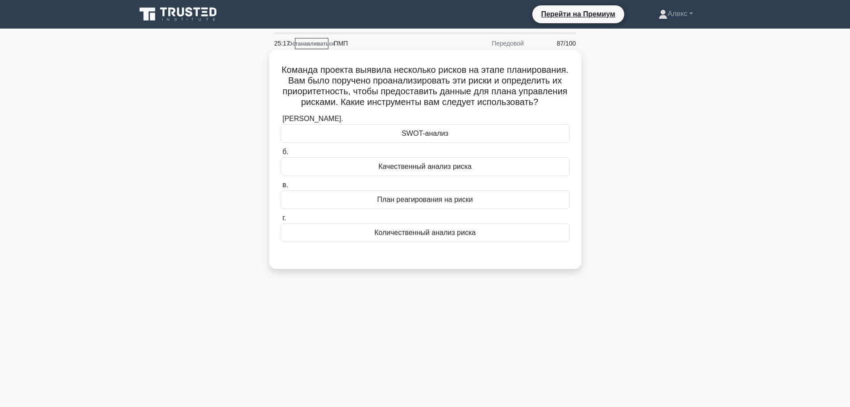
click at [449, 170] on font "Качественный анализ риска" at bounding box center [424, 166] width 93 height 8
click at [281, 155] on input "б. Качественный анализ риска" at bounding box center [281, 152] width 0 height 6
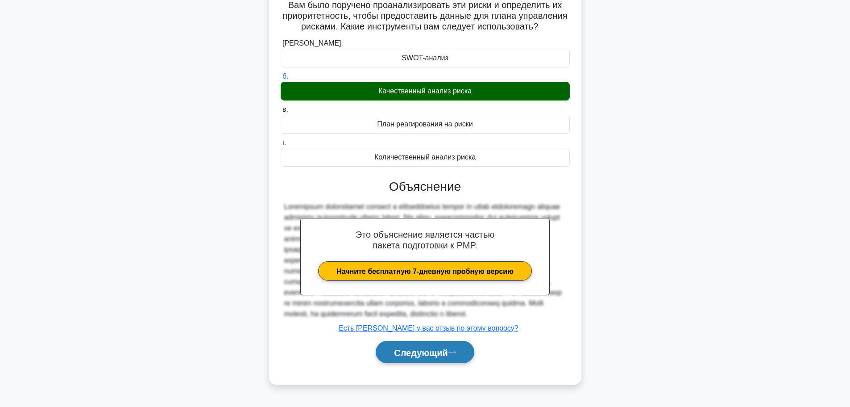
click at [414, 351] on button "Следующий" at bounding box center [425, 352] width 99 height 23
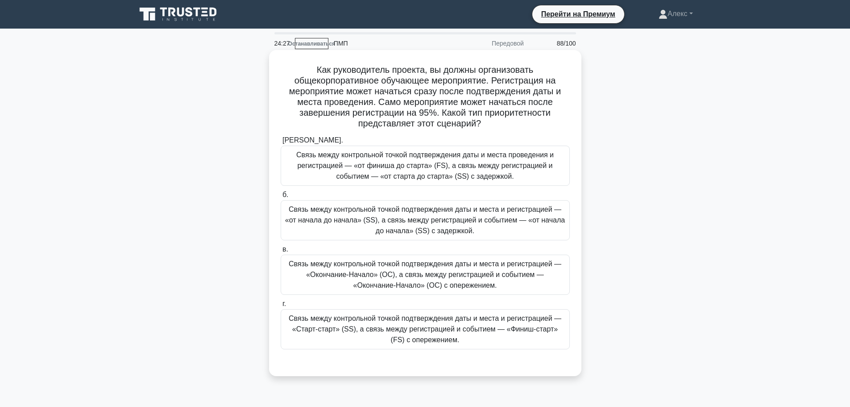
click at [508, 267] on font "Связь между контрольной точкой подтверждения даты и места и регистрацией — «Око…" at bounding box center [425, 274] width 273 height 29
click at [281, 252] on input "в. Связь между контрольной точкой подтверждения даты и места и регистрацией — «…" at bounding box center [281, 249] width 0 height 6
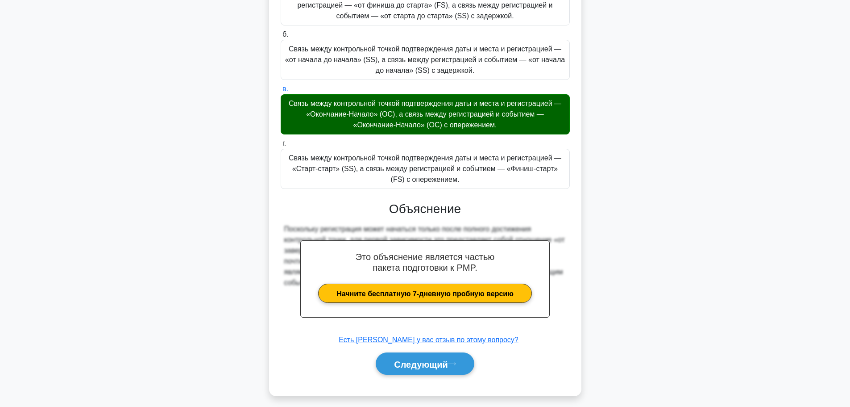
scroll to position [167, 0]
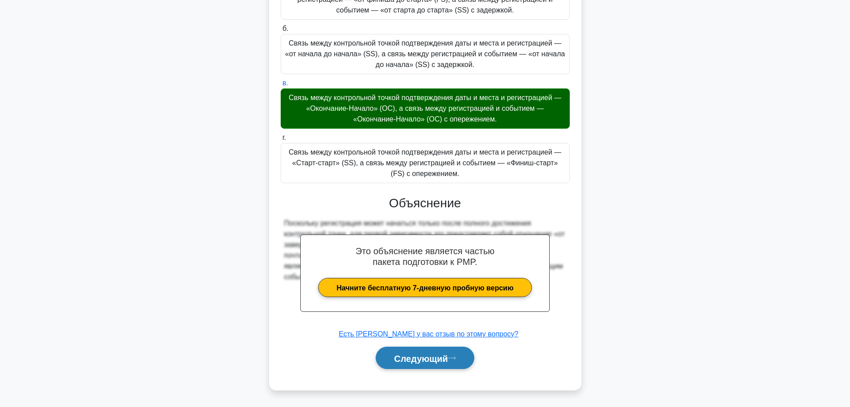
click at [437, 358] on font "Следующий" at bounding box center [421, 358] width 54 height 10
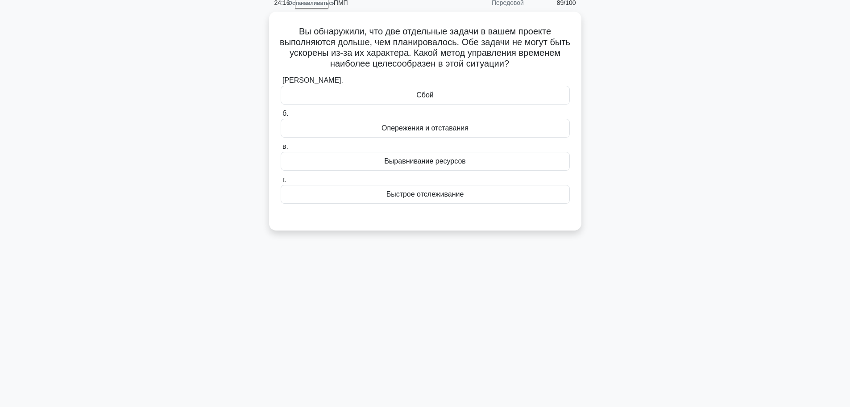
scroll to position [0, 0]
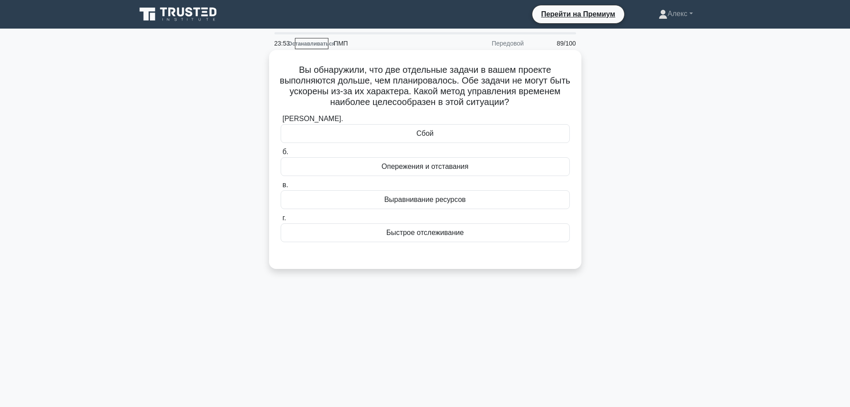
click at [465, 234] on div "Быстрое отслеживание" at bounding box center [425, 232] width 289 height 19
click at [281, 221] on input "г. Быстрое отслеживание" at bounding box center [281, 218] width 0 height 6
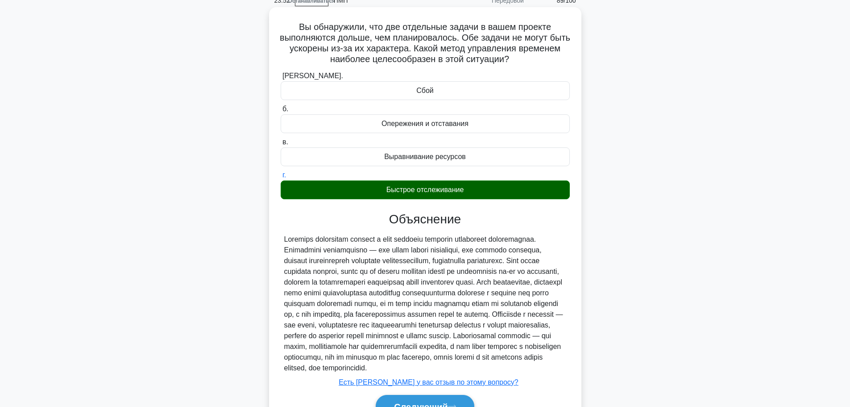
scroll to position [103, 0]
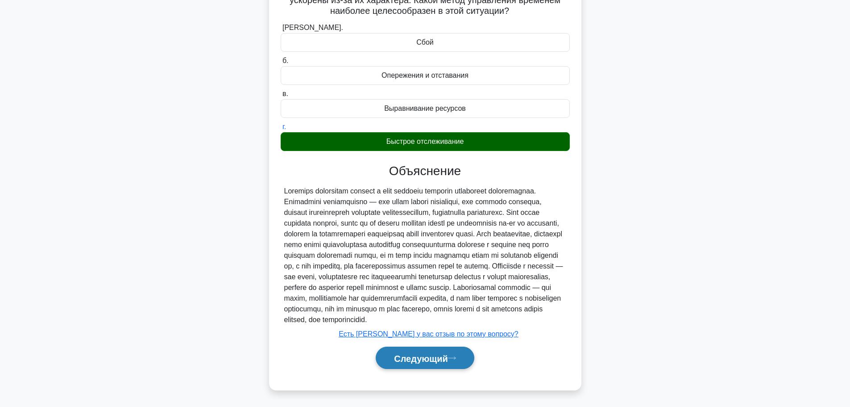
click at [416, 359] on font "Следующий" at bounding box center [421, 358] width 54 height 10
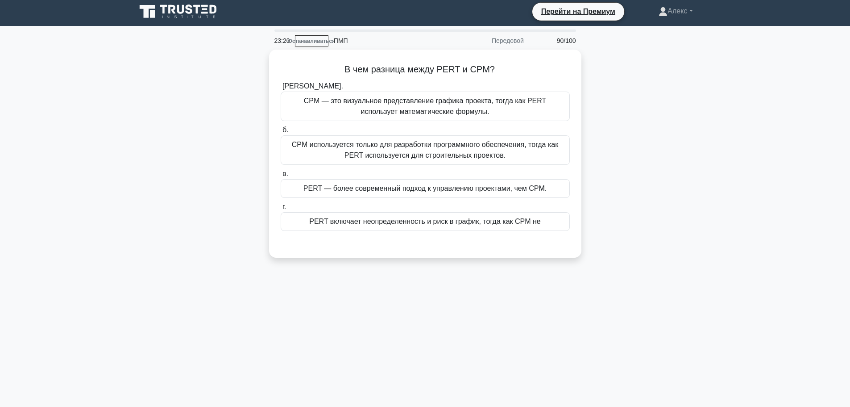
scroll to position [0, 0]
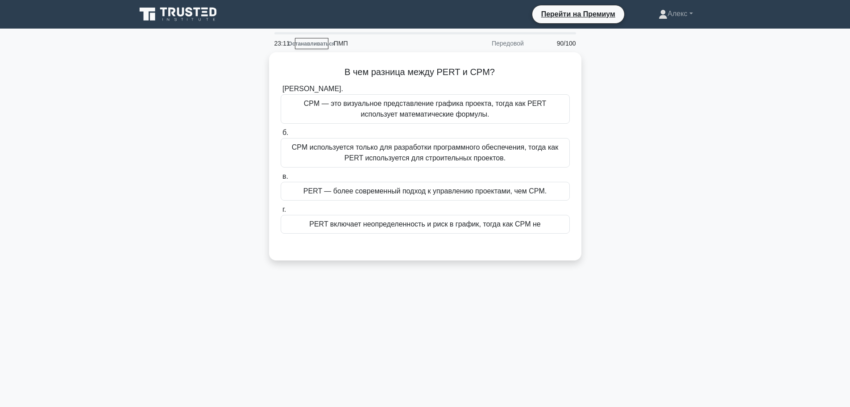
click at [625, 187] on div "В чем разница между PERT и CPM? .spinner_0XTQ{transform-origin:center;animation…" at bounding box center [425, 161] width 589 height 219
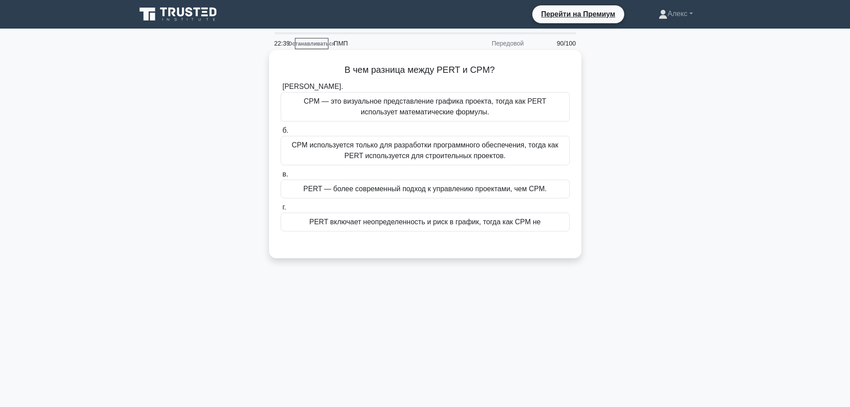
click at [494, 224] on font "PERT включает неопределенность и риск в график, тогда как CPM не" at bounding box center [424, 222] width 231 height 8
click at [281, 210] on input "г. PERT включает неопределенность и риск в график, тогда как CPM не" at bounding box center [281, 207] width 0 height 6
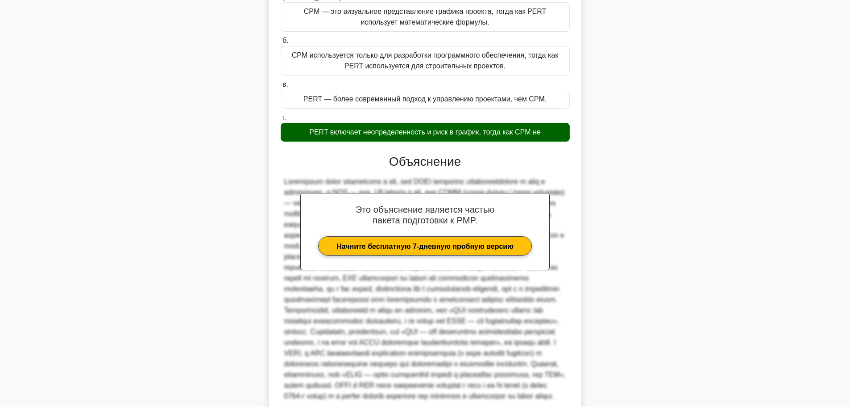
scroll to position [199, 0]
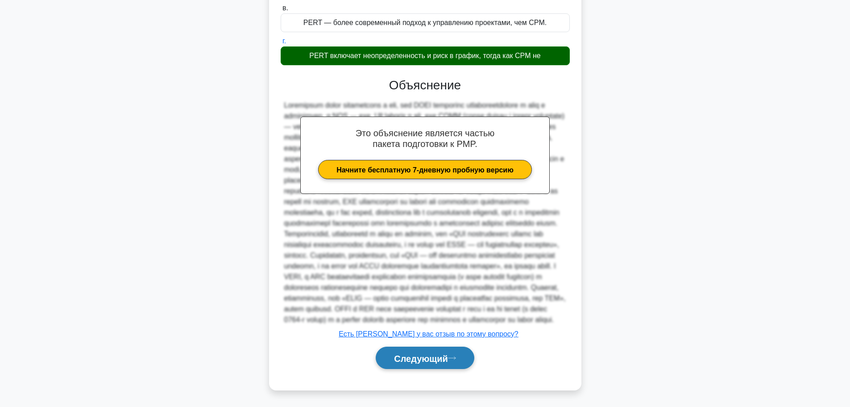
click at [437, 354] on font "Следующий" at bounding box center [421, 358] width 54 height 10
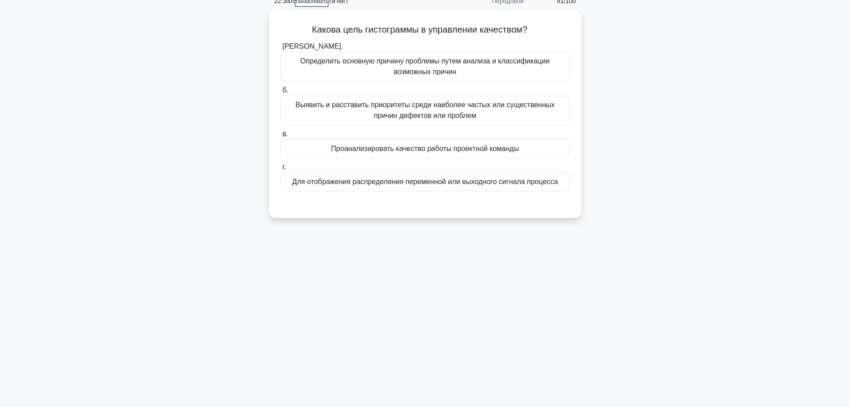
scroll to position [0, 0]
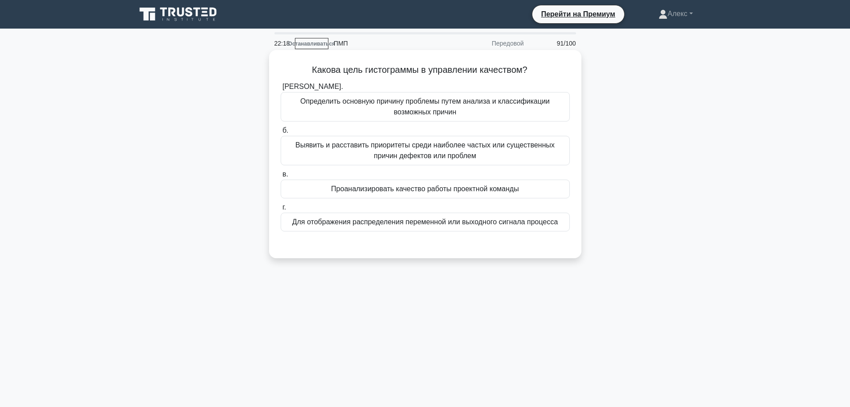
click at [526, 152] on font "Выявить и расставить приоритеты среди наиболее частых или существенных причин д…" at bounding box center [425, 150] width 281 height 21
click at [281, 133] on input "б. Выявить и расставить приоритеты среди наиболее частых или существенных причи…" at bounding box center [281, 131] width 0 height 6
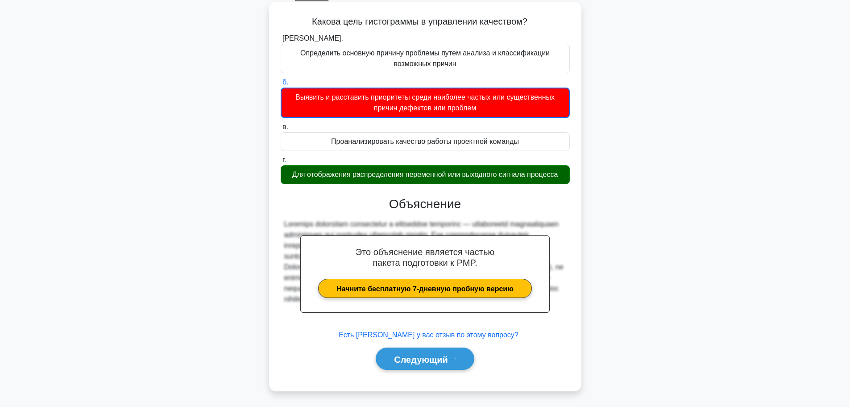
scroll to position [75, 0]
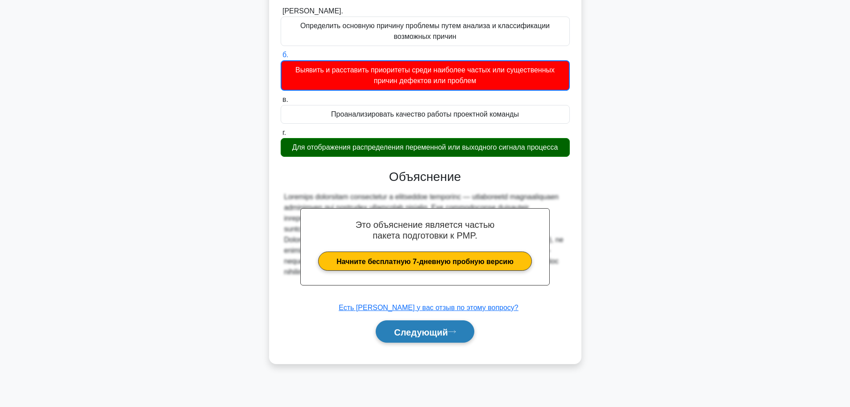
click at [423, 337] on font "Следующий" at bounding box center [421, 332] width 54 height 10
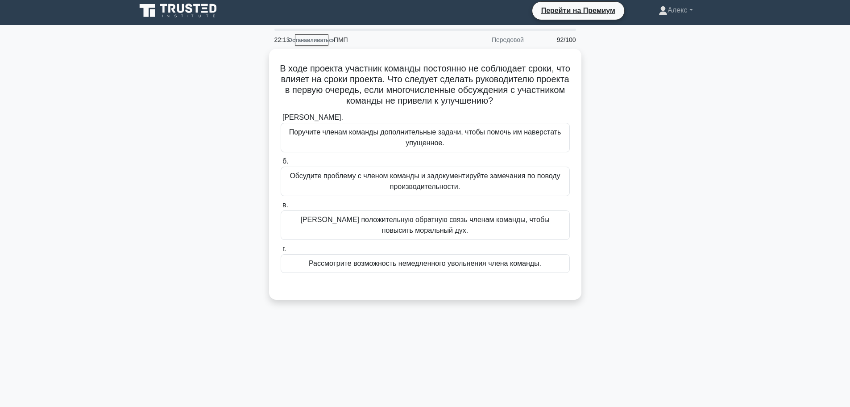
scroll to position [0, 0]
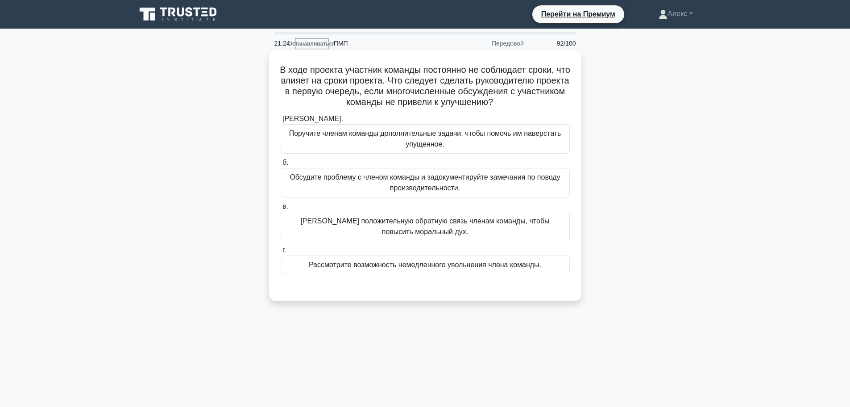
click at [414, 261] on font "Рассмотрите возможность немедленного увольнения члена команды." at bounding box center [425, 265] width 233 height 8
click at [281, 253] on input "г. Рассмотрите возможность немедленного увольнения члена команды." at bounding box center [281, 250] width 0 height 6
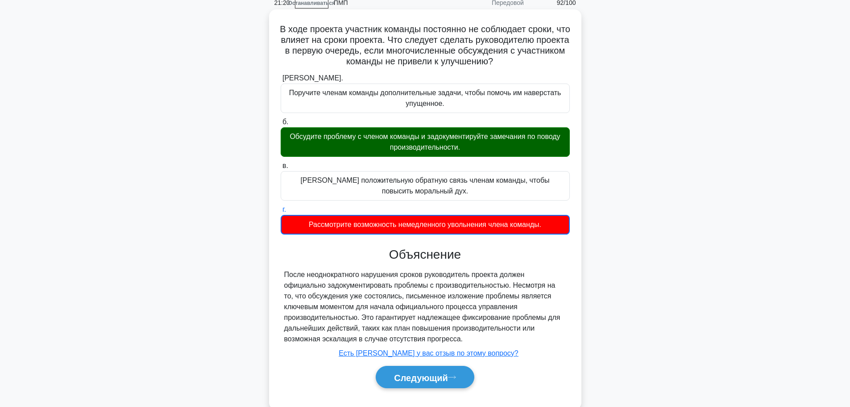
scroll to position [75, 0]
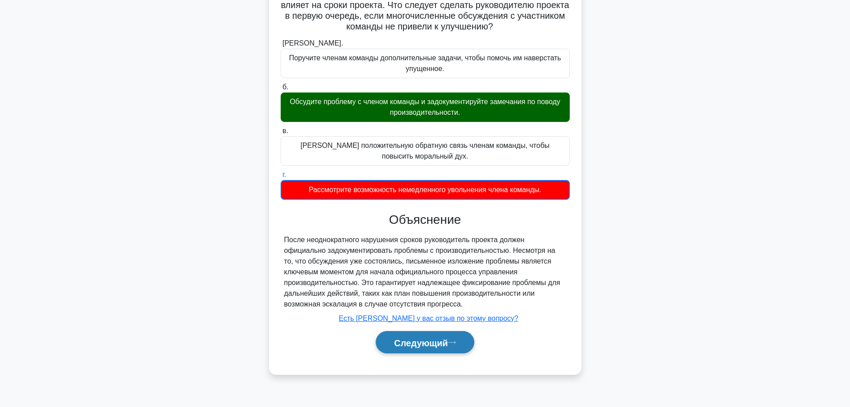
click at [438, 345] on font "Следующий" at bounding box center [421, 342] width 54 height 10
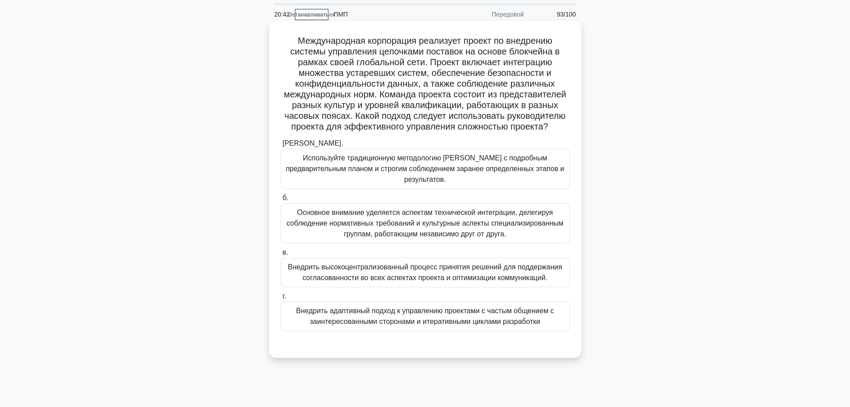
scroll to position [45, 0]
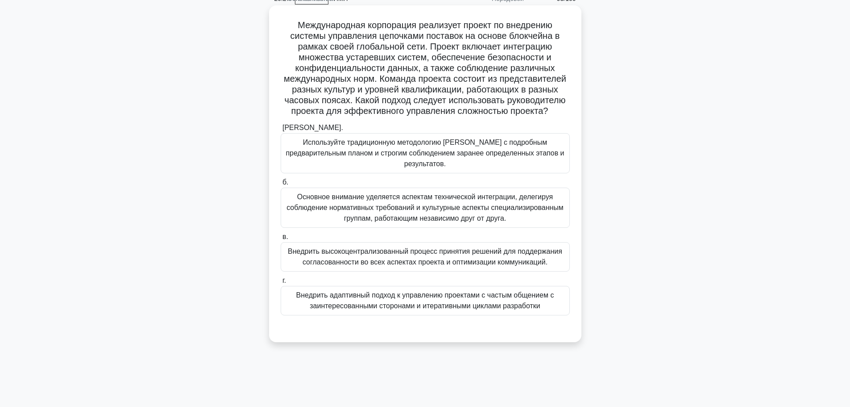
click at [389, 294] on font "Внедрить адаптивный подход к управлению проектами с частым общением с заинтерес…" at bounding box center [425, 300] width 258 height 18
click at [281, 283] on input "г. Внедрить адаптивный подход к управлению проектами с частым общением с заинте…" at bounding box center [281, 281] width 0 height 6
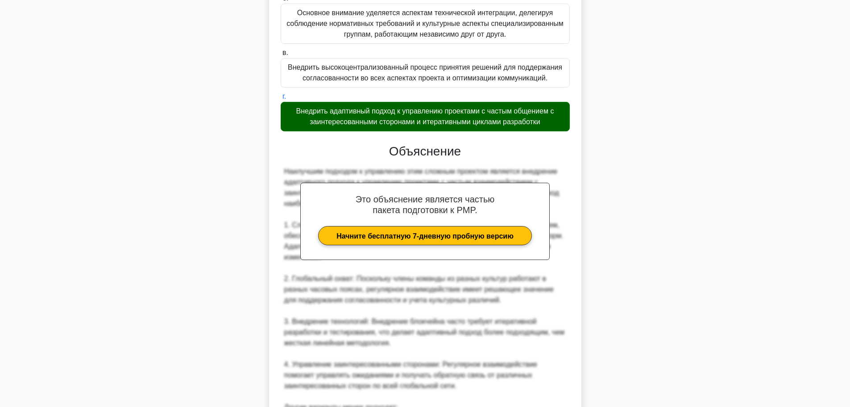
scroll to position [446, 0]
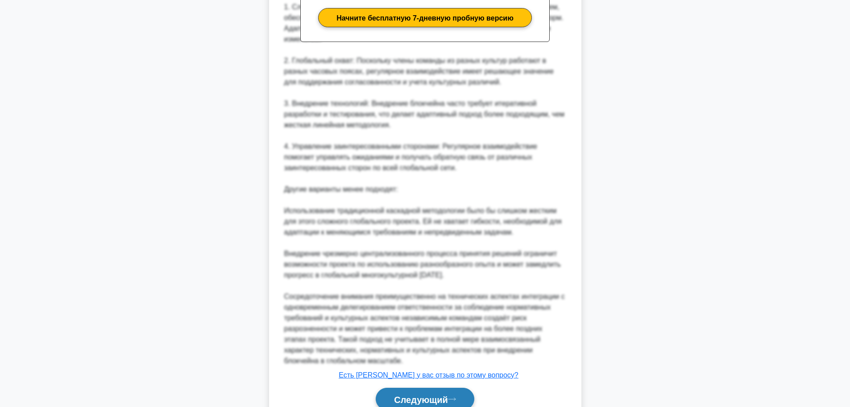
click at [439, 394] on font "Следующий" at bounding box center [421, 399] width 54 height 10
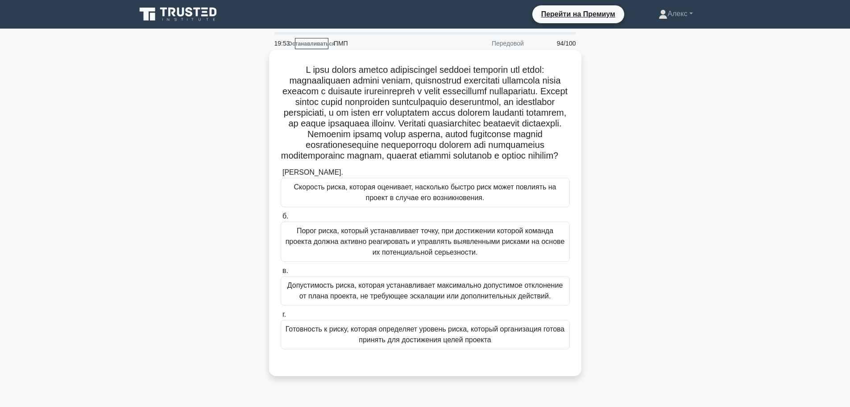
scroll to position [45, 0]
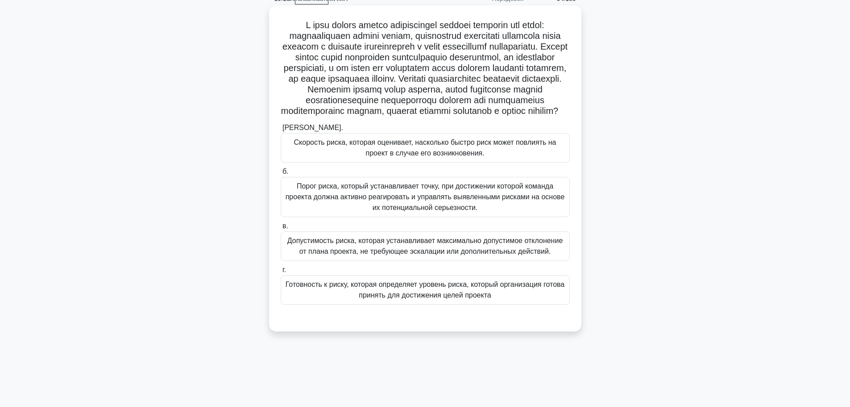
click at [463, 157] on font "Скорость риска, которая оценивает, насколько быстро риск может повлиять на прое…" at bounding box center [425, 147] width 262 height 18
click at [281, 131] on input "а. Скорость риска, которая оценивает, насколько быстро риск может повлиять на п…" at bounding box center [281, 128] width 0 height 6
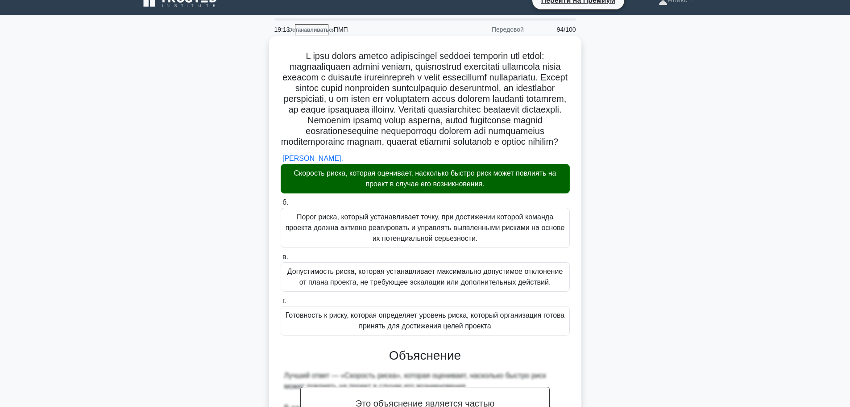
scroll to position [0, 0]
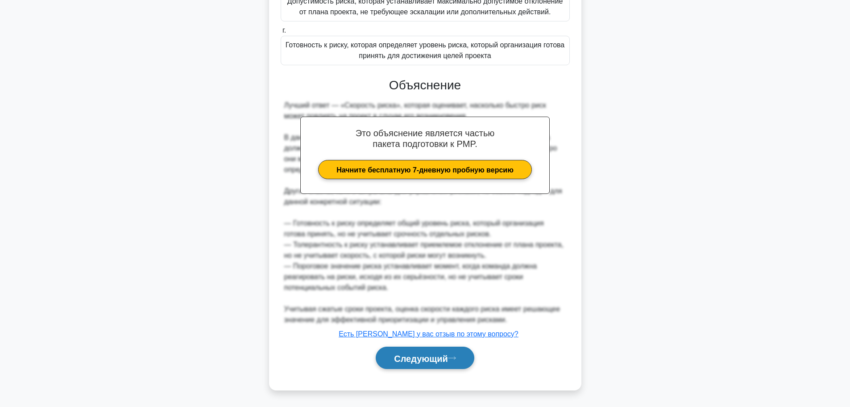
click at [438, 353] on font "Следующий" at bounding box center [421, 358] width 54 height 10
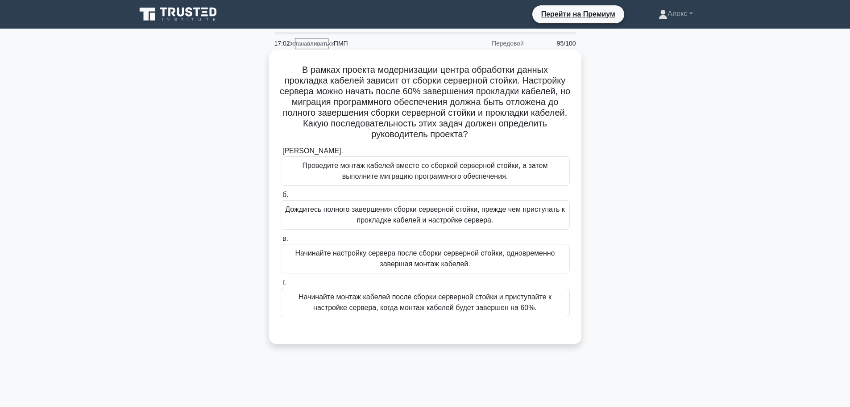
click at [415, 310] on font "Начинайте монтаж кабелей после сборки серверной стойки и приступайте к настройк…" at bounding box center [425, 302] width 253 height 18
click at [281, 285] on input "г. Начинайте монтаж кабелей после сборки серверной стойки и приступайте к настр…" at bounding box center [281, 282] width 0 height 6
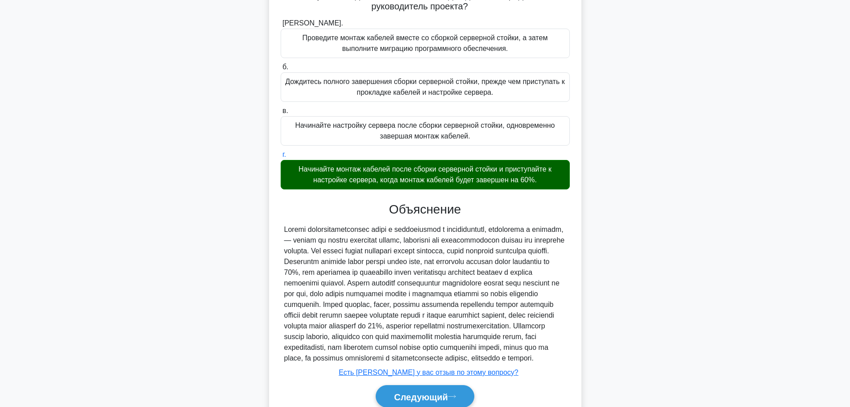
scroll to position [188, 0]
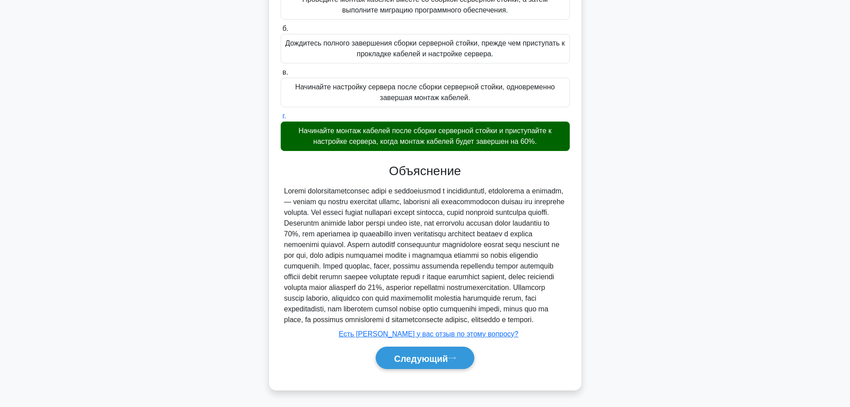
click at [417, 370] on div "Следующий" at bounding box center [425, 358] width 289 height 30
click at [421, 359] on font "Следующий" at bounding box center [421, 358] width 54 height 10
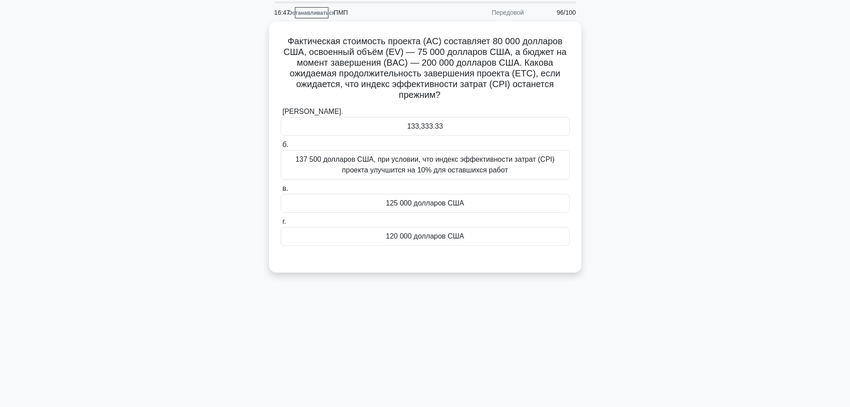
scroll to position [0, 0]
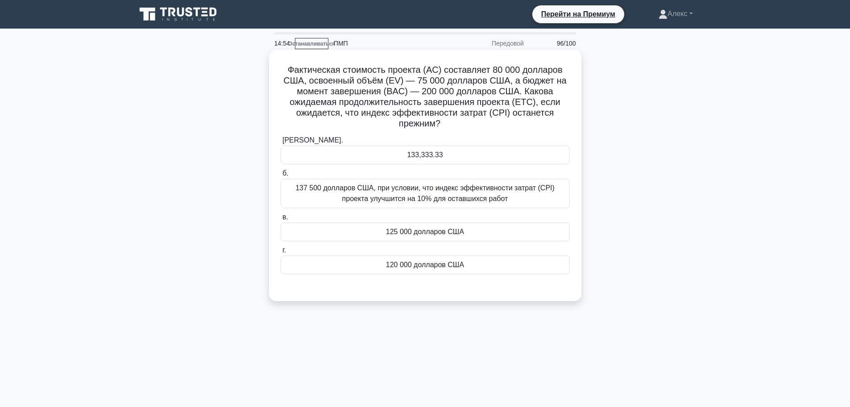
click at [451, 163] on div "133,333.33" at bounding box center [425, 154] width 289 height 19
click at [281, 143] on input "а. 133,333.33" at bounding box center [281, 140] width 0 height 6
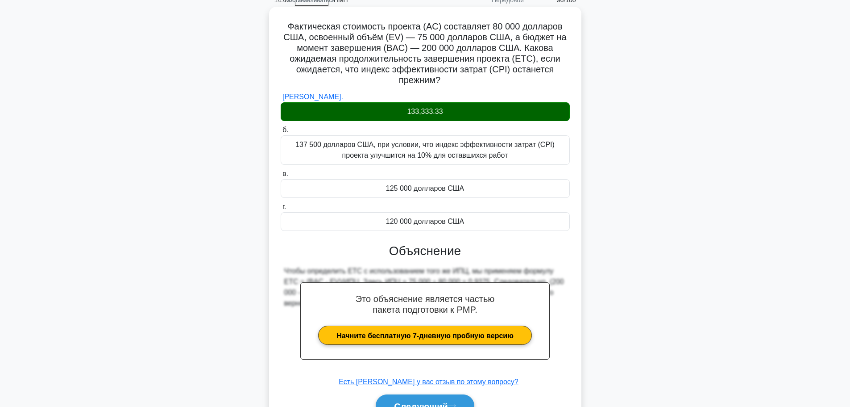
scroll to position [92, 0]
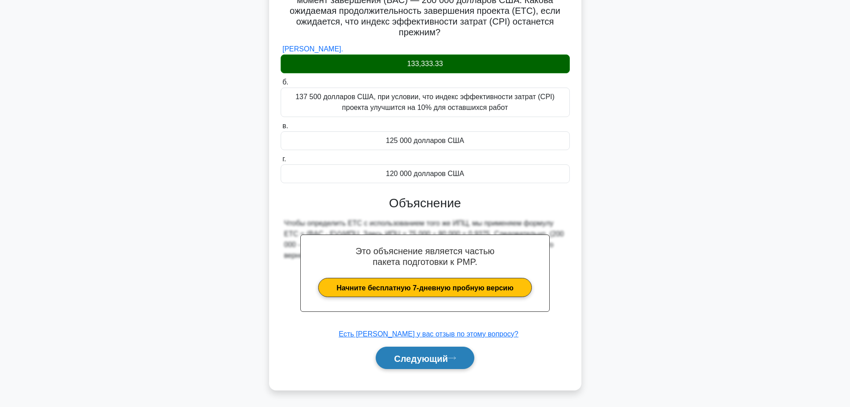
click at [412, 346] on button "Следующий" at bounding box center [425, 357] width 99 height 23
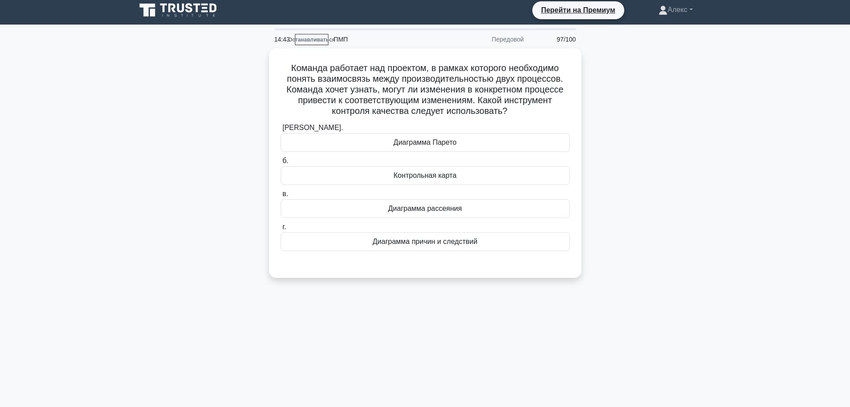
scroll to position [0, 0]
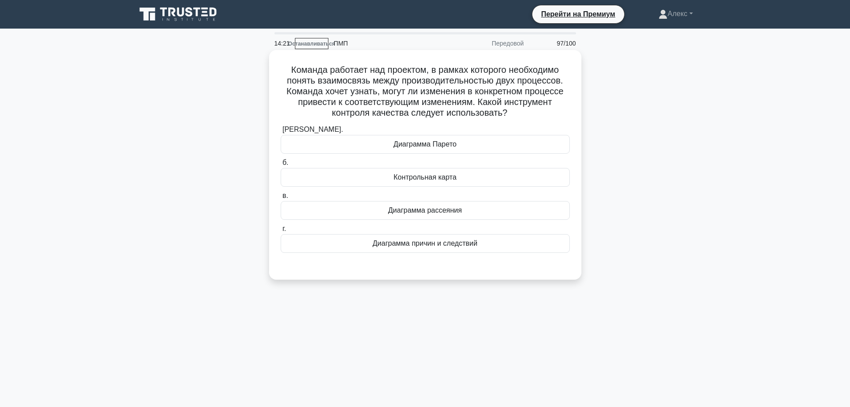
click at [417, 240] on font "Диаграмма причин и следствий" at bounding box center [425, 243] width 105 height 8
click at [281, 232] on input "г. Диаграмма причин и следствий" at bounding box center [281, 229] width 0 height 6
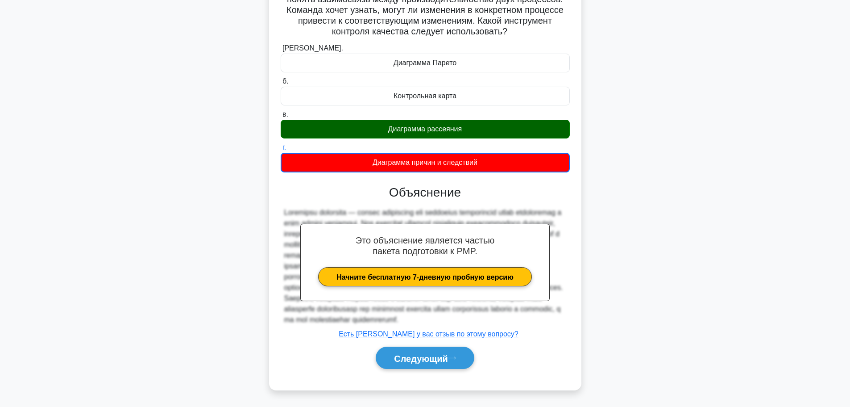
scroll to position [93, 0]
click at [441, 361] on font "Следующий" at bounding box center [421, 358] width 54 height 10
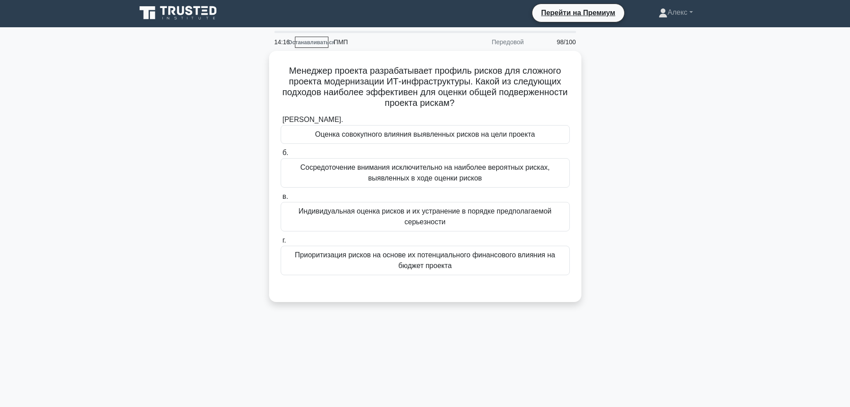
scroll to position [0, 0]
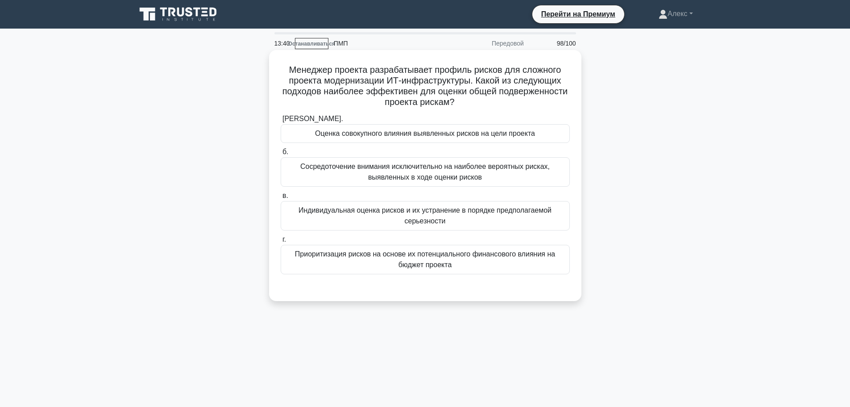
click at [430, 137] on font "Оценка совокупного влияния выявленных рисков на цели проекта" at bounding box center [425, 133] width 220 height 8
click at [281, 122] on input "а. Оценка совокупного влияния выявленных рисков на цели проекта" at bounding box center [281, 119] width 0 height 6
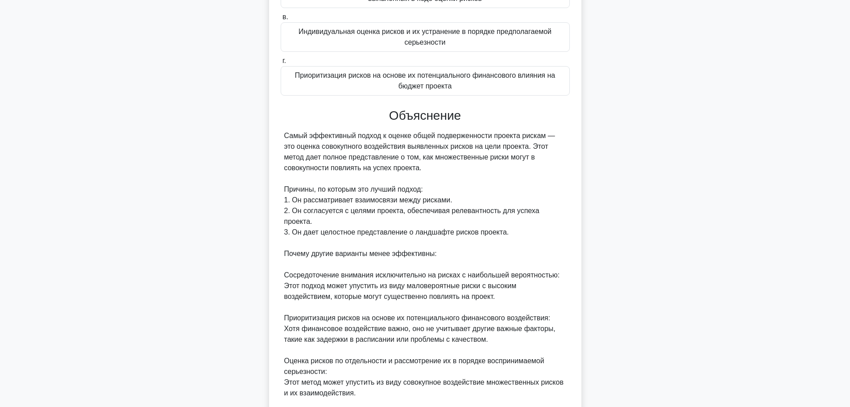
scroll to position [295, 0]
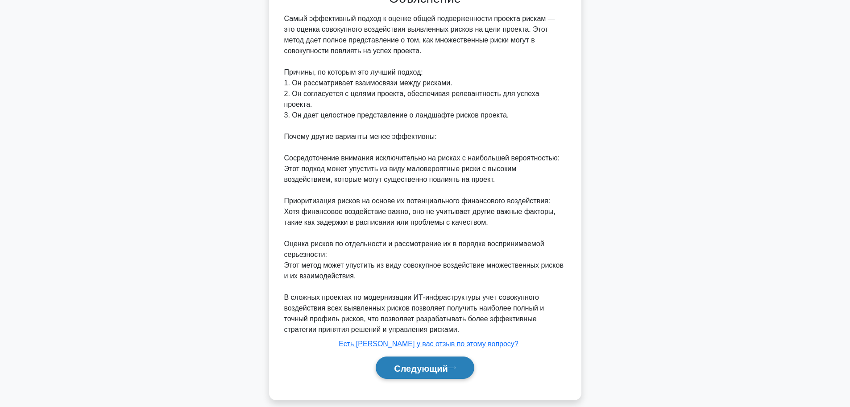
click at [455, 356] on button "Следующий" at bounding box center [425, 367] width 99 height 23
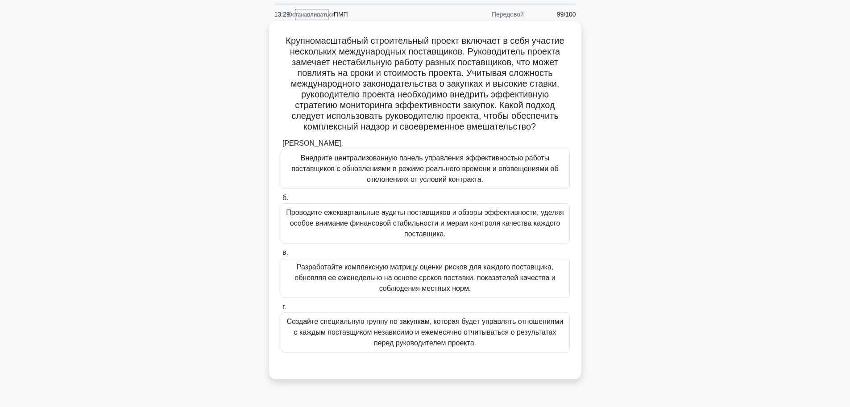
scroll to position [45, 0]
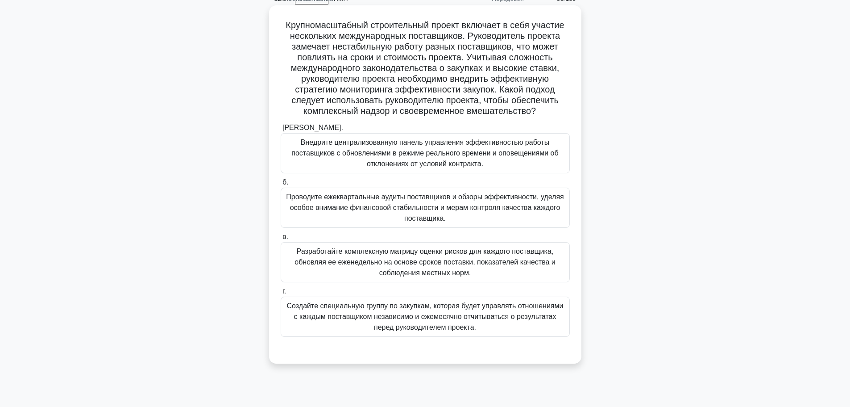
click at [454, 159] on font "Внедрите централизованную панель управления эффективностью работы поставщиков с…" at bounding box center [424, 152] width 267 height 29
click at [281, 131] on input "а. Внедрите централизованную панель управления эффективностью работы поставщико…" at bounding box center [281, 128] width 0 height 6
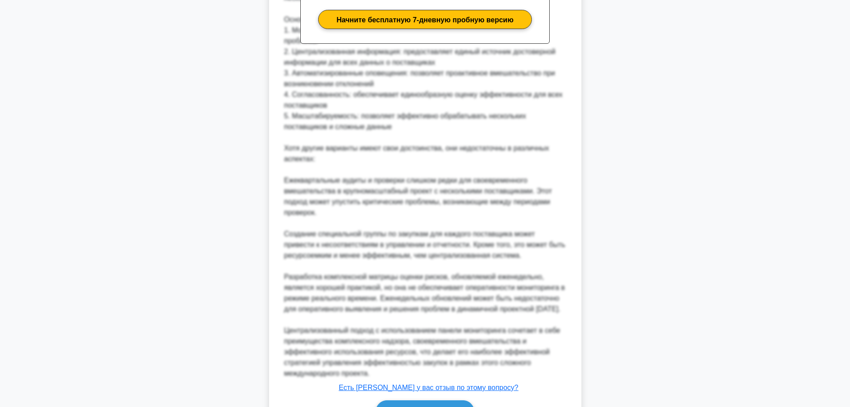
scroll to position [520, 0]
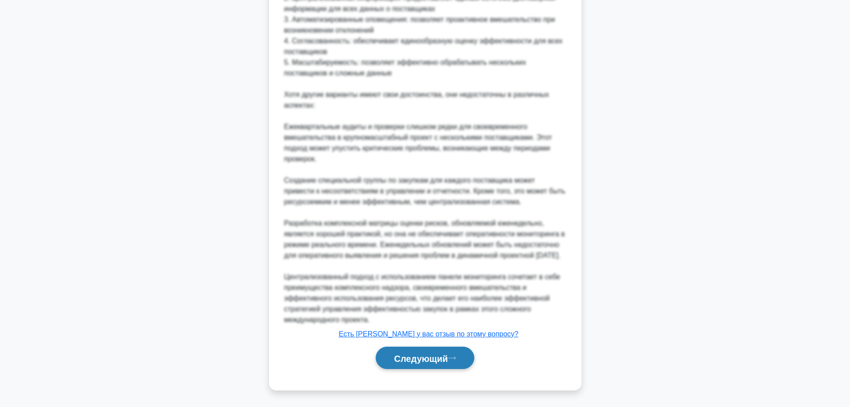
click at [426, 351] on button "Следующий" at bounding box center [425, 357] width 99 height 23
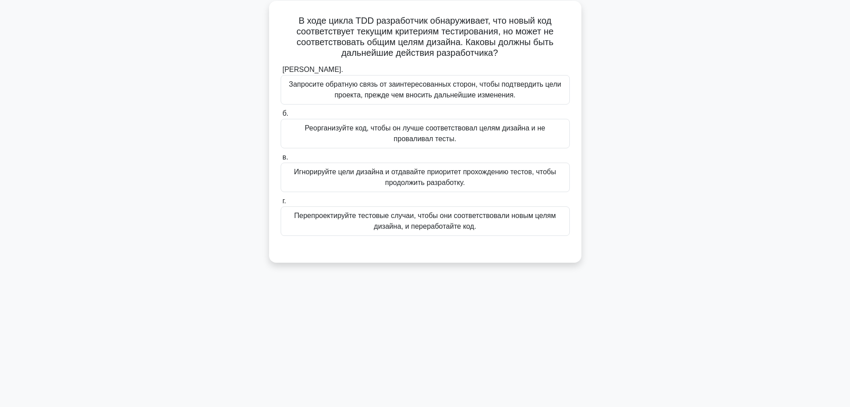
scroll to position [0, 0]
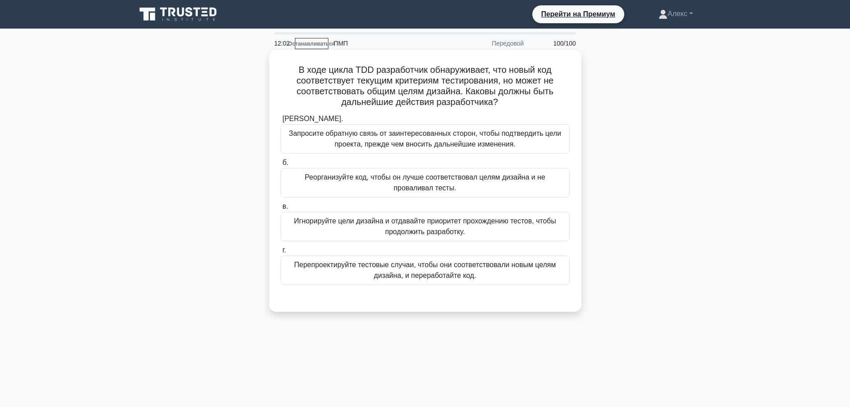
click at [421, 279] on font "Перепроектируйте тестовые случаи, чтобы они соответствовали новым целям дизайна…" at bounding box center [425, 270] width 262 height 18
click at [281, 253] on input "г. Перепроектируйте тестовые случаи, чтобы они соответствовали новым целям диза…" at bounding box center [281, 250] width 0 height 6
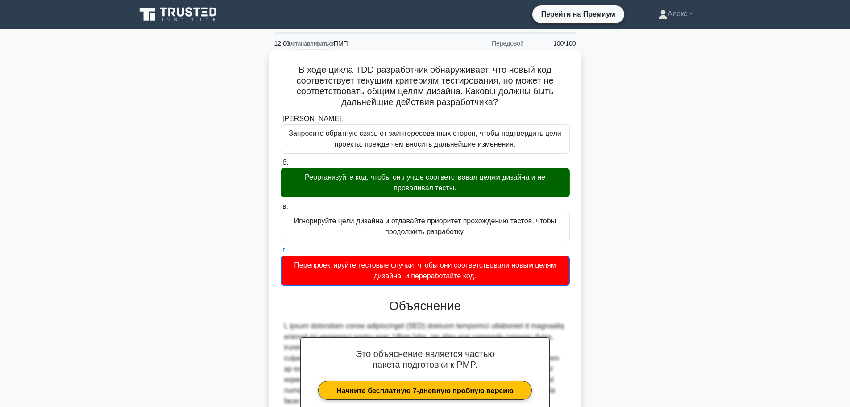
click at [429, 188] on font "Реорганизуйте код, чтобы он лучше соответствовал целям дизайна и не проваливал …" at bounding box center [425, 182] width 241 height 18
click at [281, 166] on input "б. Реорганизуйте код, чтобы он лучше соответствовал целям дизайна и не провалив…" at bounding box center [281, 163] width 0 height 6
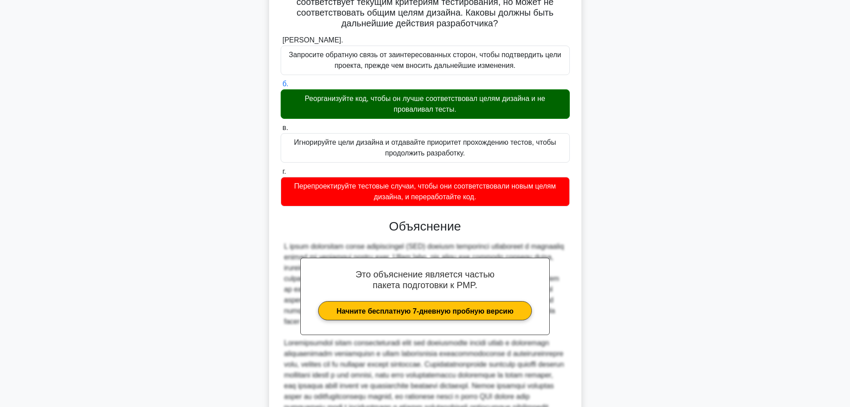
scroll to position [220, 0]
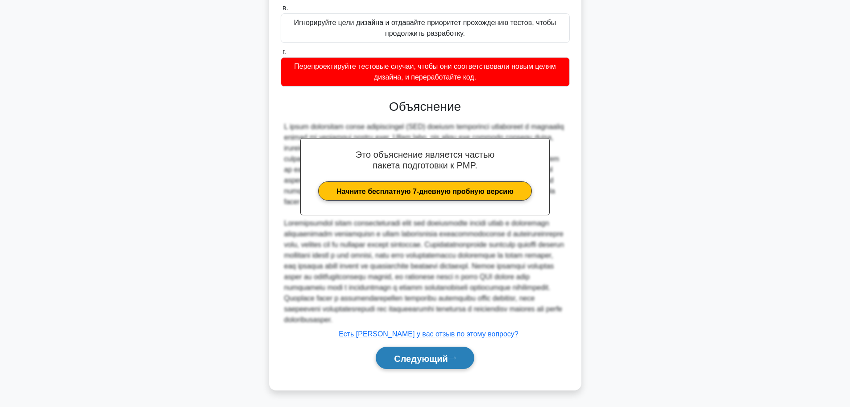
click at [416, 353] on font "Следующий" at bounding box center [421, 358] width 54 height 10
click at [424, 359] on font "Следующий" at bounding box center [421, 358] width 54 height 10
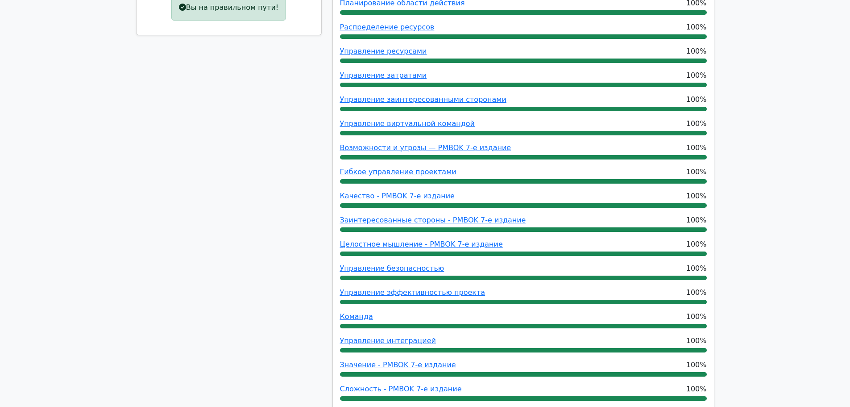
scroll to position [491, 0]
